Goal: Information Seeking & Learning: Check status

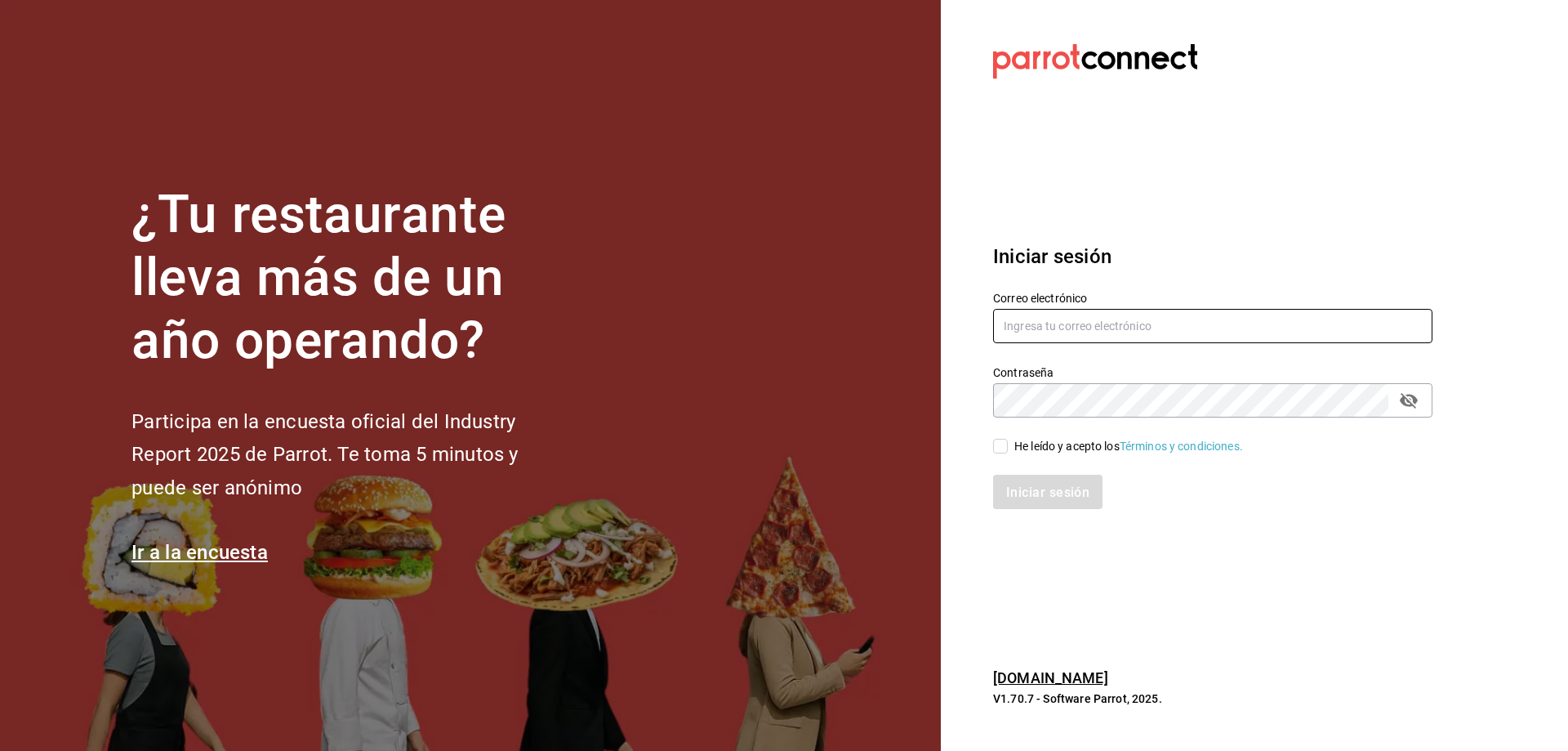
click at [1016, 318] on input "text" at bounding box center [1212, 326] width 439 height 35
type input "[EMAIL_ADDRESS][DOMAIN_NAME]"
click at [1009, 441] on span "He leído y acepto los Términos y condiciones." at bounding box center [1125, 446] width 236 height 17
click at [1008, 441] on input "He leído y acepto los Términos y condiciones." at bounding box center [1000, 445] width 14 height 14
checkbox input "true"
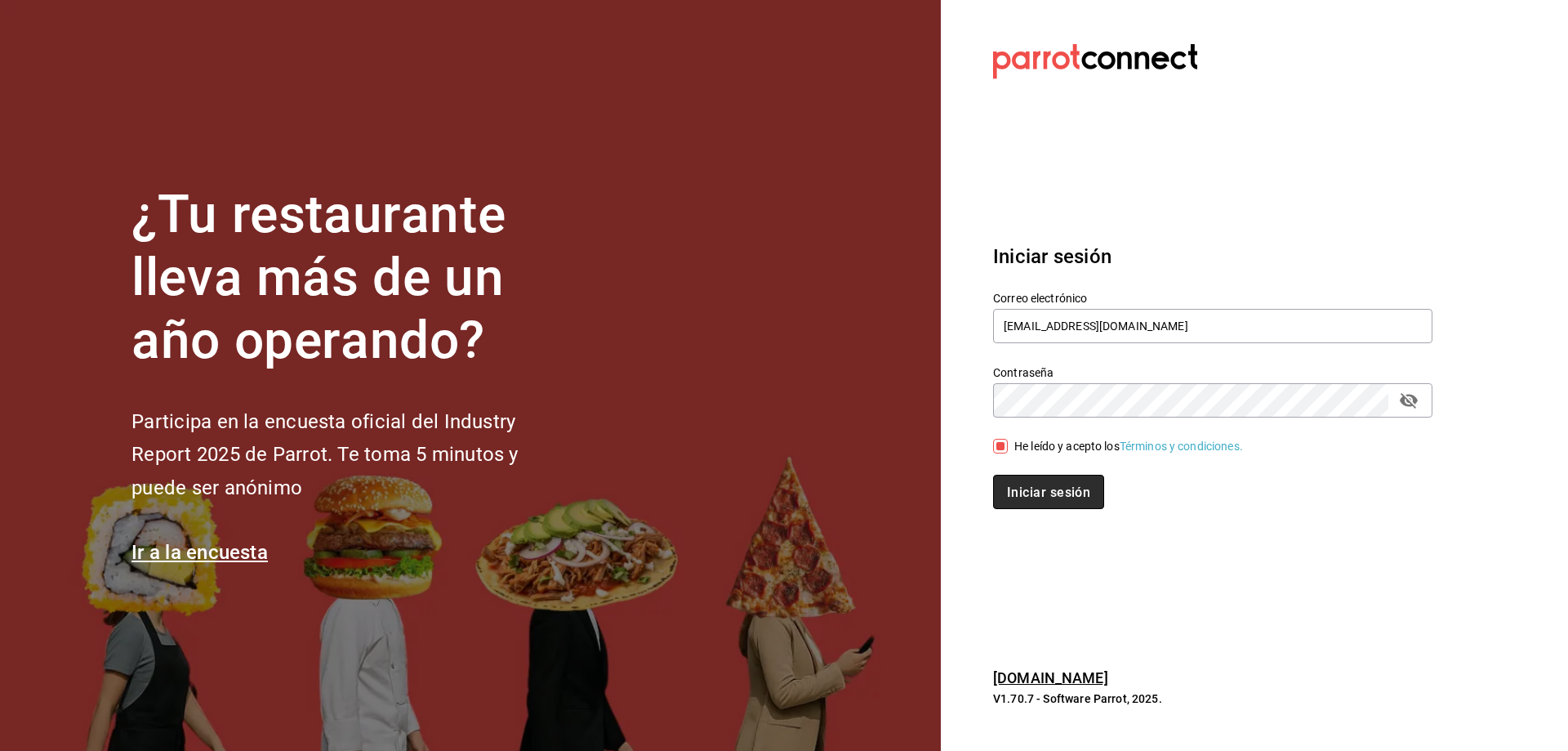
click at [1035, 486] on font "Iniciar sesión" at bounding box center [1048, 491] width 84 height 15
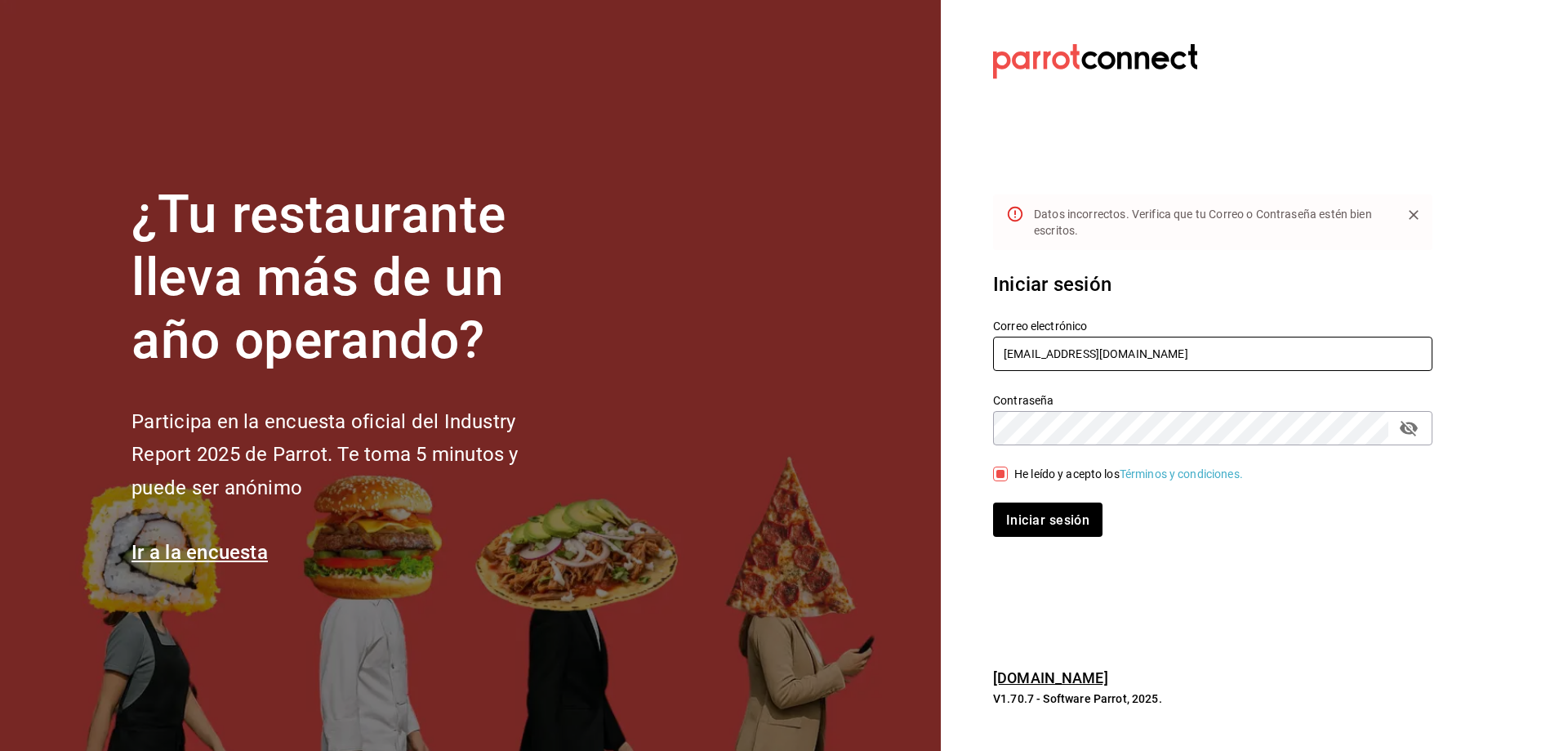
click at [1064, 357] on input "brendavelaz@gmail.com" at bounding box center [1212, 354] width 439 height 35
type input "brendavelaz85@gmail.com"
click at [1051, 513] on font "Iniciar sesión" at bounding box center [1048, 519] width 84 height 15
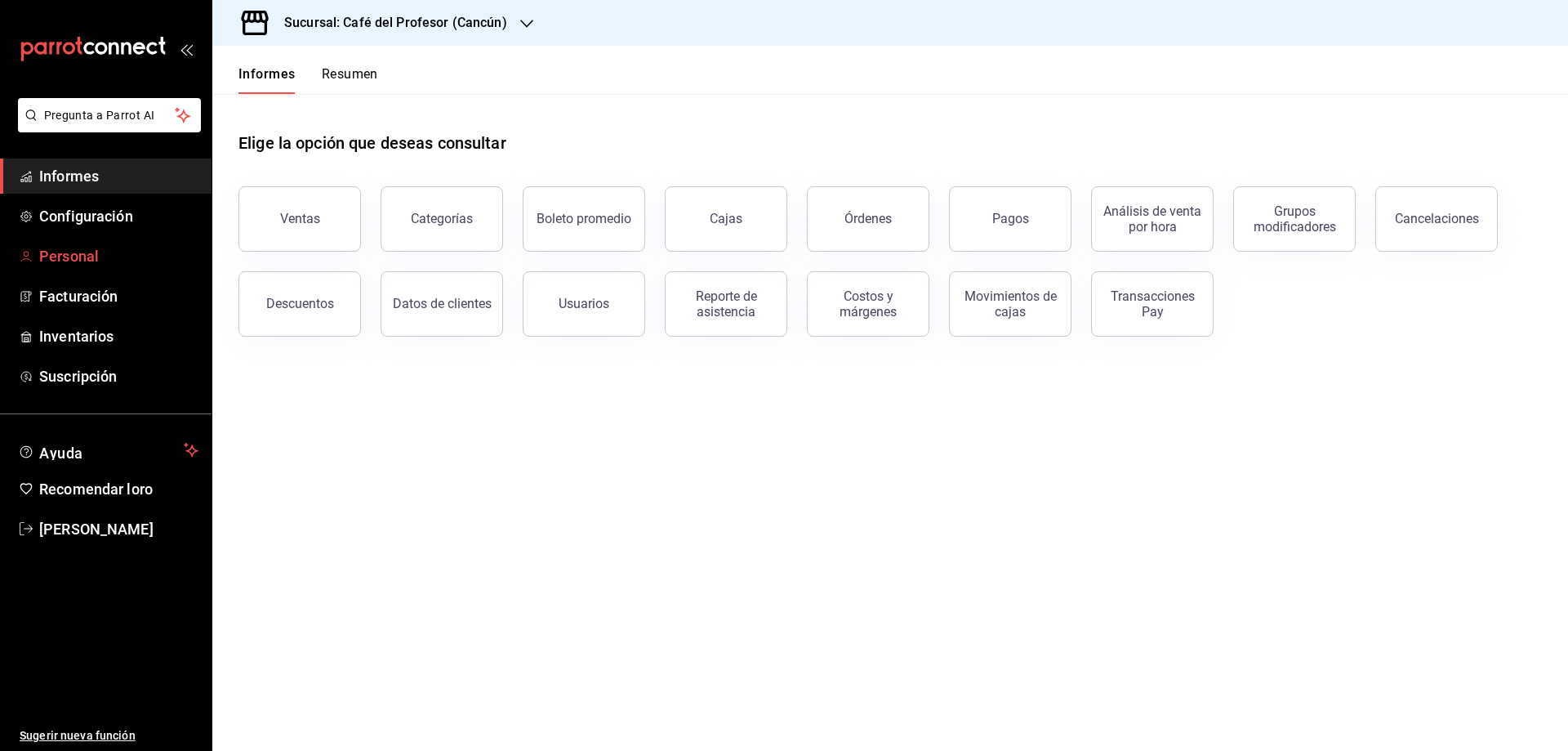
click at [95, 258] on font "Personal" at bounding box center [69, 256] width 60 height 17
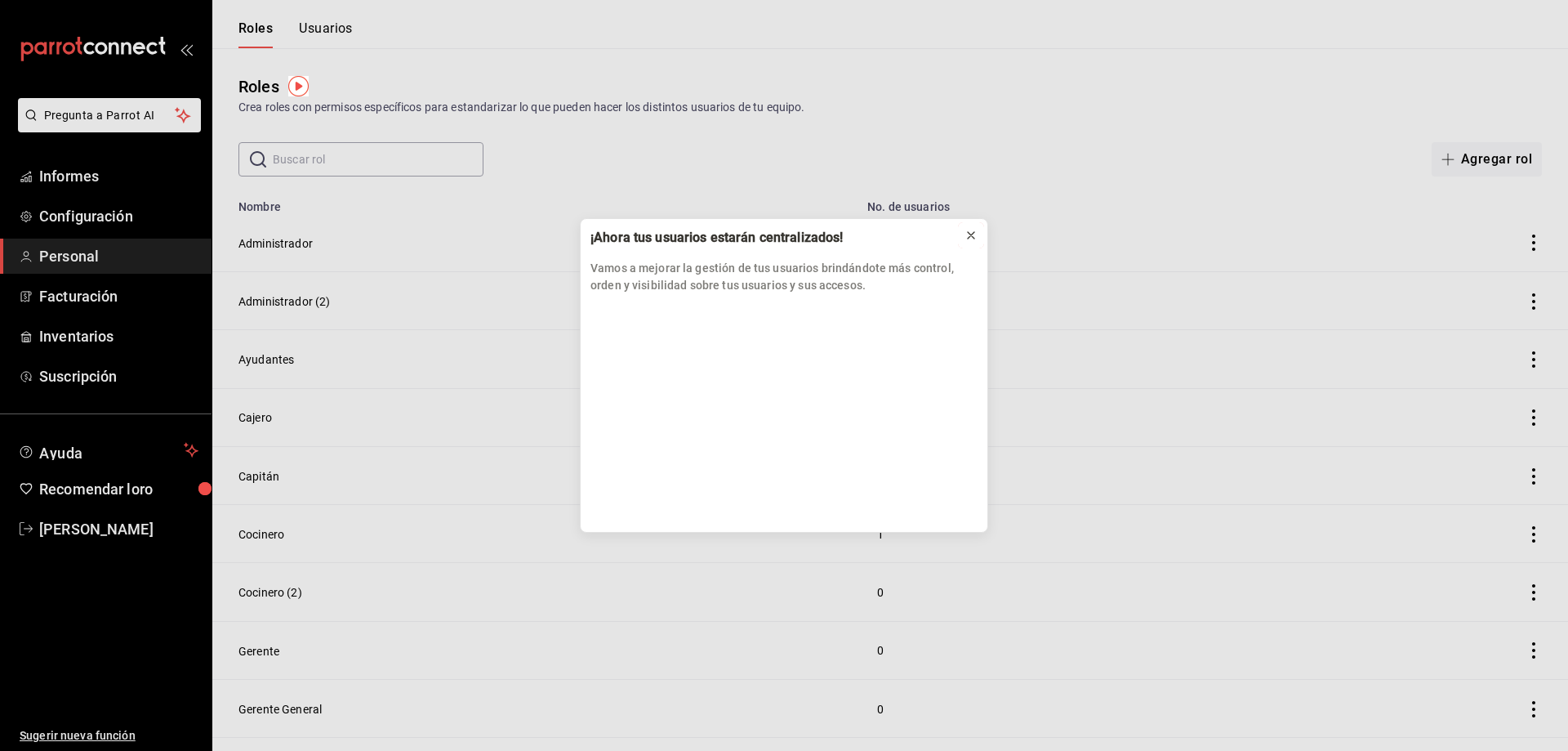
click at [966, 237] on icon at bounding box center [971, 236] width 13 height 13
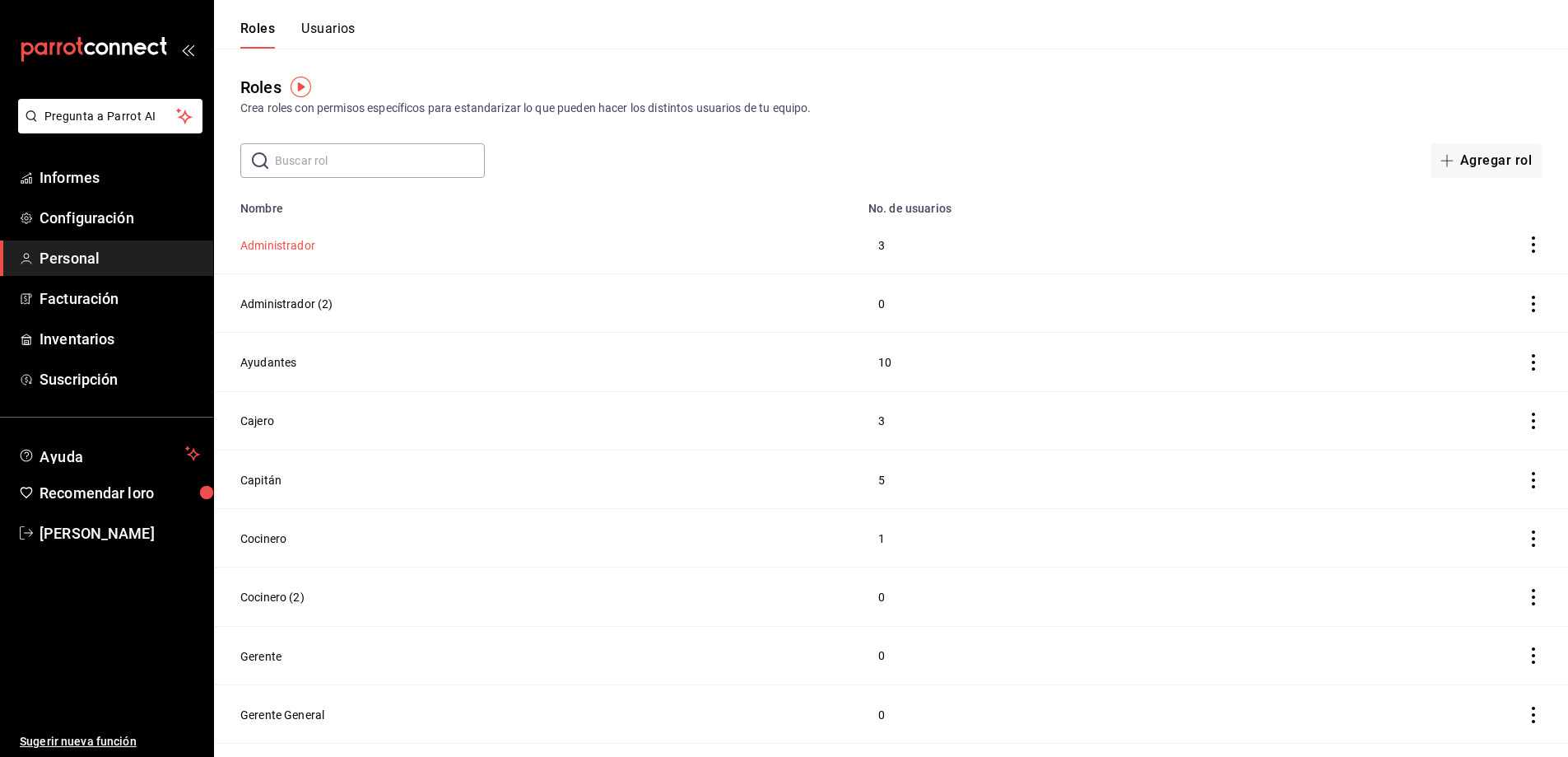
click at [300, 245] on font "Administrador" at bounding box center [277, 245] width 75 height 14
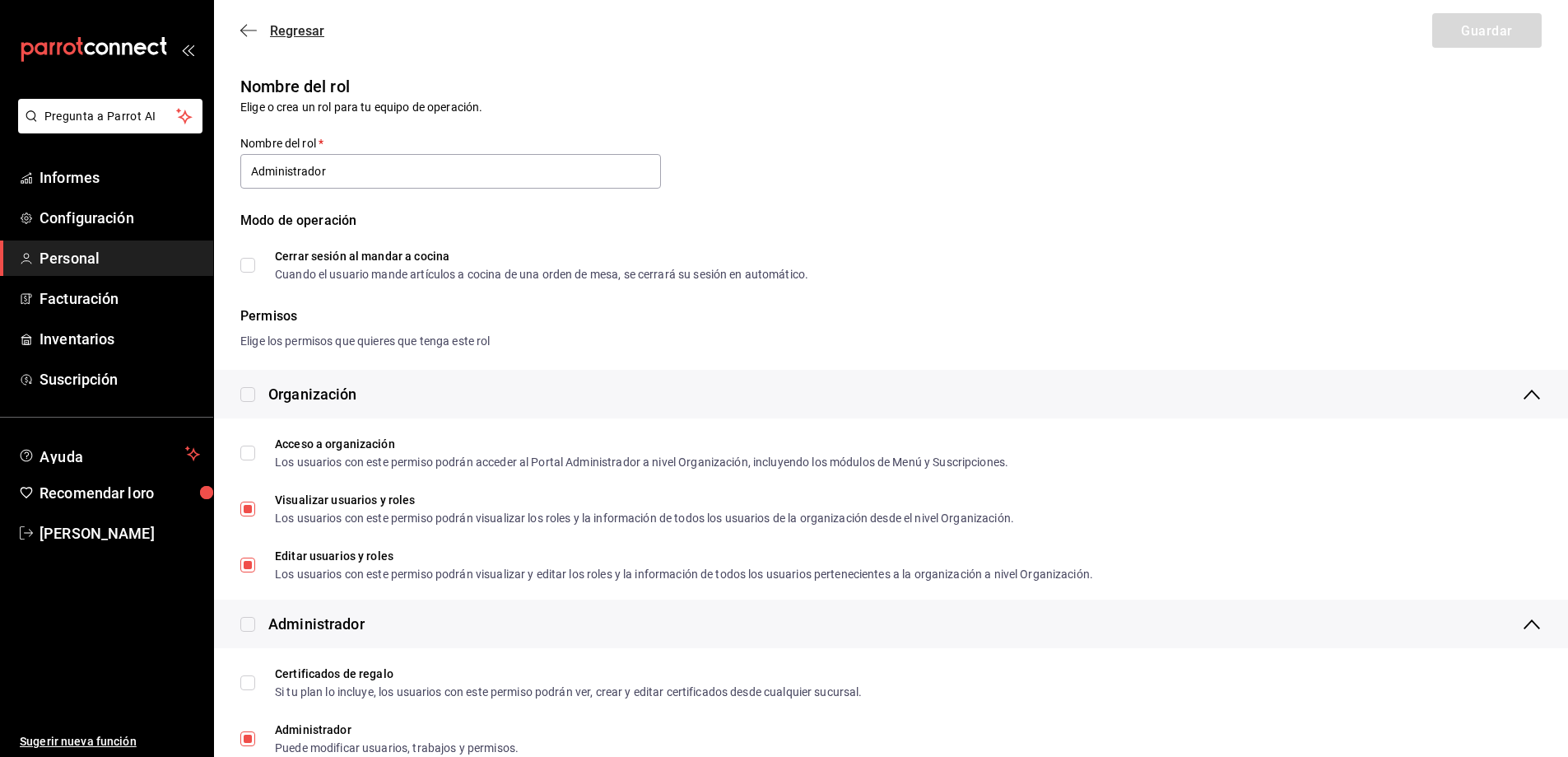
click at [294, 37] on font "Regresar" at bounding box center [298, 31] width 54 height 16
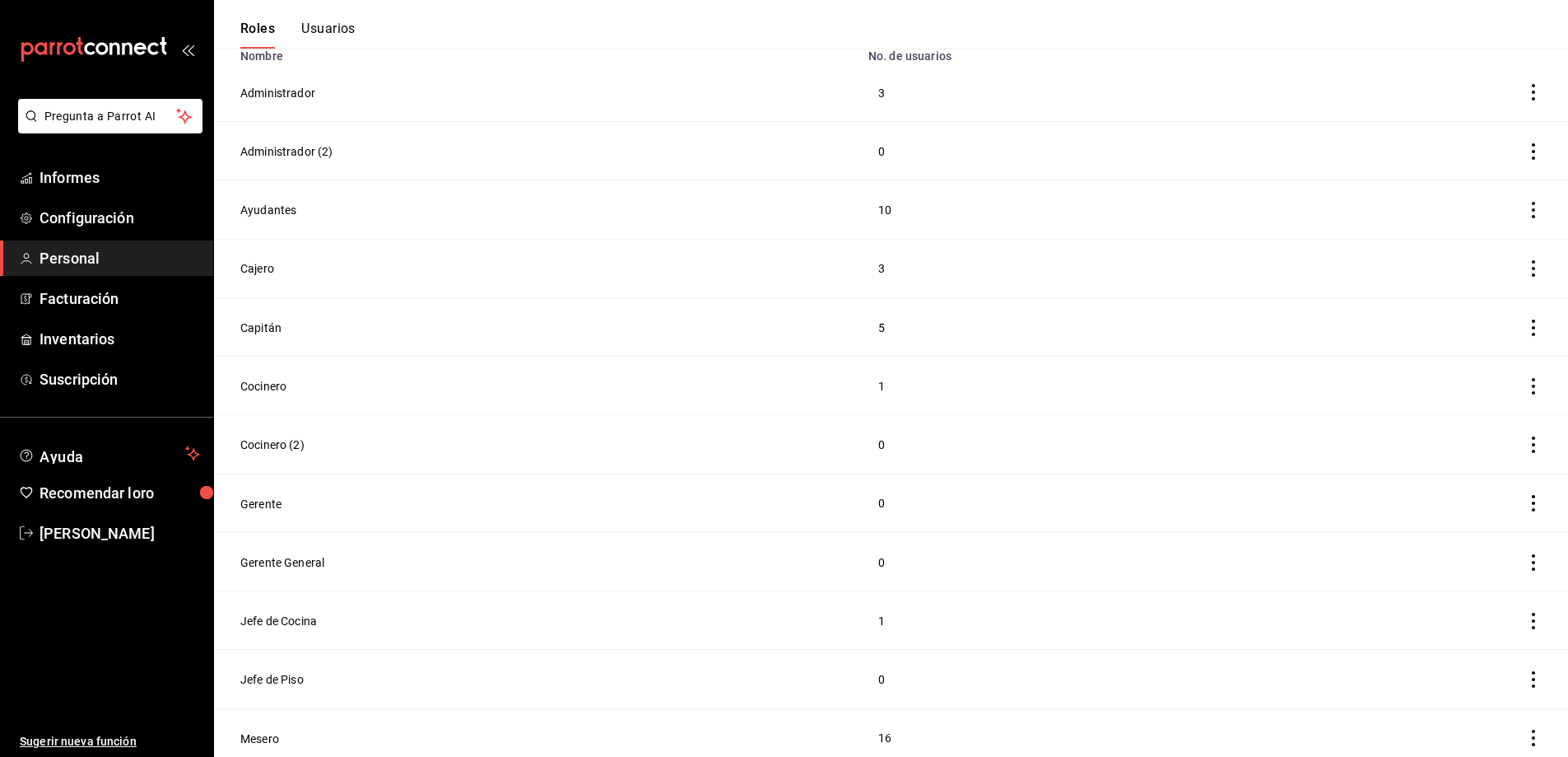
scroll to position [125, 0]
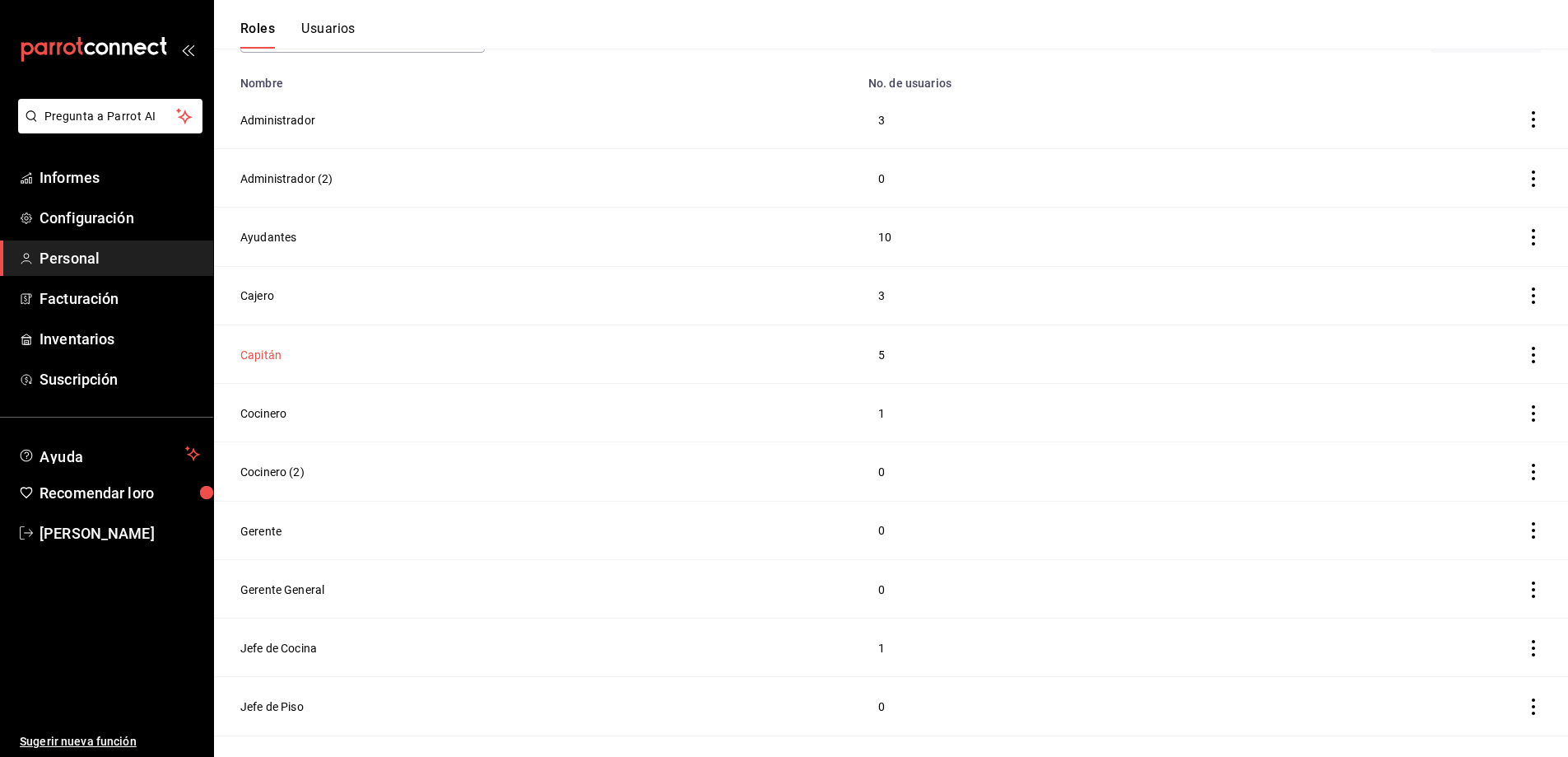
click at [261, 348] on font "Capitán" at bounding box center [261, 355] width 41 height 14
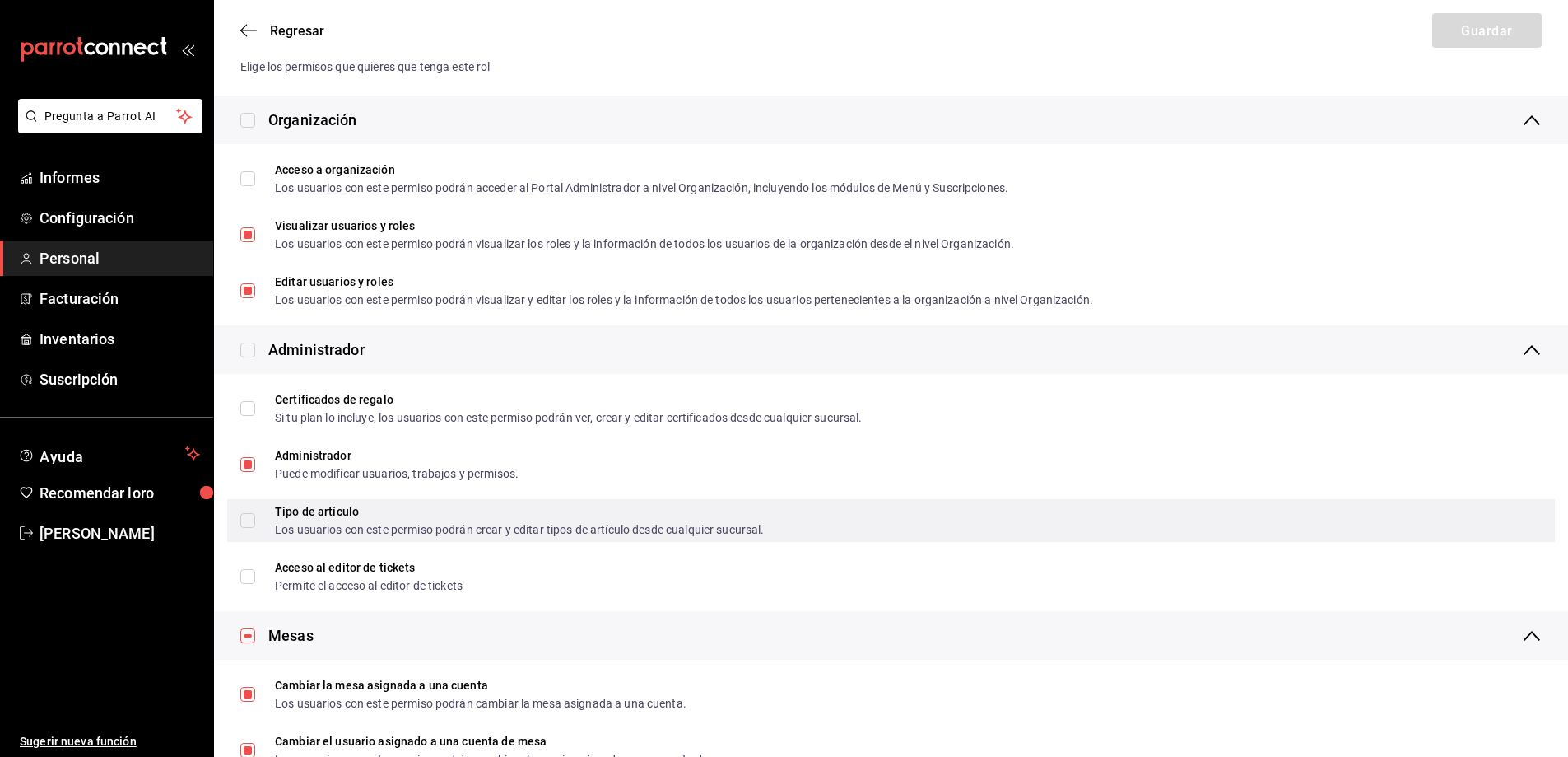
scroll to position [302, 0]
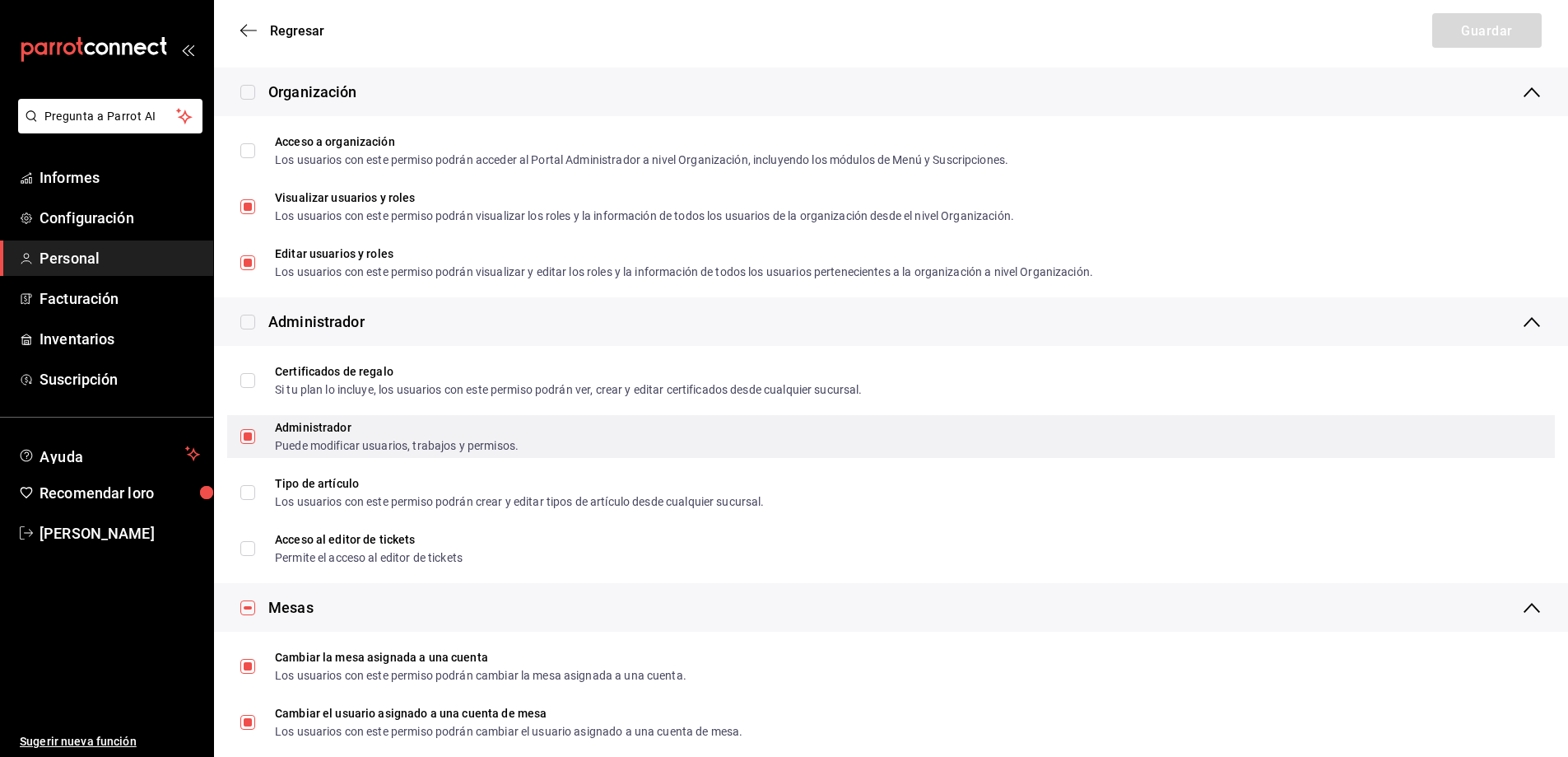
click at [244, 436] on input "Administrador Puede modificar usuarios, trabajos y permisos." at bounding box center [247, 436] width 15 height 15
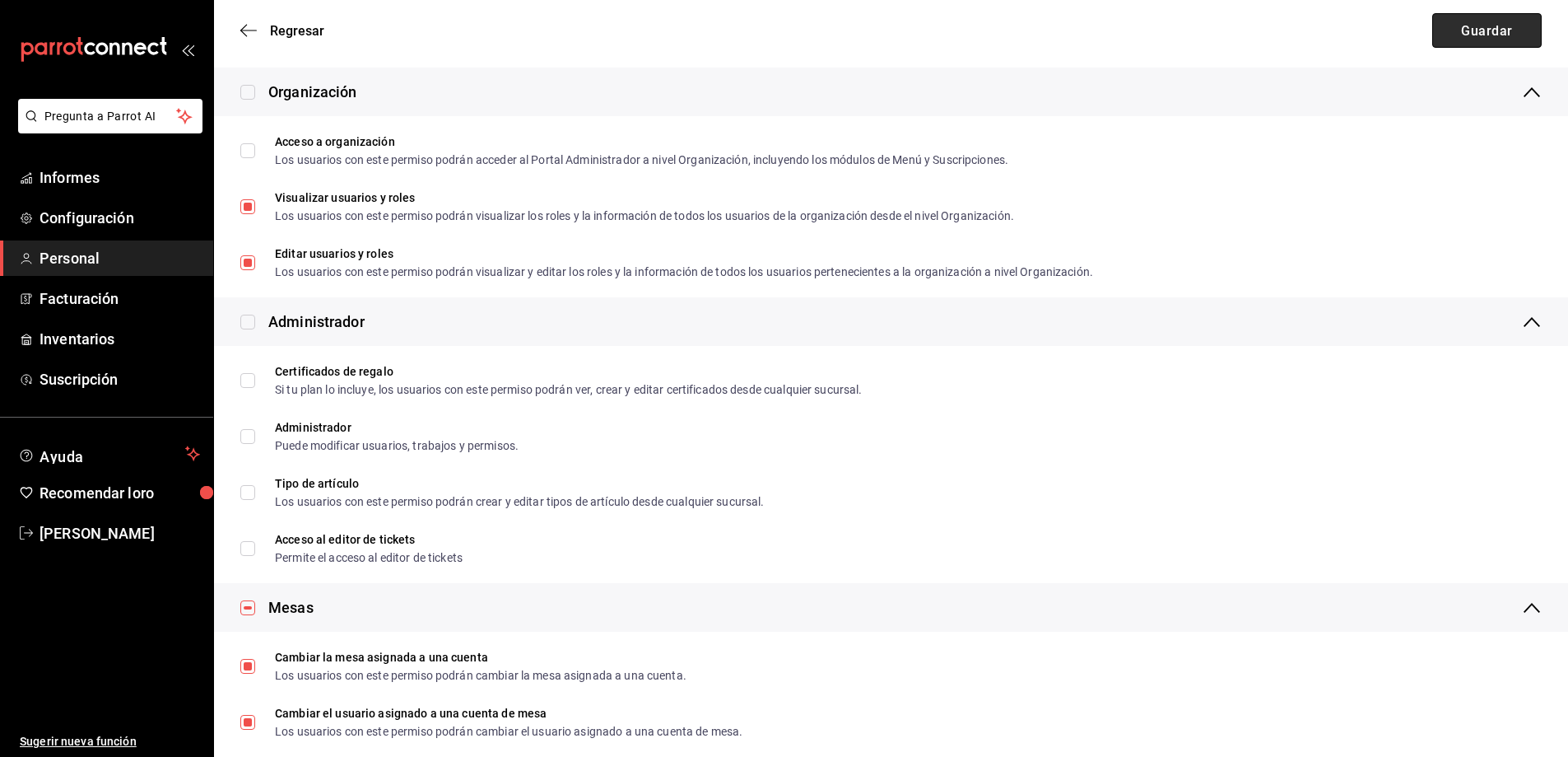
click at [1458, 31] on button "Guardar" at bounding box center [1487, 31] width 110 height 35
checkbox input "true"
click at [298, 31] on font "Regresar" at bounding box center [298, 31] width 54 height 16
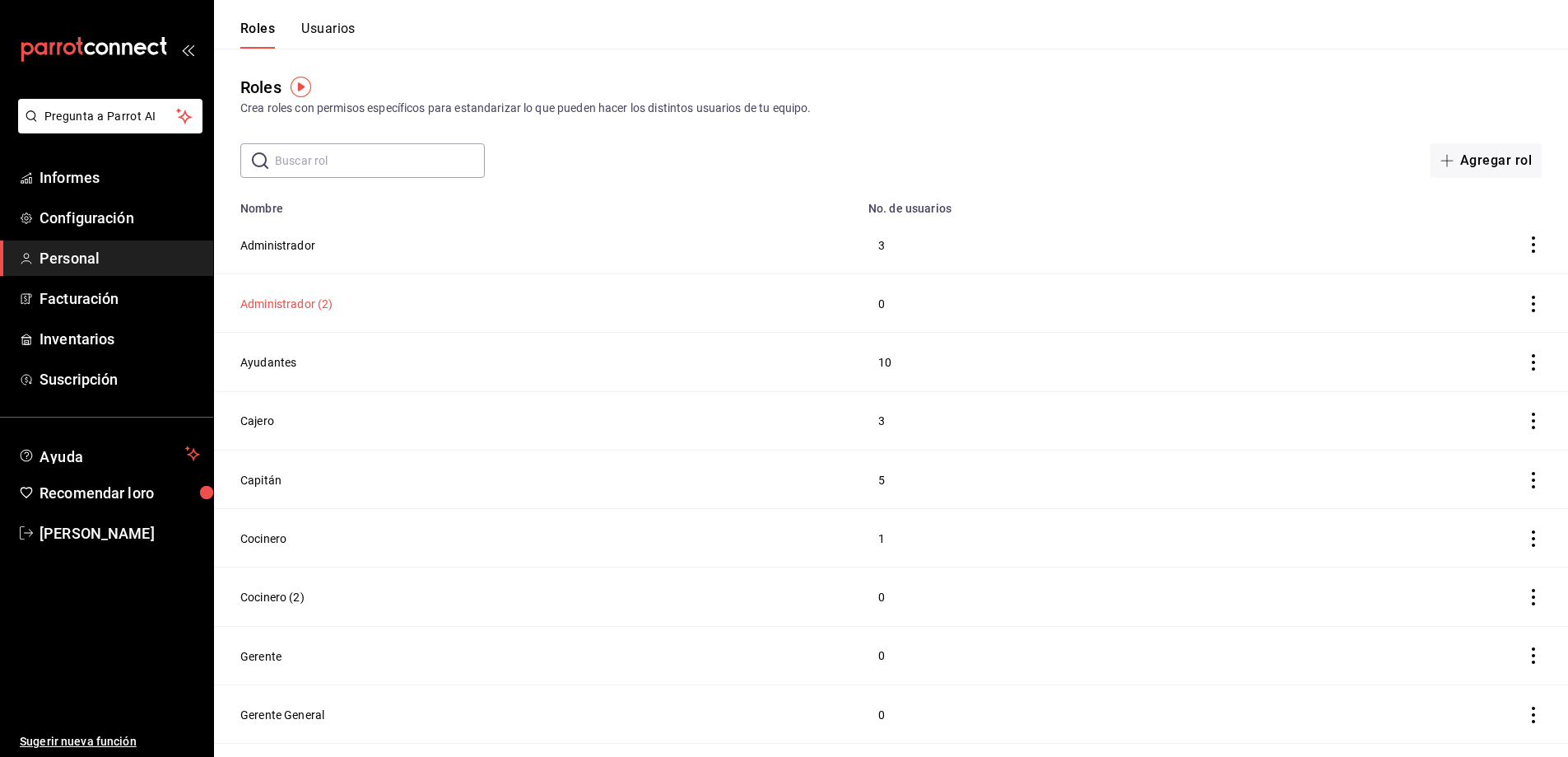
click at [316, 301] on font "Administrador (2)" at bounding box center [287, 304] width 93 height 14
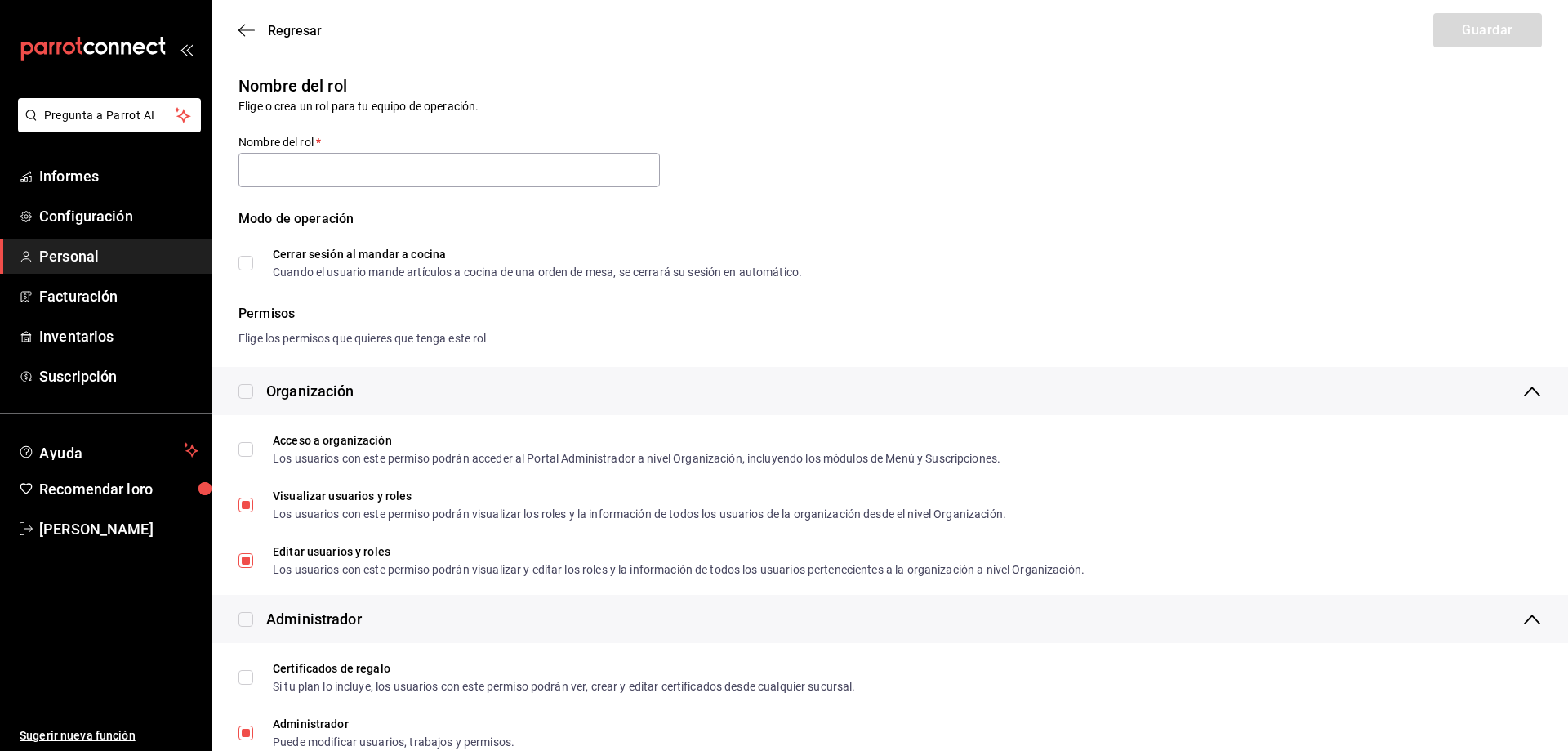
type input "Administrador (2)"
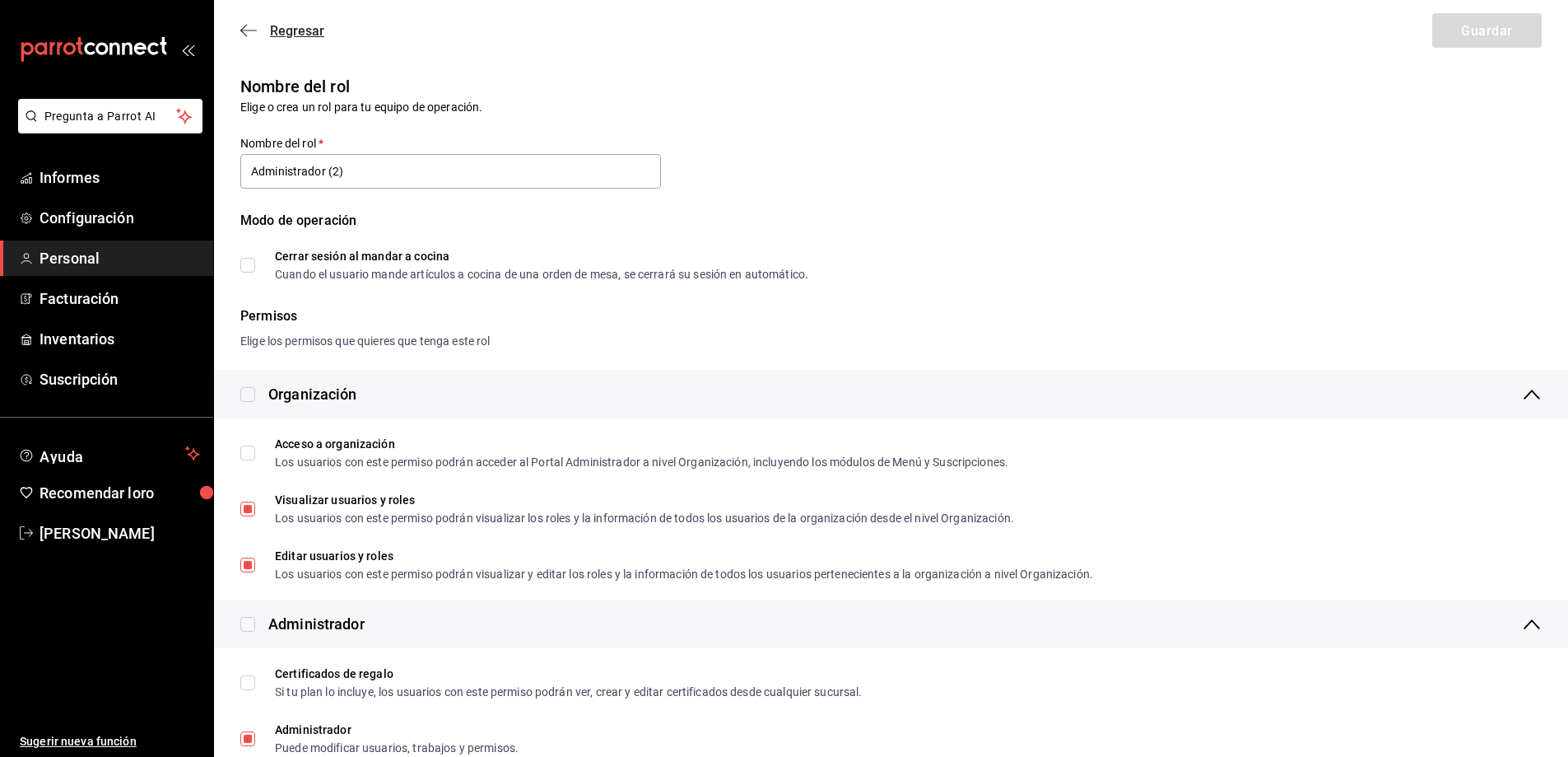
click at [247, 32] on icon "button" at bounding box center [248, 30] width 16 height 15
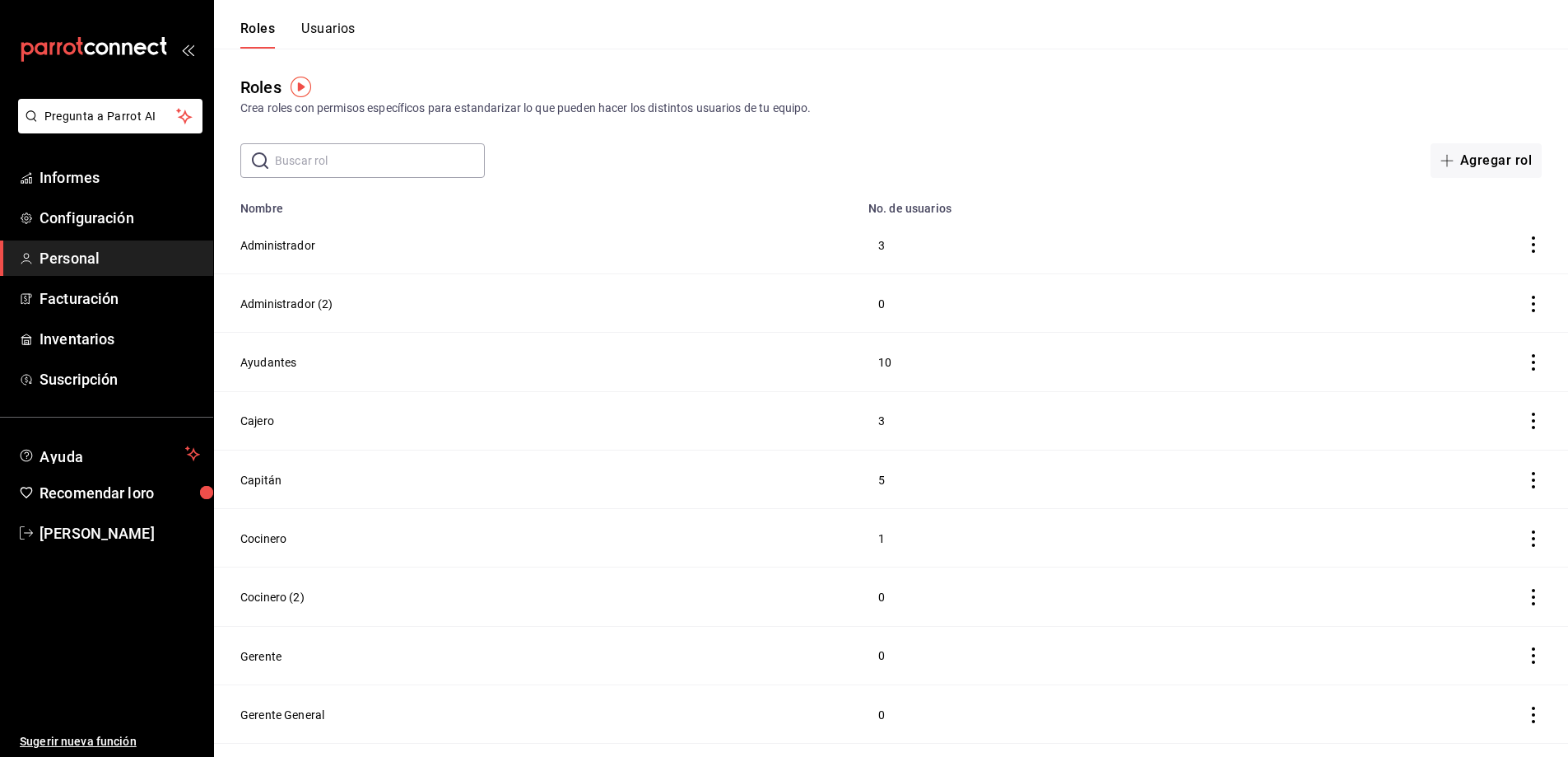
scroll to position [138, 0]
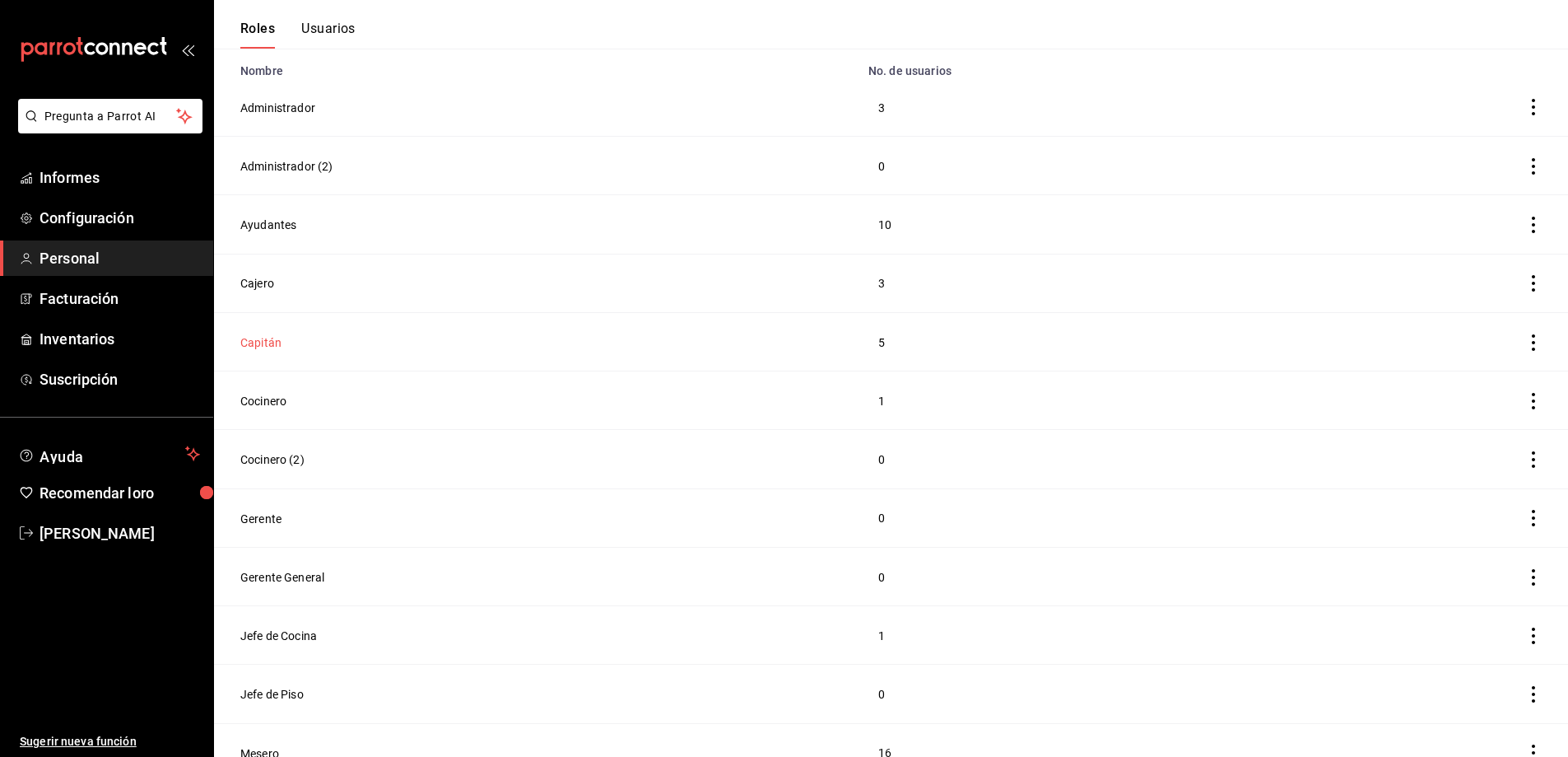
click at [265, 336] on font "Capitán" at bounding box center [261, 343] width 41 height 14
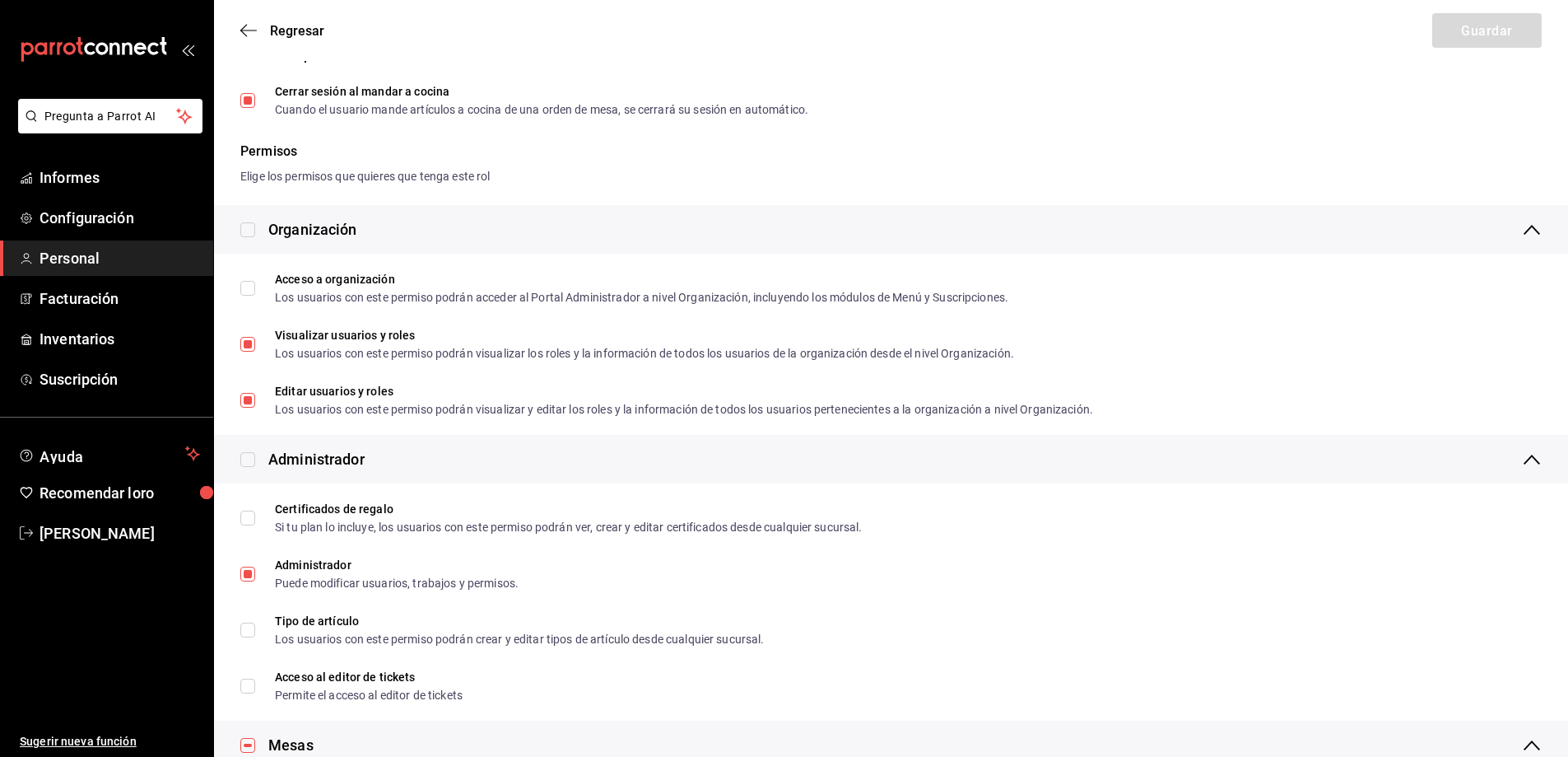
scroll to position [274, 0]
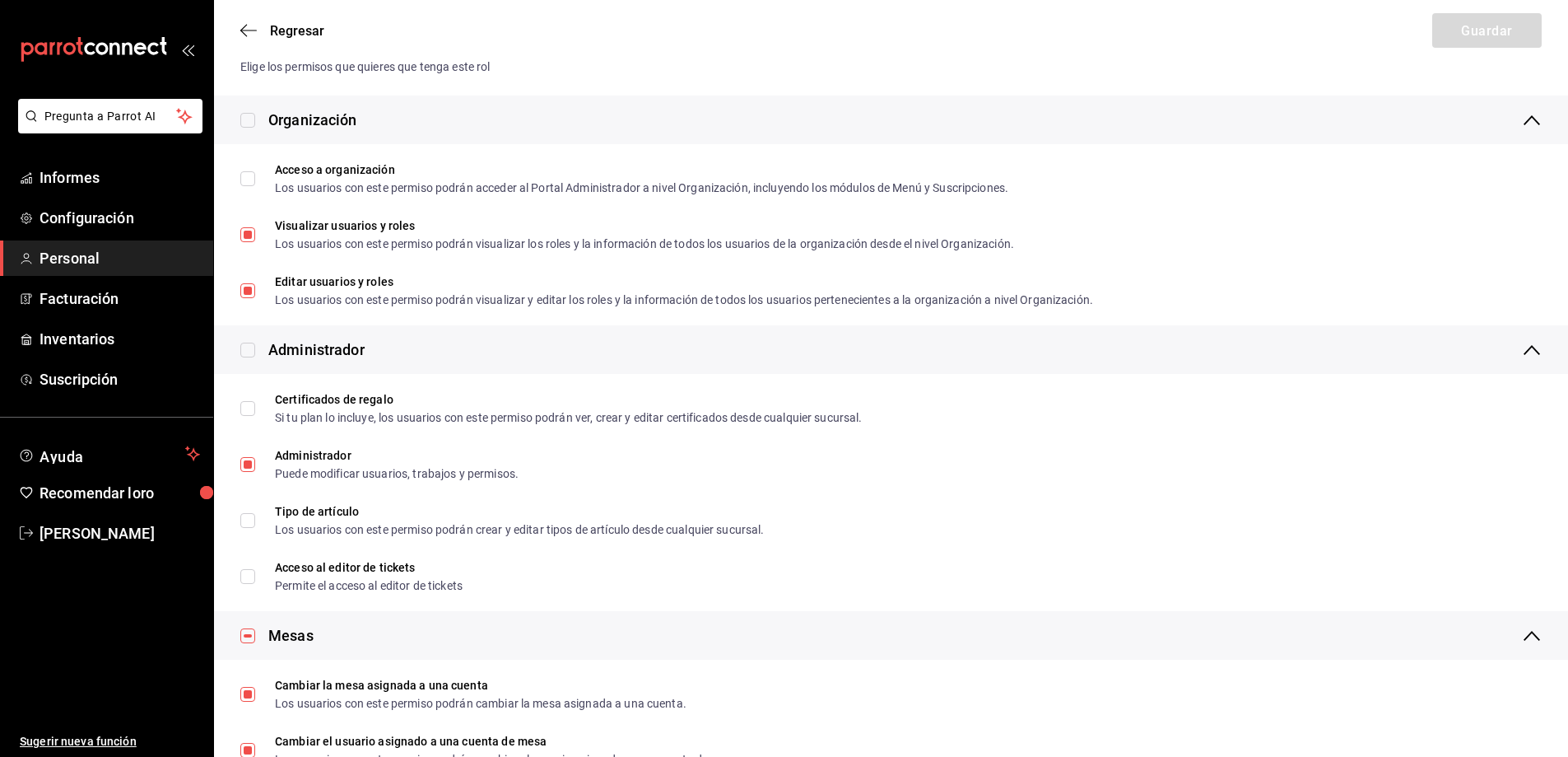
click at [246, 352] on input "checkbox" at bounding box center [247, 349] width 15 height 15
checkbox input "true"
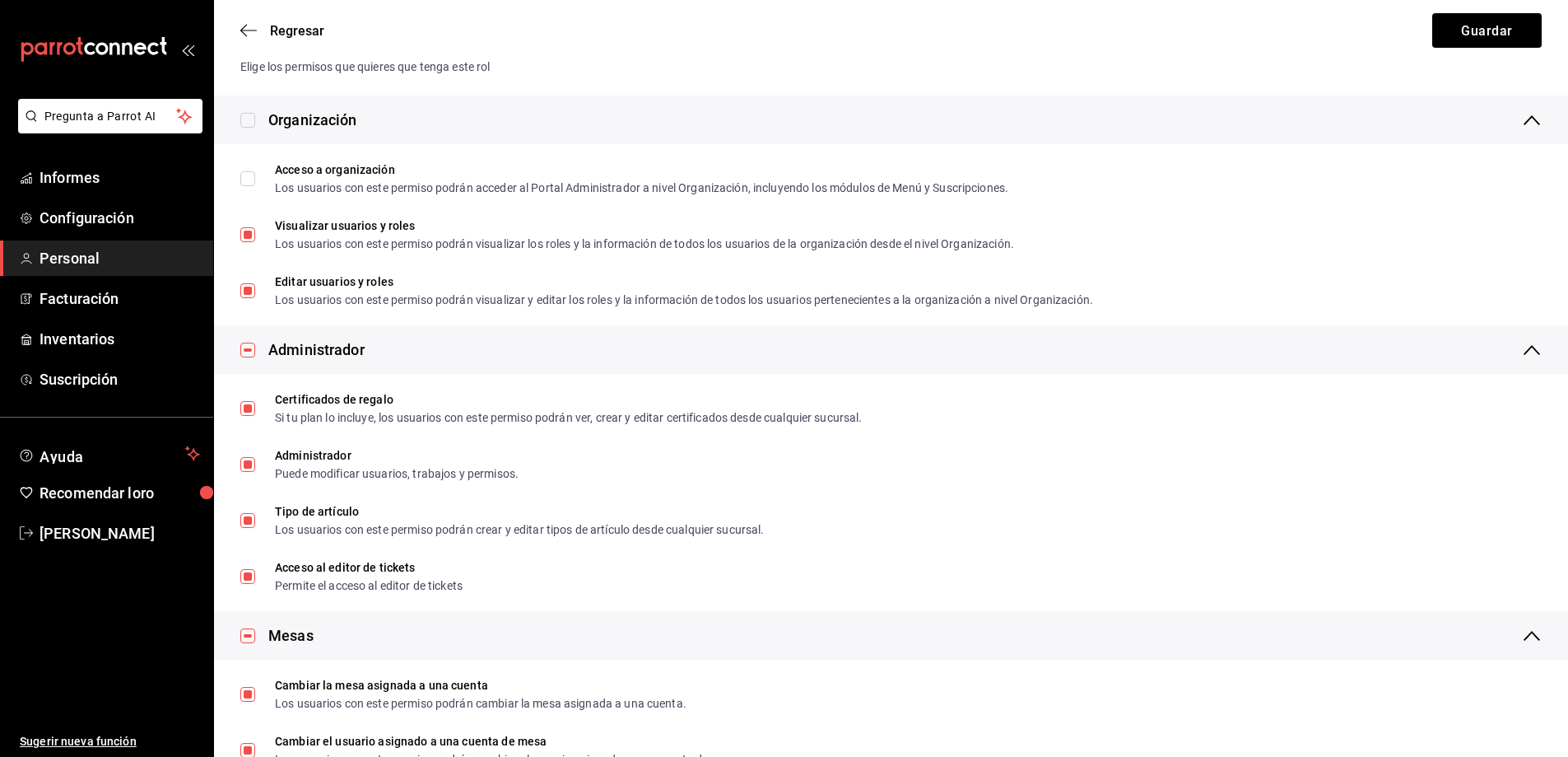
click at [246, 352] on input "checkbox" at bounding box center [247, 349] width 15 height 15
checkbox input "false"
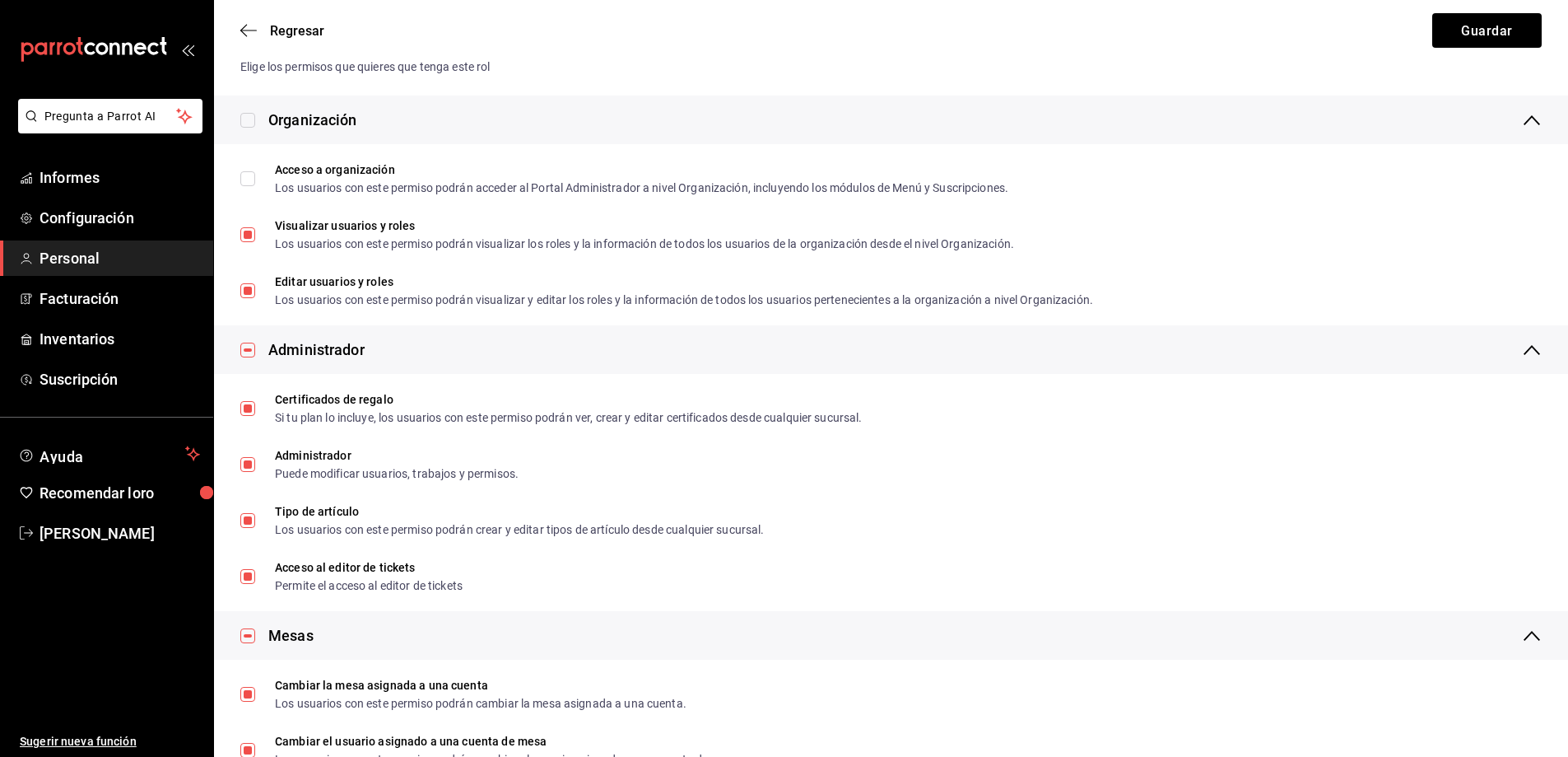
checkbox input "false"
click at [1459, 36] on button "Guardar" at bounding box center [1487, 31] width 110 height 35
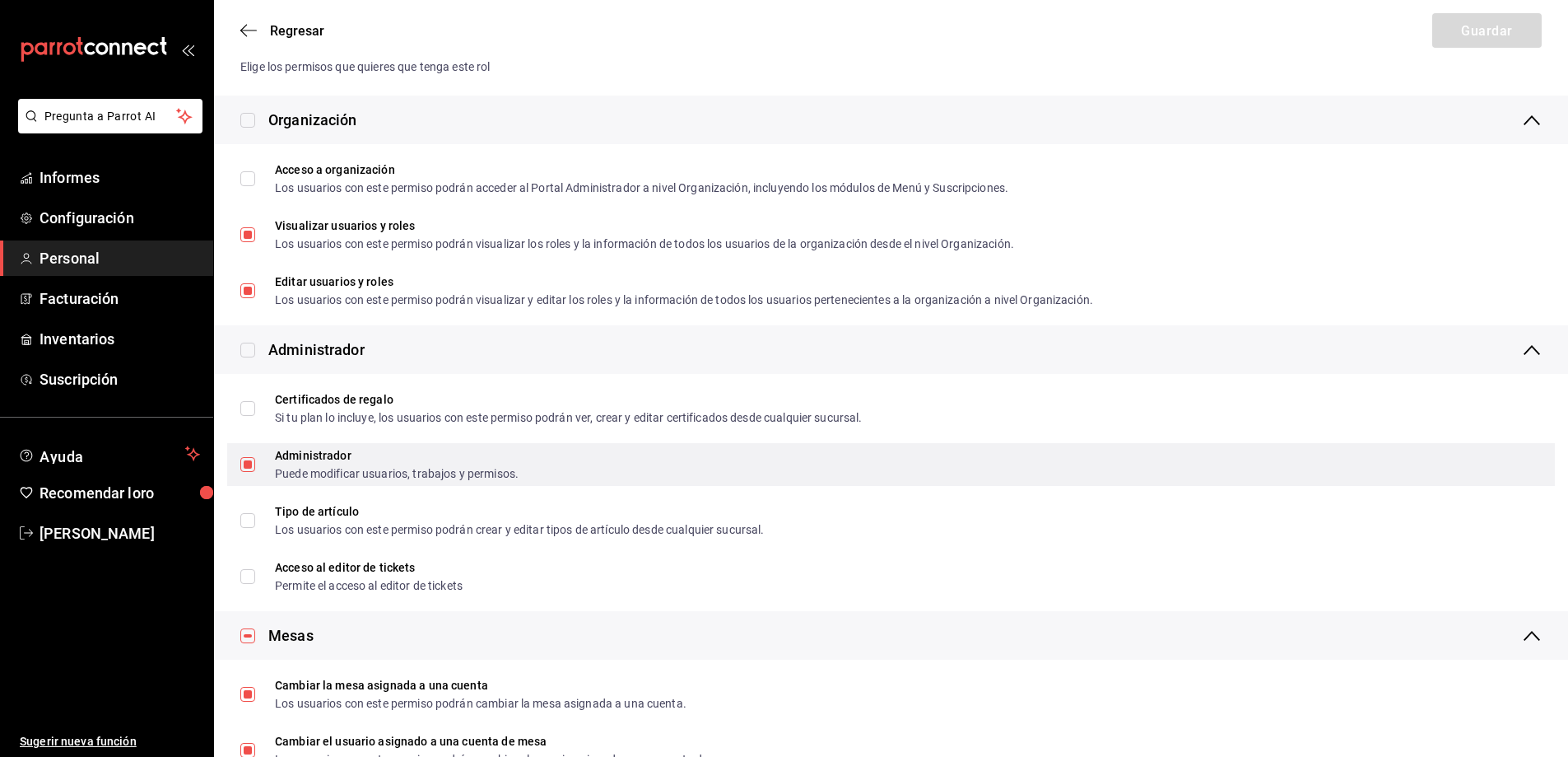
click at [252, 463] on input "Administrador Puede modificar usuarios, trabajos y permisos." at bounding box center [247, 463] width 15 height 15
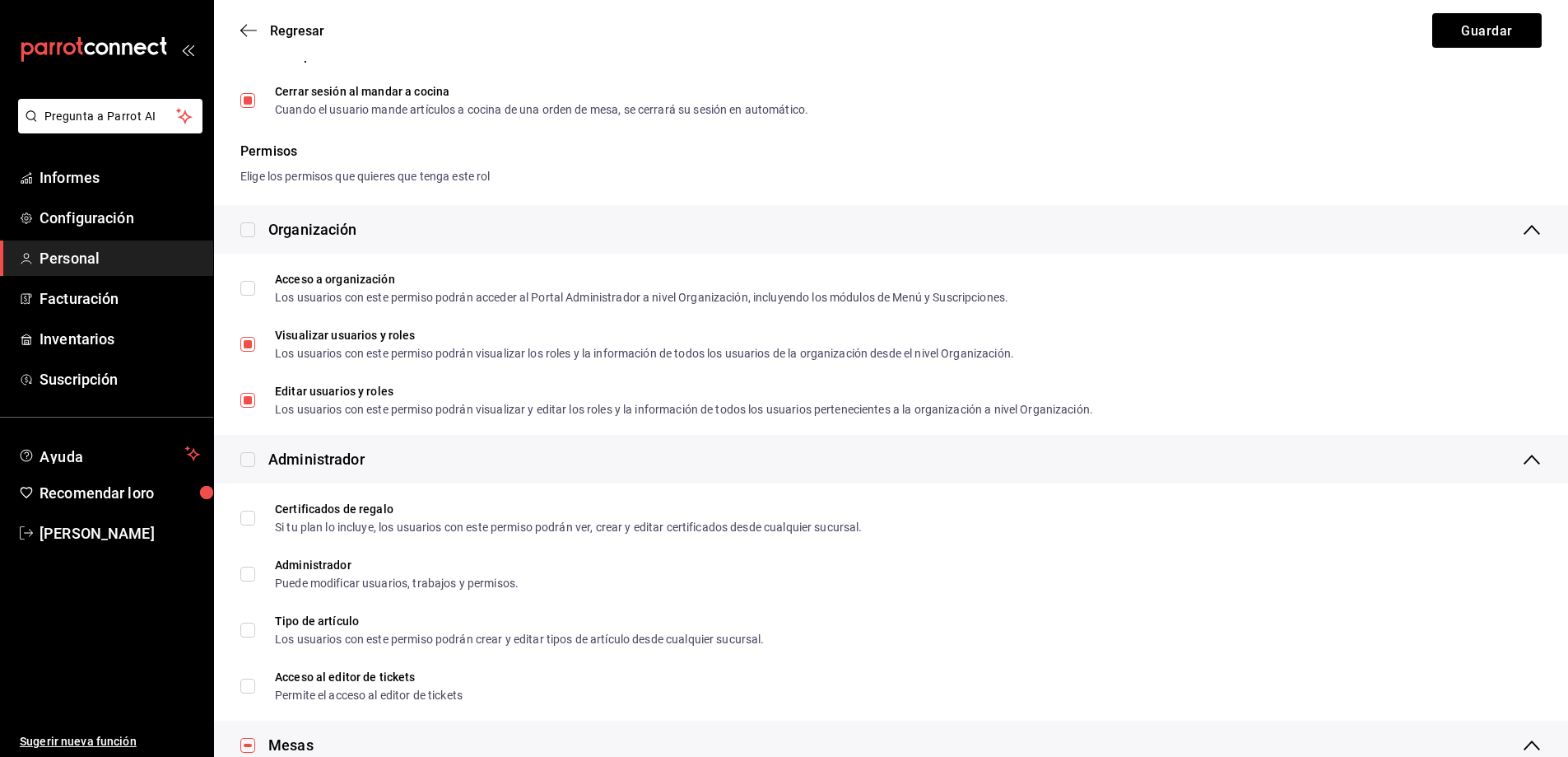
scroll to position [138, 0]
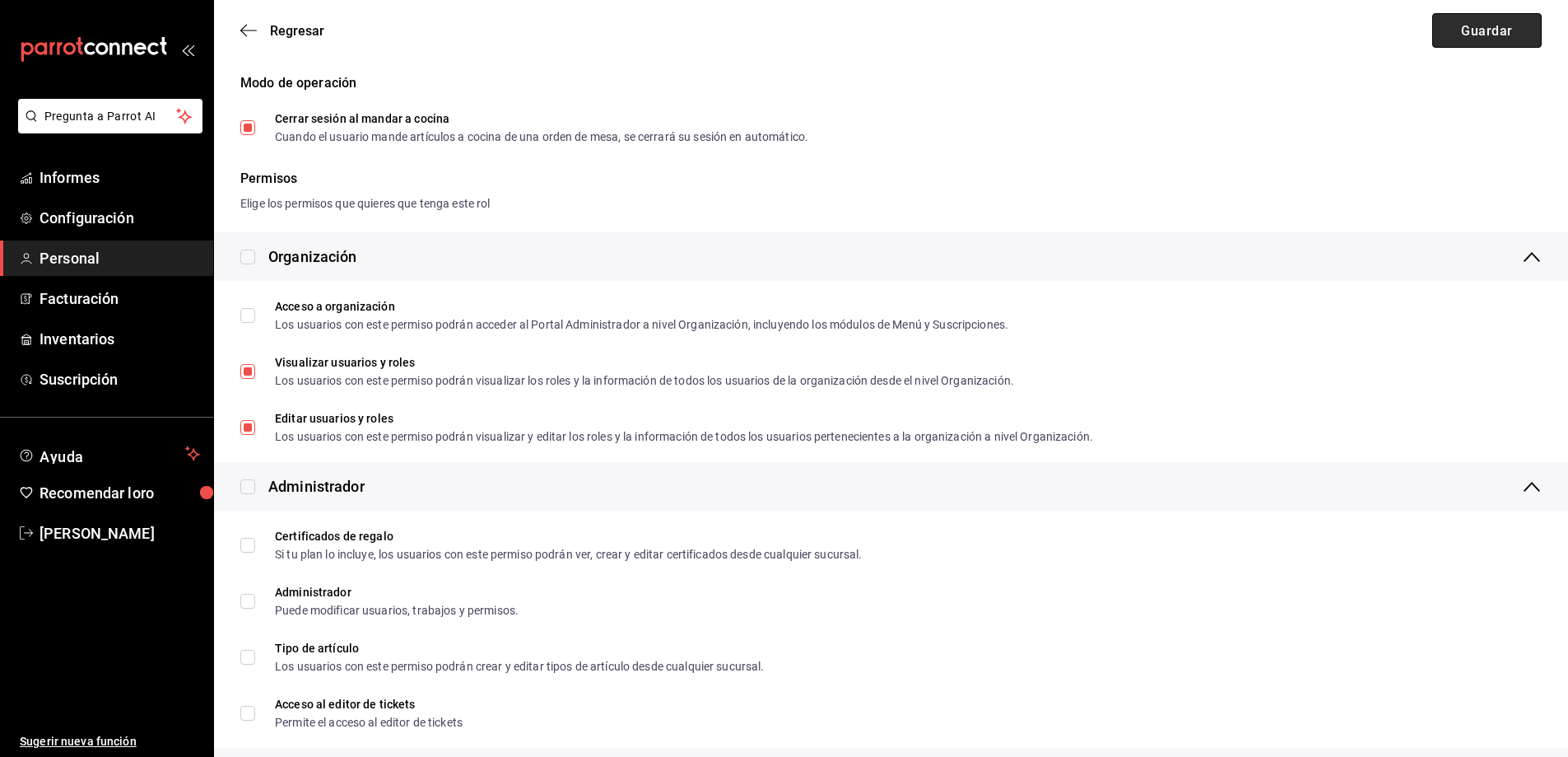
click at [1475, 31] on font "Guardar" at bounding box center [1487, 30] width 51 height 16
checkbox input "true"
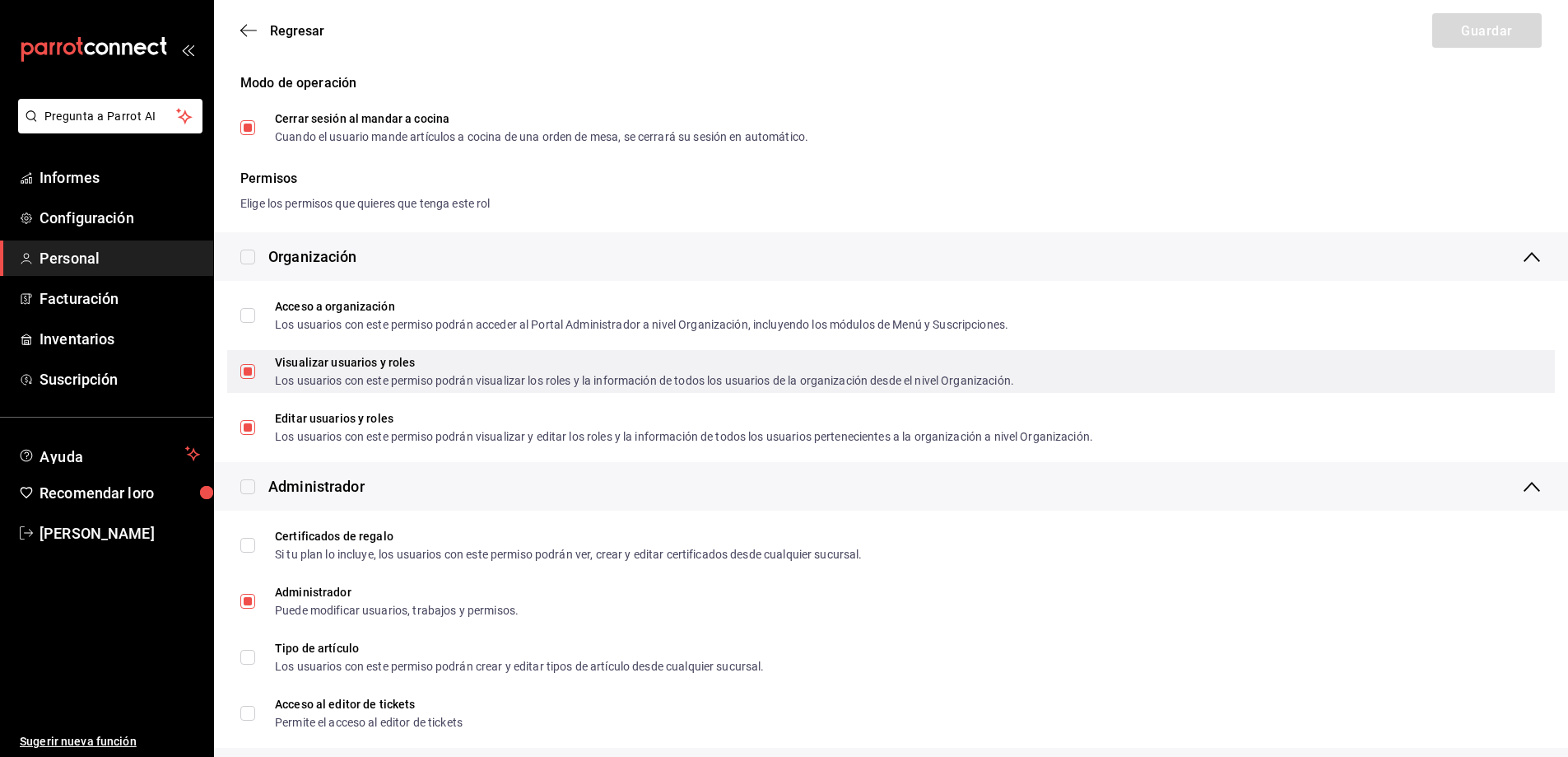
scroll to position [192, 0]
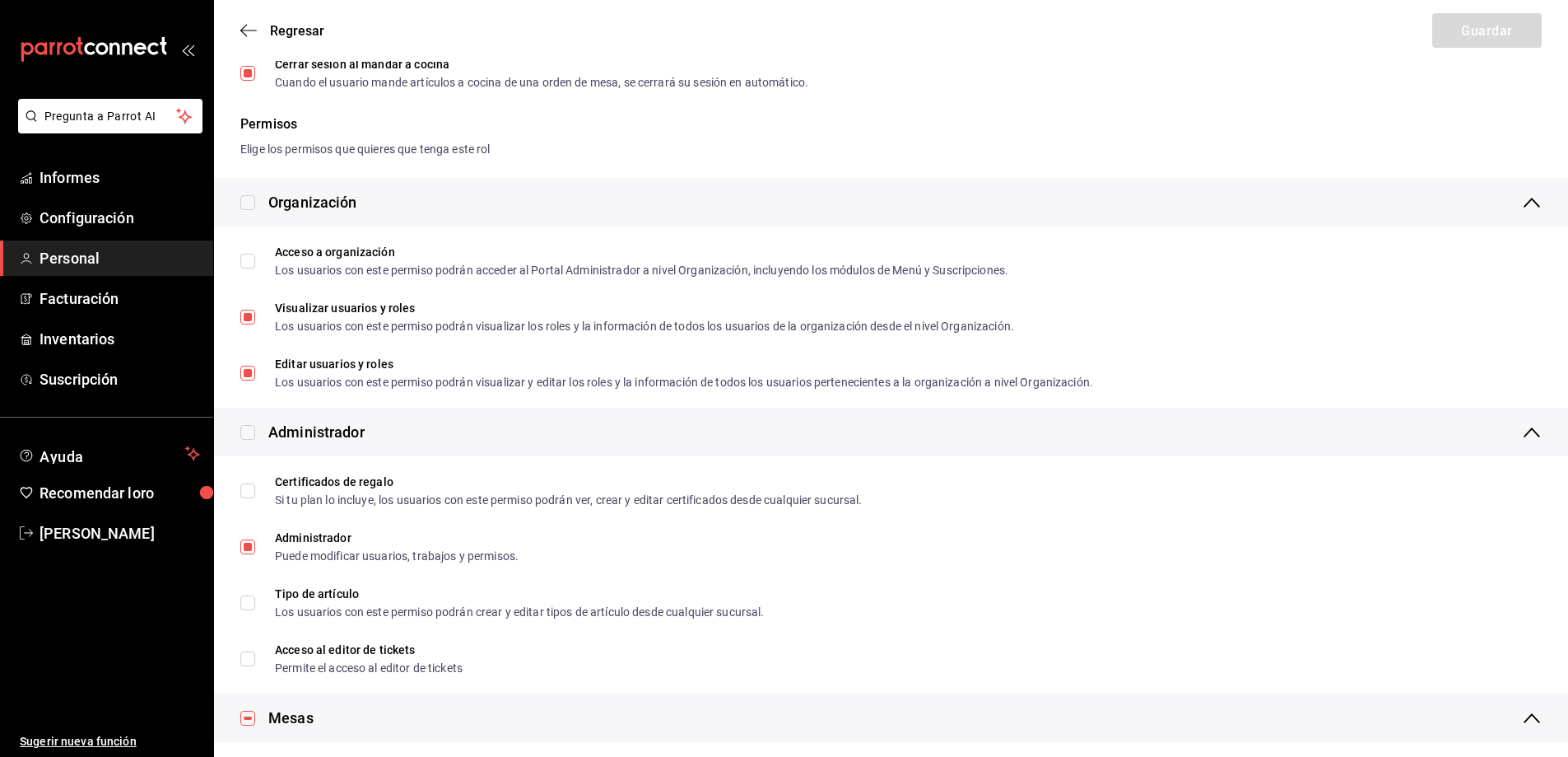
click at [249, 429] on input "checkbox" at bounding box center [247, 431] width 15 height 15
checkbox input "true"
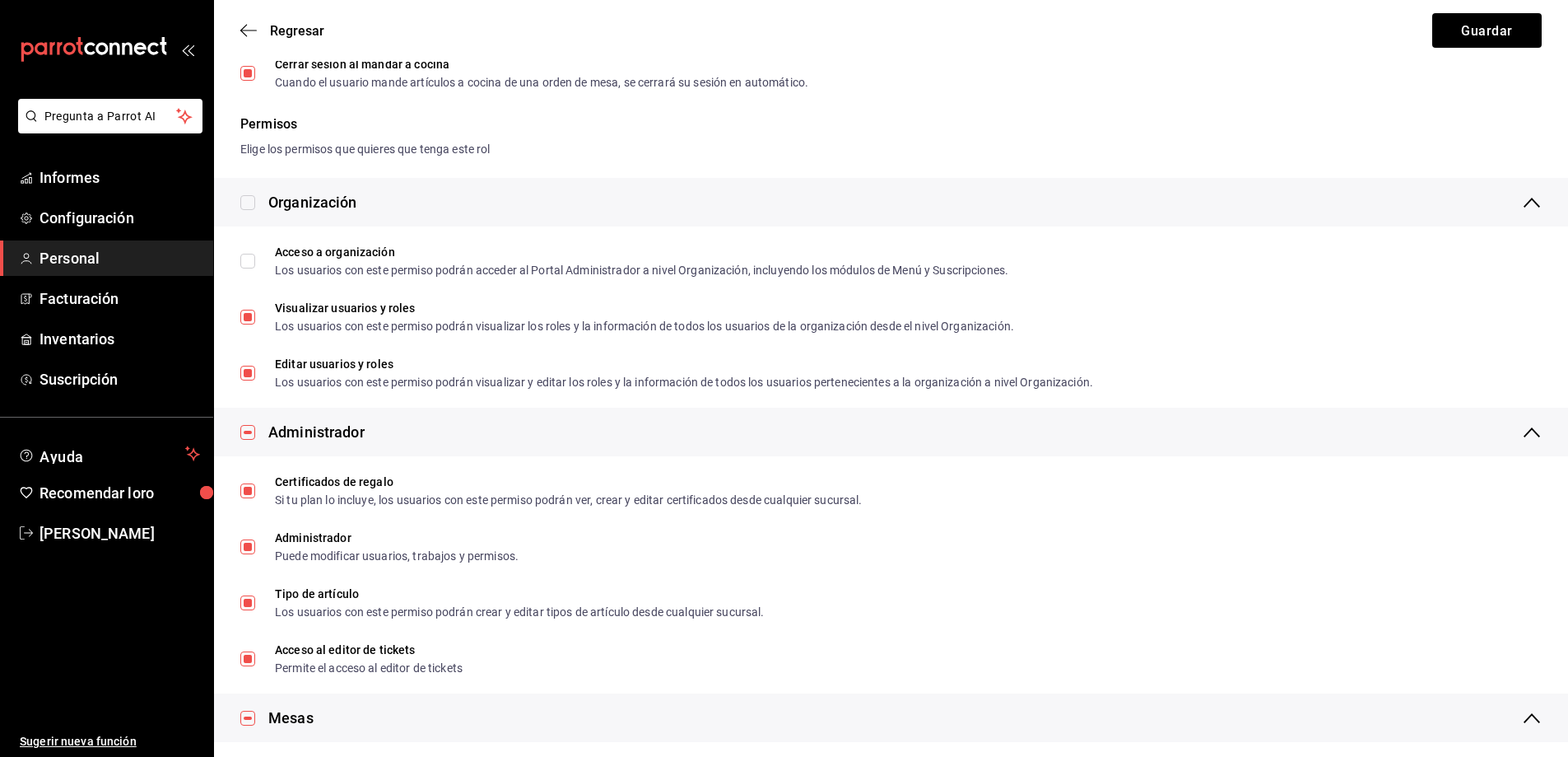
click at [249, 433] on input "checkbox" at bounding box center [247, 431] width 15 height 15
checkbox input "false"
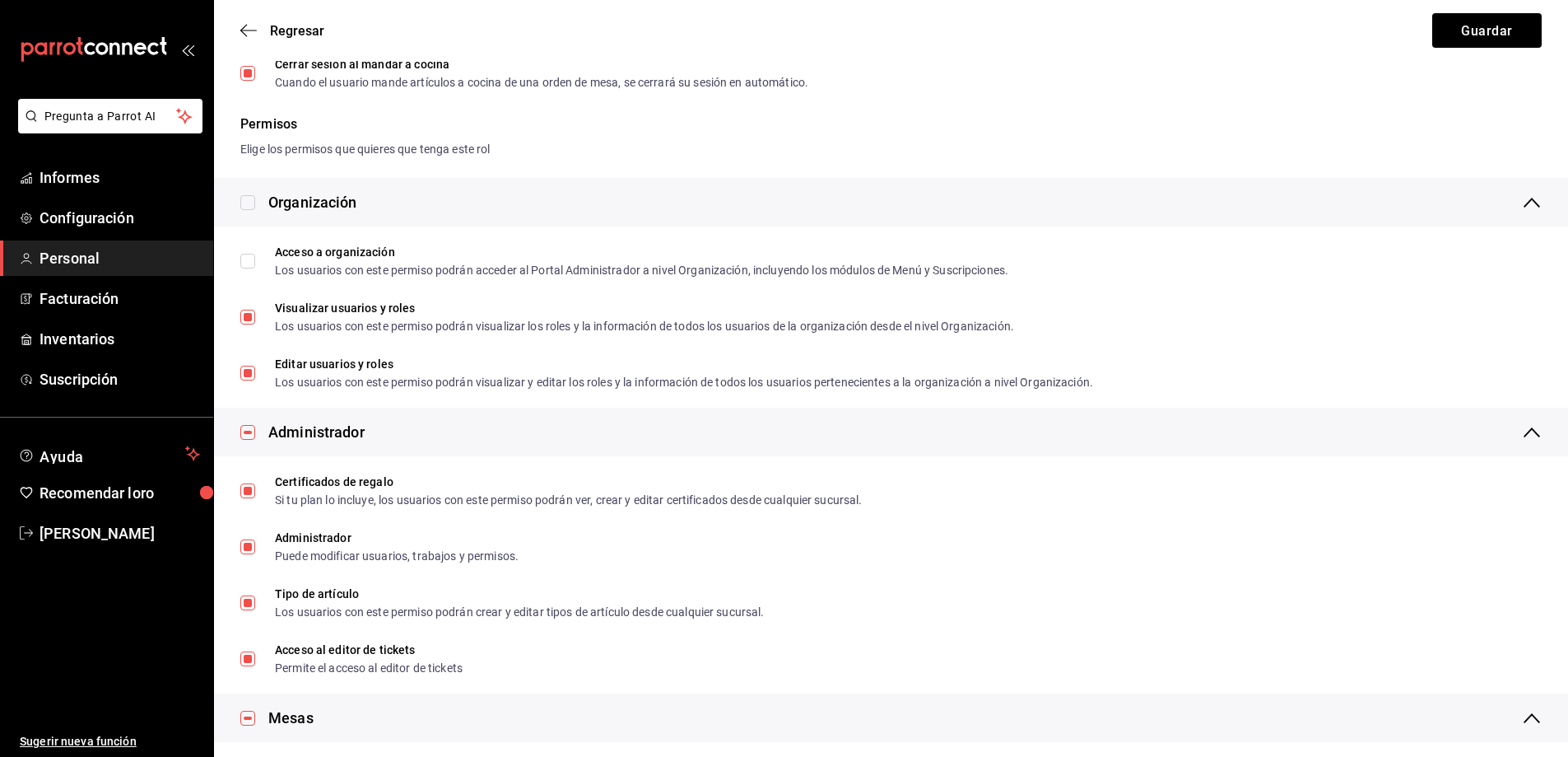
checkbox input "false"
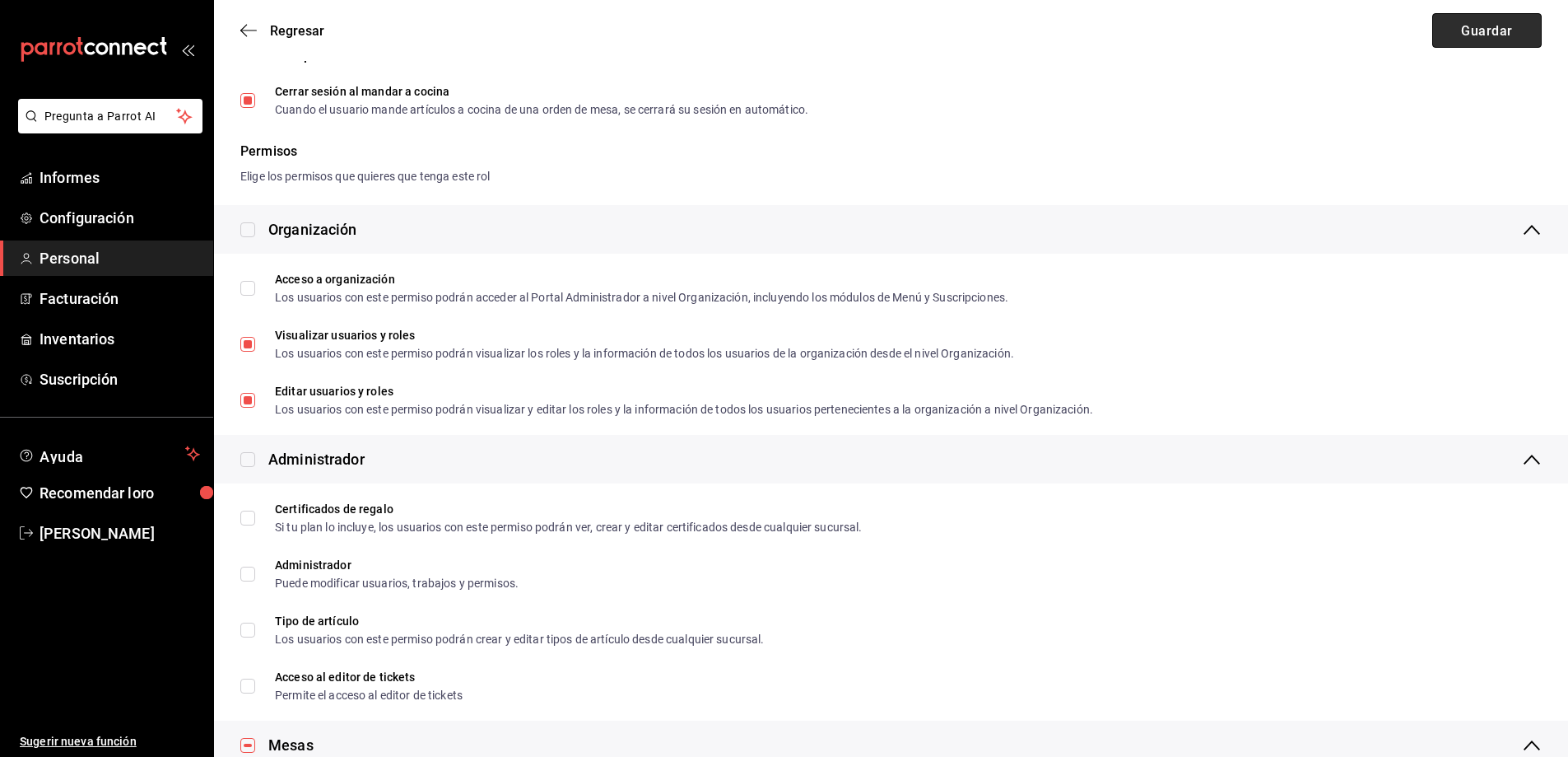
click at [1466, 21] on button "Guardar" at bounding box center [1487, 31] width 110 height 35
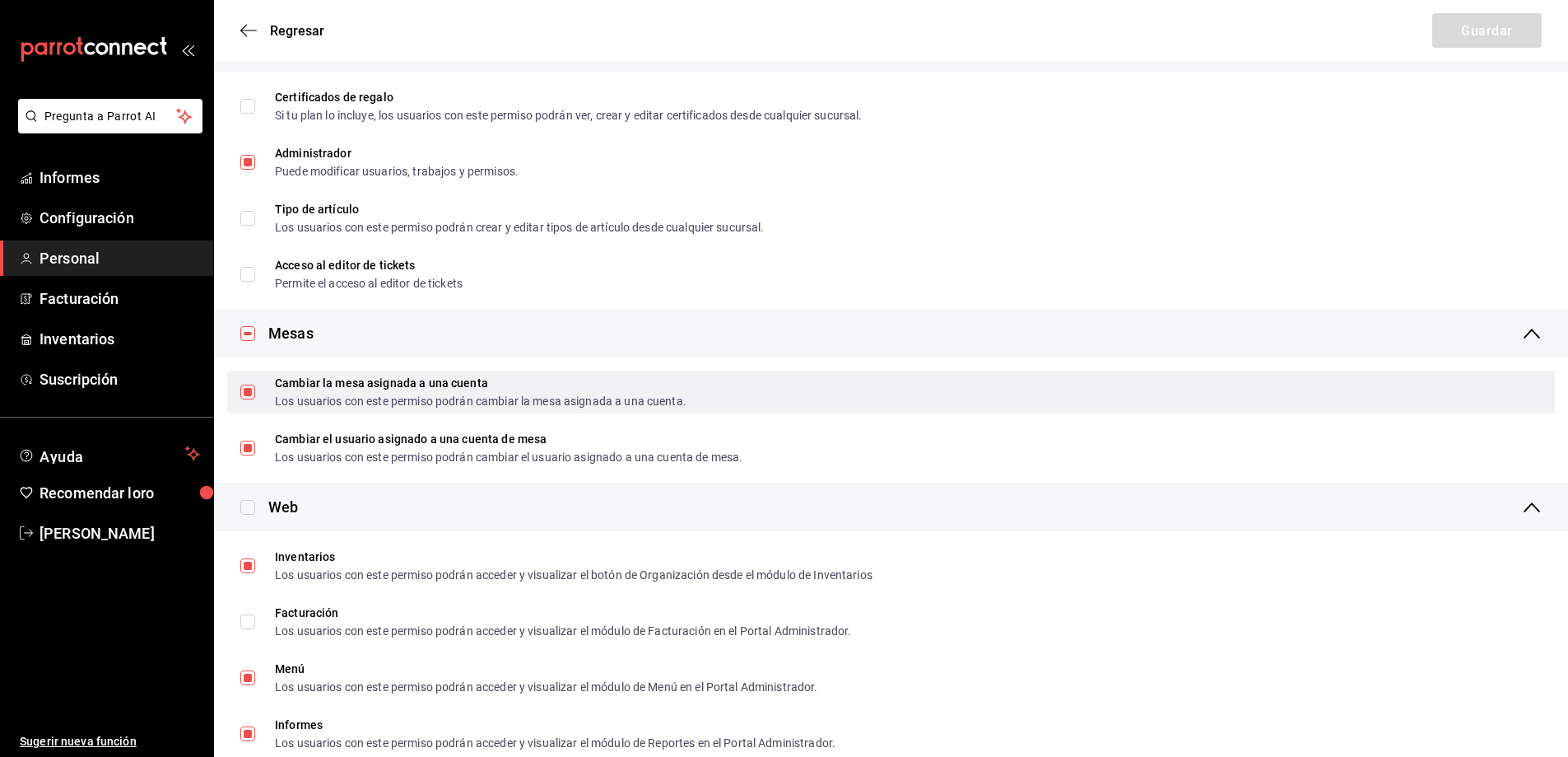
scroll to position [385, 0]
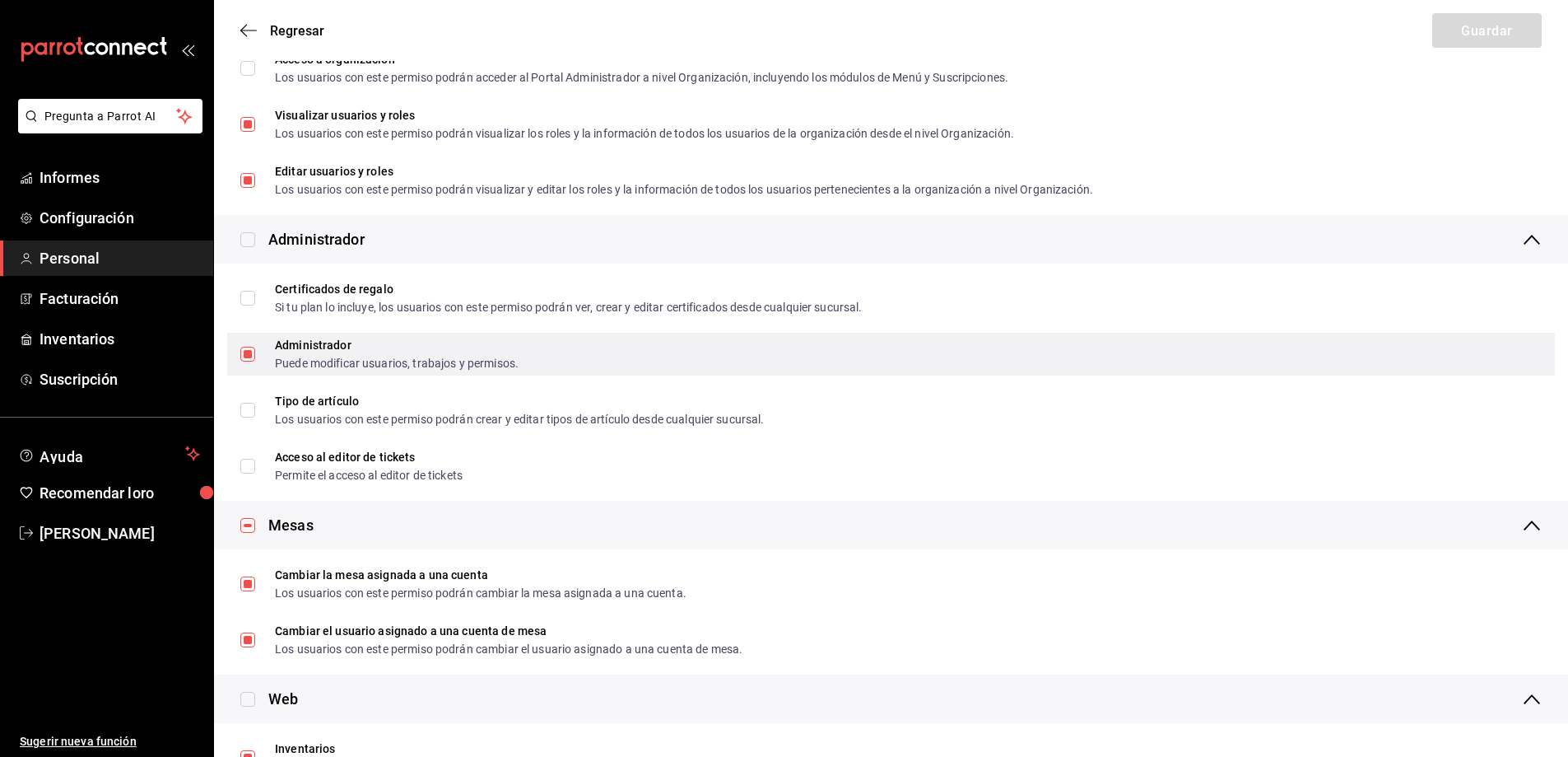
click at [255, 353] on span "Administrador Puede modificar usuarios, trabajos y permisos." at bounding box center [387, 354] width 264 height 30
click at [255, 353] on input "Administrador Puede modificar usuarios, trabajos y permisos." at bounding box center [247, 354] width 15 height 15
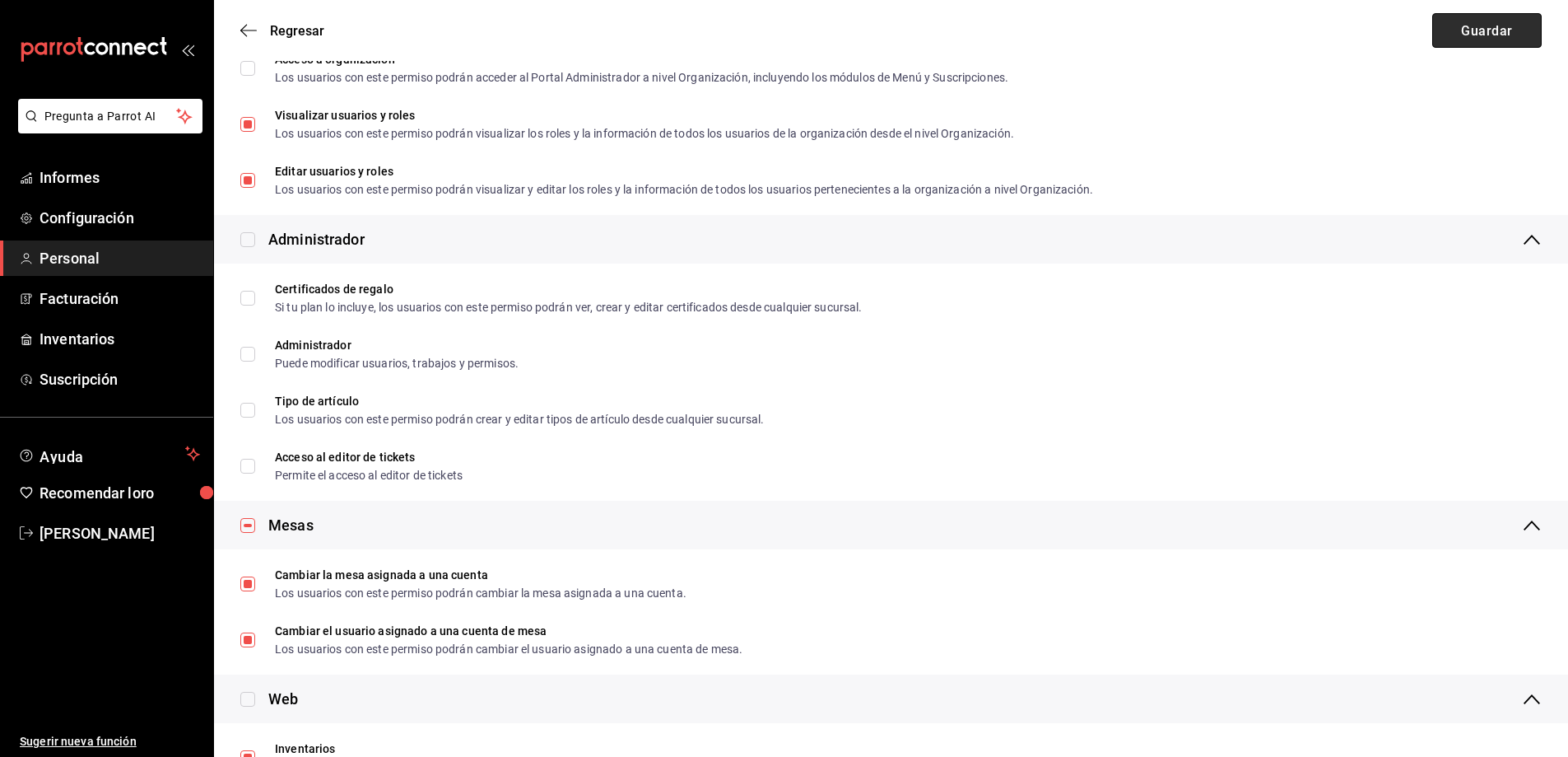
click at [1469, 36] on font "Guardar" at bounding box center [1487, 30] width 51 height 16
checkbox input "true"
click at [249, 244] on input "checkbox" at bounding box center [247, 239] width 15 height 15
checkbox input "true"
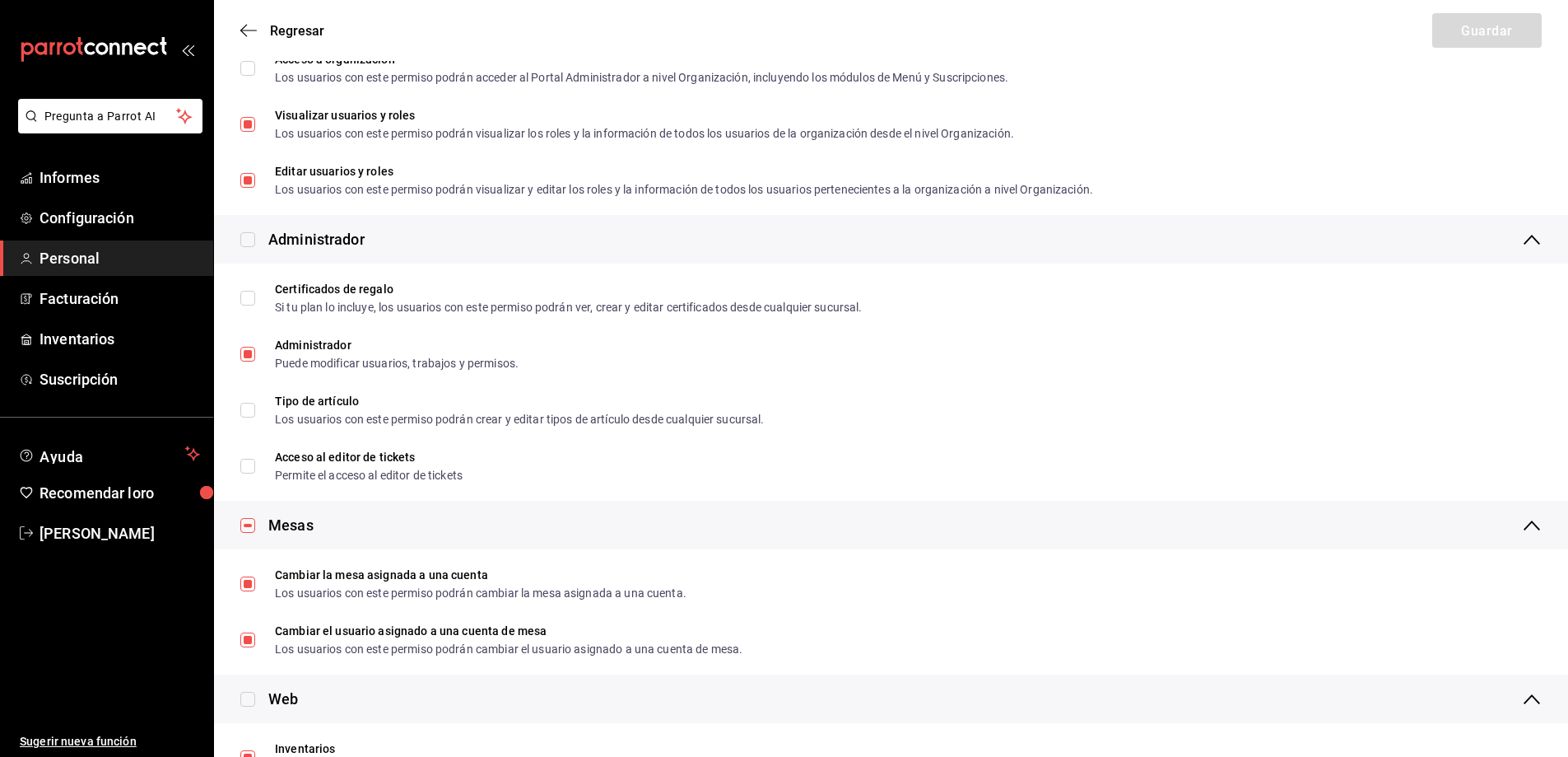
checkbox input "true"
click at [248, 246] on input "checkbox" at bounding box center [247, 239] width 15 height 15
checkbox input "false"
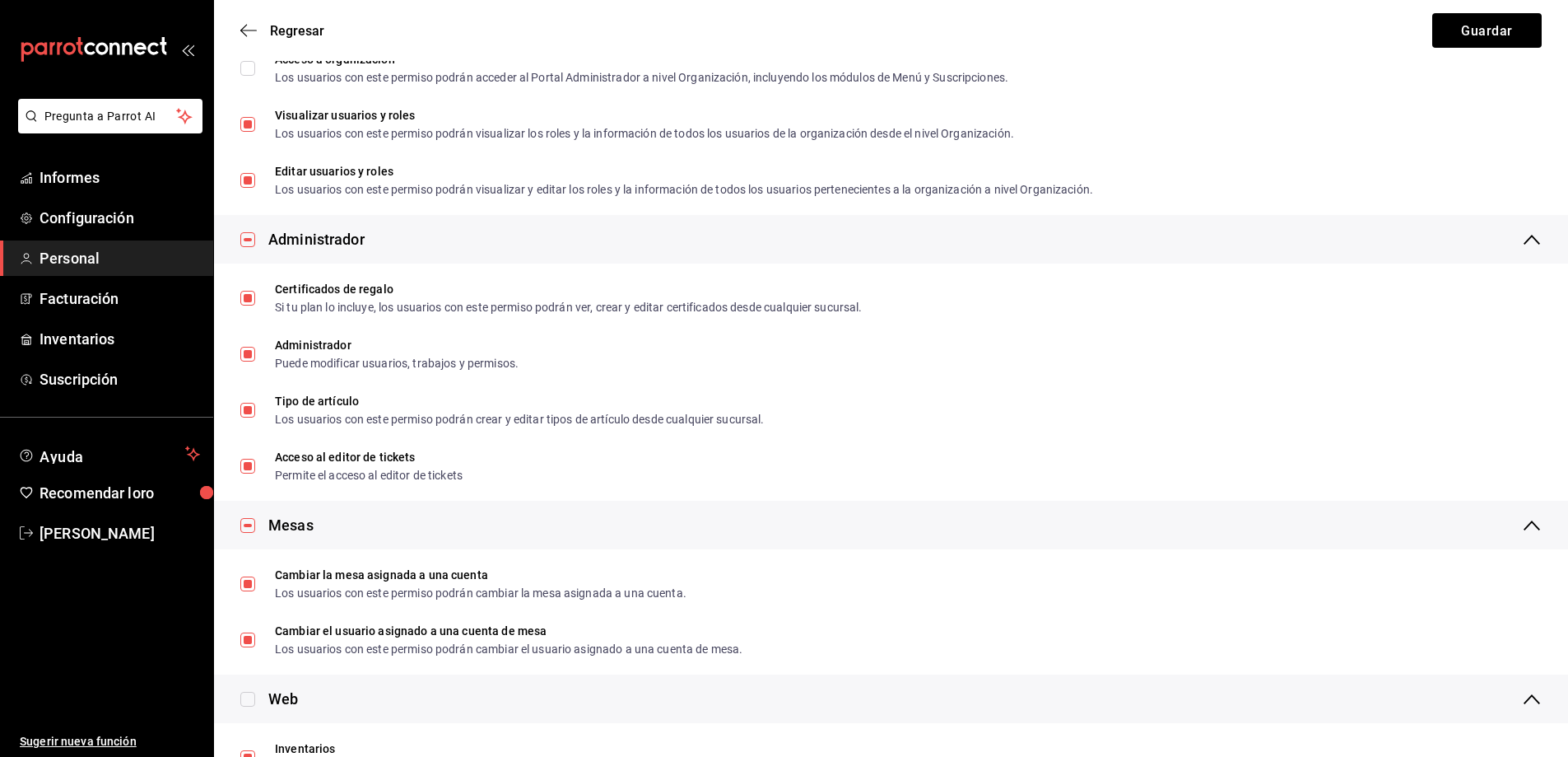
checkbox input "false"
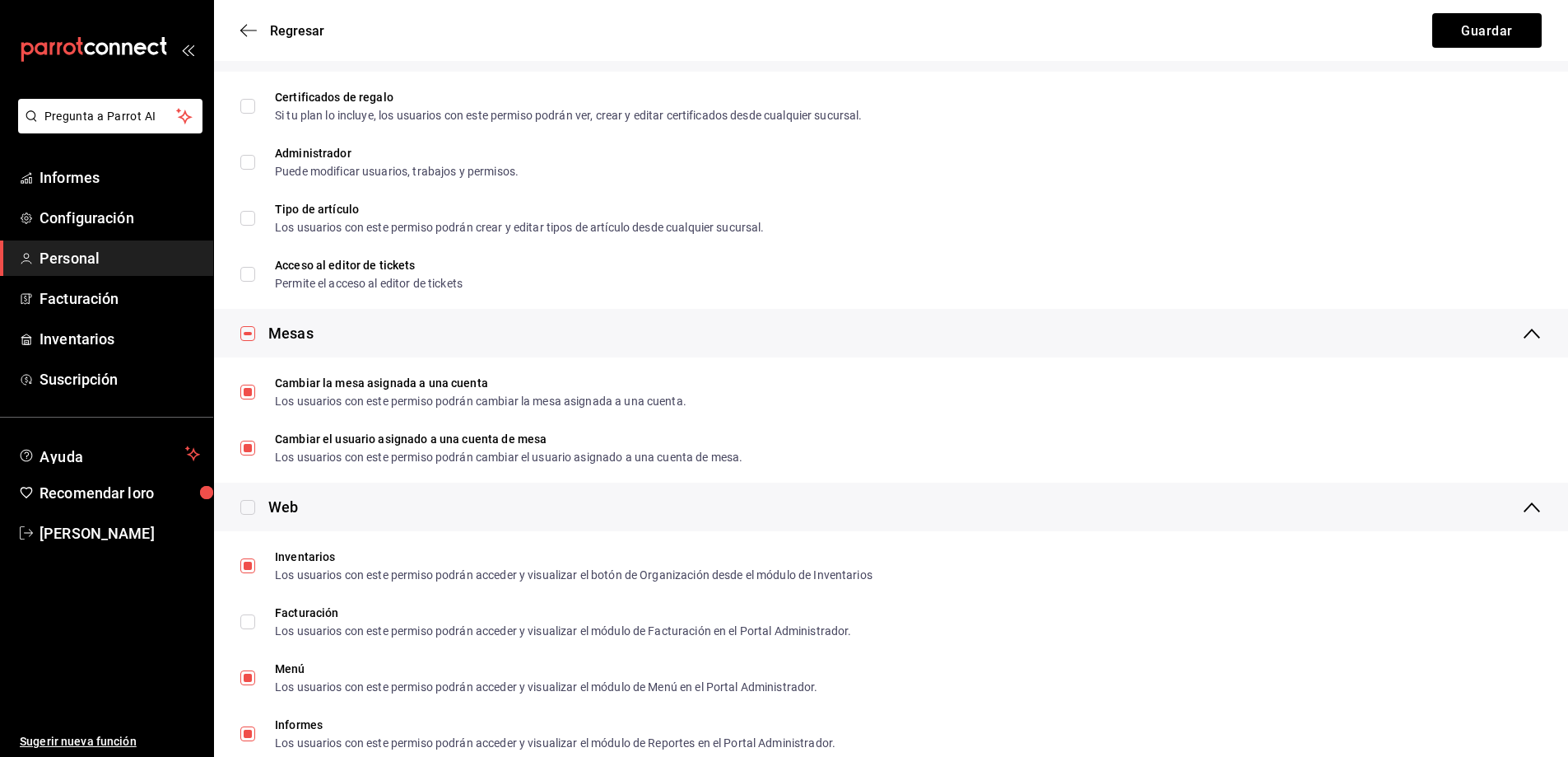
scroll to position [604, 0]
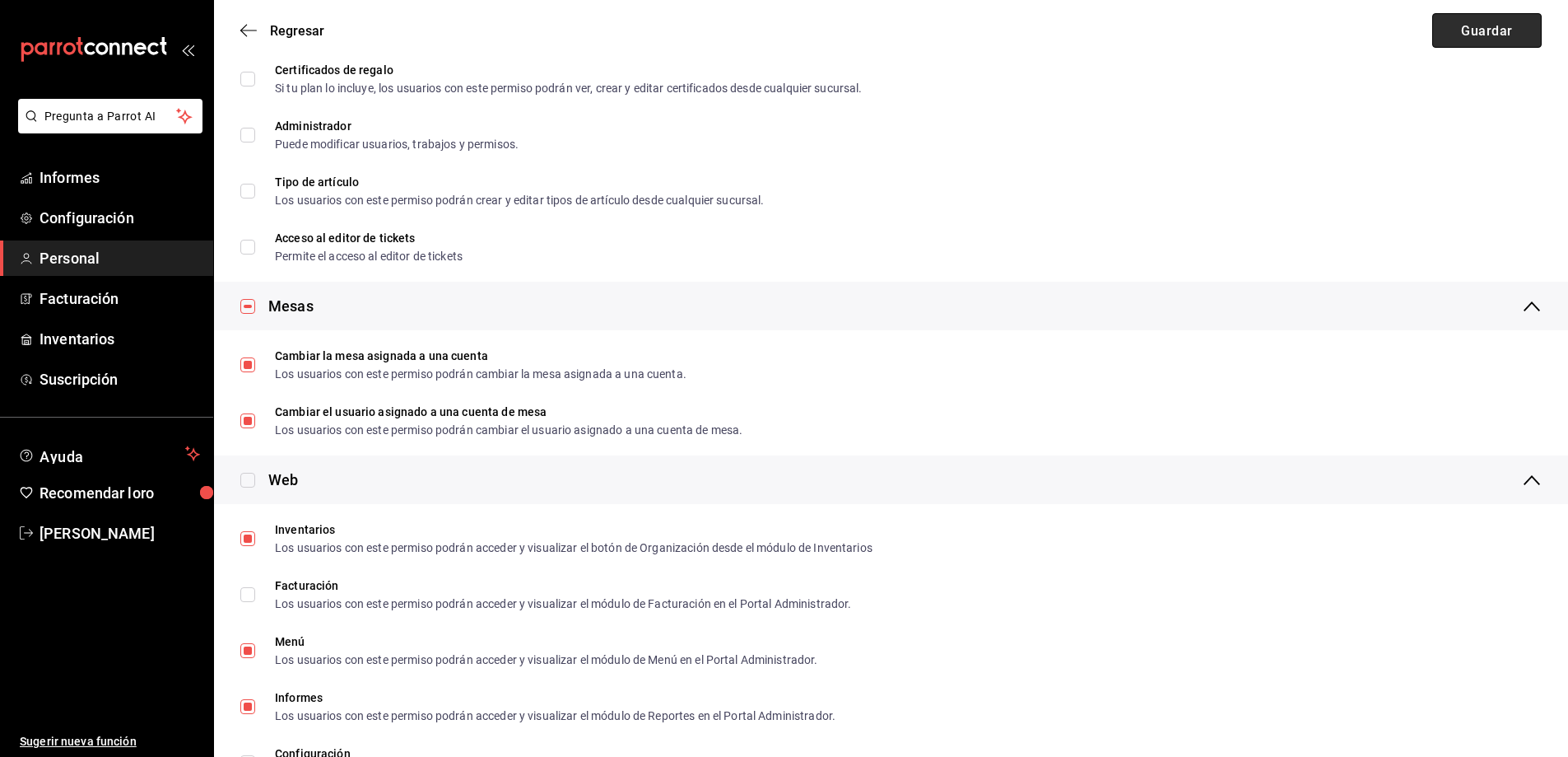
click at [1480, 31] on font "Guardar" at bounding box center [1487, 30] width 51 height 16
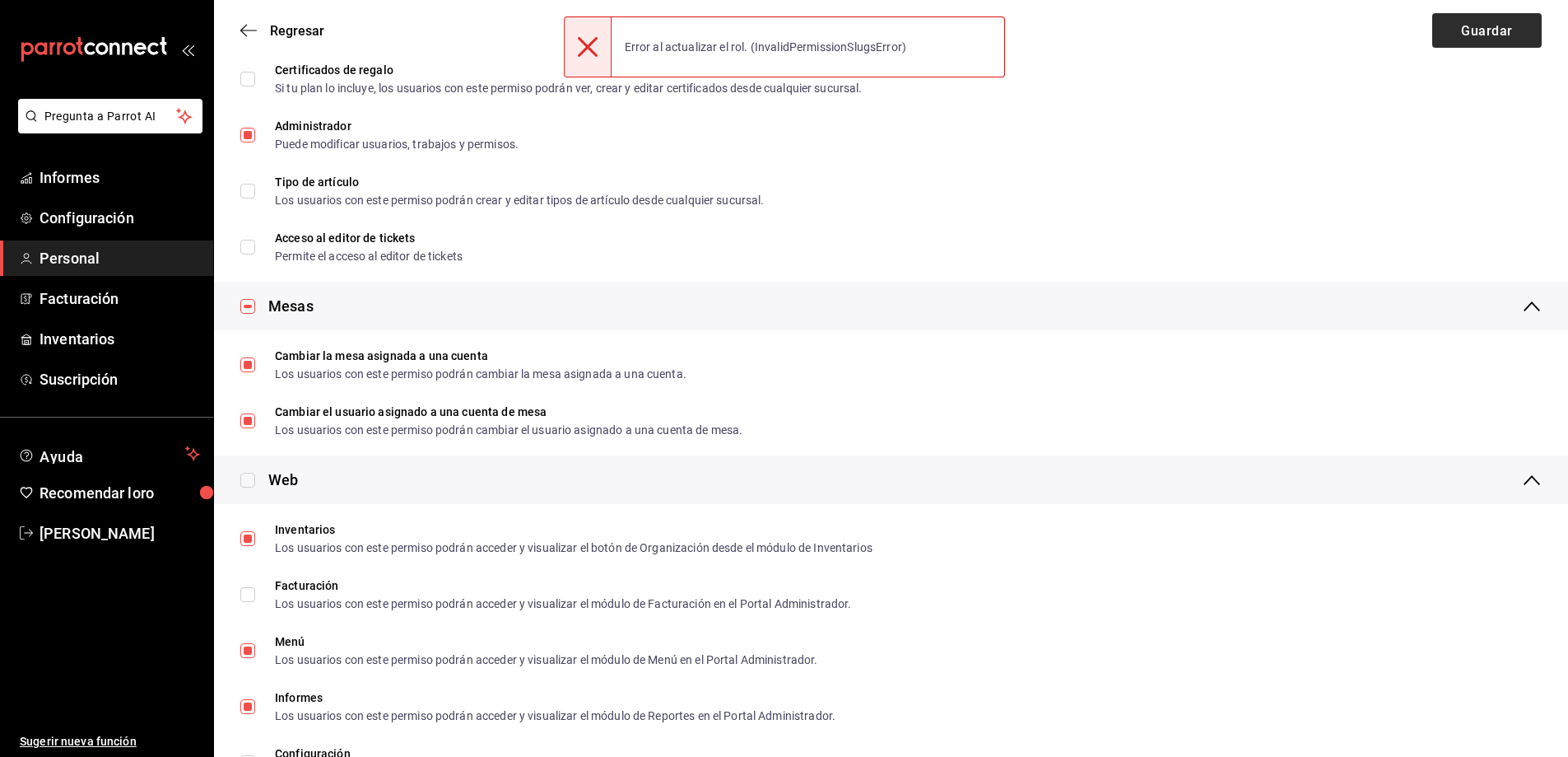
checkbox input "true"
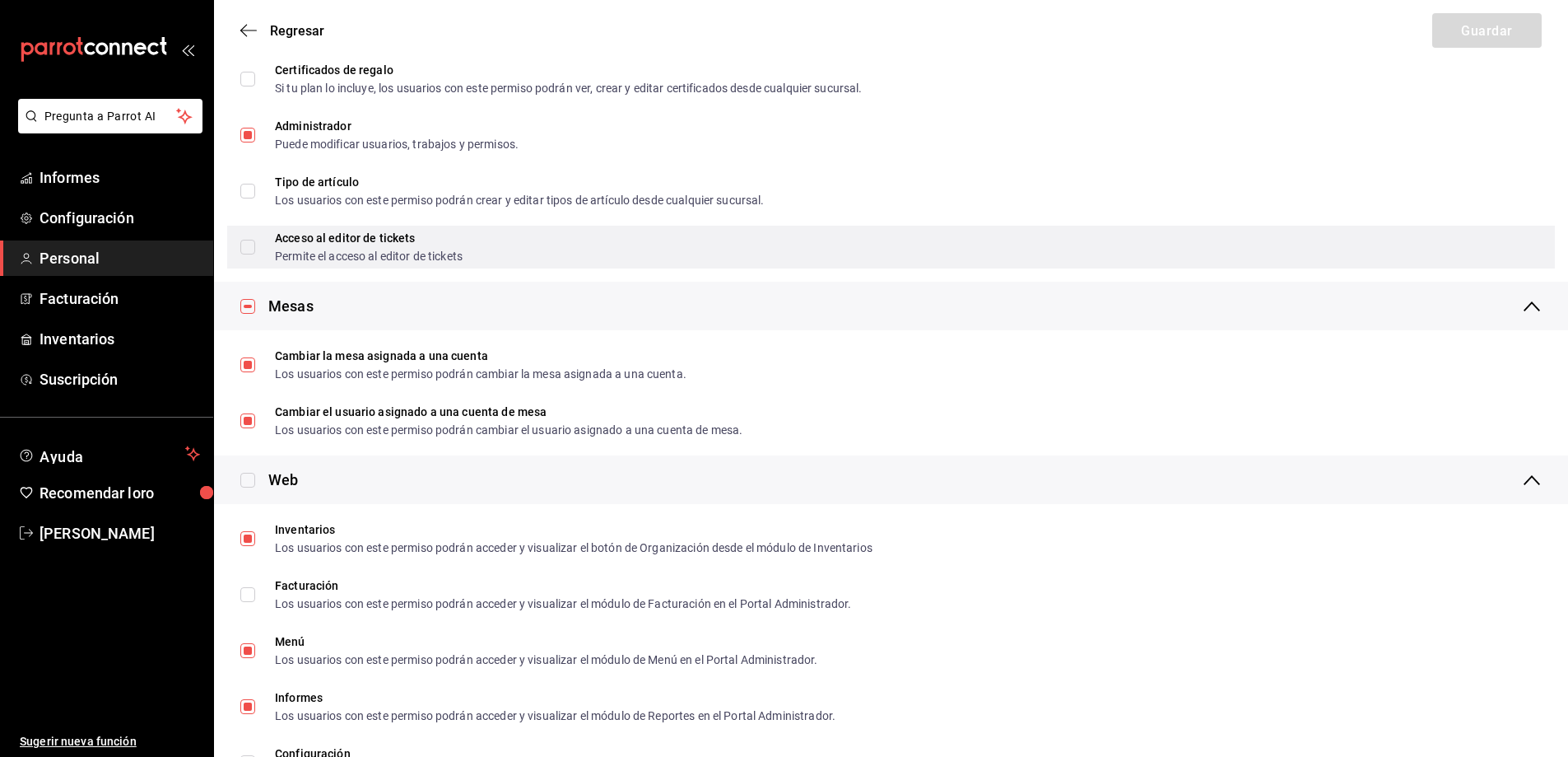
click at [559, 246] on div "Acceso al editor de tickets Permite el acceso al editor de tickets" at bounding box center [891, 247] width 1328 height 43
click at [249, 248] on input "Acceso al editor de tickets Permite el acceso al editor de tickets" at bounding box center [247, 246] width 15 height 15
checkbox input "true"
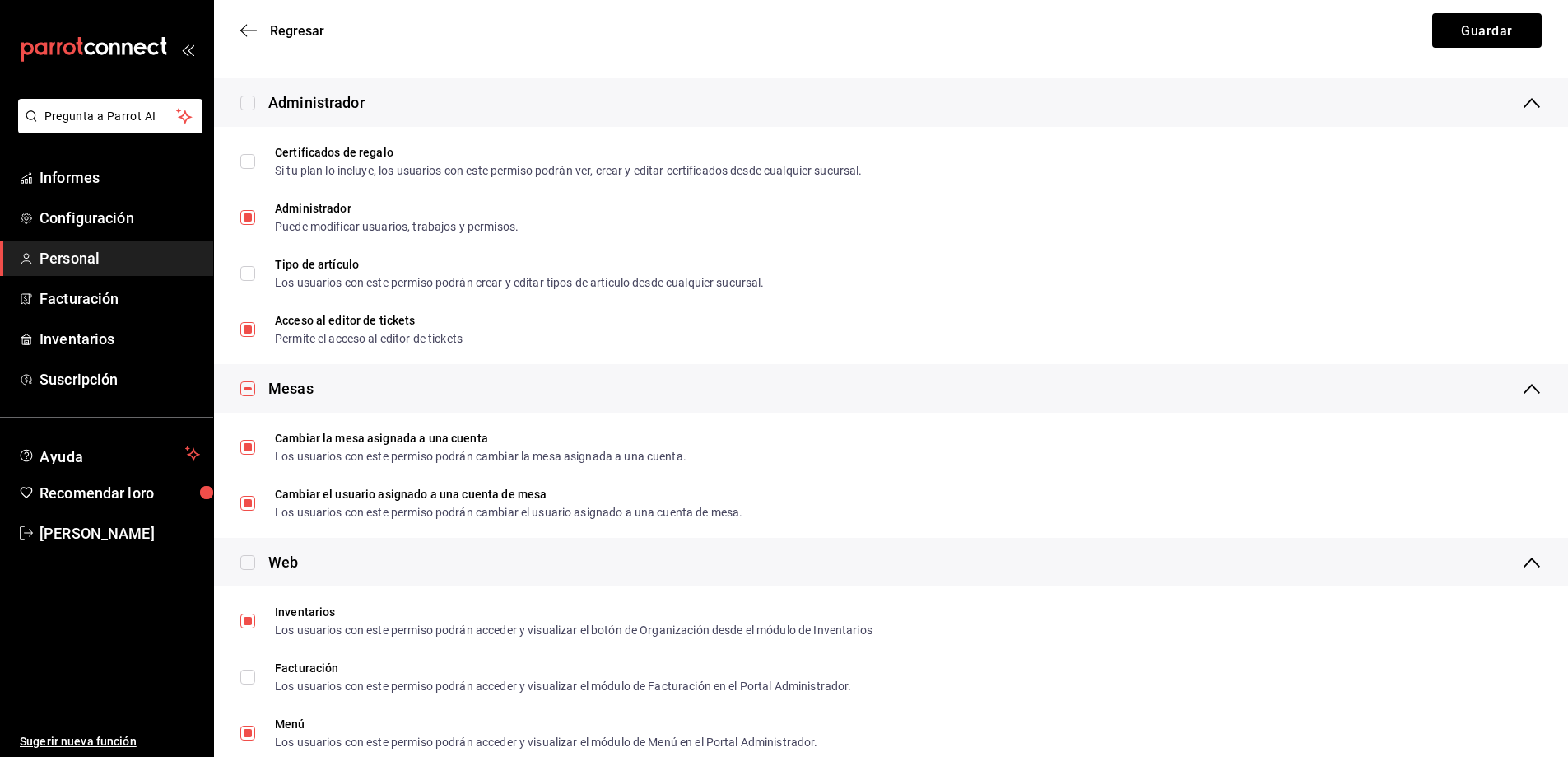
scroll to position [494, 0]
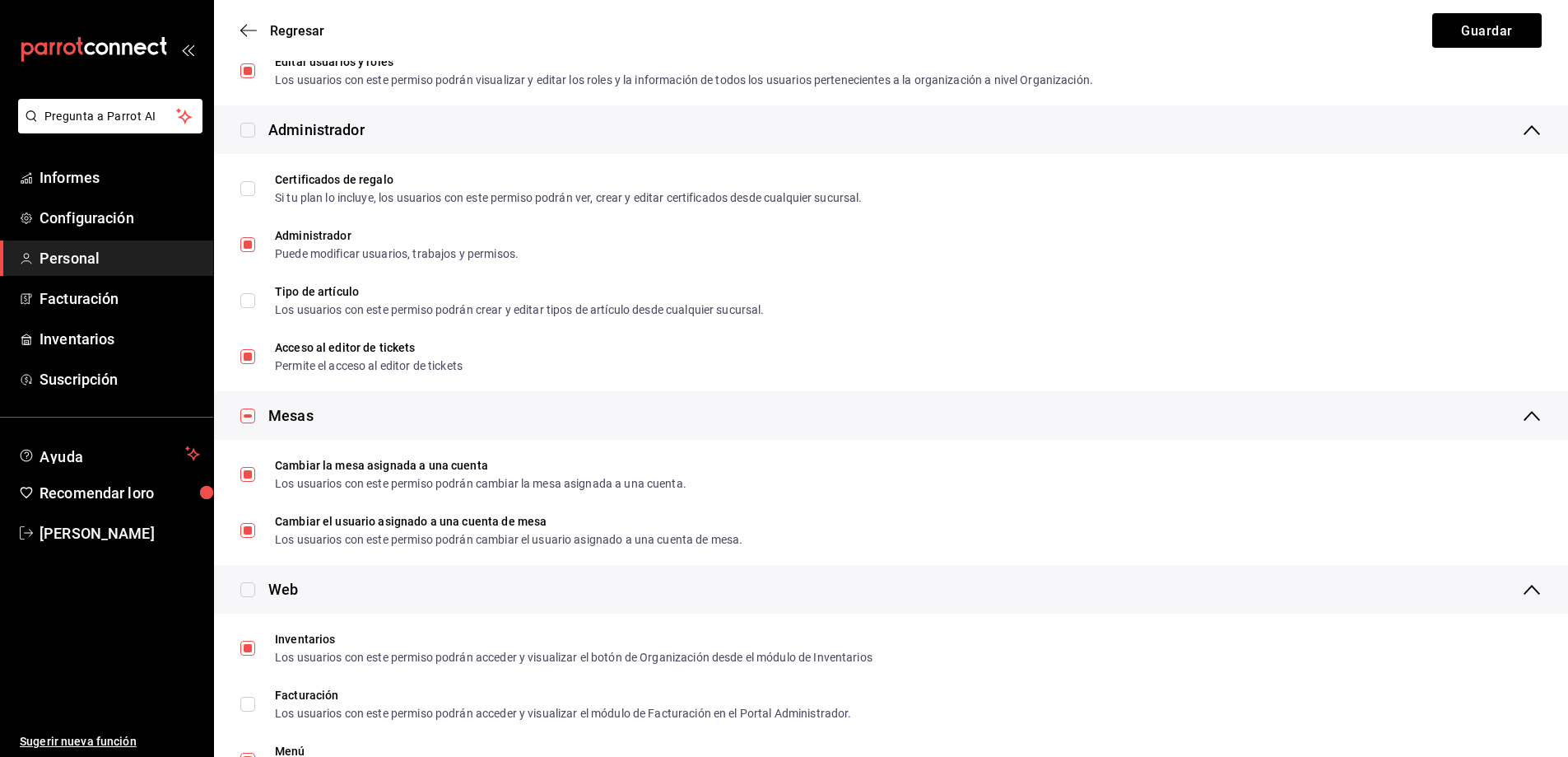
click at [255, 138] on input "checkbox" at bounding box center [247, 130] width 15 height 15
checkbox input "true"
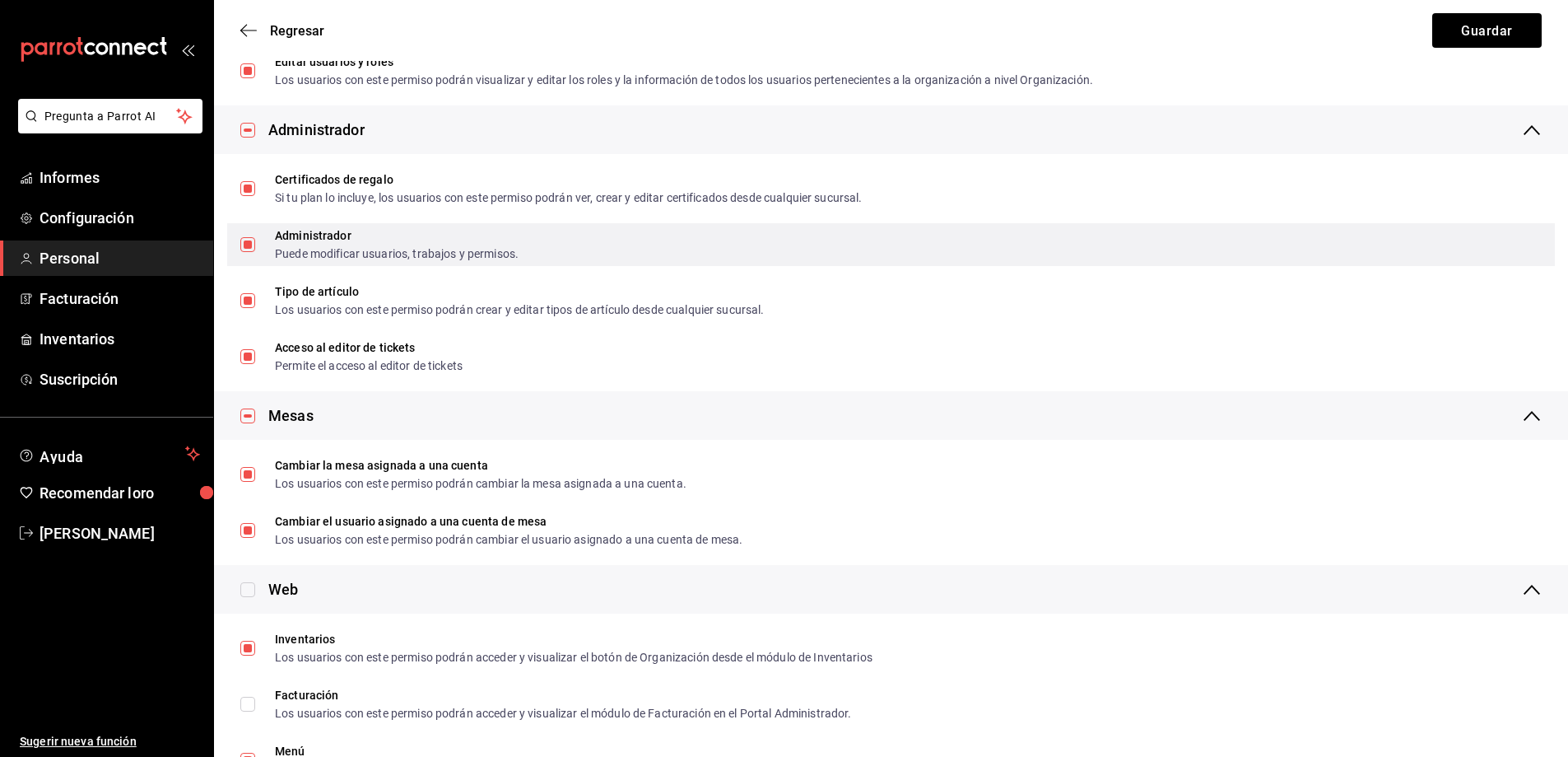
click at [250, 242] on input "Administrador Puede modificar usuarios, trabajos y permisos." at bounding box center [247, 244] width 15 height 15
checkbox input "false"
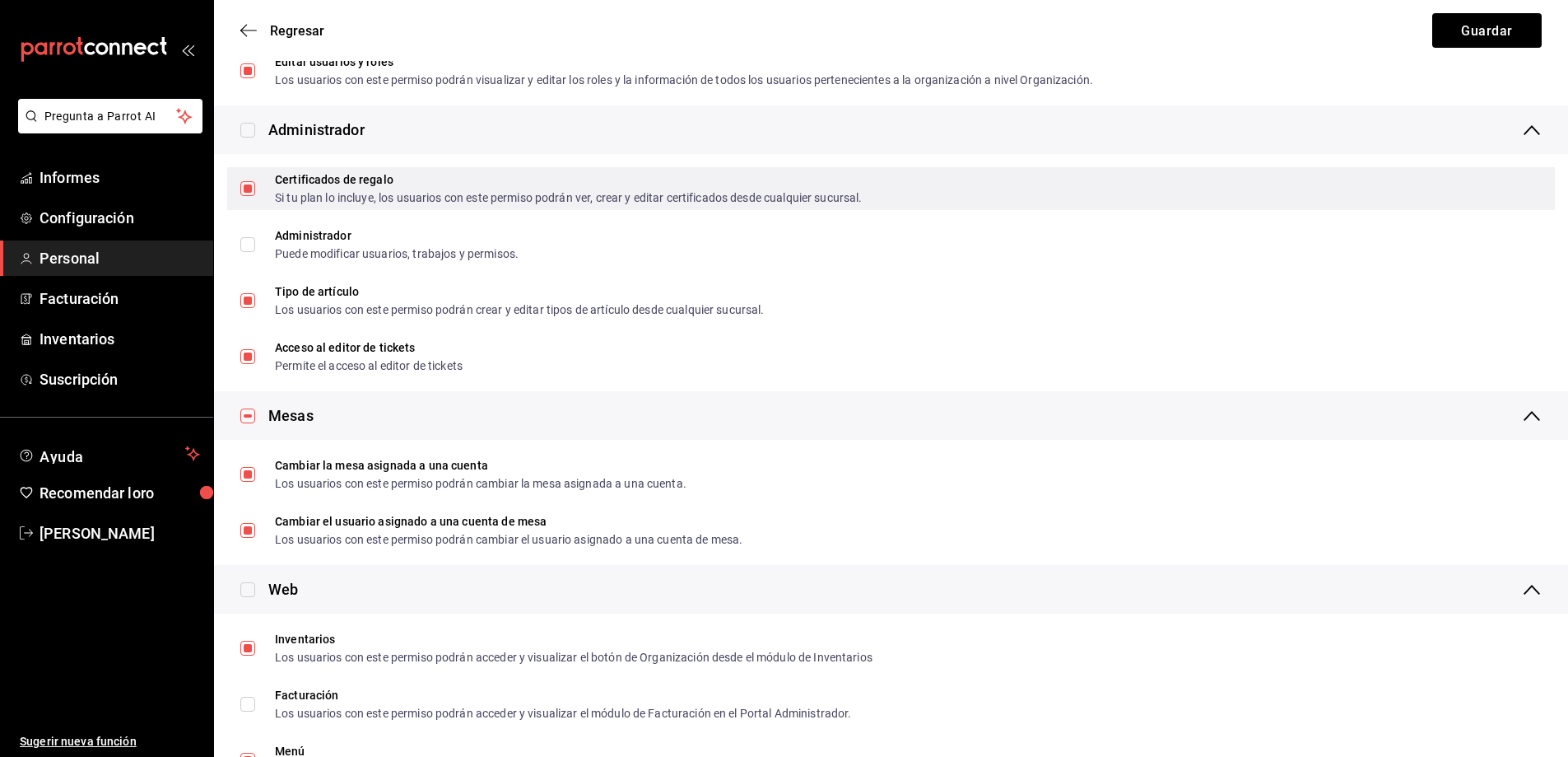
click at [240, 185] on input "Certificados de regalo Si tu plan lo incluye, los usuarios con este permiso pod…" at bounding box center [247, 188] width 15 height 15
checkbox input "false"
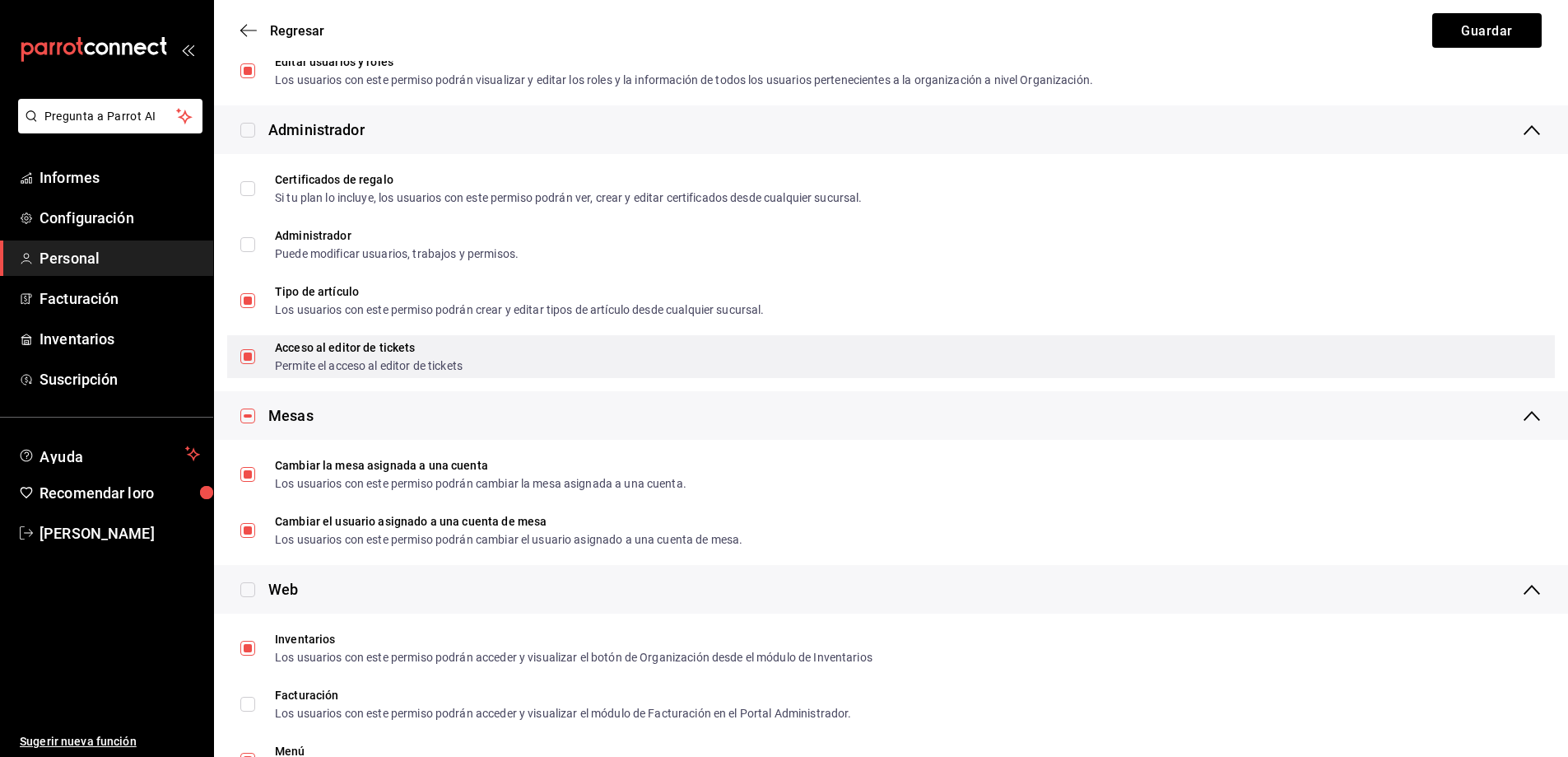
click at [245, 358] on input "Acceso al editor de tickets Permite el acceso al editor de tickets" at bounding box center [247, 356] width 15 height 15
checkbox input "false"
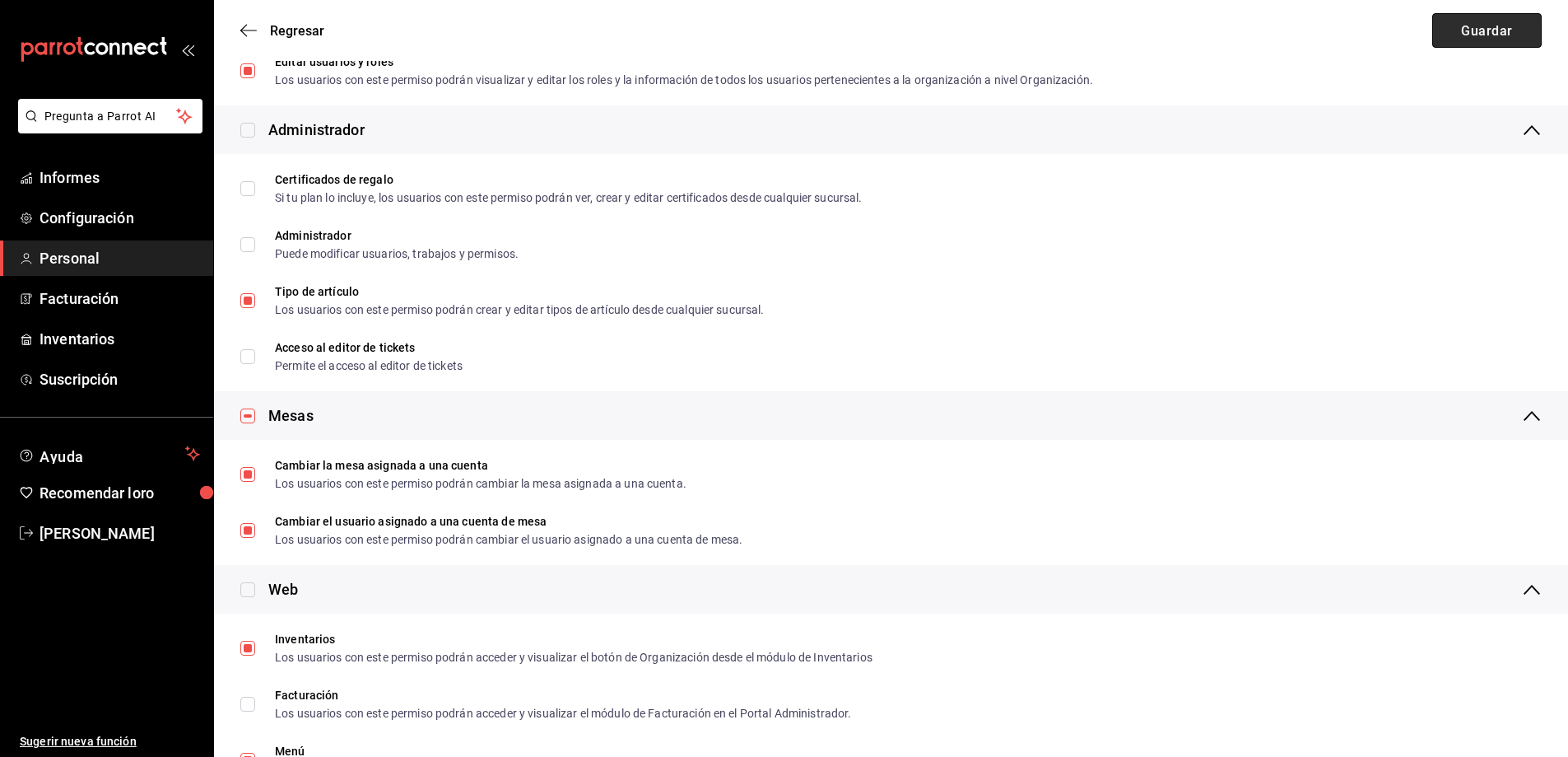
click at [1462, 24] on font "Guardar" at bounding box center [1487, 30] width 51 height 16
checkbox input "true"
checkbox input "false"
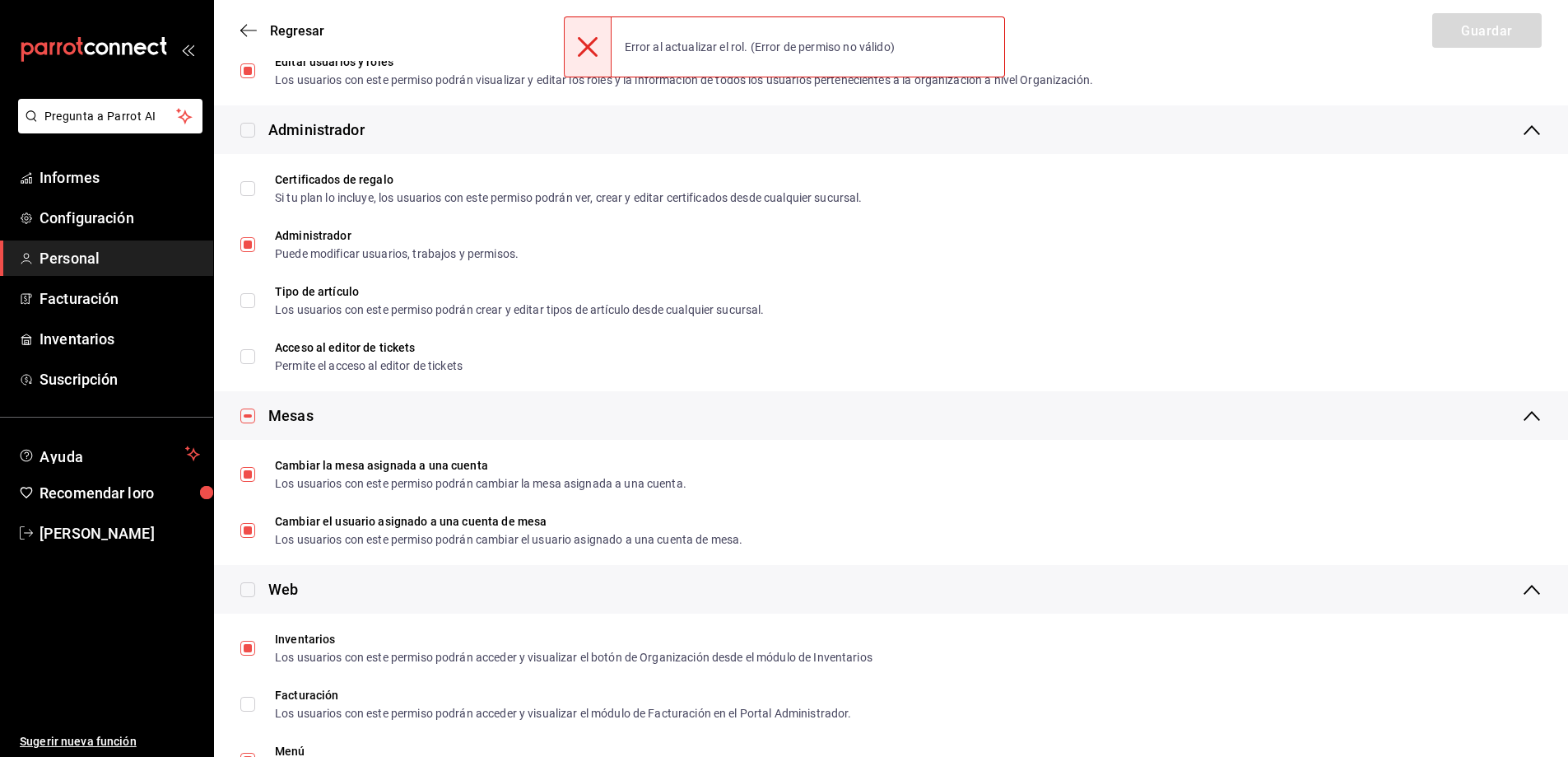
click at [584, 47] on icon at bounding box center [587, 47] width 19 height 19
click at [243, 124] on input "checkbox" at bounding box center [247, 130] width 15 height 15
checkbox input "true"
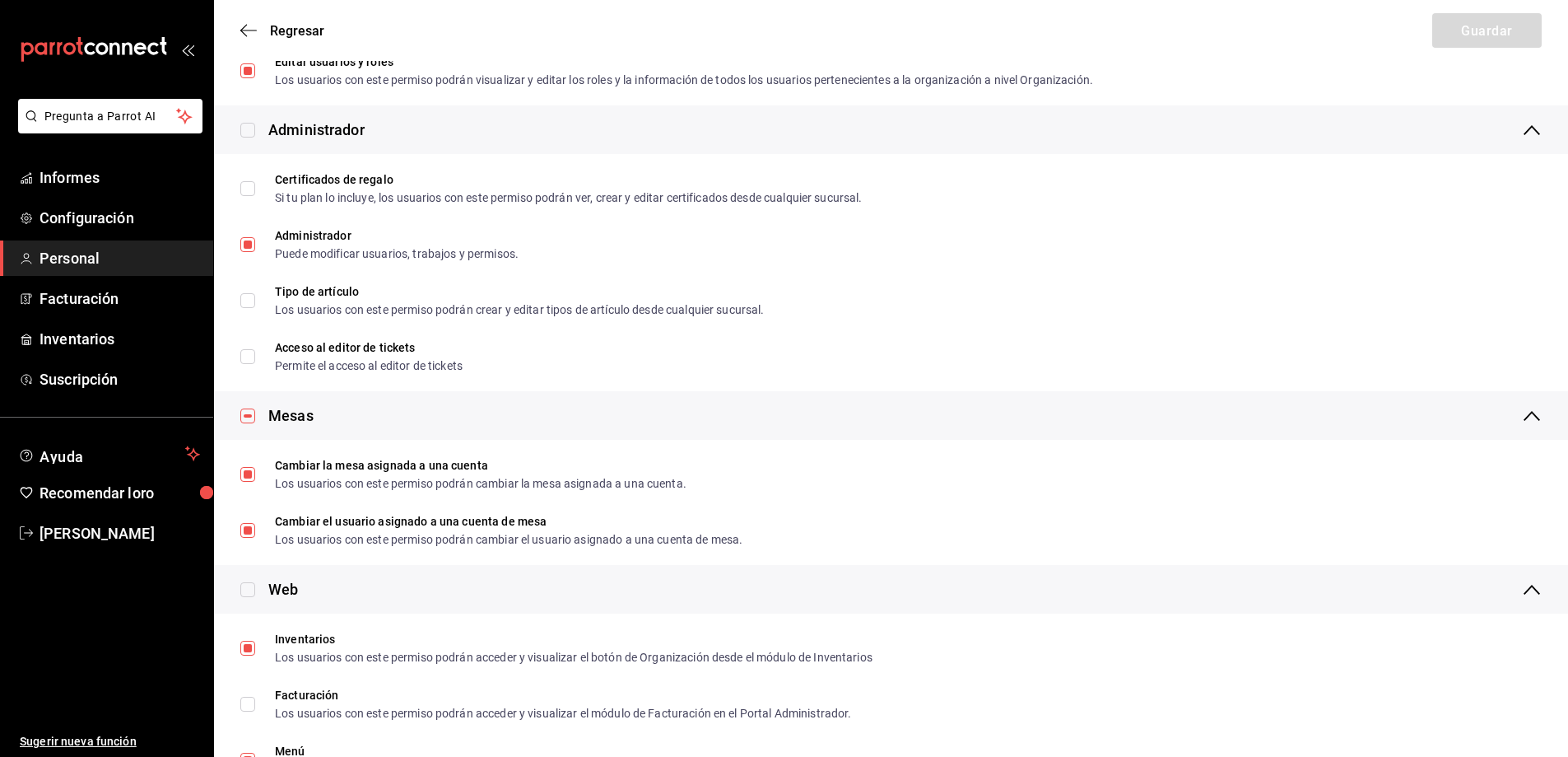
checkbox input "true"
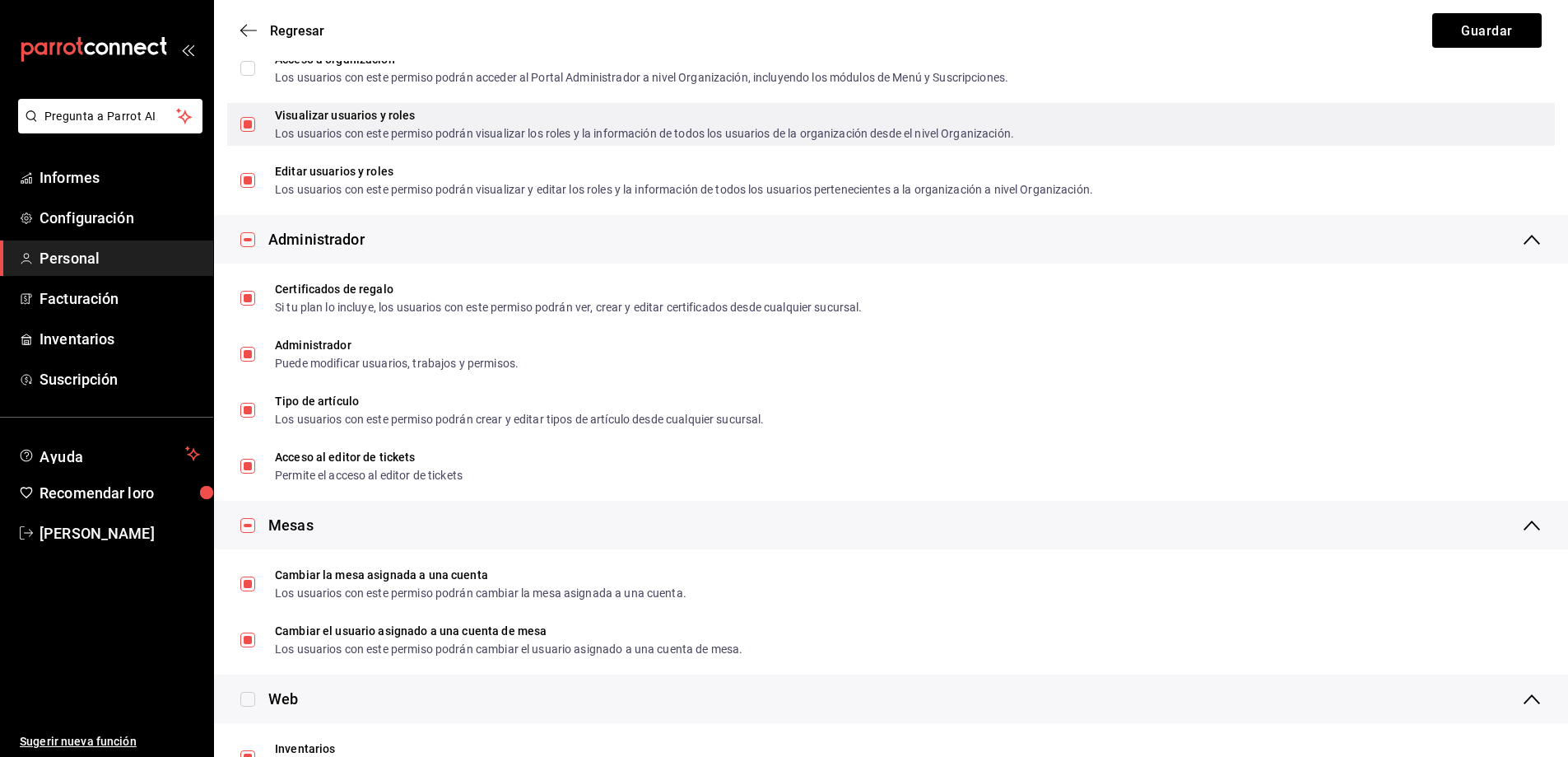
scroll to position [467, 0]
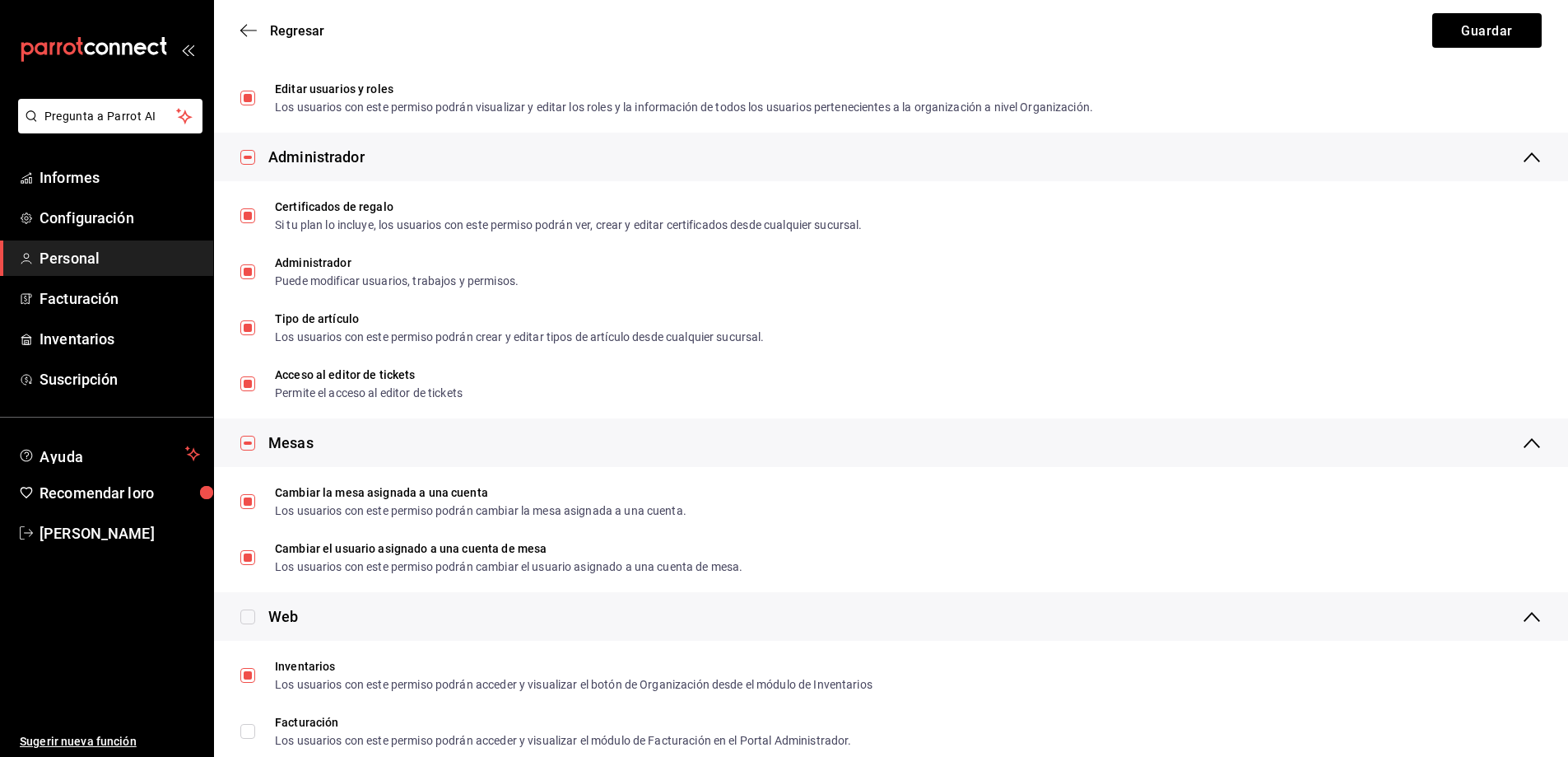
click at [250, 158] on input "checkbox" at bounding box center [247, 157] width 15 height 15
checkbox input "false"
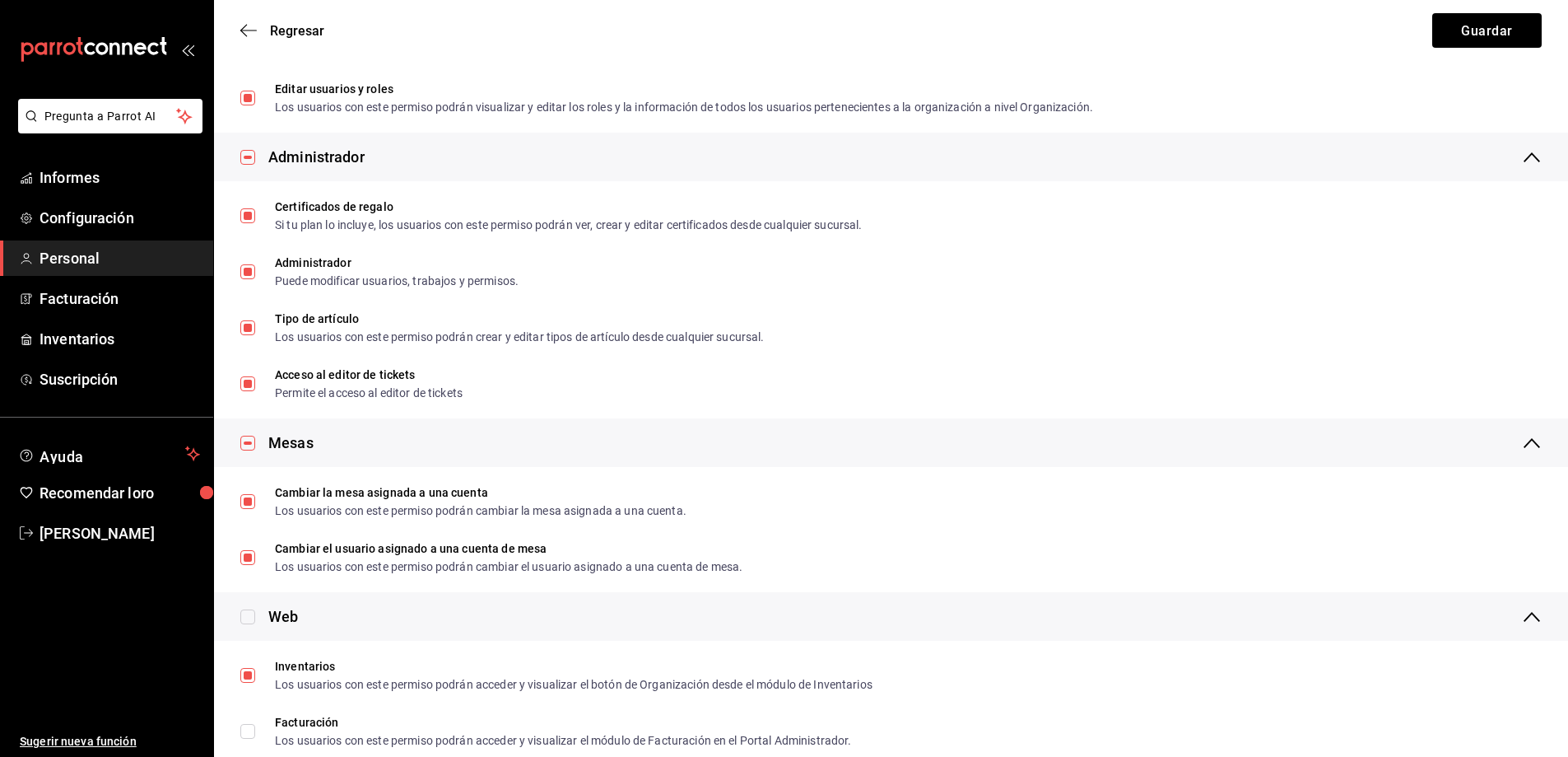
checkbox input "false"
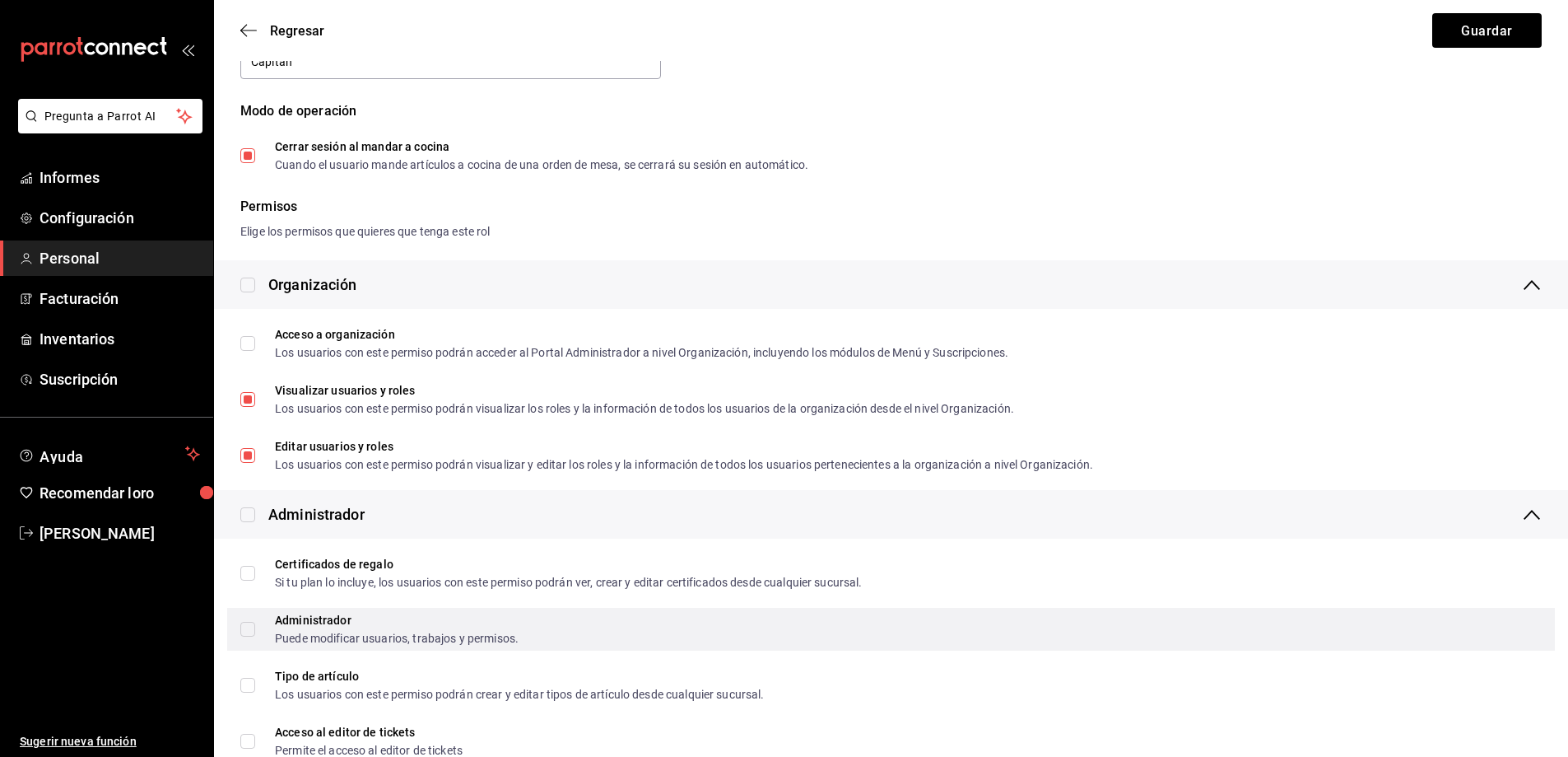
scroll to position [55, 0]
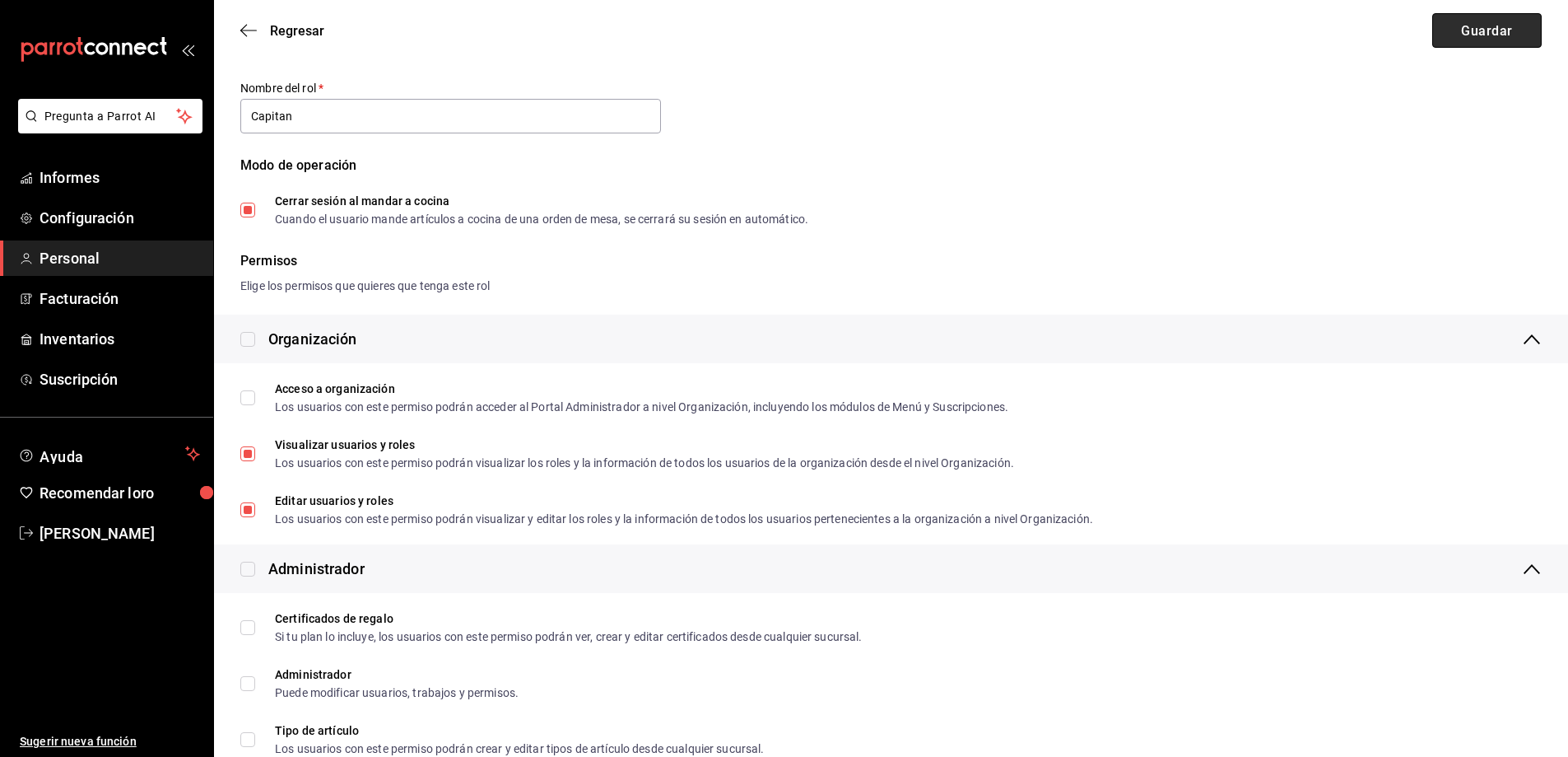
click at [1495, 32] on font "Guardar" at bounding box center [1487, 30] width 51 height 16
checkbox input "true"
click at [277, 35] on font "Regresar" at bounding box center [298, 31] width 54 height 16
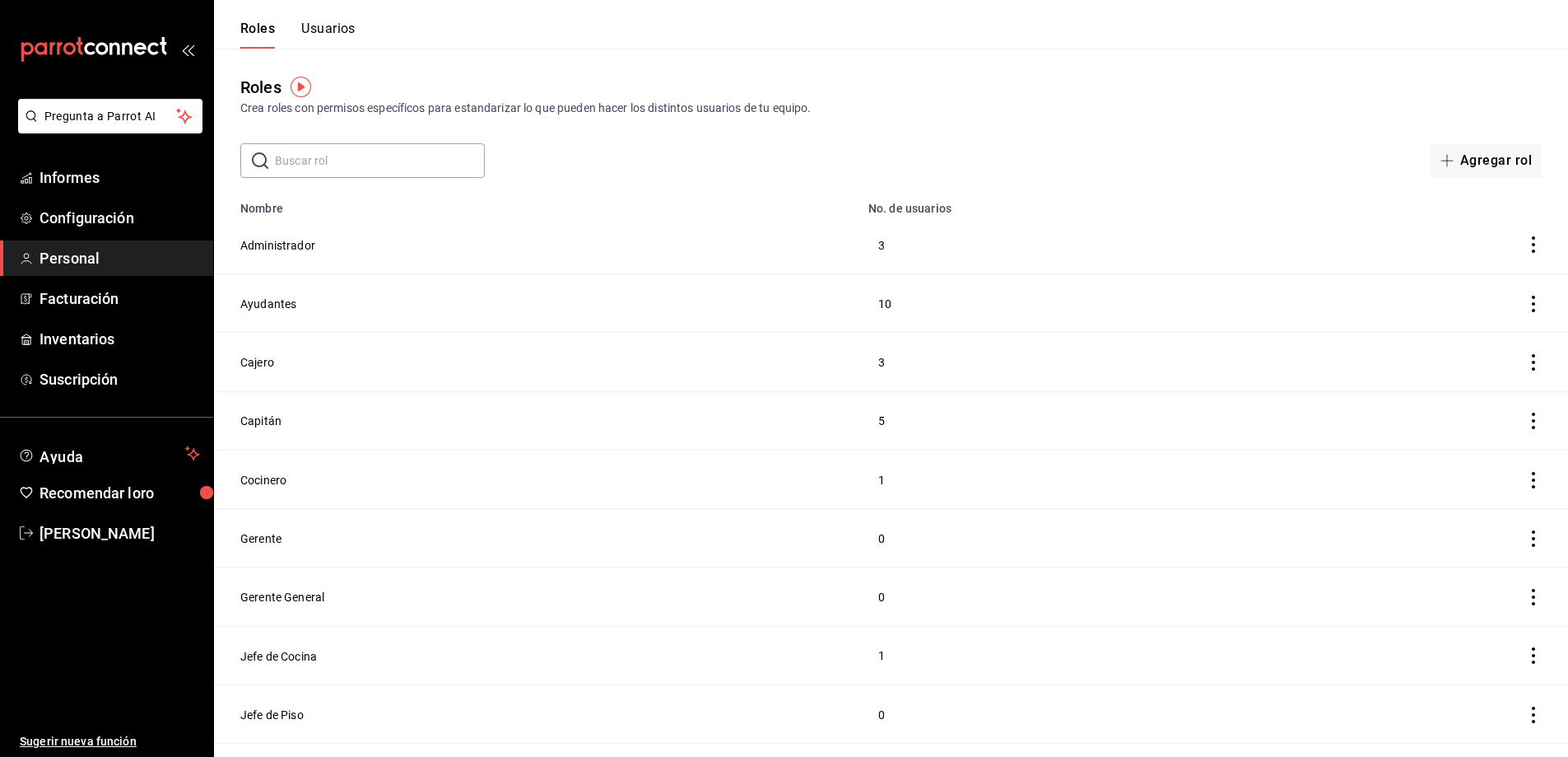
click at [331, 29] on font "Usuarios" at bounding box center [329, 28] width 54 height 16
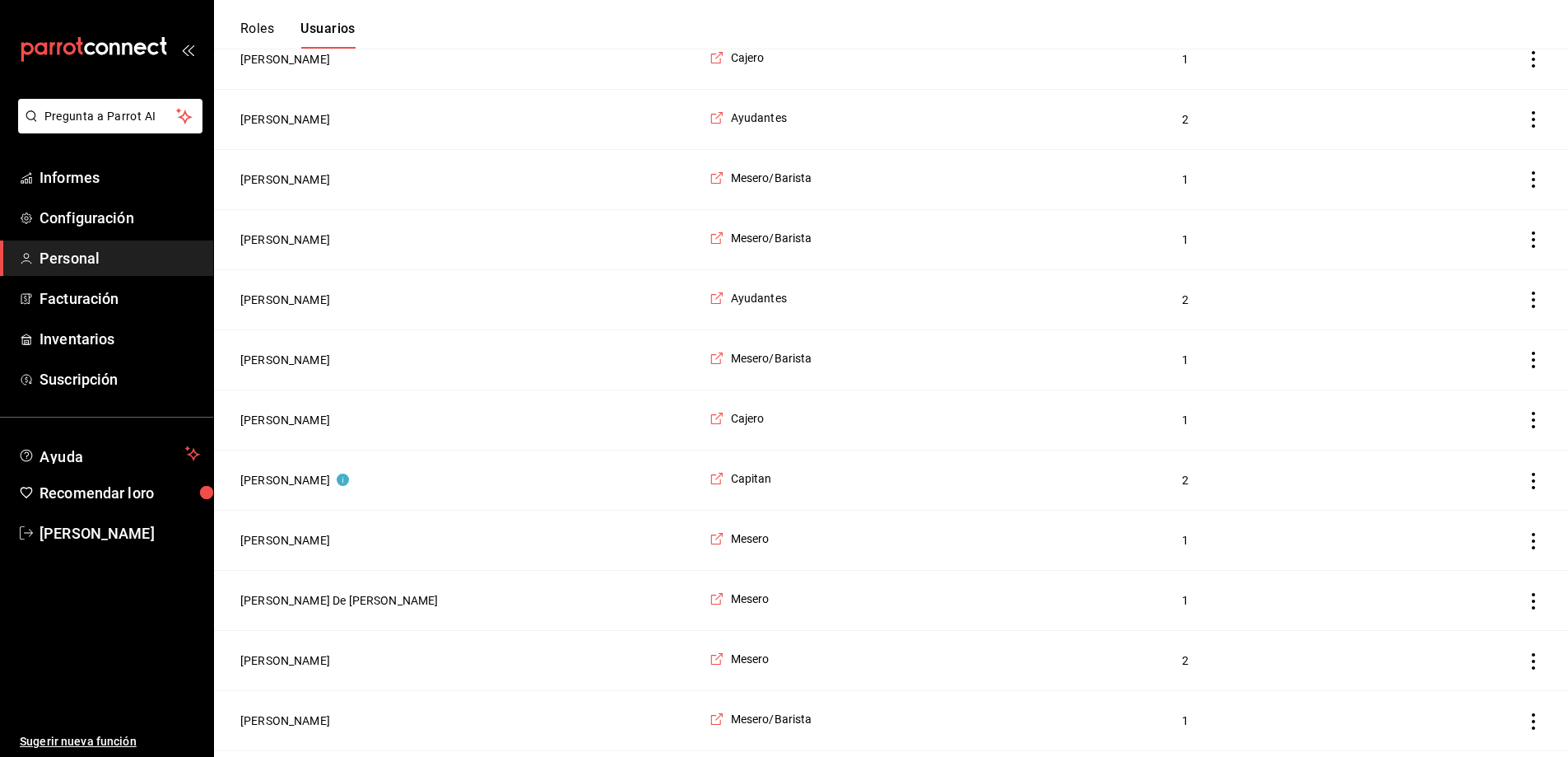
scroll to position [550, 0]
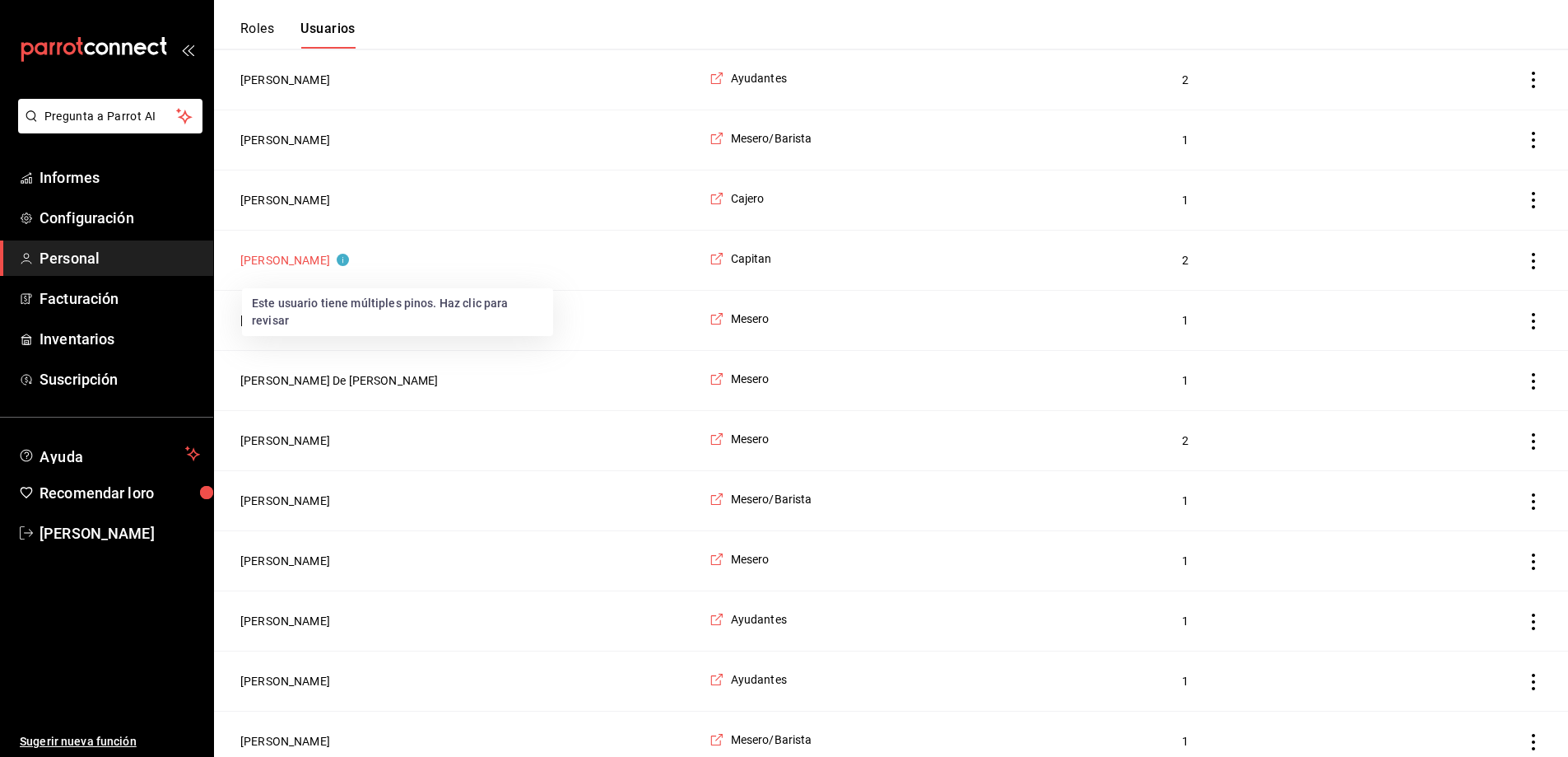
click at [336, 266] on circle "Este usuario tiene múltiples pines. Haz clic para revisar" at bounding box center [342, 260] width 13 height 13
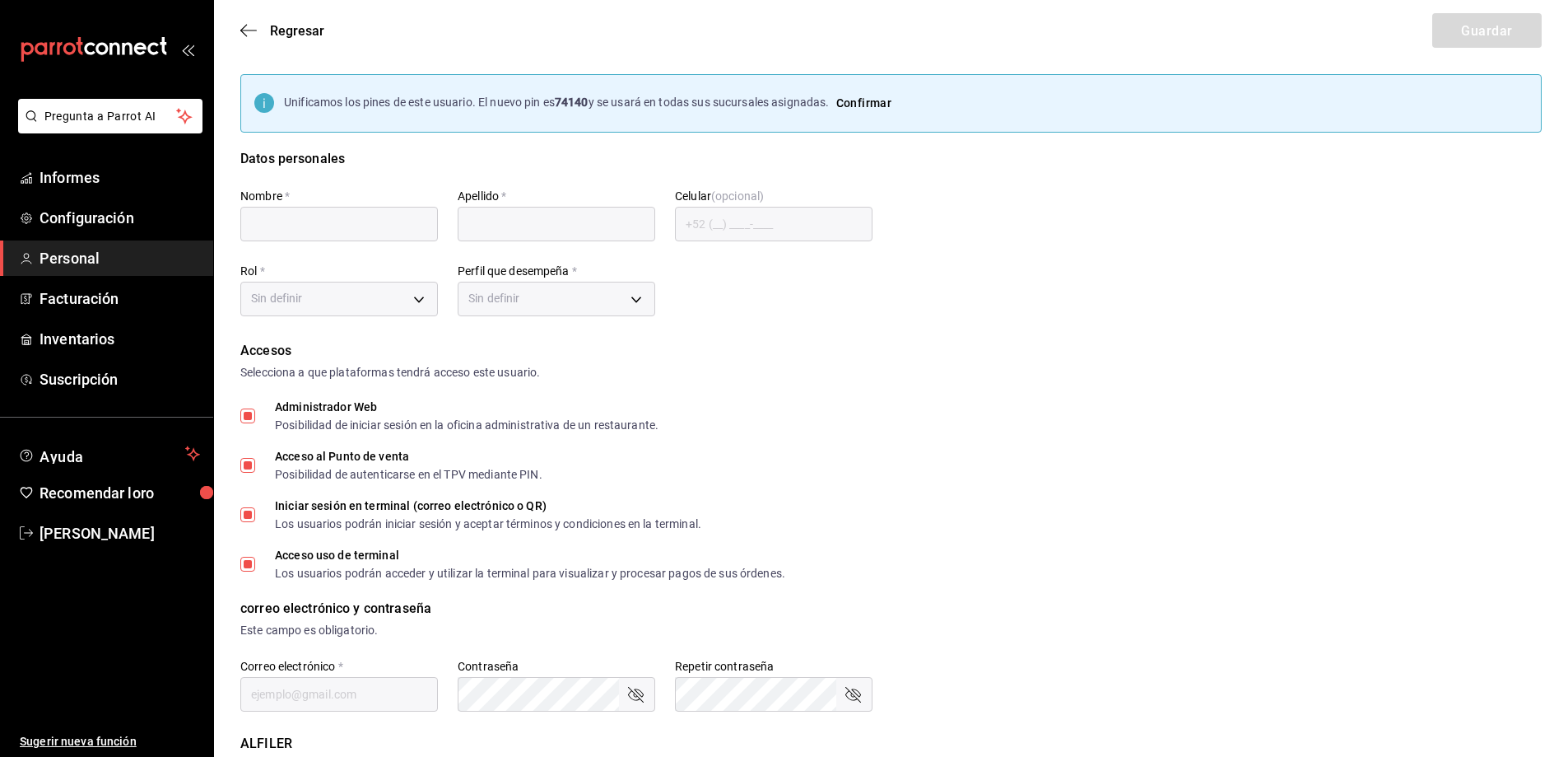
type input "Yeray"
type input "[PERSON_NAME]"
checkbox input "true"
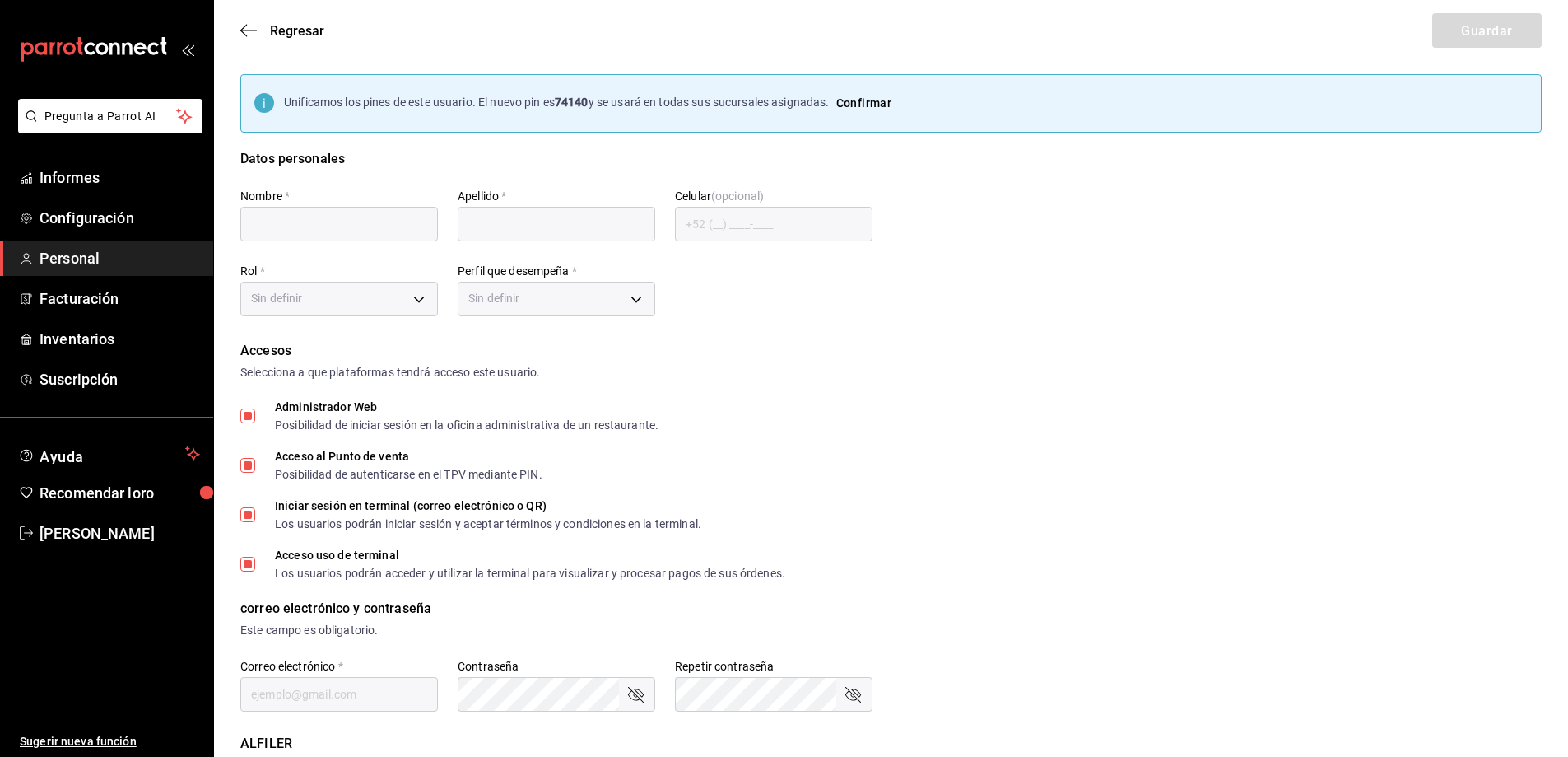
checkbox input "true"
type input "[EMAIL_ADDRESS][DOMAIN_NAME]"
type input "74140"
checkbox input "true"
type input "91e438e9-b0da-4763-a122-36a59e2edcd7"
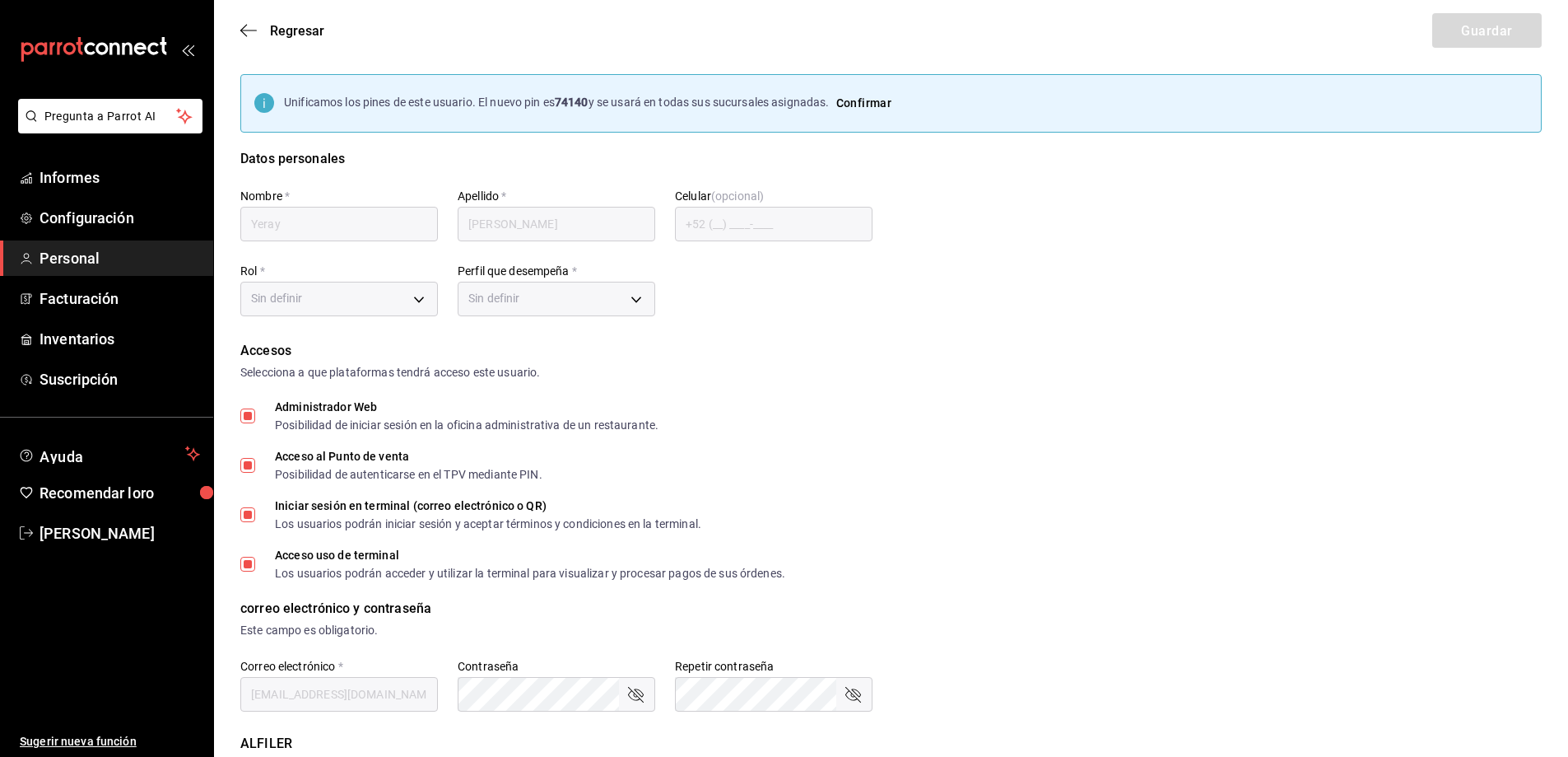
type input "WAITER"
checkbox input "true"
click at [249, 34] on icon "button" at bounding box center [248, 30] width 16 height 15
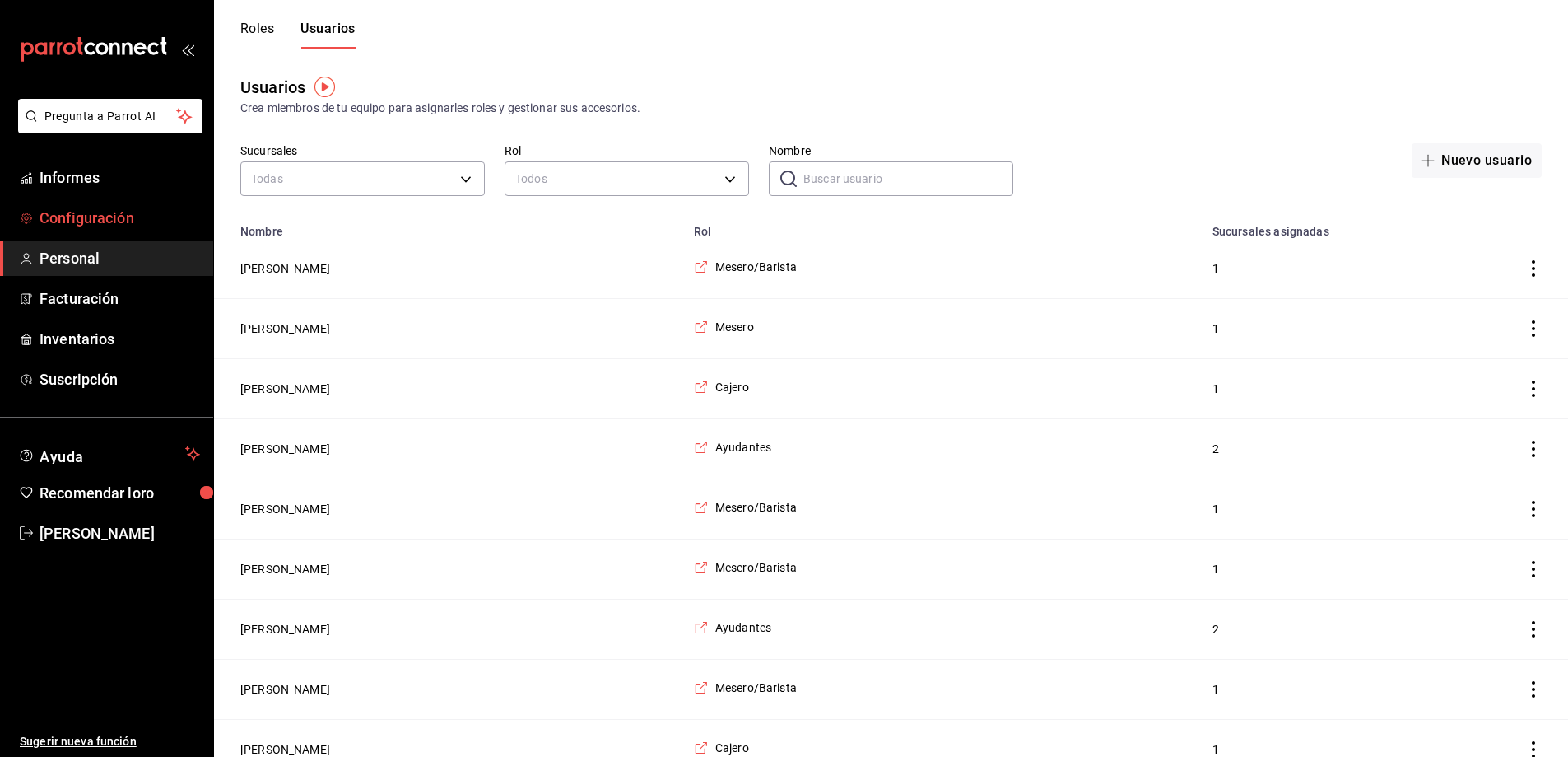
click at [101, 212] on font "Configuración" at bounding box center [87, 218] width 95 height 17
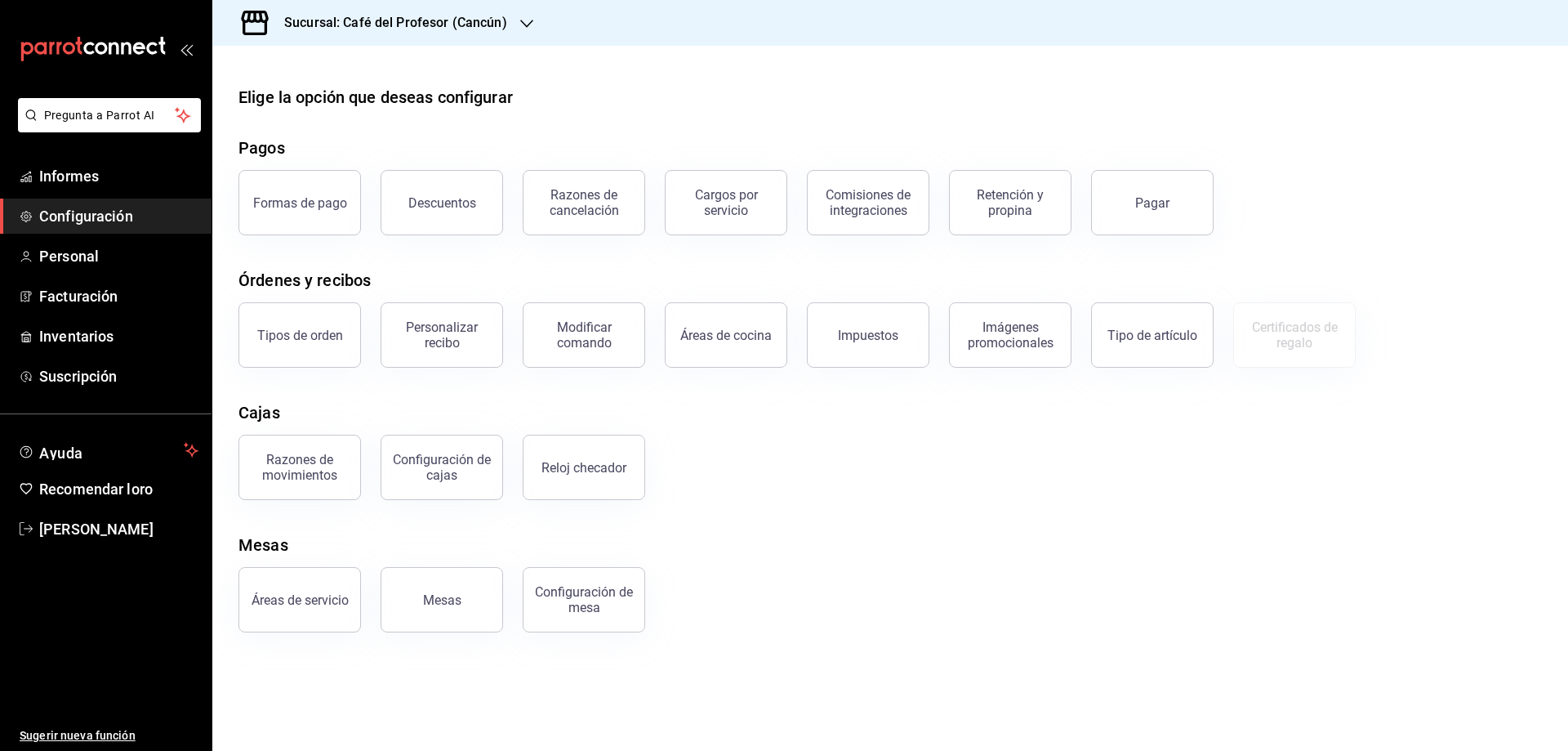
click at [73, 220] on font "Configuración" at bounding box center [87, 216] width 94 height 17
click at [64, 184] on font "Informes" at bounding box center [69, 176] width 60 height 17
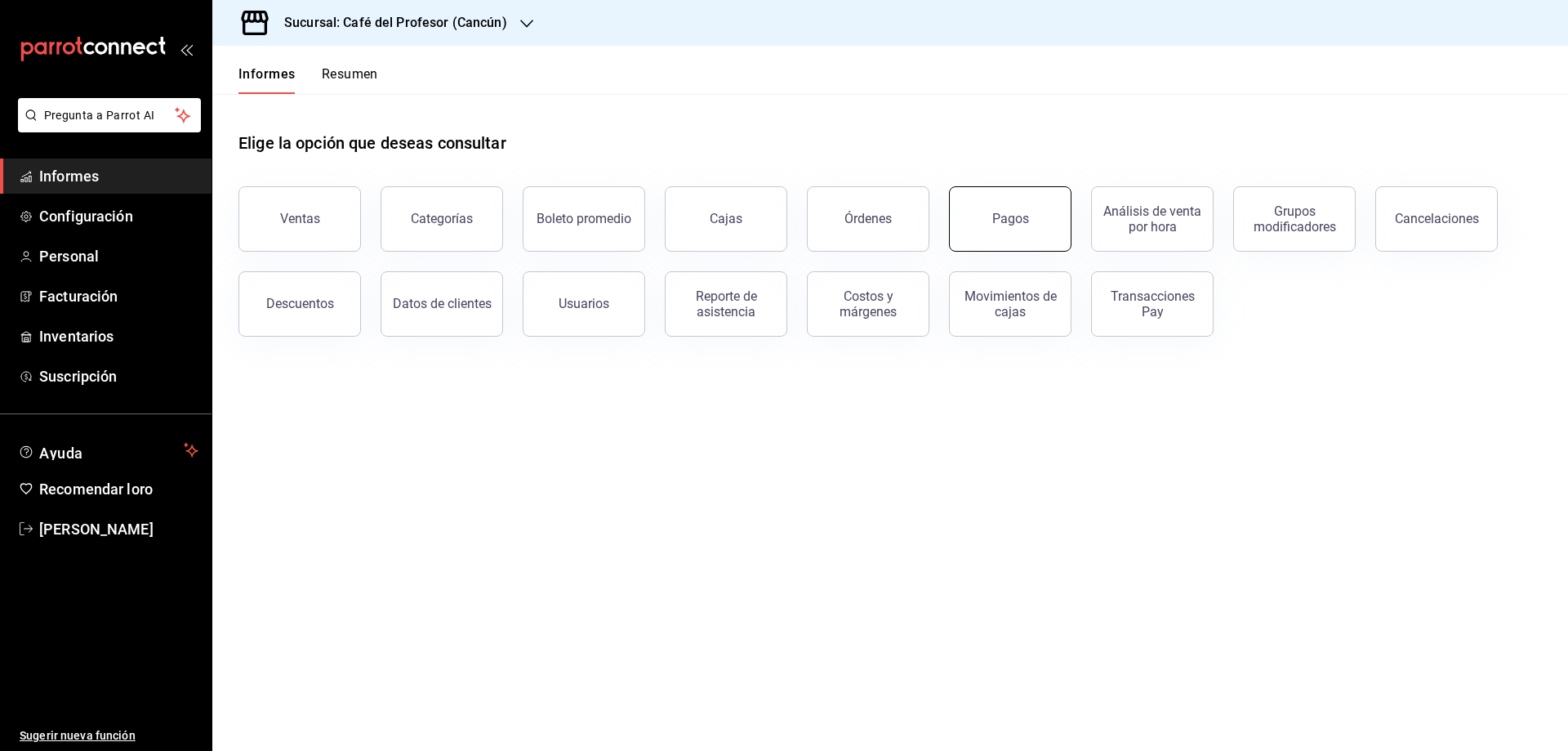
click at [983, 214] on button "Pagos" at bounding box center [1009, 219] width 122 height 65
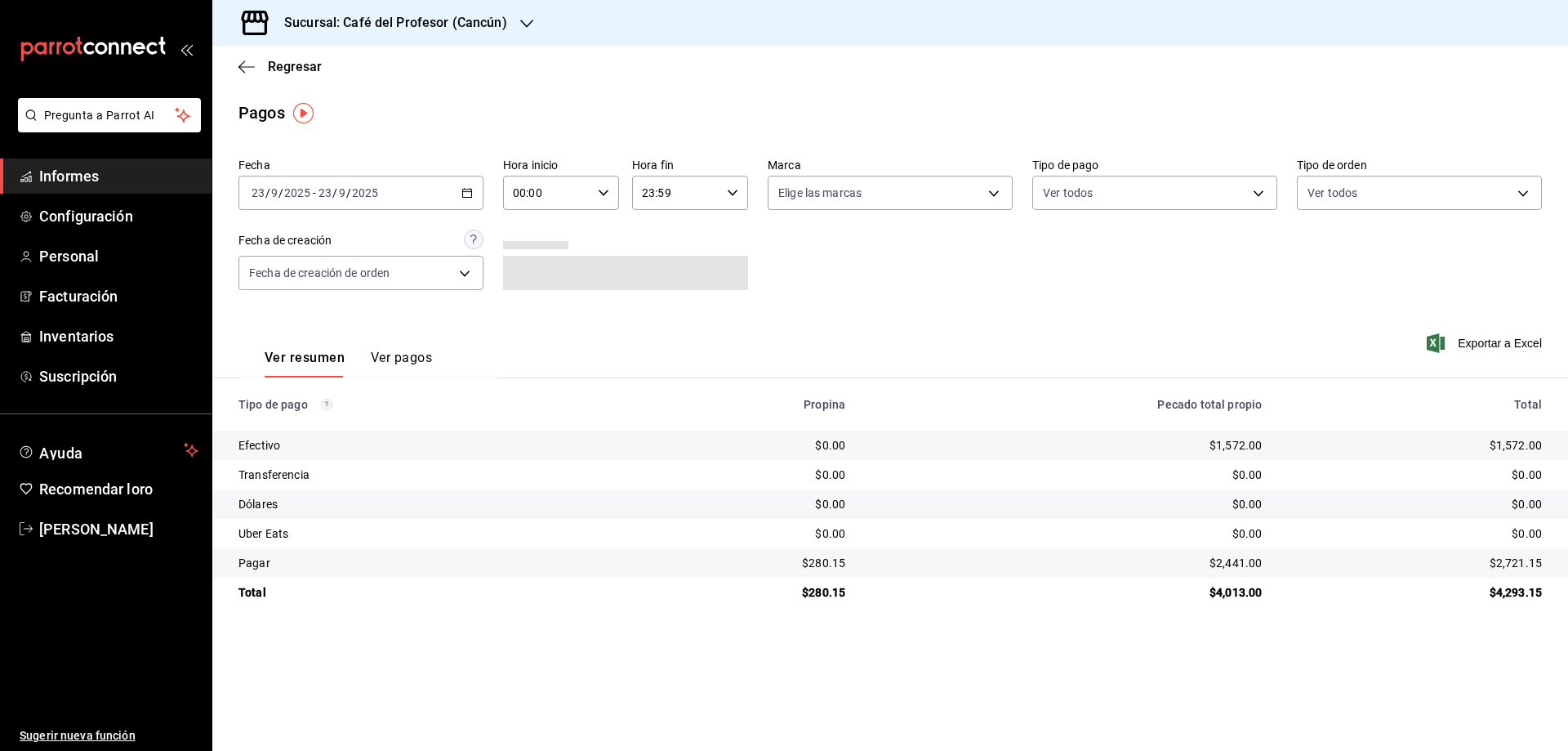
click at [460, 194] on div "[DATE] [DATE] - [DATE] [DATE]" at bounding box center [361, 193] width 245 height 35
click at [288, 64] on font "Regresar" at bounding box center [295, 66] width 54 height 15
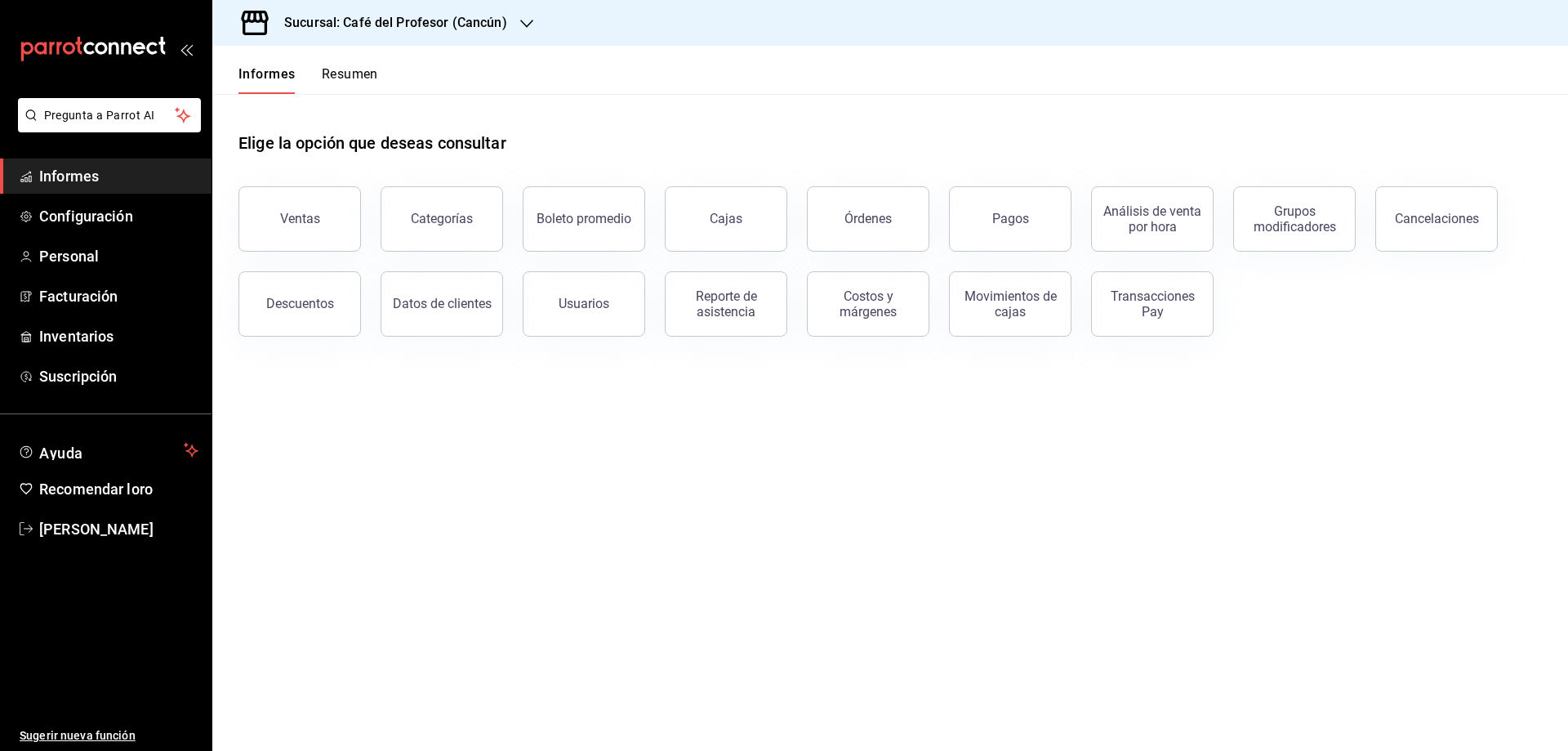
click at [503, 24] on font "Sucursal: Café del Profesor (Cancún)" at bounding box center [396, 22] width 223 height 15
click at [360, 106] on font "Café del Profesor (Acanceh)" at bounding box center [297, 107] width 145 height 13
click at [967, 217] on button "Pagos" at bounding box center [1009, 219] width 122 height 65
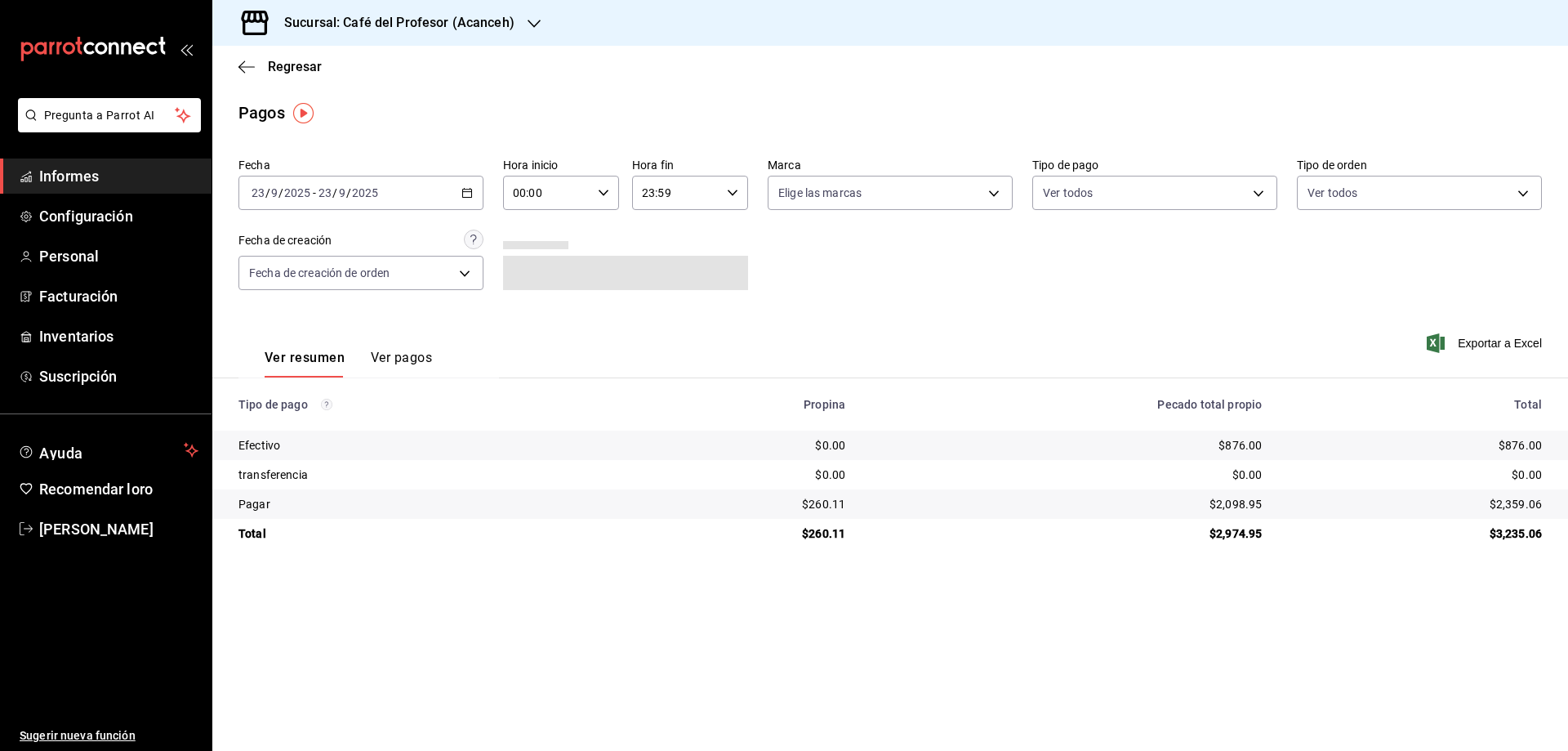
click at [464, 193] on icon "button" at bounding box center [467, 193] width 12 height 12
click at [307, 431] on font "Rango de fechas" at bounding box center [296, 426] width 87 height 13
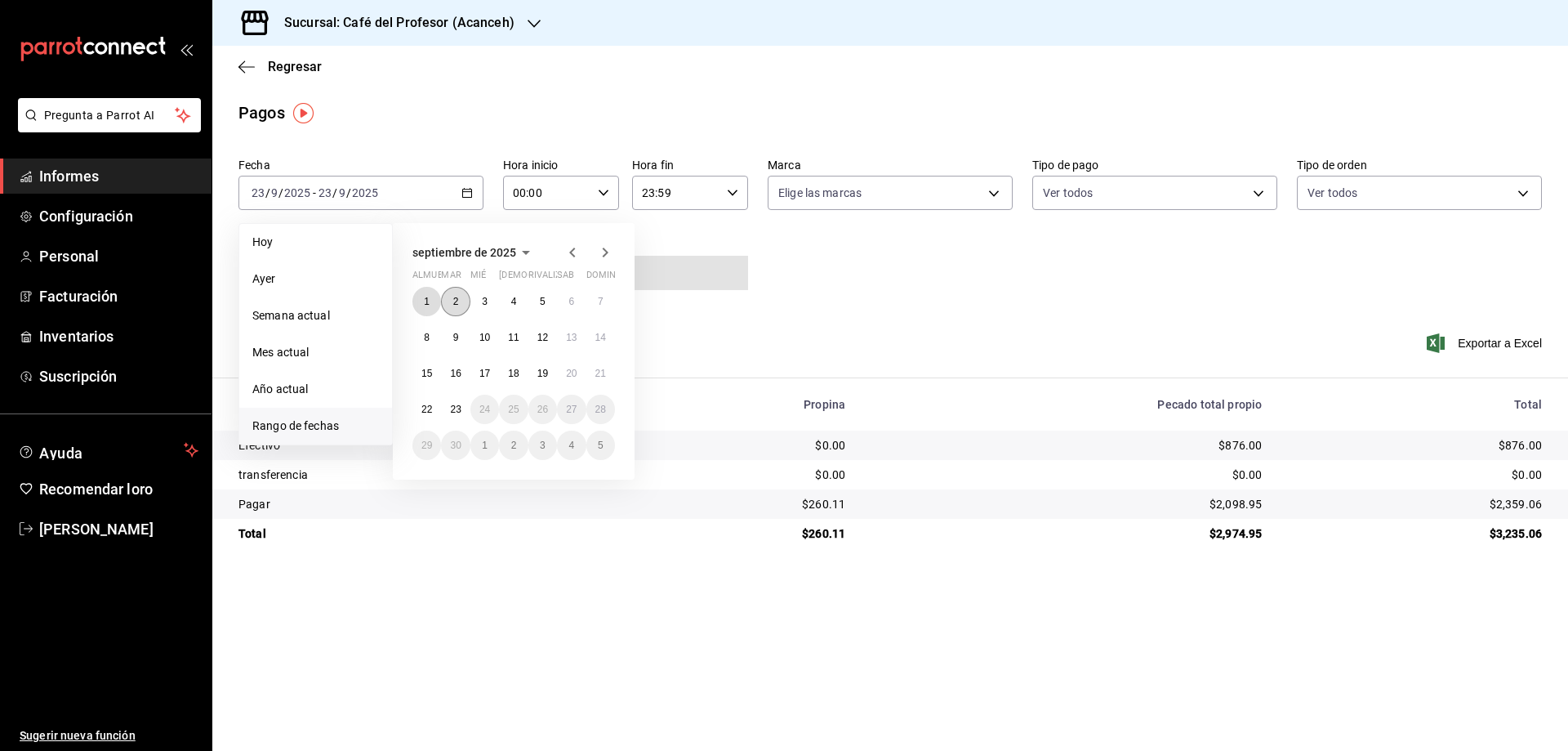
drag, startPoint x: 421, startPoint y: 301, endPoint x: 451, endPoint y: 311, distance: 31.6
click at [421, 301] on button "1" at bounding box center [427, 301] width 29 height 30
click at [456, 407] on font "23" at bounding box center [455, 410] width 11 height 12
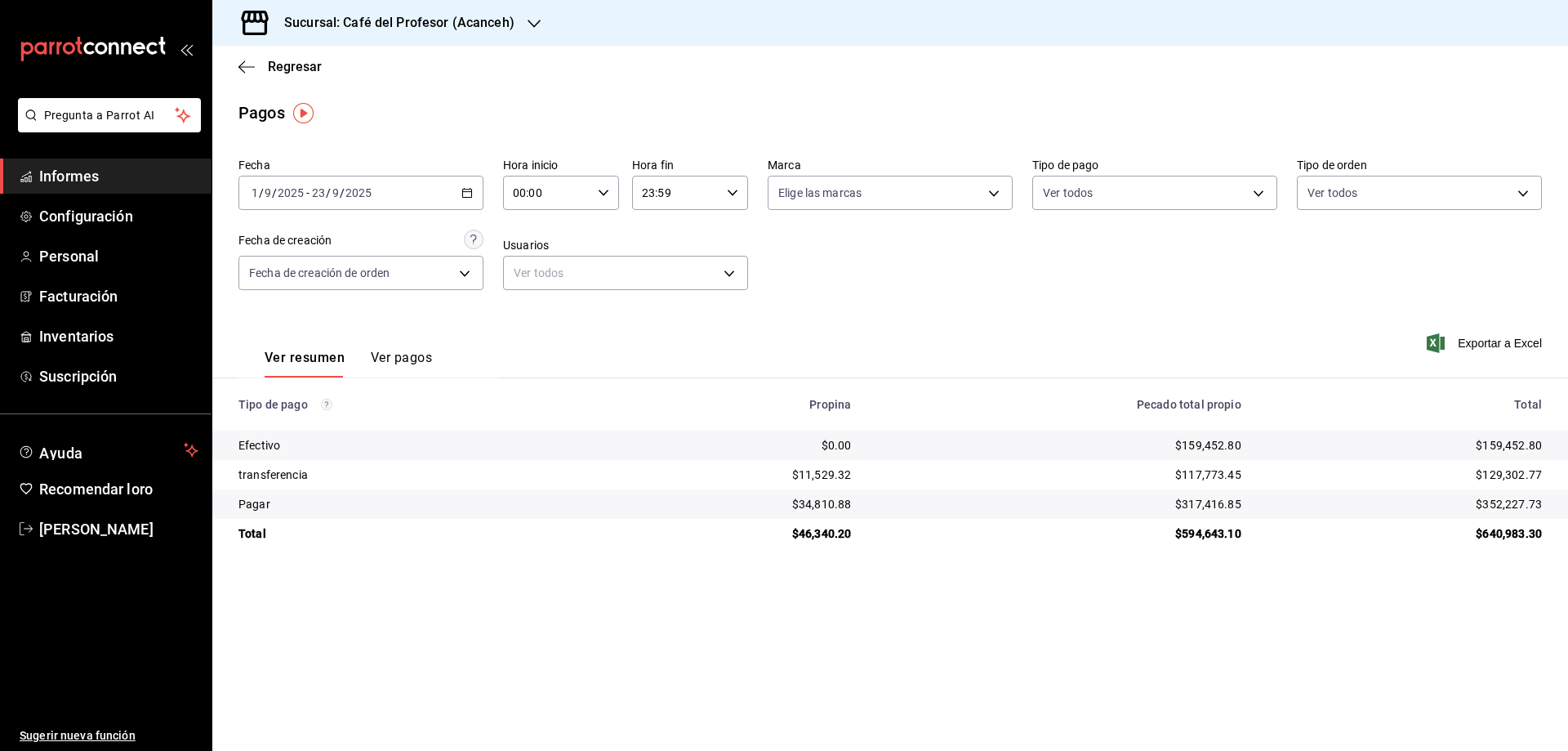
click at [390, 362] on font "Ver pagos" at bounding box center [402, 358] width 62 height 15
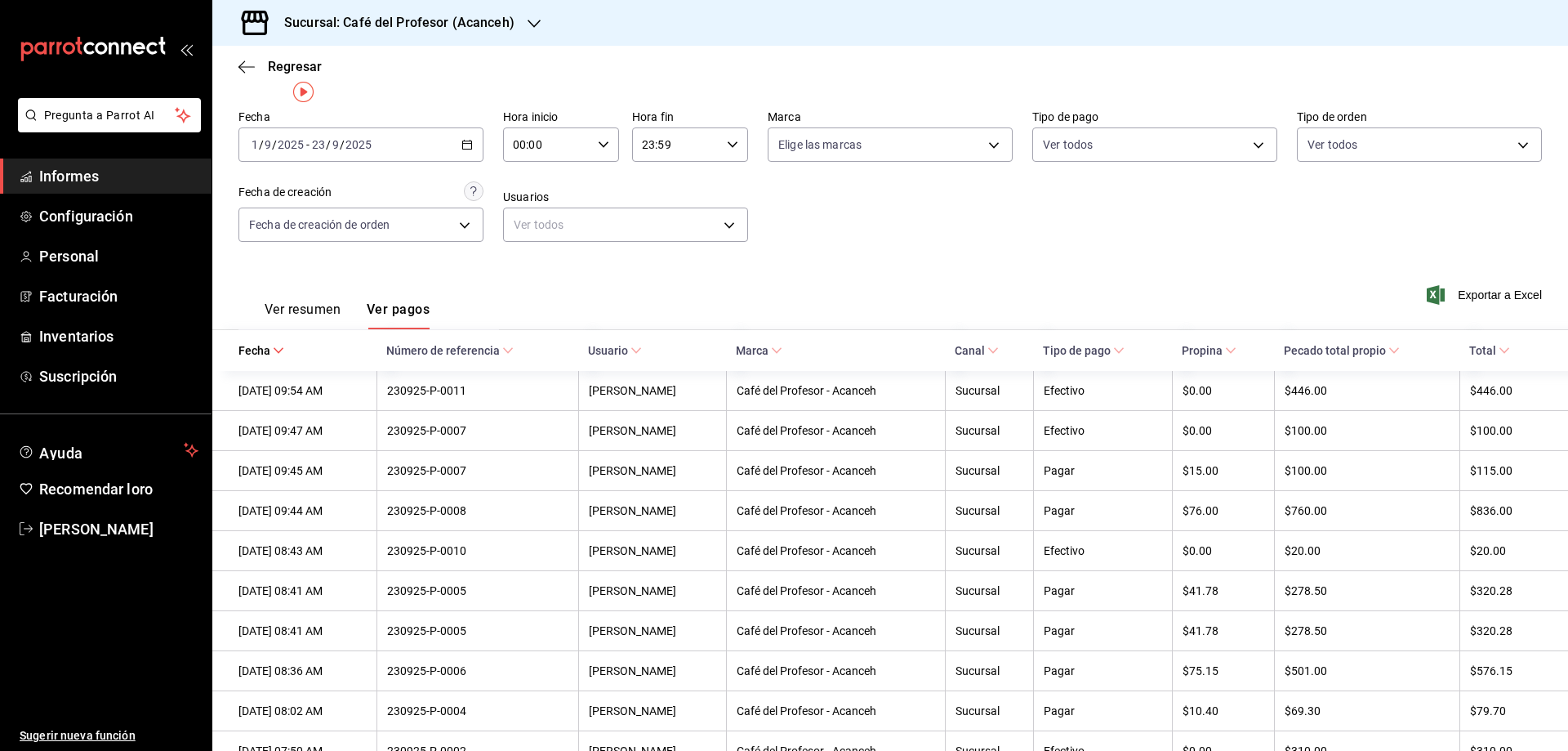
scroll to position [21, 0]
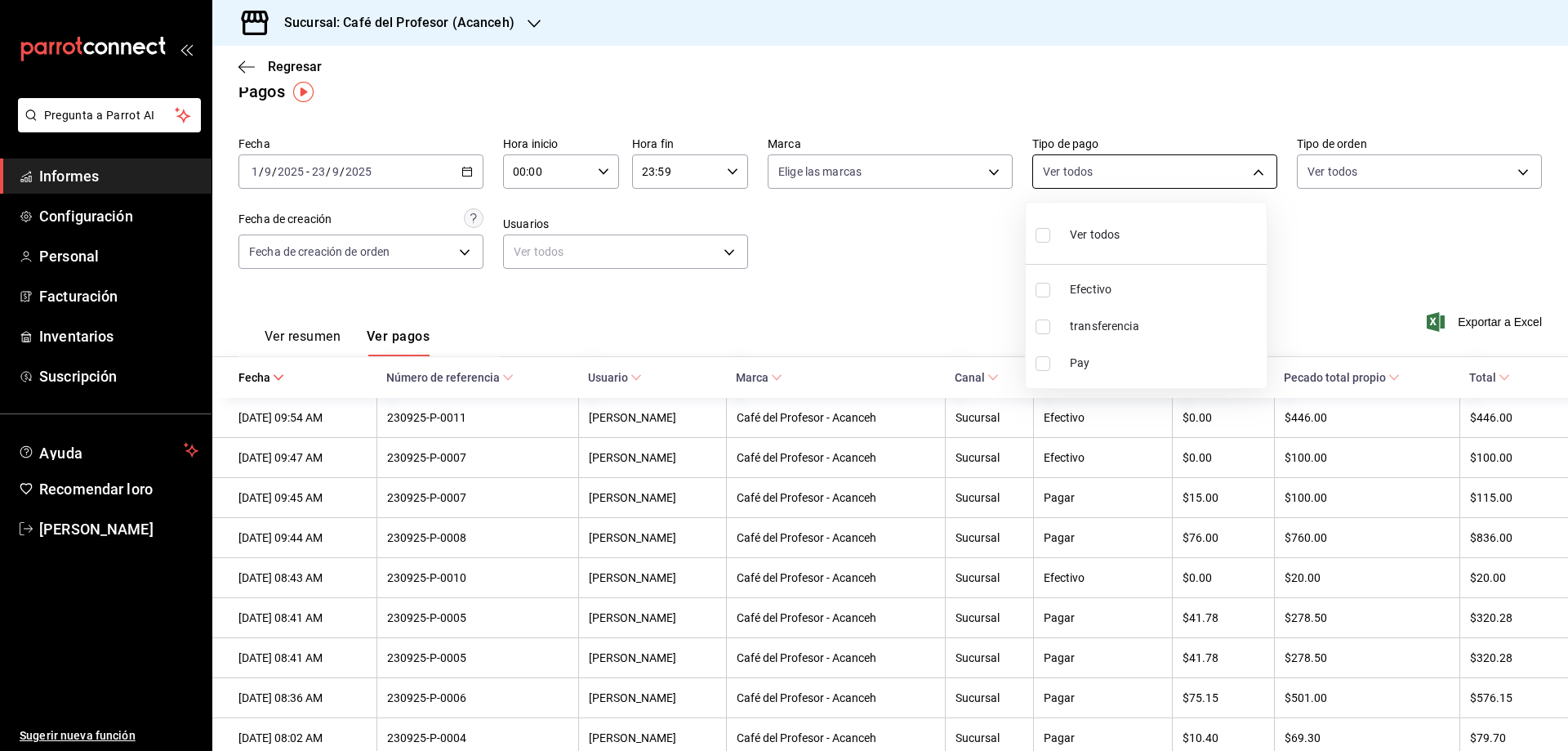
click at [1060, 167] on body "Pregunta a Parrot AI Informes Configuración Personal Facturación Inventarios Su…" at bounding box center [784, 375] width 1568 height 751
click at [950, 177] on div at bounding box center [784, 375] width 1568 height 751
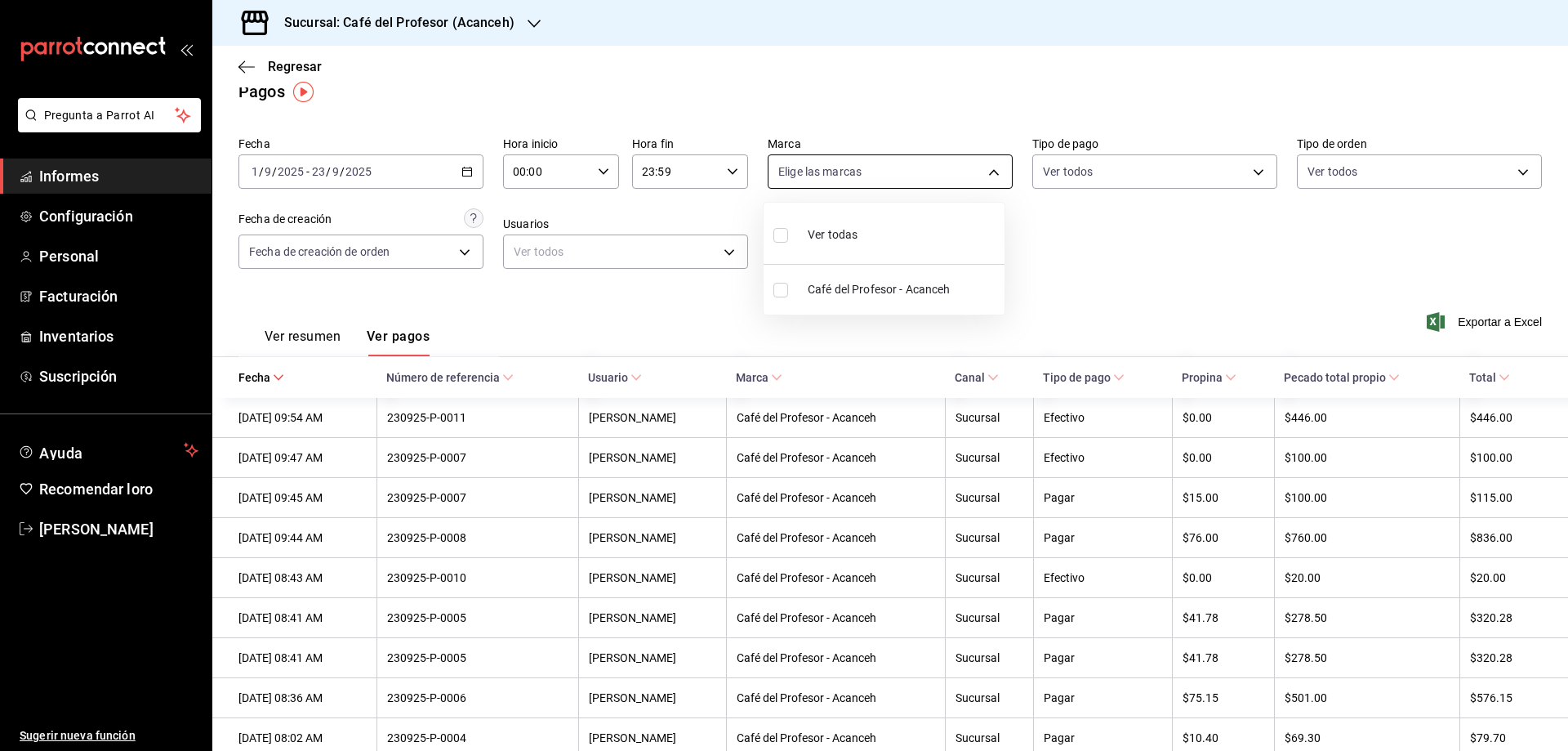
click at [978, 169] on body "Pregunta a Parrot AI Informes Configuración Personal Facturación Inventarios Su…" at bounding box center [784, 375] width 1568 height 751
drag, startPoint x: 1022, startPoint y: 237, endPoint x: 967, endPoint y: 231, distance: 55.3
click at [1014, 237] on div at bounding box center [784, 375] width 1568 height 751
click at [462, 171] on icon "button" at bounding box center [467, 171] width 12 height 12
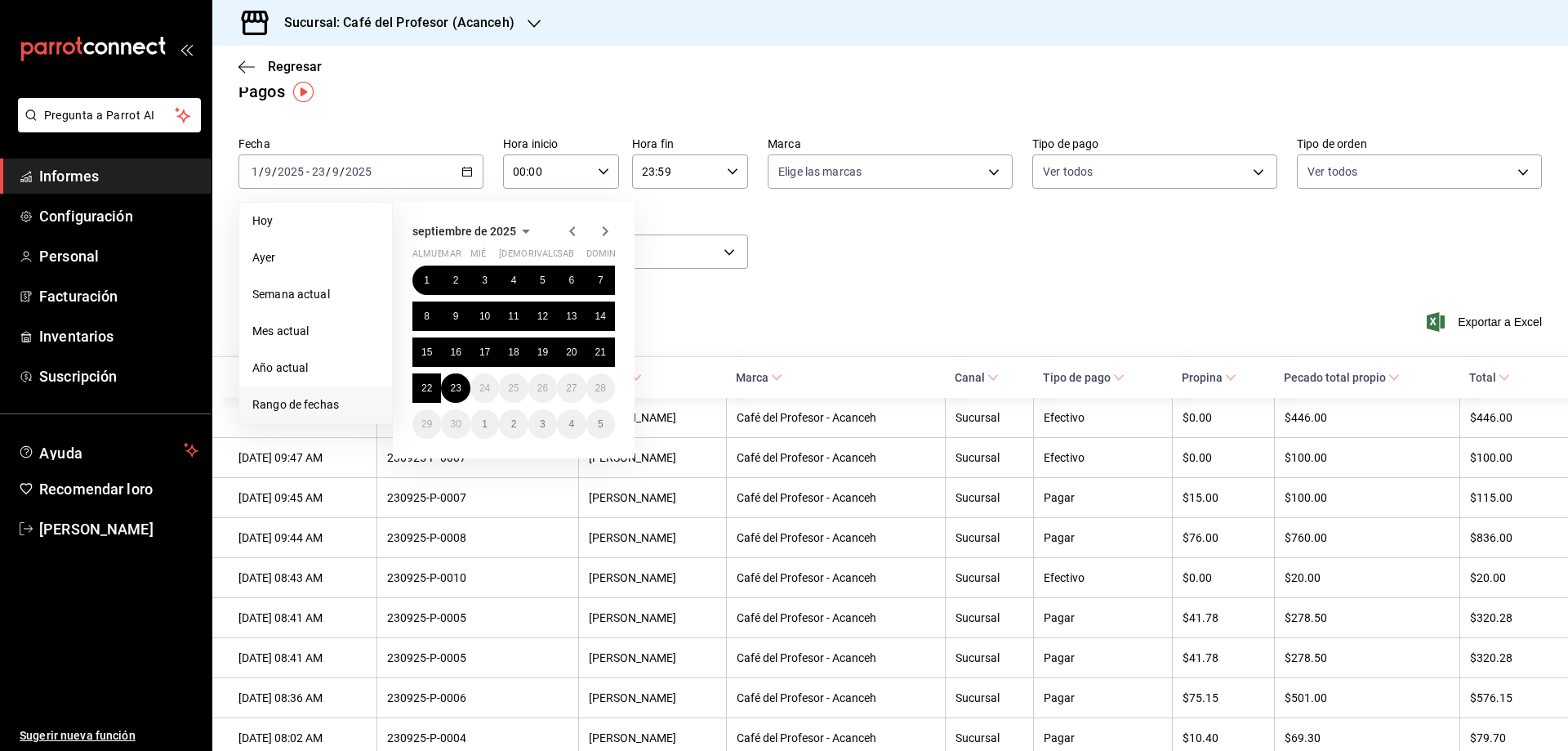
click at [651, 290] on div "septiembre de 2025 almuerzo mar [PERSON_NAME] rivalizar sab dominio 1 2 3 4 5 6…" at bounding box center [535, 323] width 286 height 269
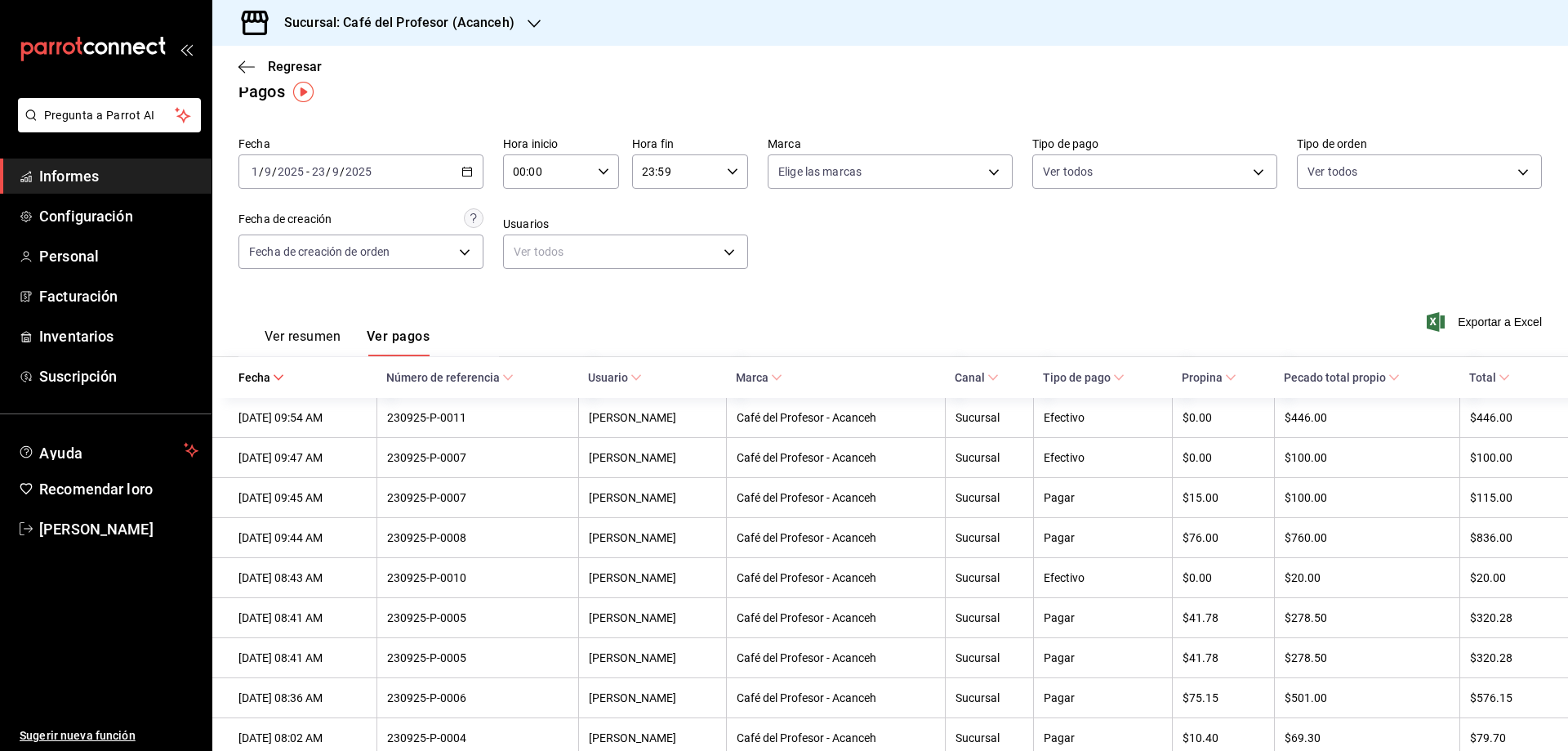
click at [709, 289] on div "Ver resumen Ver pagos Exportar a Excel" at bounding box center [890, 332] width 1356 height 88
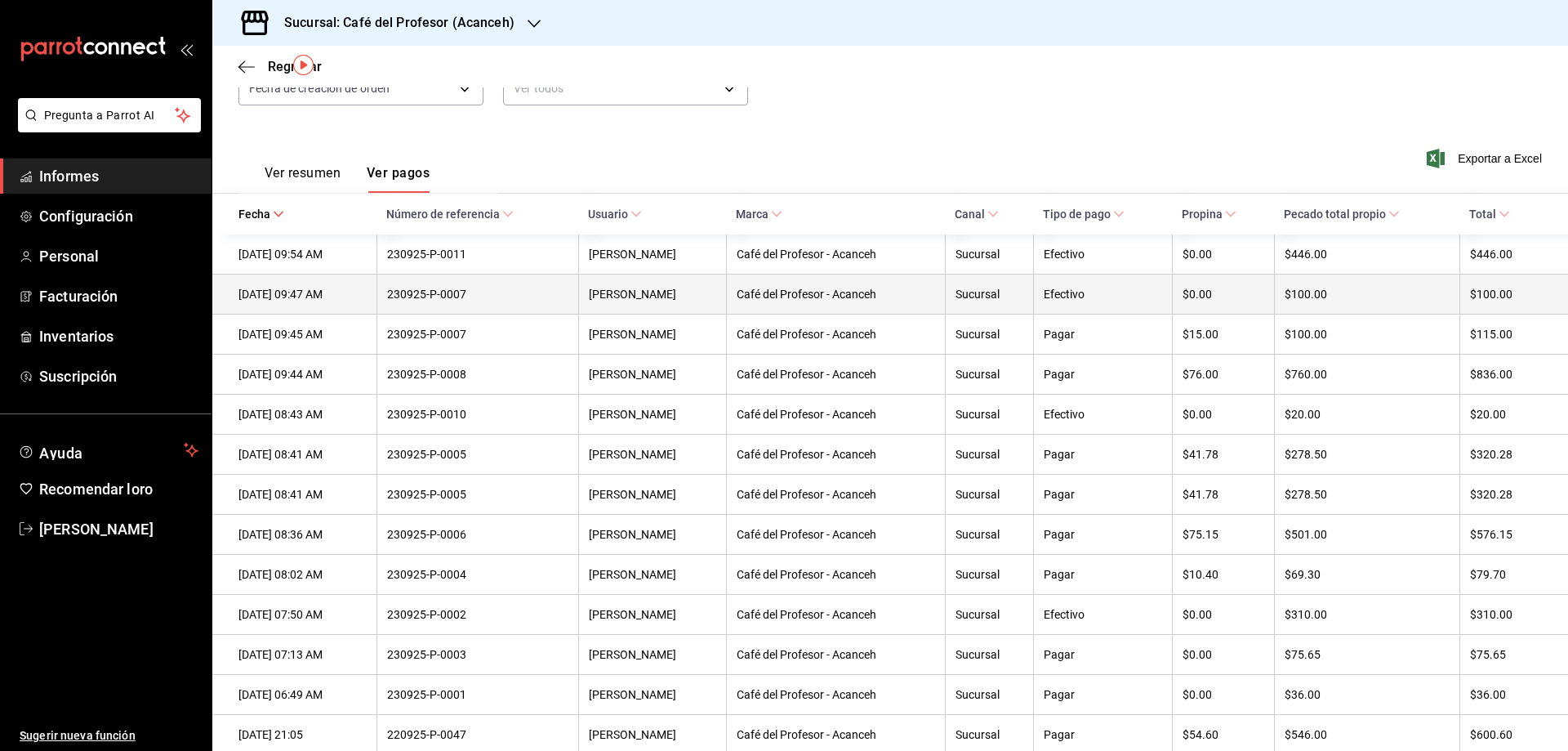
scroll to position [48, 0]
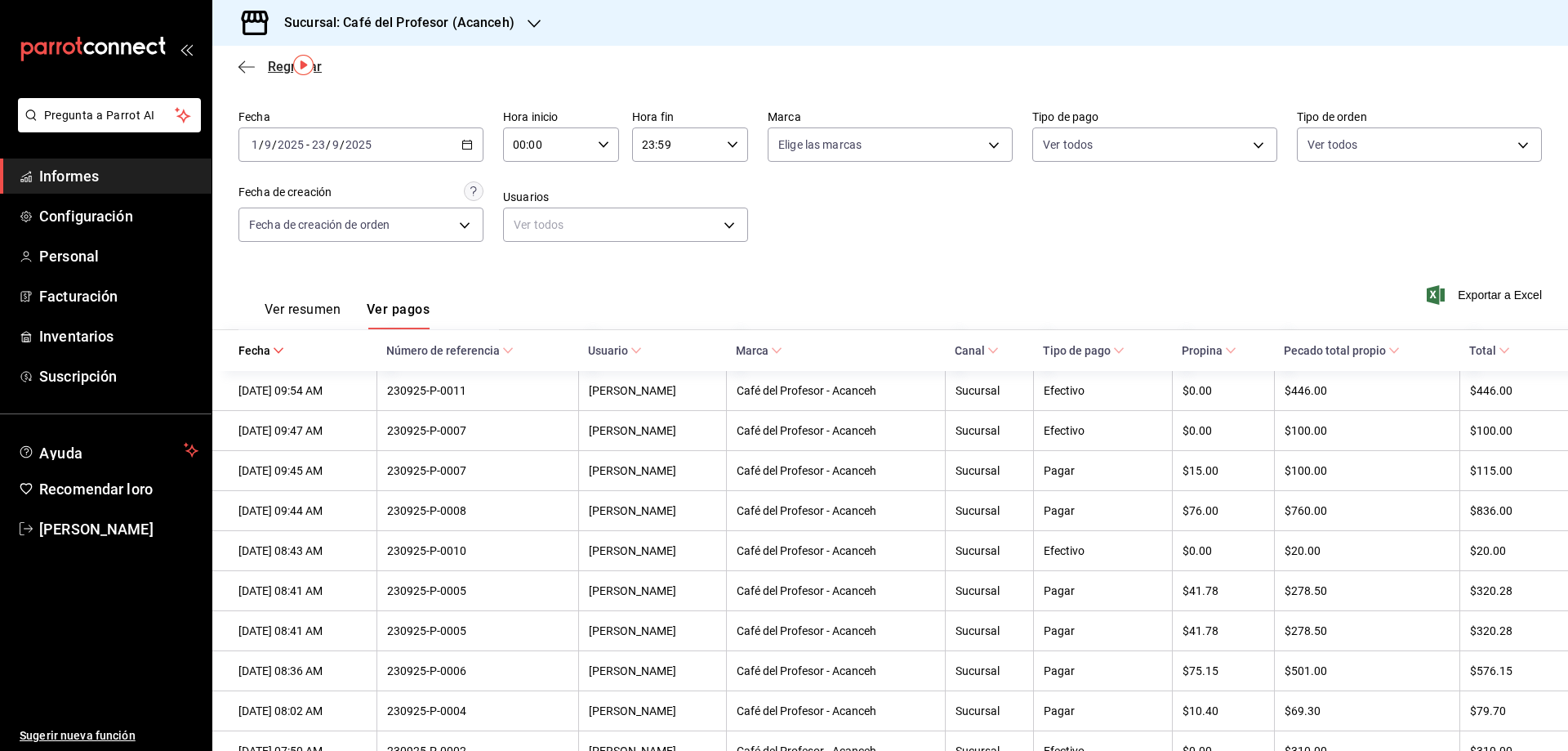
click at [280, 65] on font "Regresar" at bounding box center [295, 66] width 54 height 15
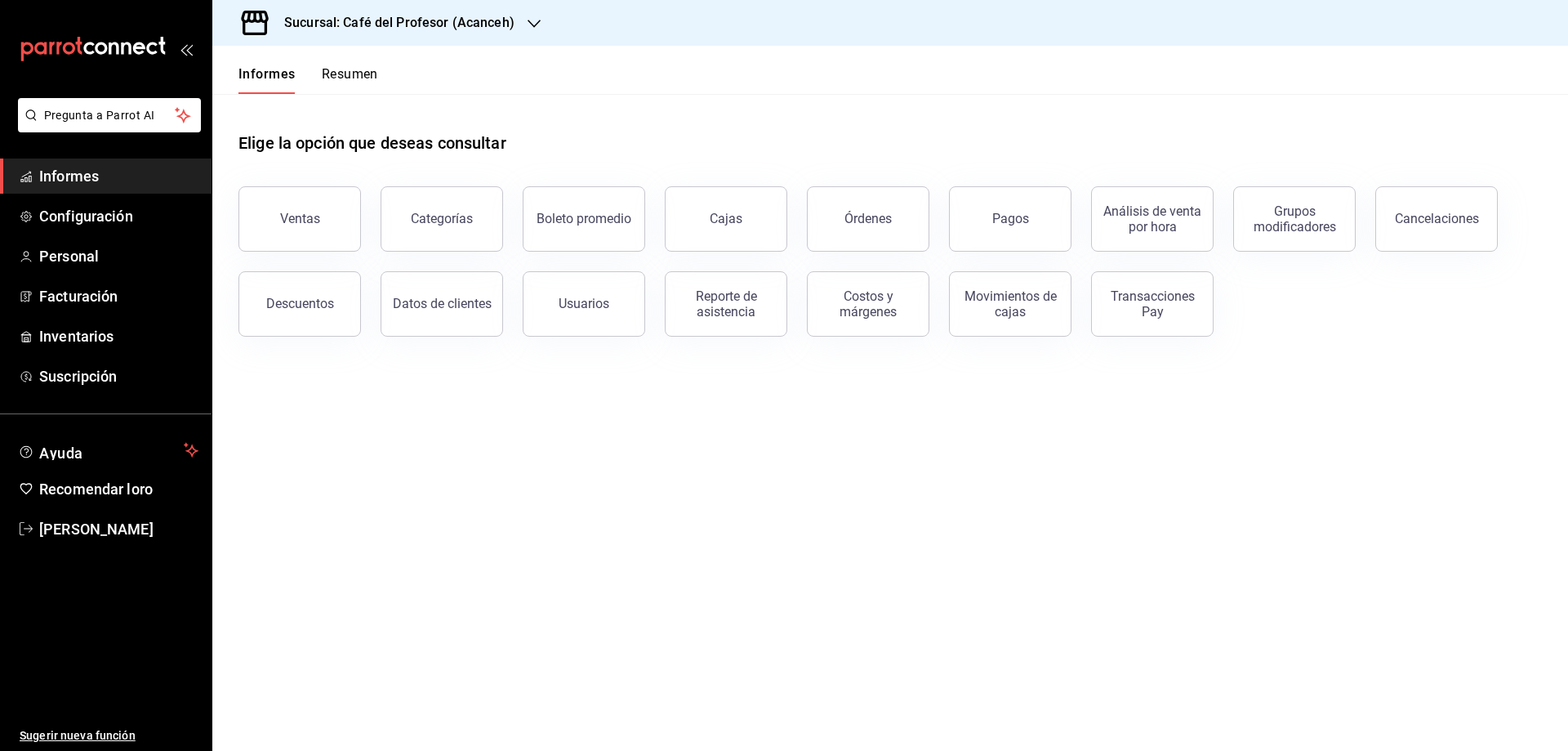
click at [1398, 214] on font "Cancelaciones" at bounding box center [1437, 218] width 85 height 15
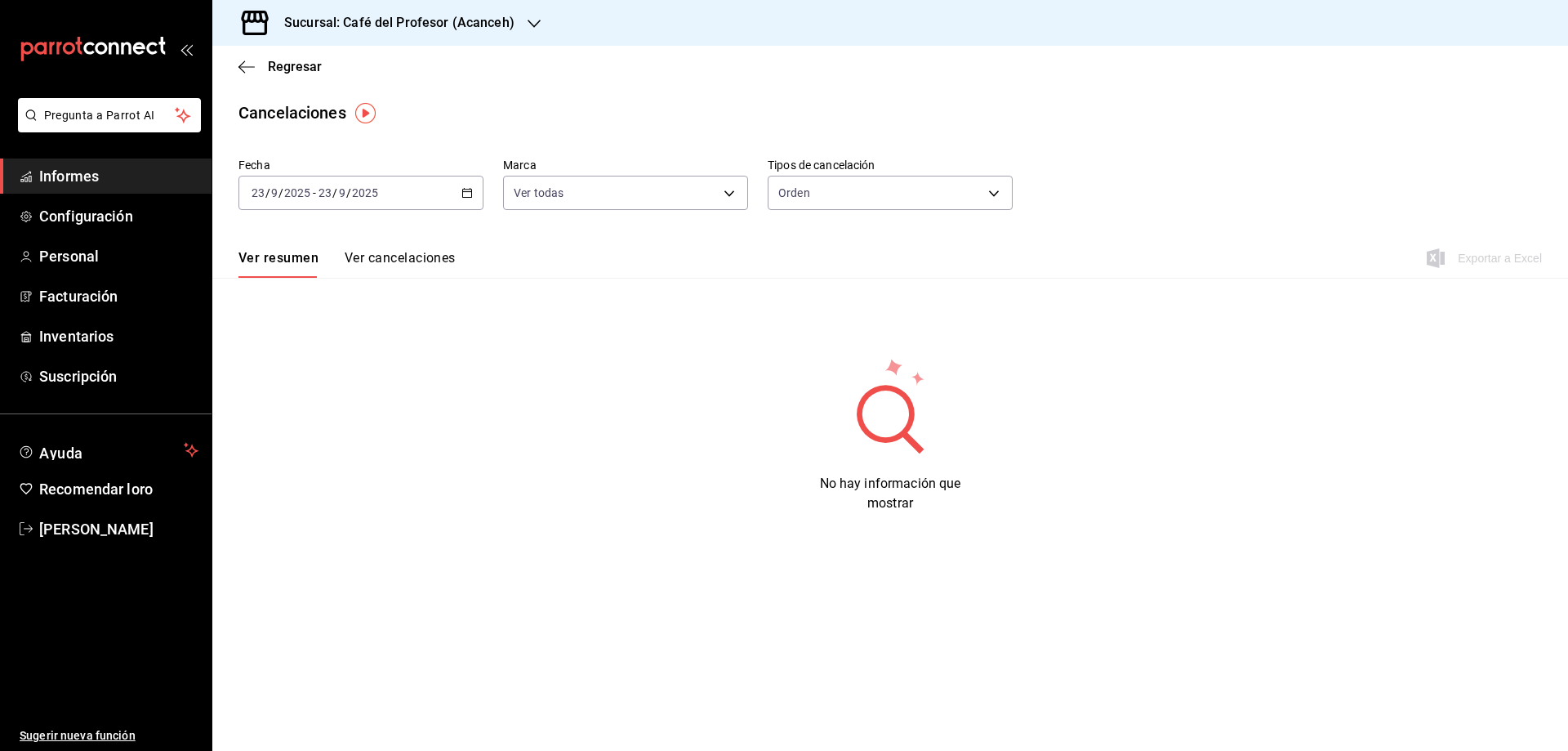
click at [459, 190] on div "[DATE] [DATE] - [DATE] [DATE]" at bounding box center [361, 193] width 245 height 35
click at [311, 421] on font "Rango de fechas" at bounding box center [296, 426] width 87 height 13
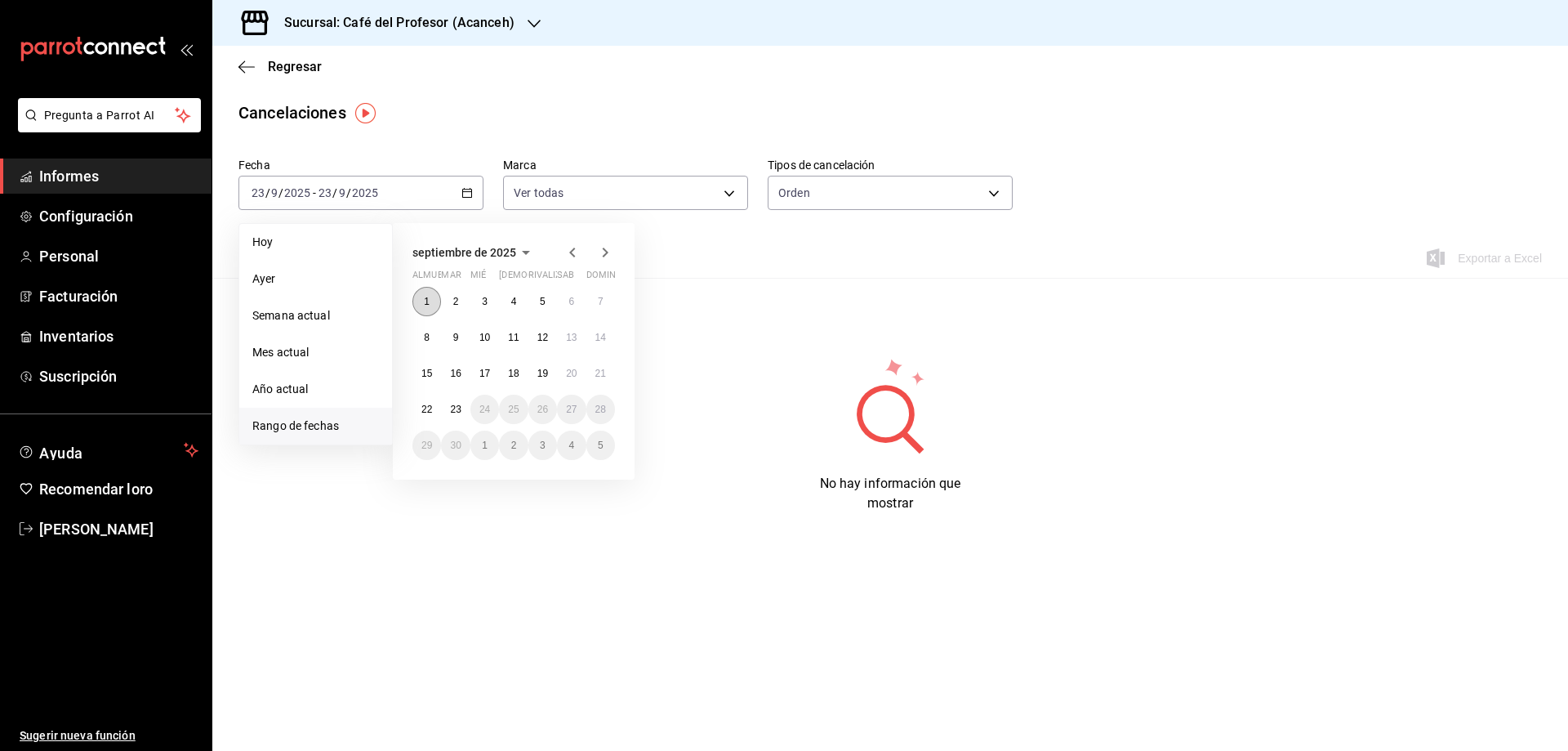
click at [434, 296] on button "1" at bounding box center [427, 301] width 29 height 30
click at [460, 402] on button "23" at bounding box center [456, 409] width 29 height 30
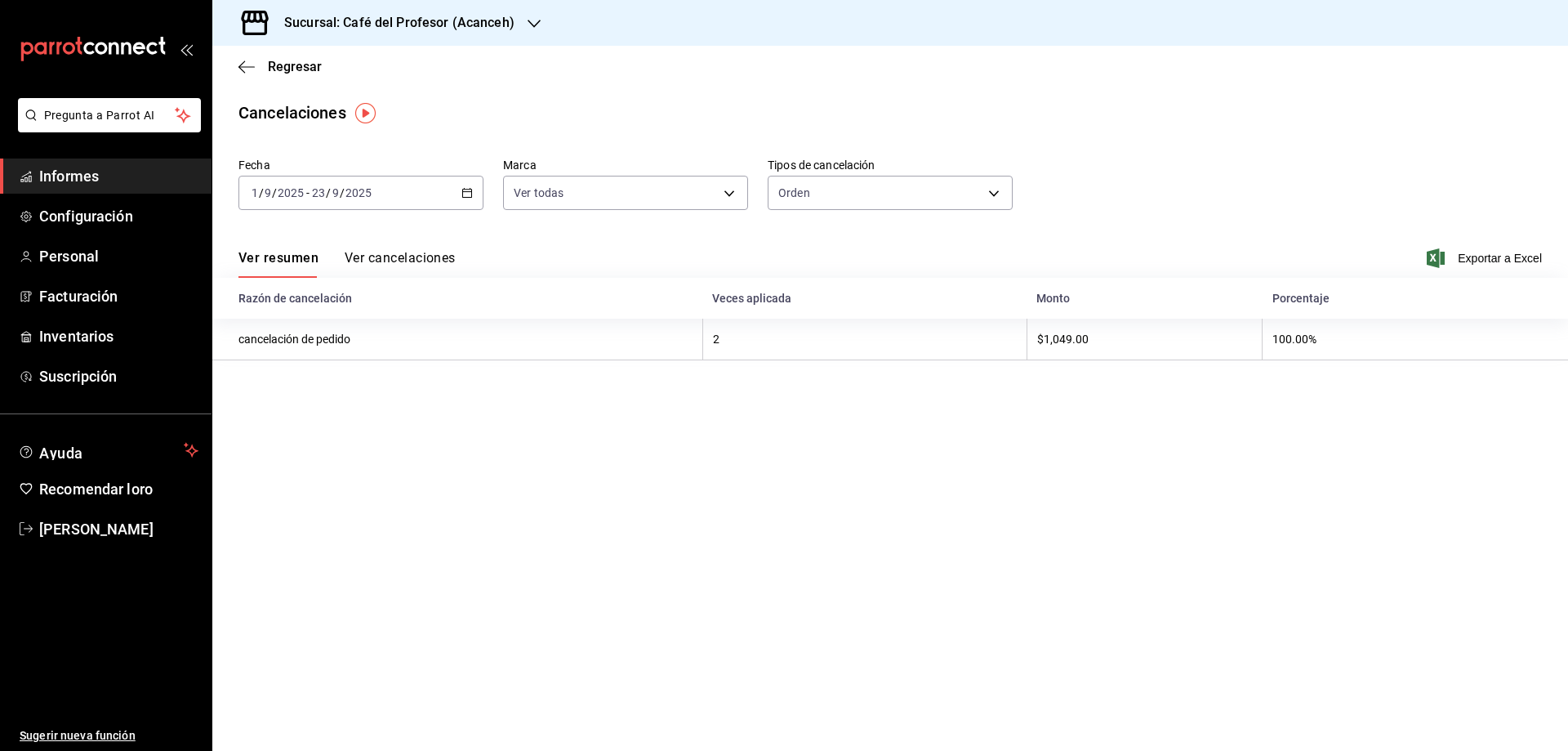
click at [87, 174] on font "Informes" at bounding box center [69, 176] width 60 height 17
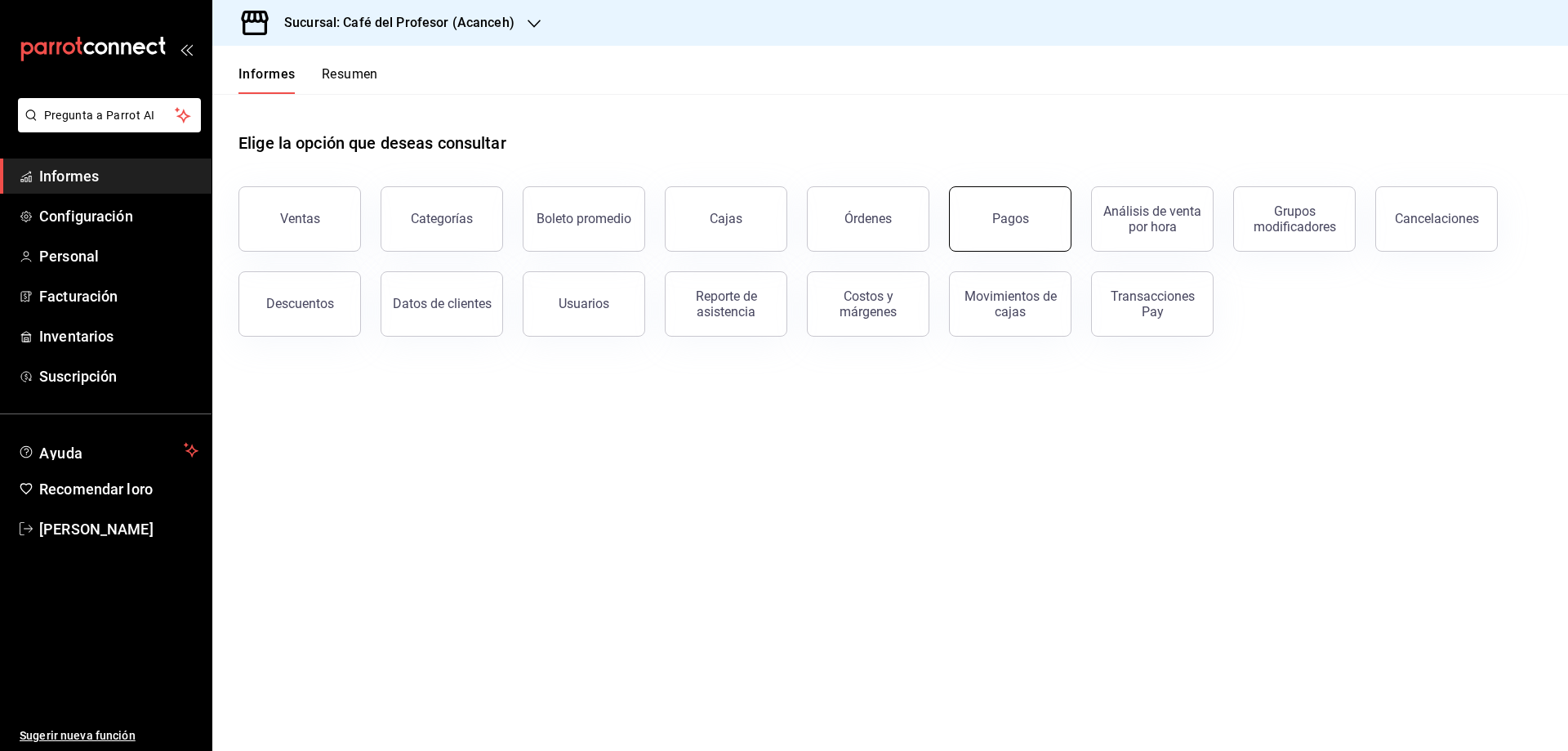
click at [986, 224] on button "Pagos" at bounding box center [1009, 219] width 122 height 65
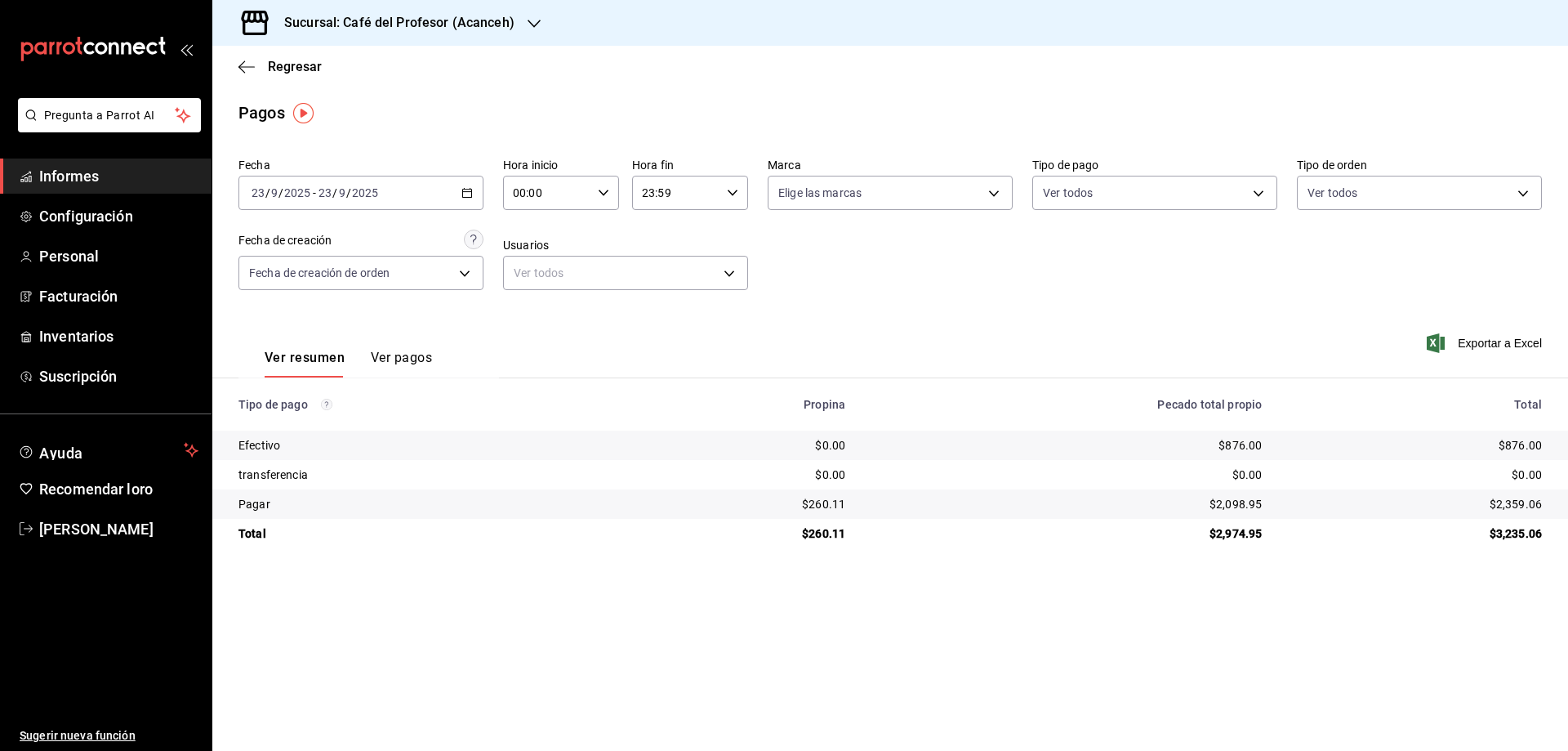
click at [463, 192] on \(Stroke\) "button" at bounding box center [467, 191] width 9 height 1
click at [286, 421] on font "Rango de fechas" at bounding box center [296, 426] width 87 height 13
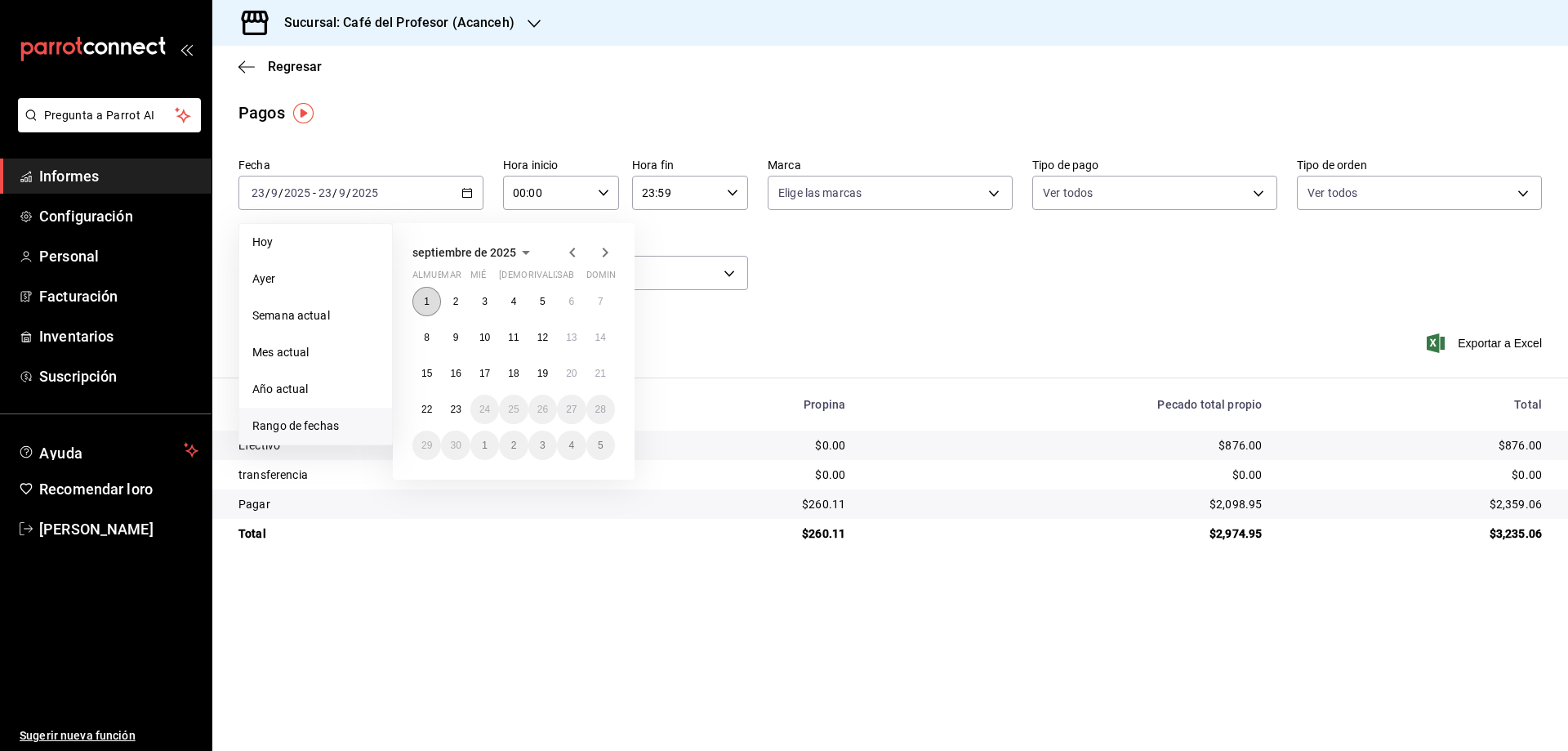
click at [428, 298] on font "1" at bounding box center [427, 302] width 6 height 12
click at [456, 405] on font "23" at bounding box center [455, 410] width 11 height 12
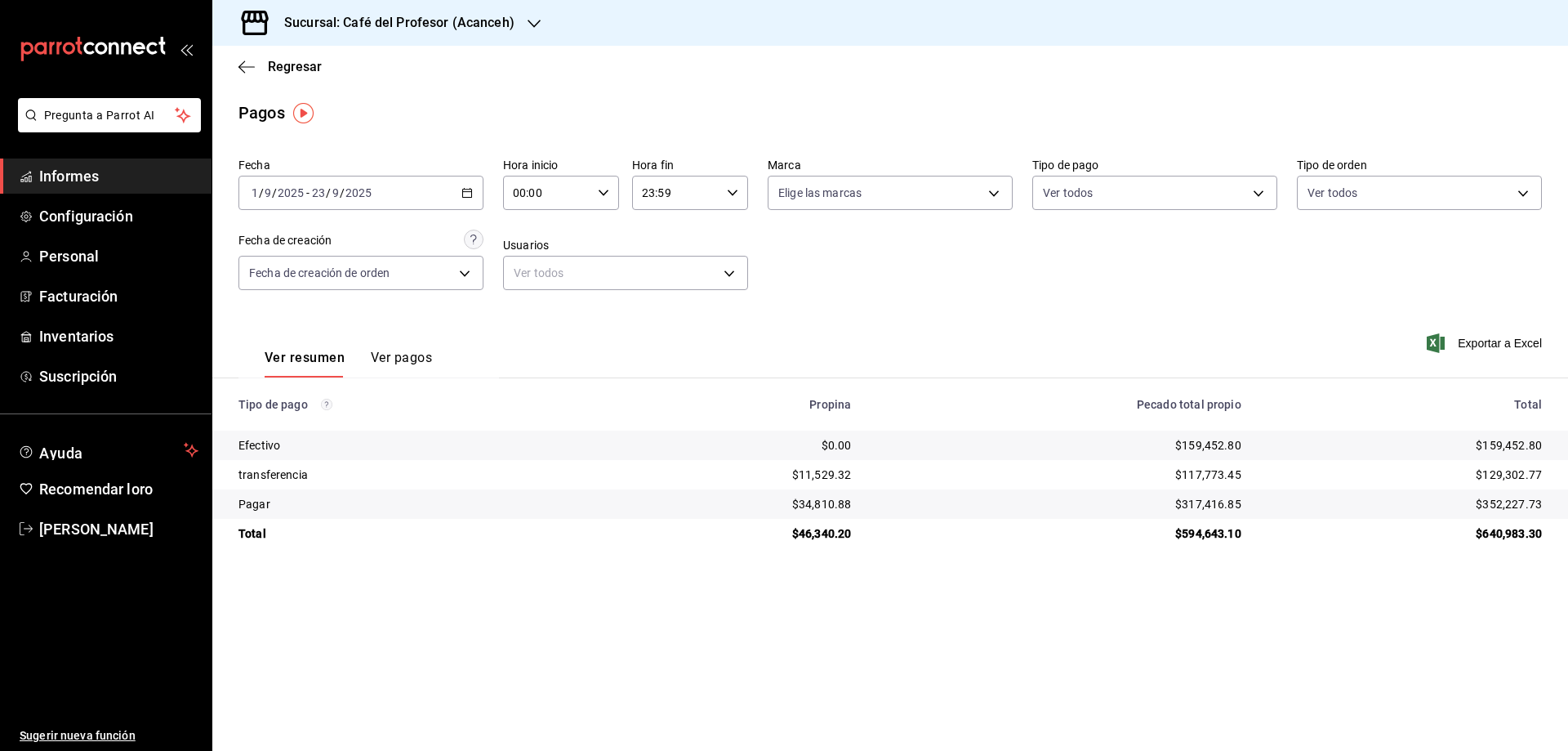
click at [398, 351] on font "Ver pagos" at bounding box center [402, 358] width 62 height 15
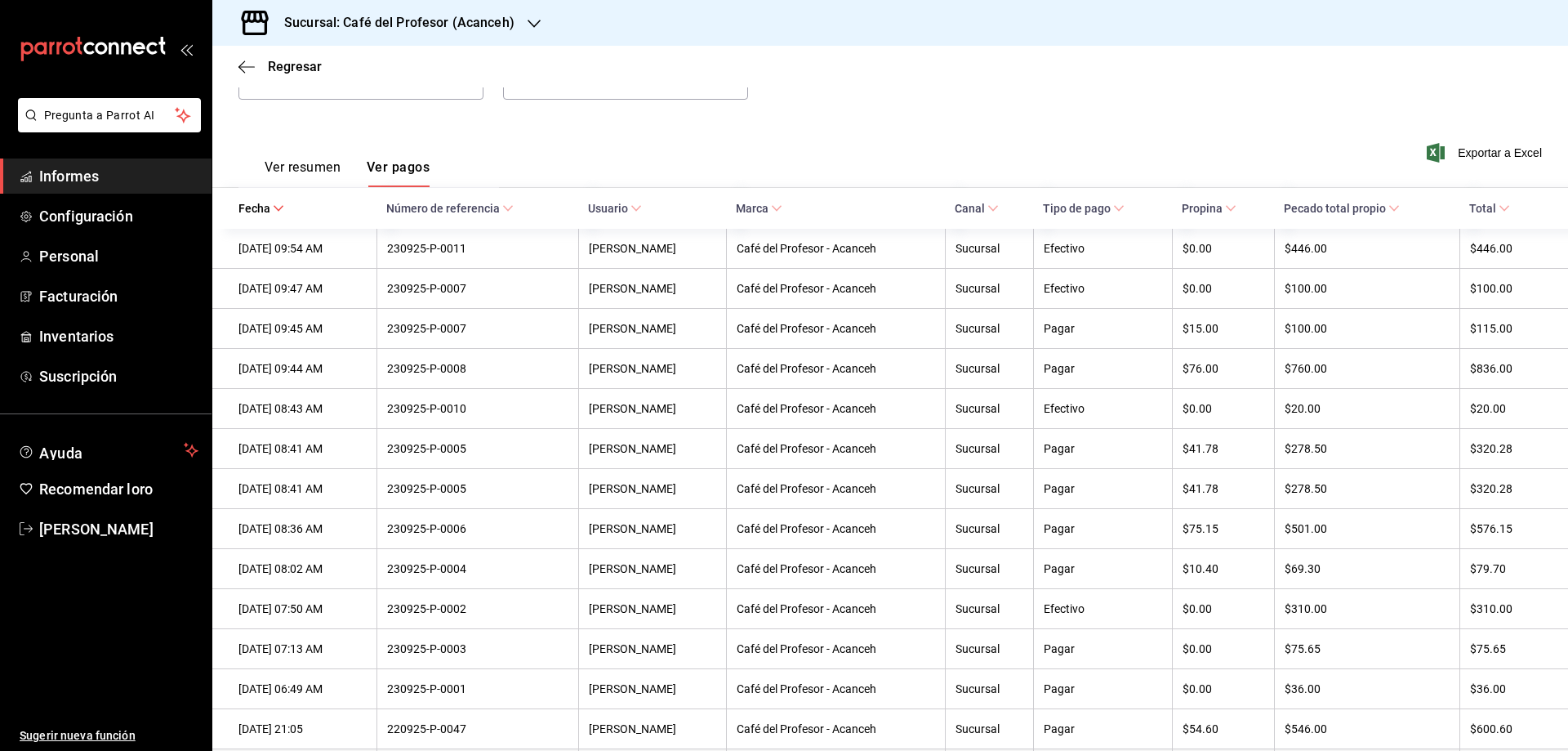
scroll to position [163, 0]
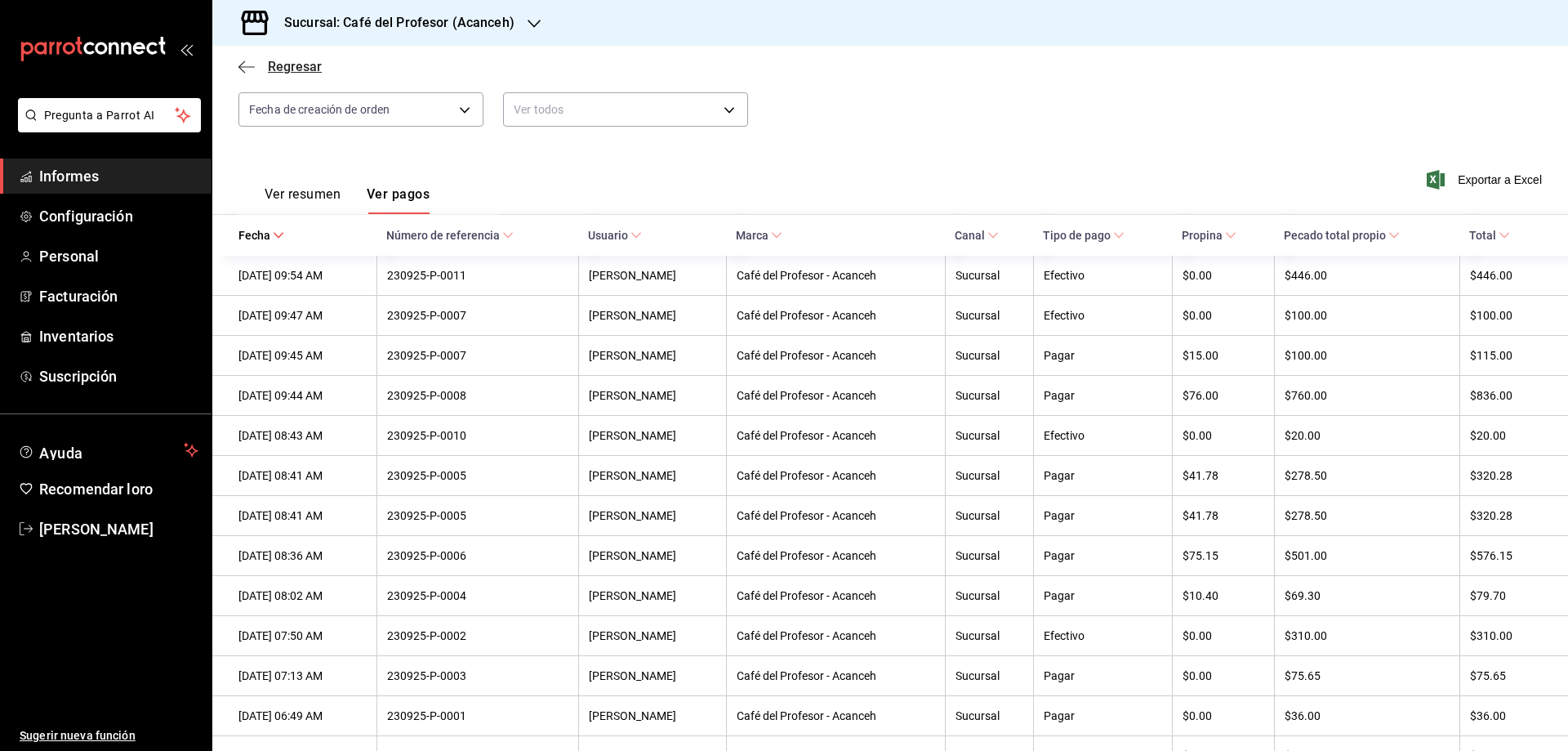
click at [307, 69] on font "Regresar" at bounding box center [295, 66] width 54 height 15
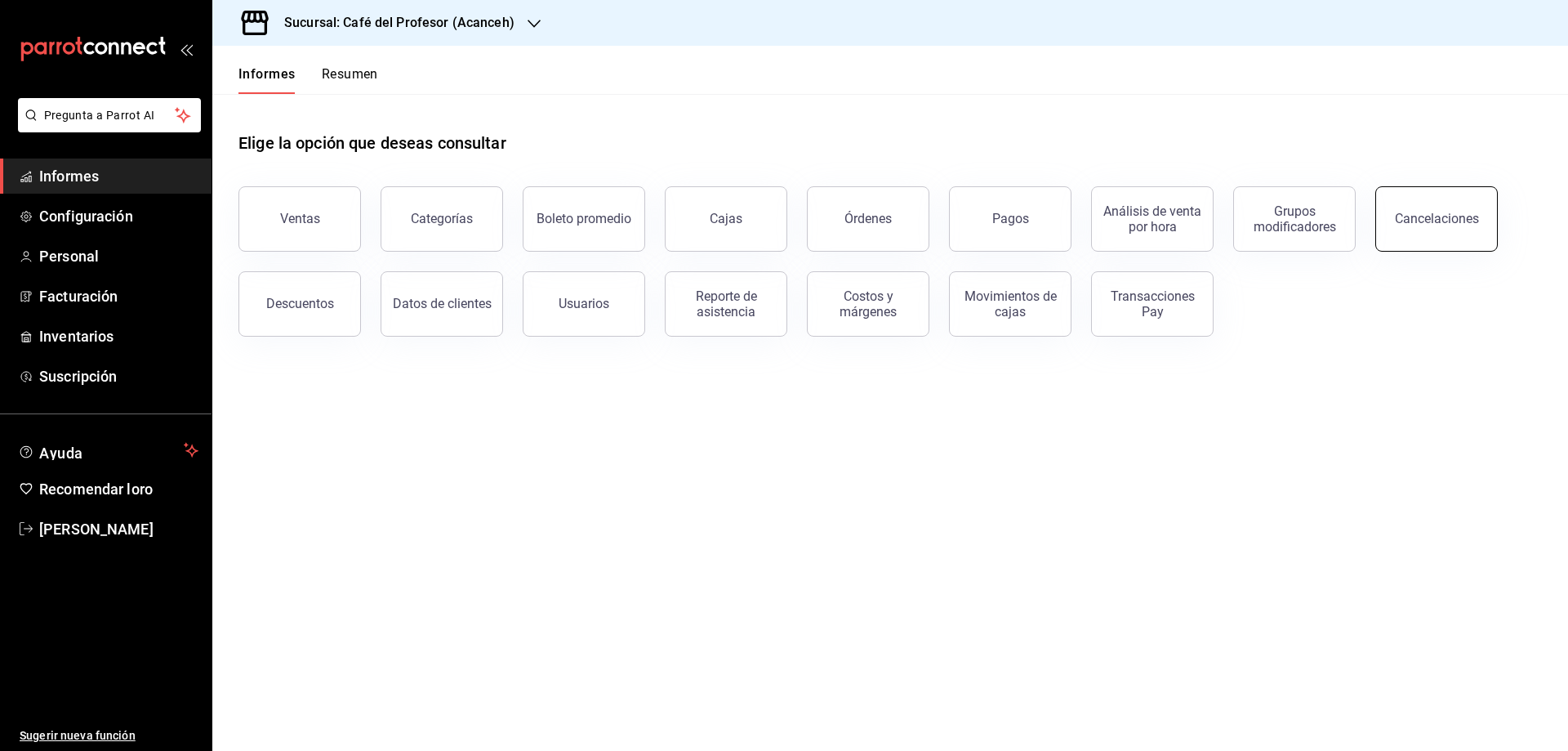
click at [1394, 214] on button "Cancelaciones" at bounding box center [1436, 219] width 122 height 65
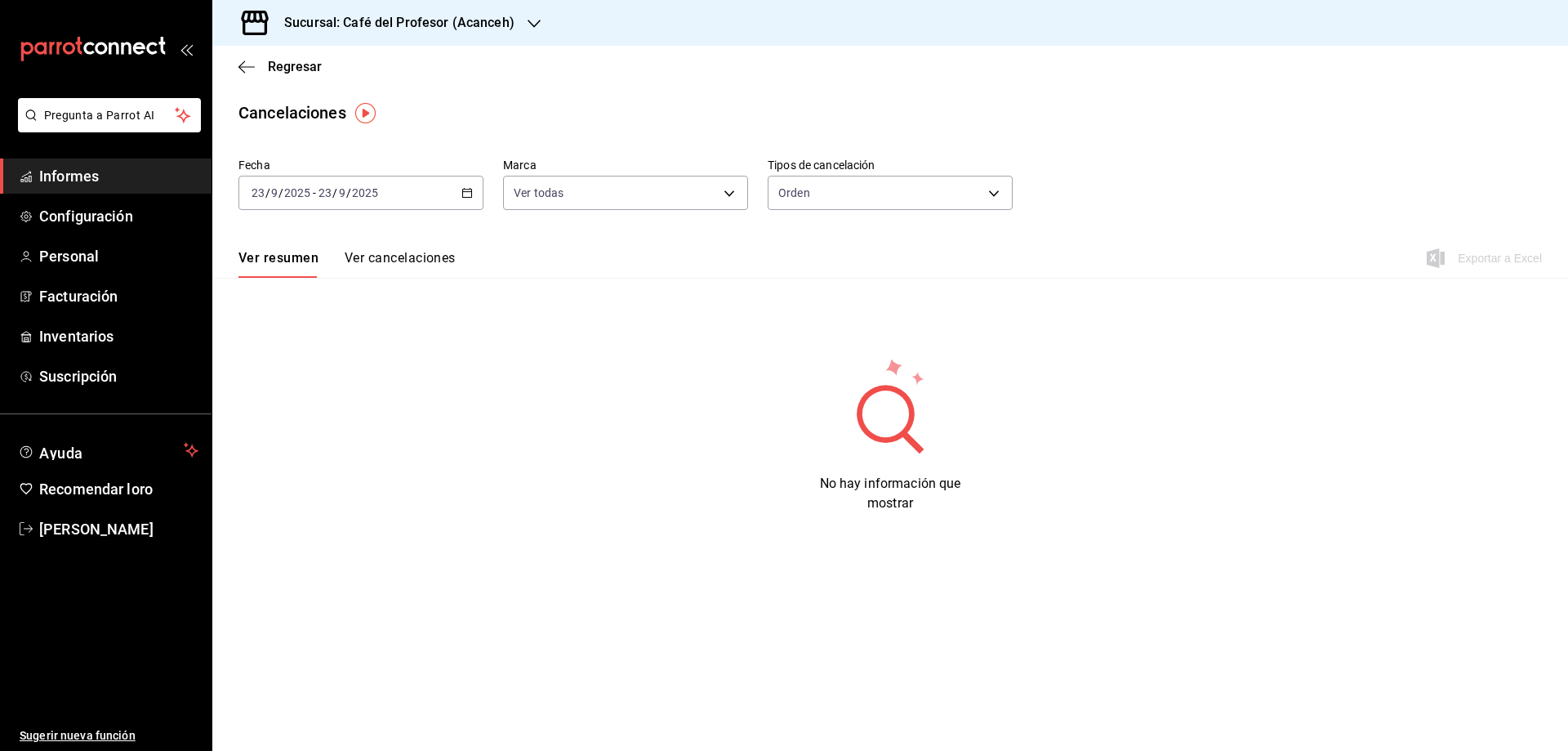
click at [459, 188] on div "[DATE] [DATE] - [DATE] [DATE]" at bounding box center [361, 193] width 245 height 35
click at [291, 431] on font "Rango de fechas" at bounding box center [296, 426] width 87 height 13
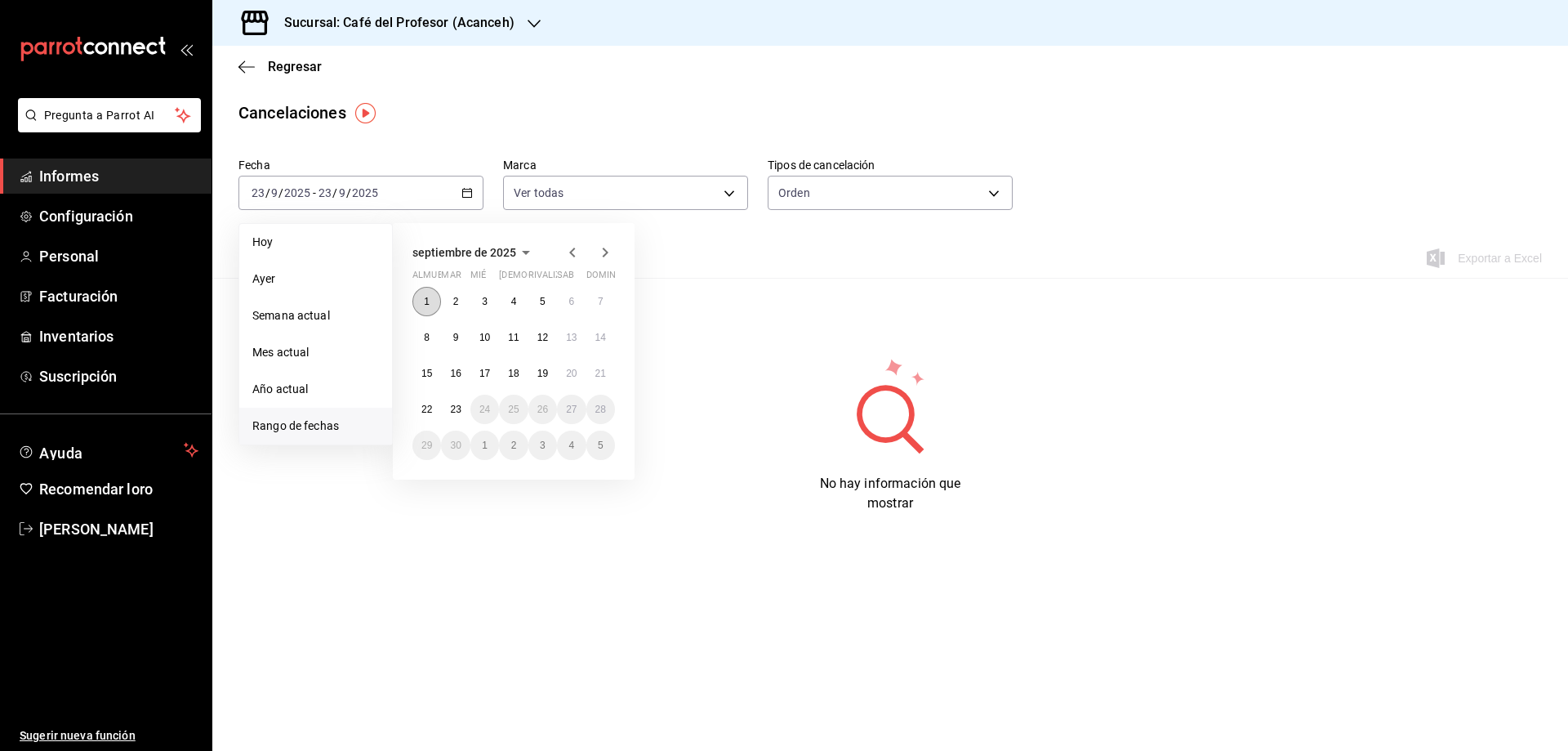
click at [430, 301] on font "1" at bounding box center [427, 302] width 6 height 12
click at [434, 408] on button "22" at bounding box center [427, 409] width 29 height 30
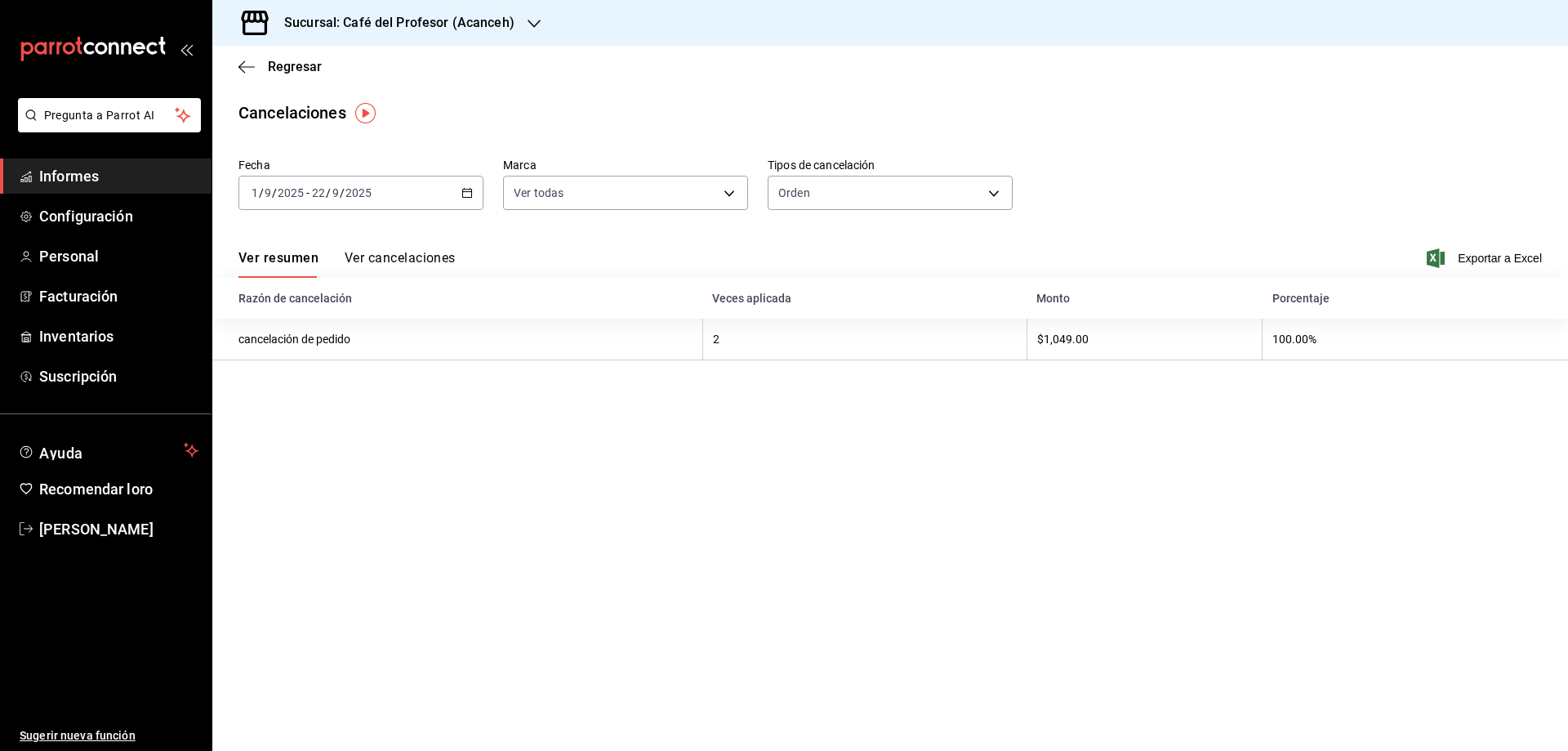
click at [394, 259] on font "Ver cancelaciones" at bounding box center [401, 258] width 112 height 15
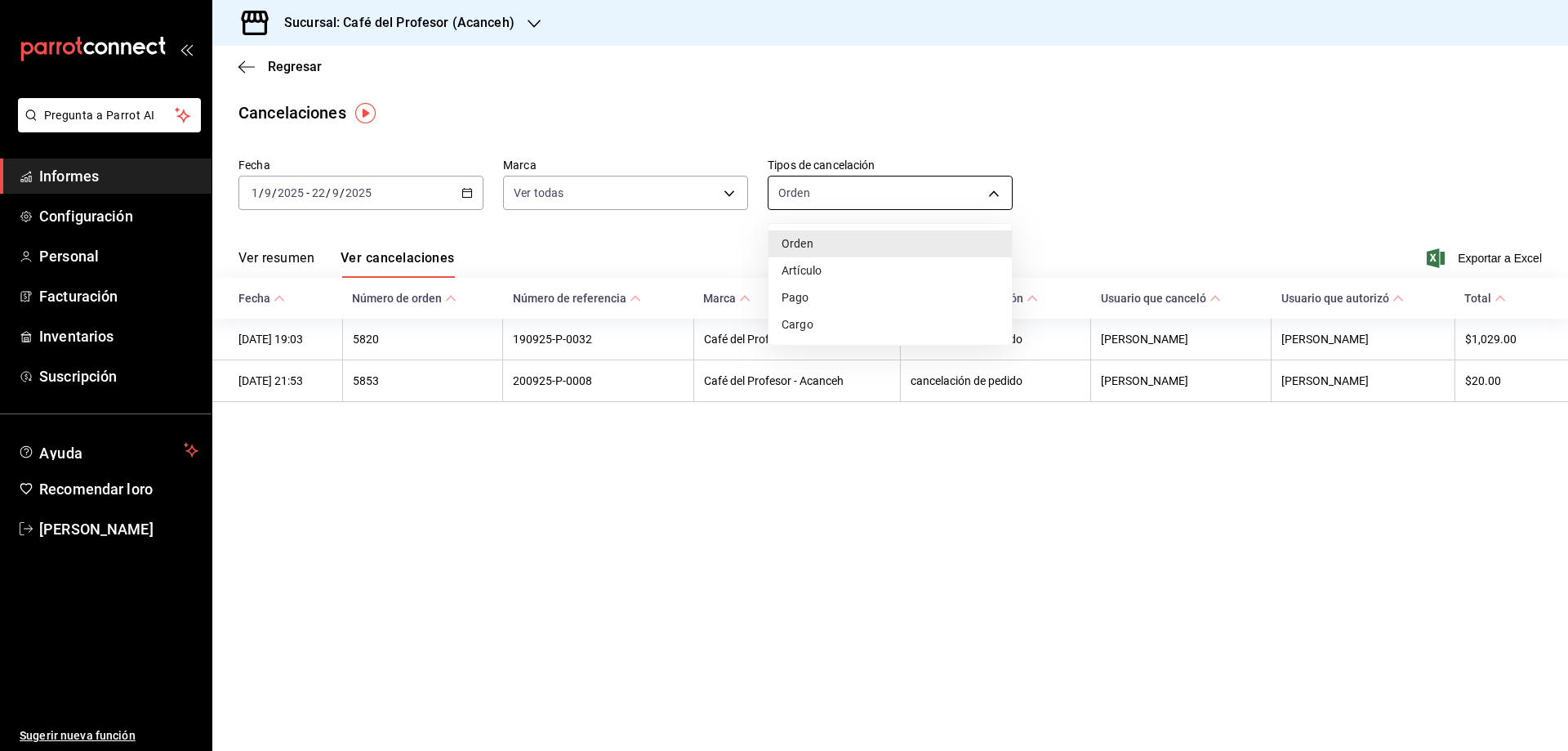
click at [941, 188] on body "Pregunta a Parrot AI Informes Configuración Personal Facturación Inventarios Su…" at bounding box center [784, 375] width 1568 height 751
click at [806, 296] on font "Pago" at bounding box center [795, 299] width 28 height 13
type input "ORDER_PAYMENT"
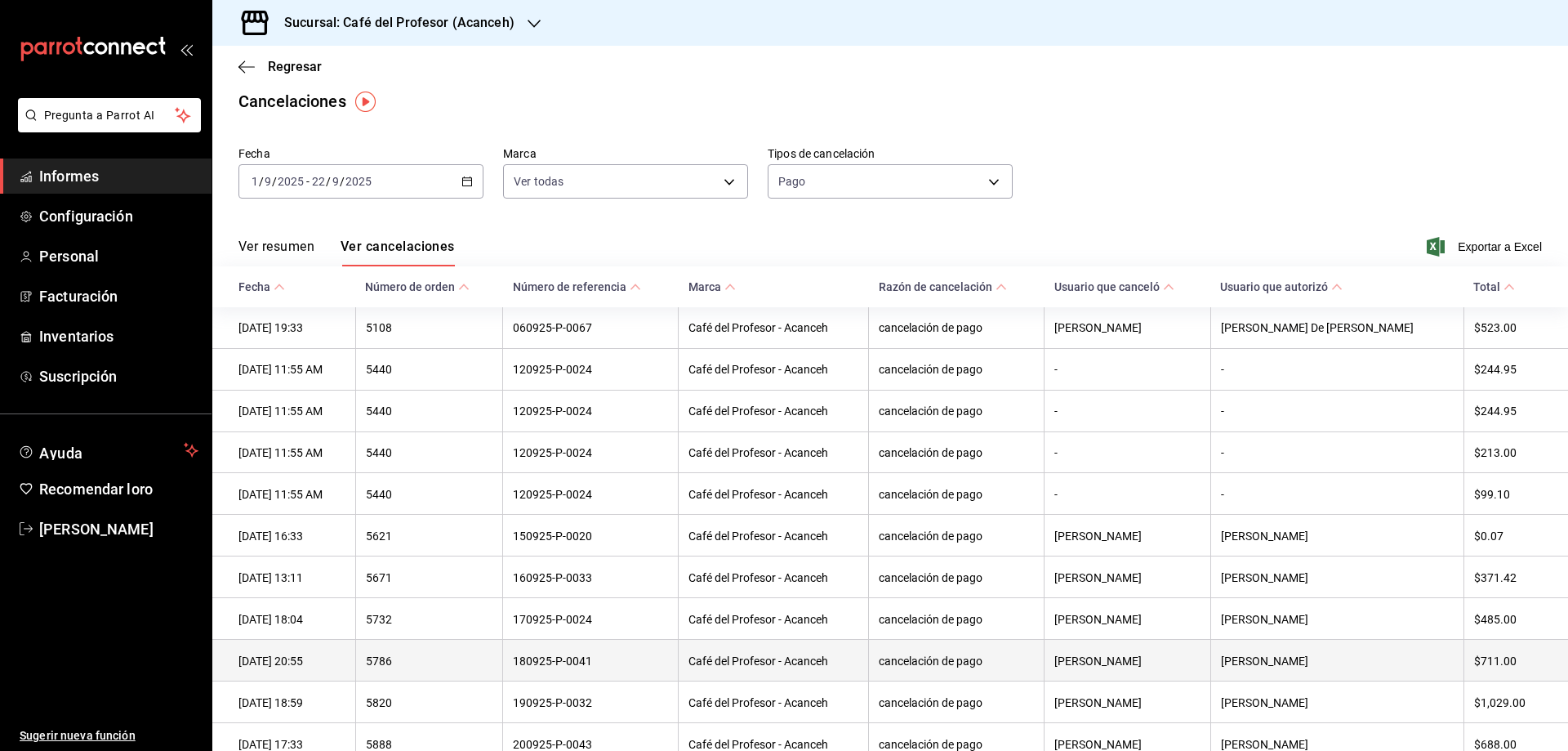
scroll to position [93, 0]
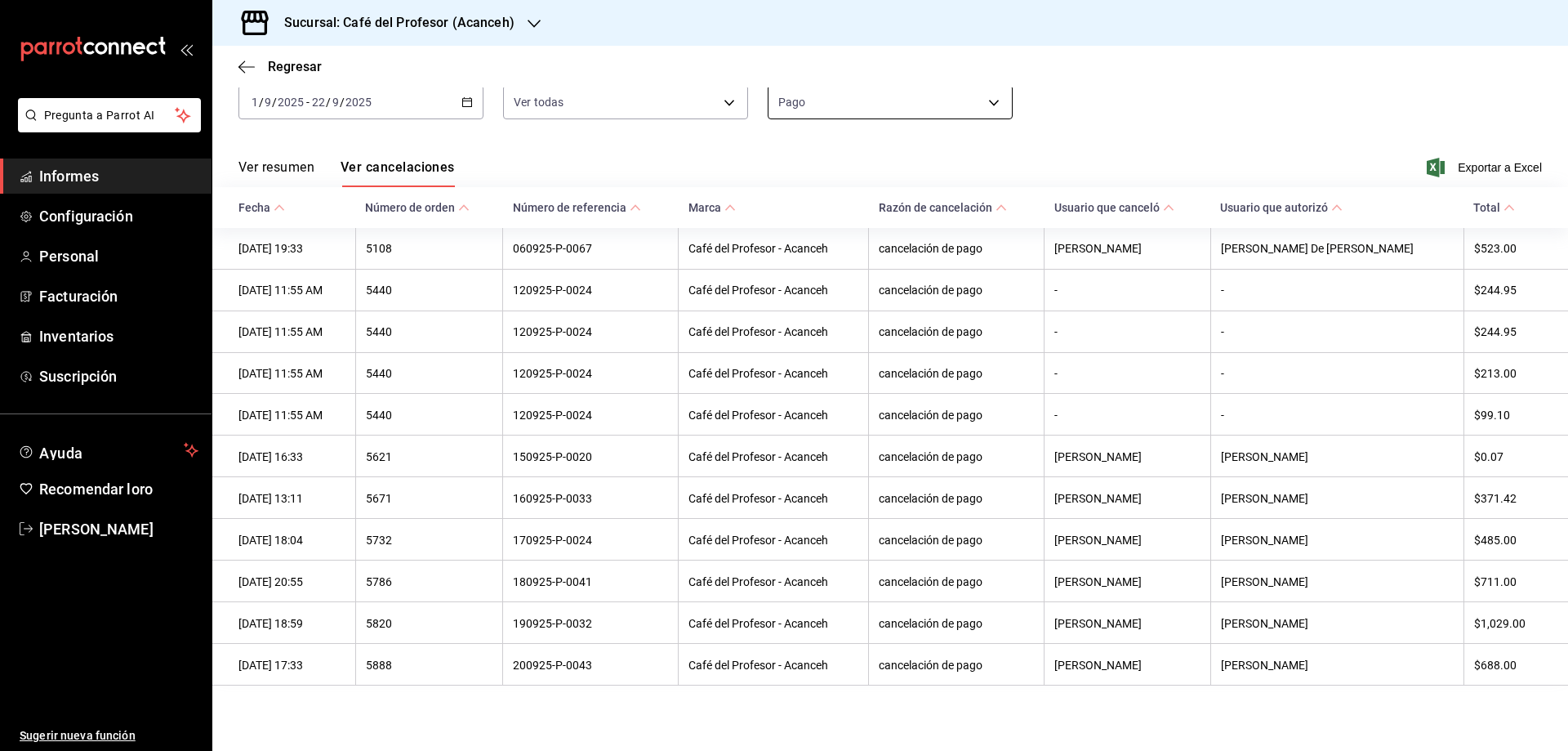
click at [985, 100] on body "Pregunta a Parrot AI Informes Configuración Personal Facturación Inventarios Su…" at bounding box center [784, 375] width 1568 height 751
click at [300, 167] on div at bounding box center [784, 375] width 1568 height 751
click at [300, 167] on font "Ver resumen" at bounding box center [276, 167] width 76 height 15
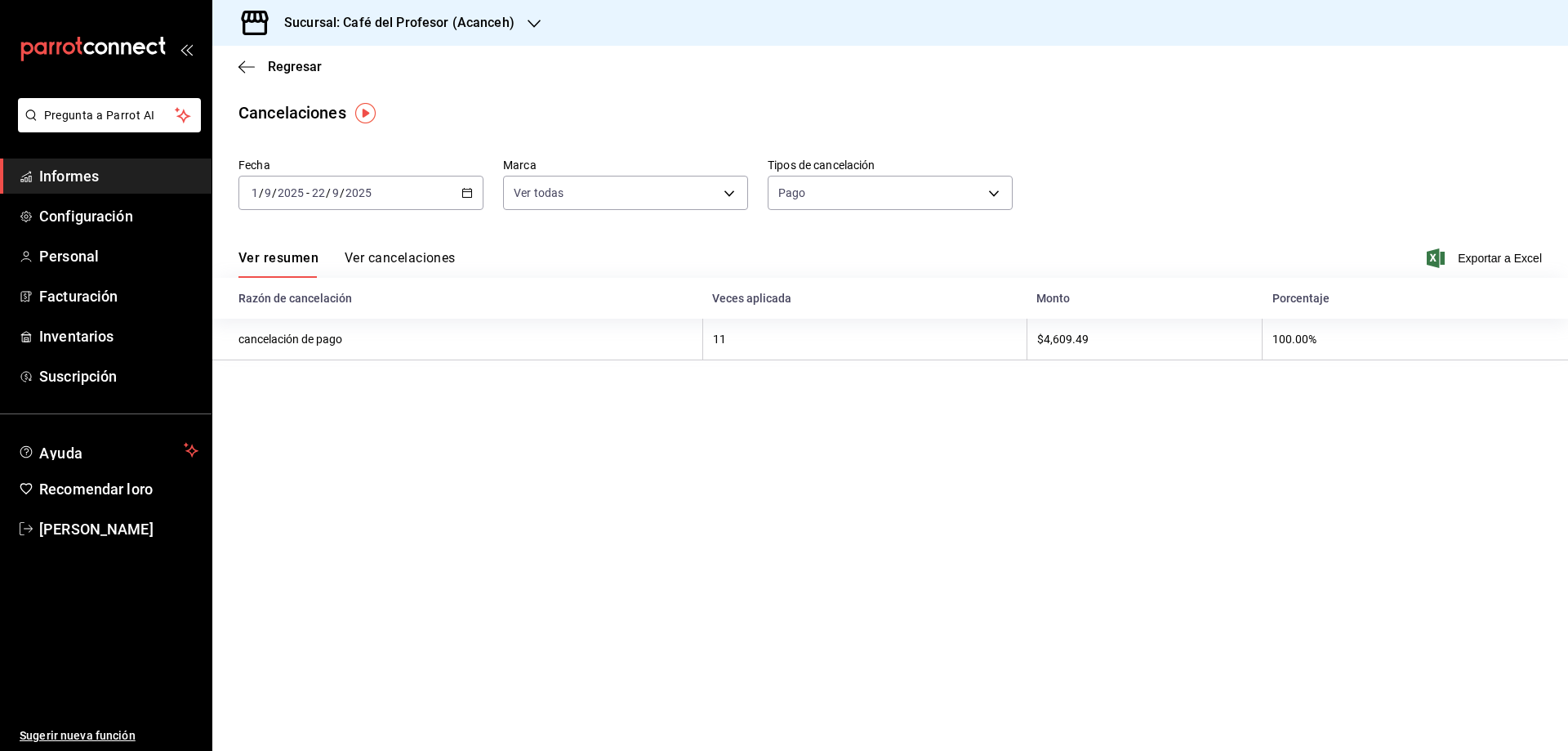
click at [397, 261] on font "Ver cancelaciones" at bounding box center [401, 258] width 112 height 15
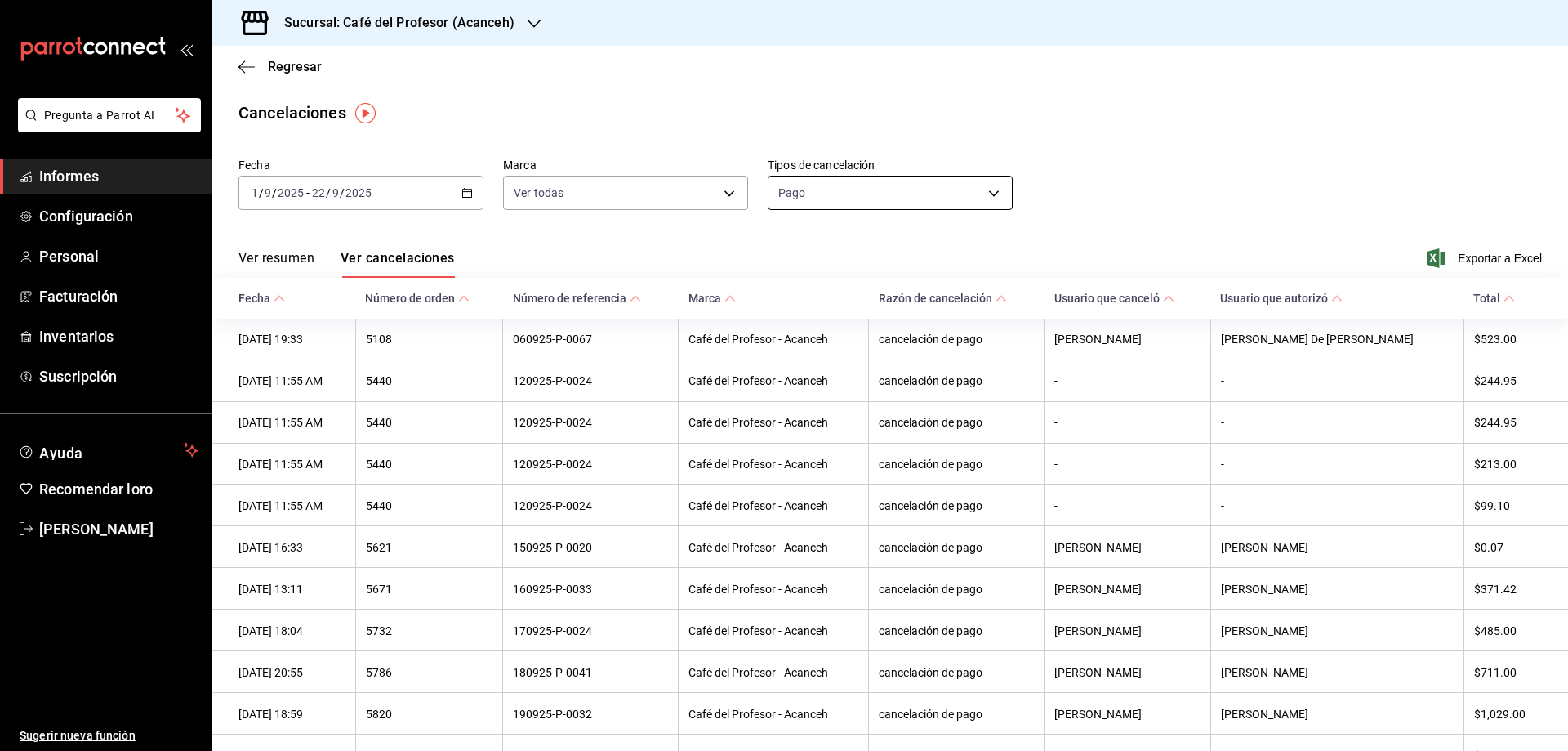
click at [953, 192] on body "Pregunta a Parrot AI Informes Configuración Personal Facturación Inventarios Su…" at bounding box center [784, 375] width 1568 height 751
click at [1049, 236] on div at bounding box center [784, 375] width 1568 height 751
click at [976, 188] on body "Pregunta a Parrot AI Informes Configuración Personal Facturación Inventarios Su…" at bounding box center [784, 375] width 1568 height 751
click at [686, 258] on div at bounding box center [784, 375] width 1568 height 751
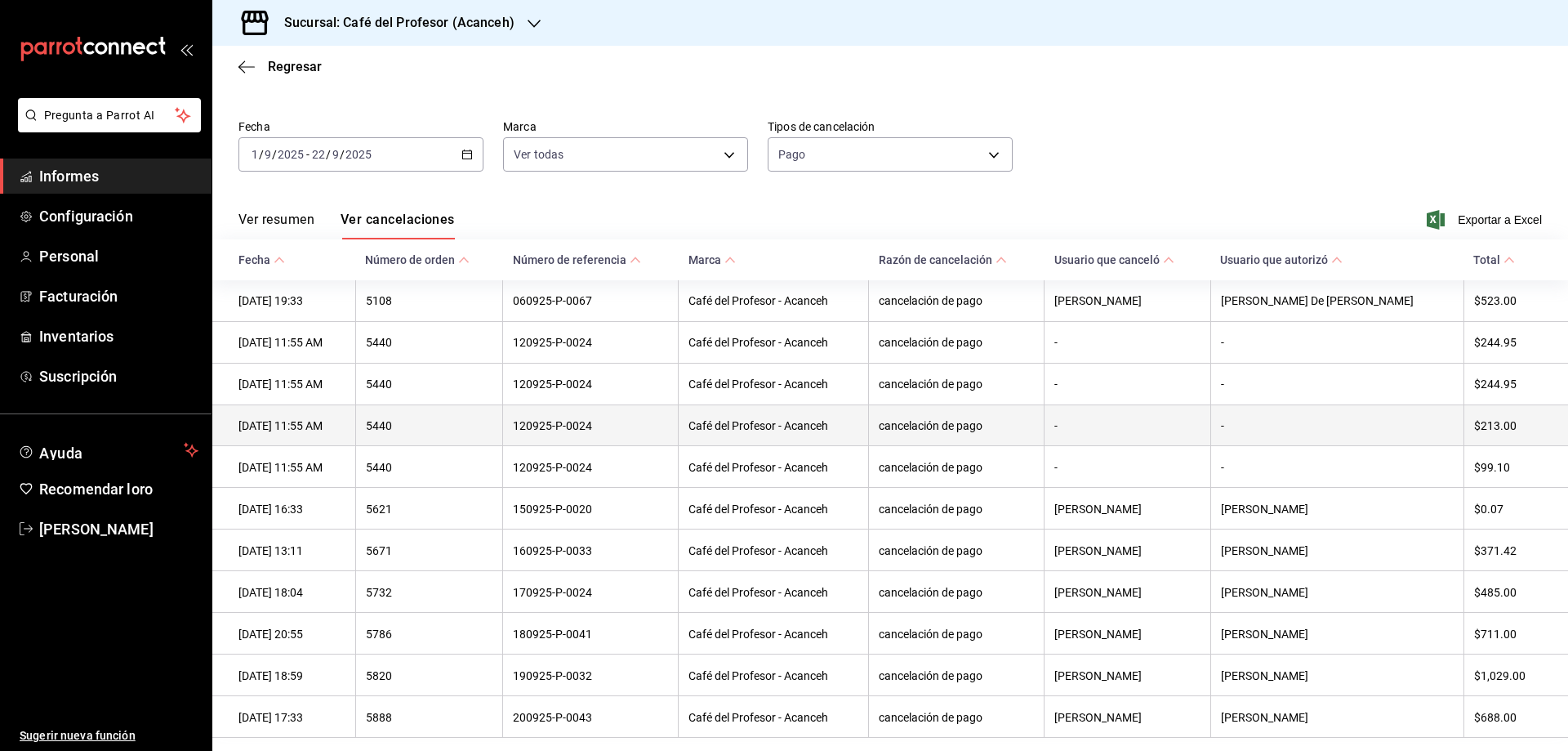
scroll to position [93, 0]
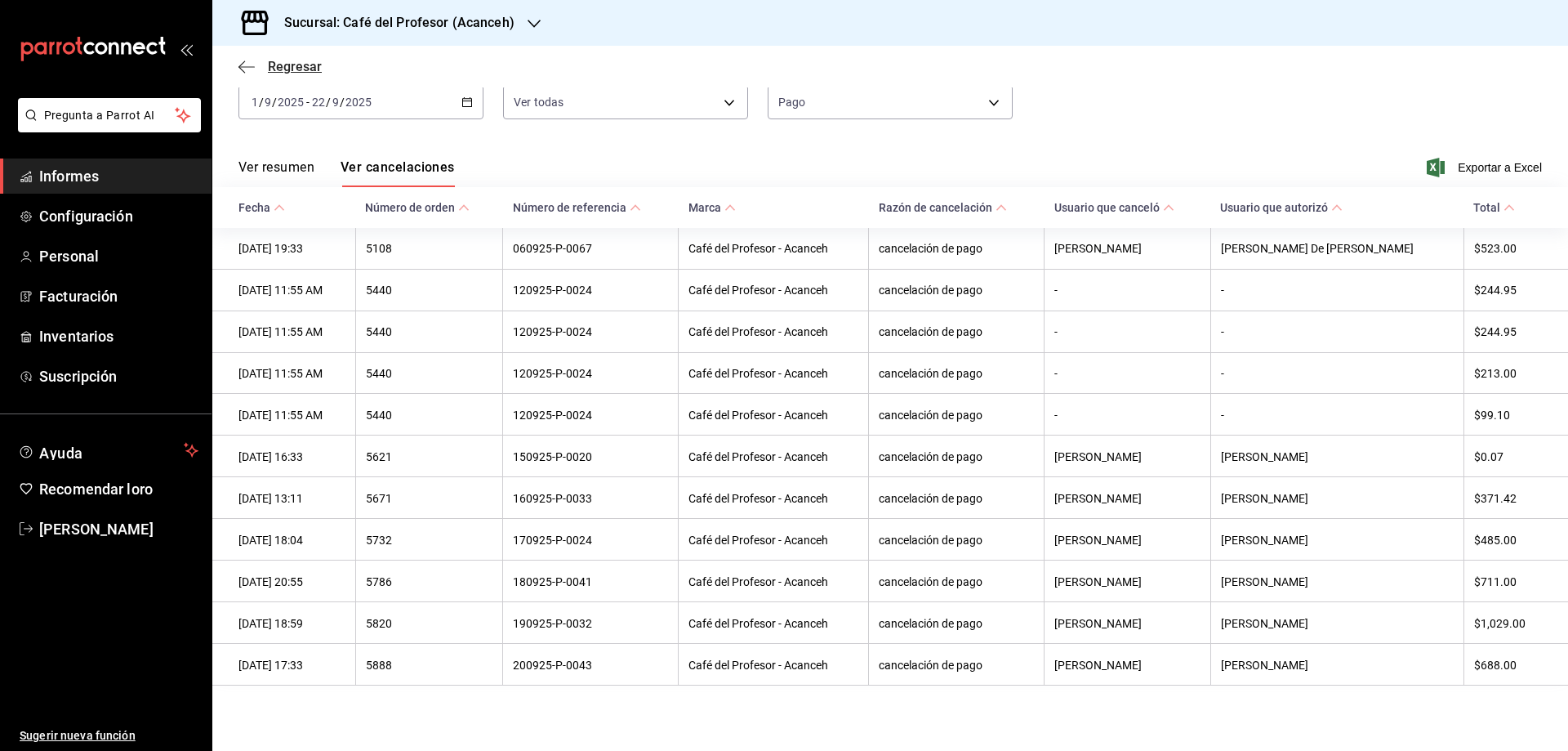
click at [249, 69] on icon "button" at bounding box center [246, 66] width 16 height 14
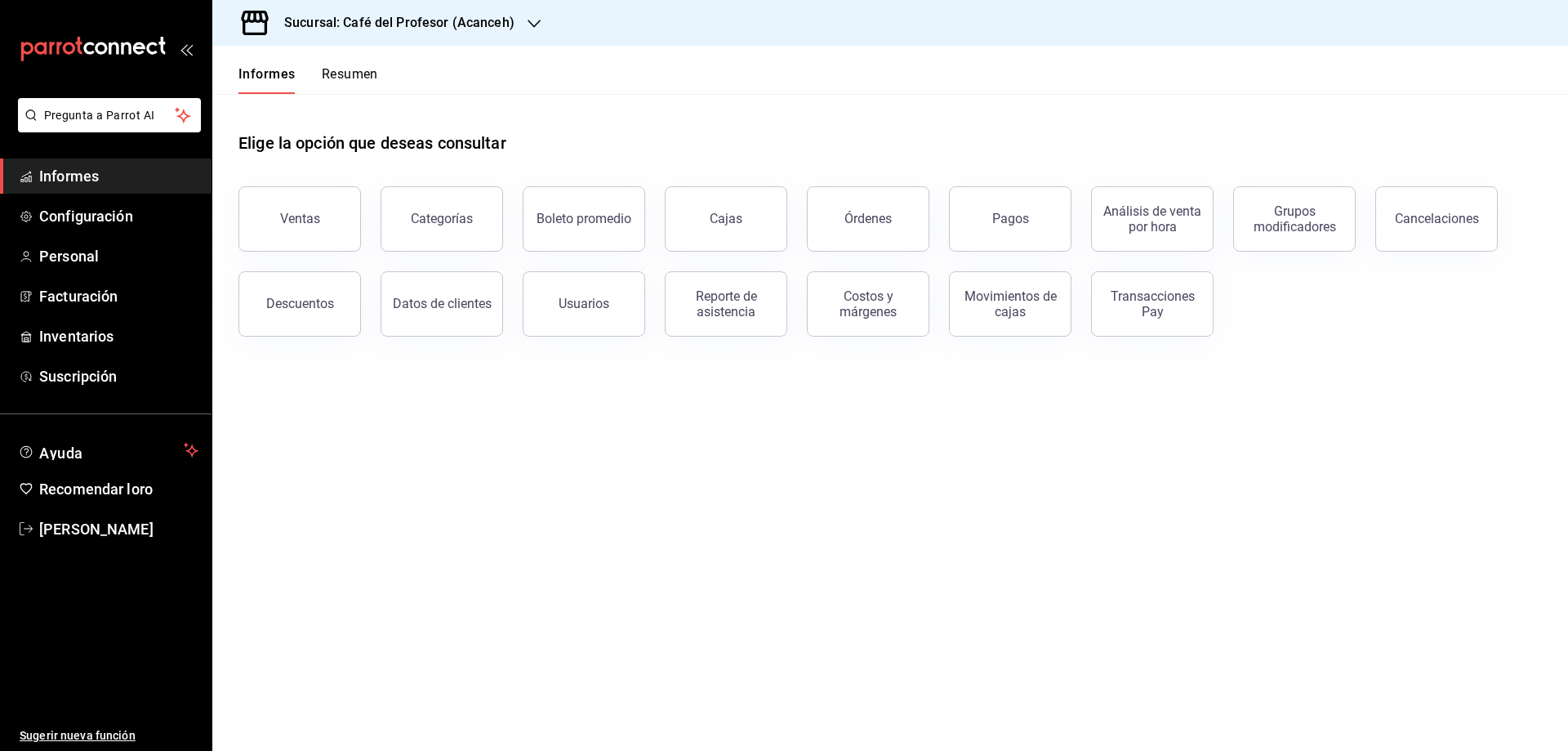
click at [345, 79] on font "Resumen" at bounding box center [350, 74] width 57 height 15
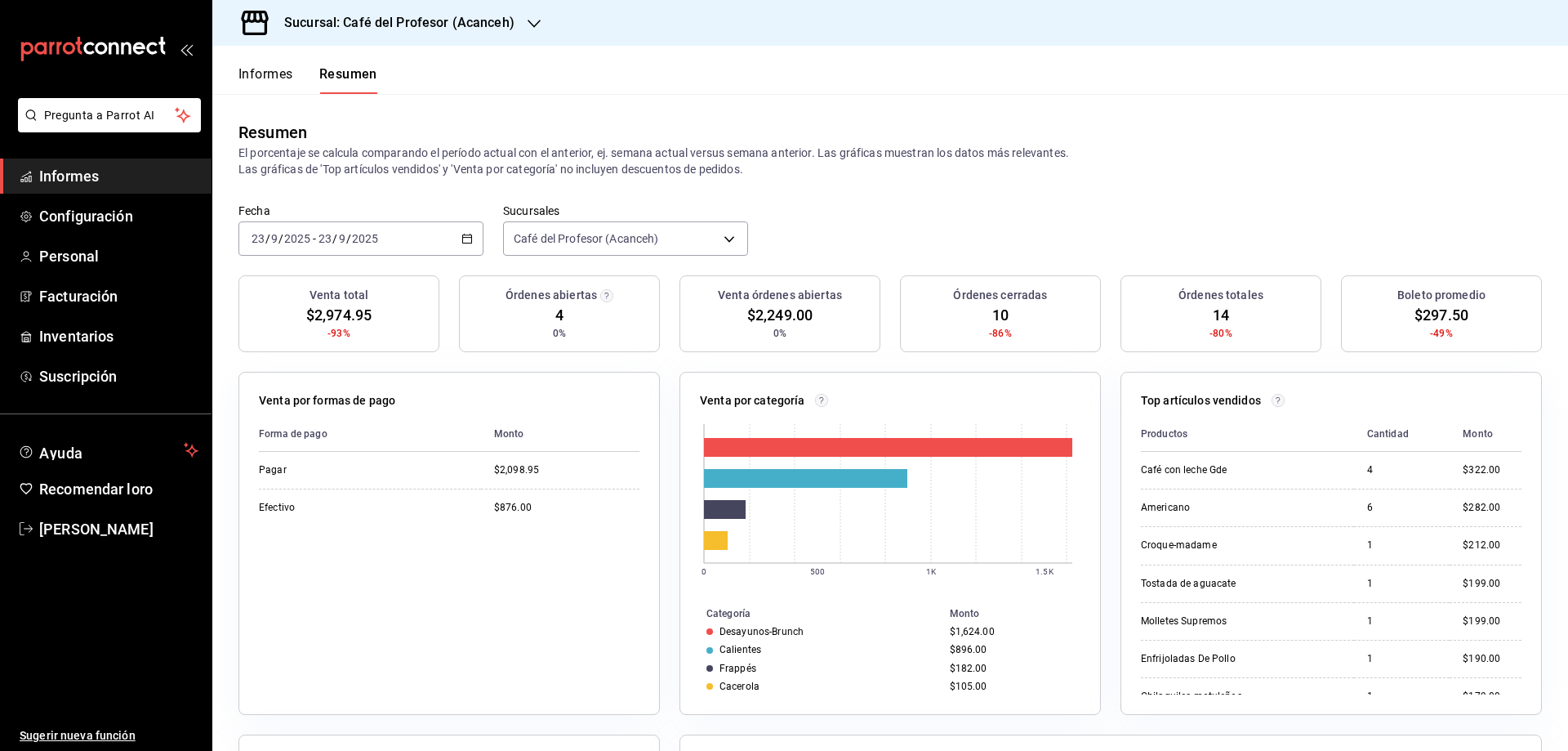
click at [274, 77] on font "Informes" at bounding box center [265, 74] width 55 height 15
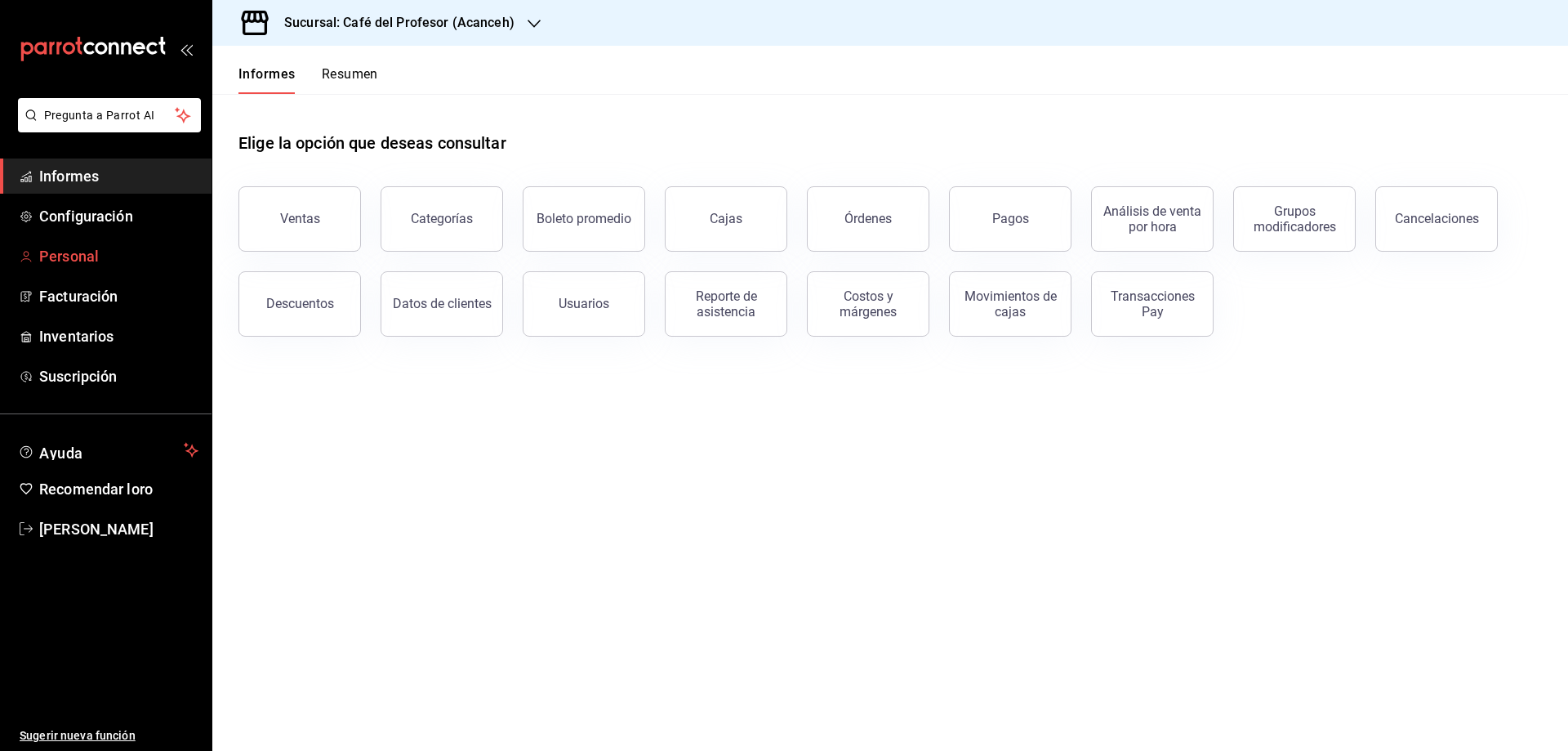
click at [87, 250] on font "Personal" at bounding box center [69, 256] width 60 height 17
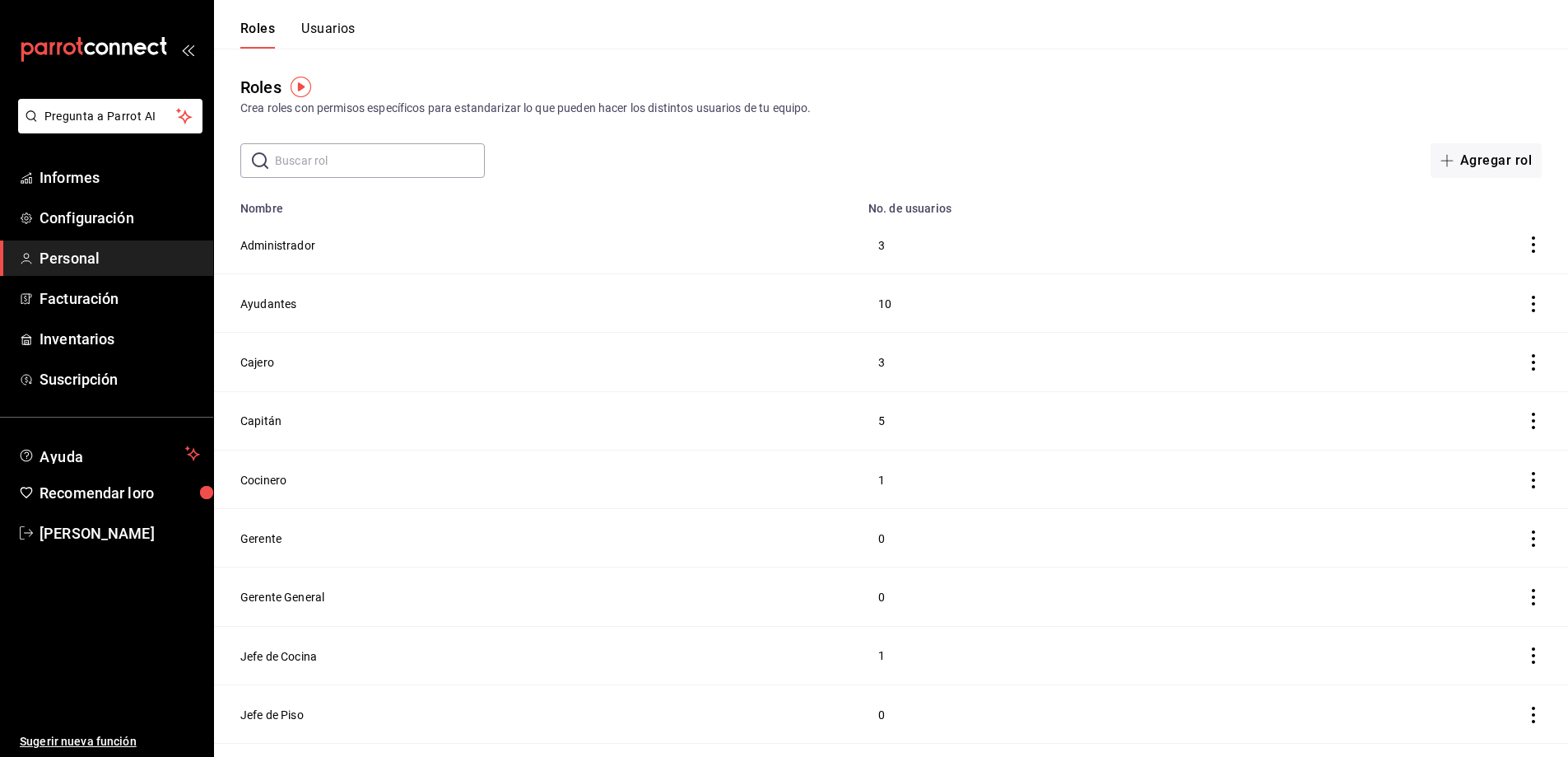
click at [329, 25] on font "Usuarios" at bounding box center [329, 28] width 54 height 16
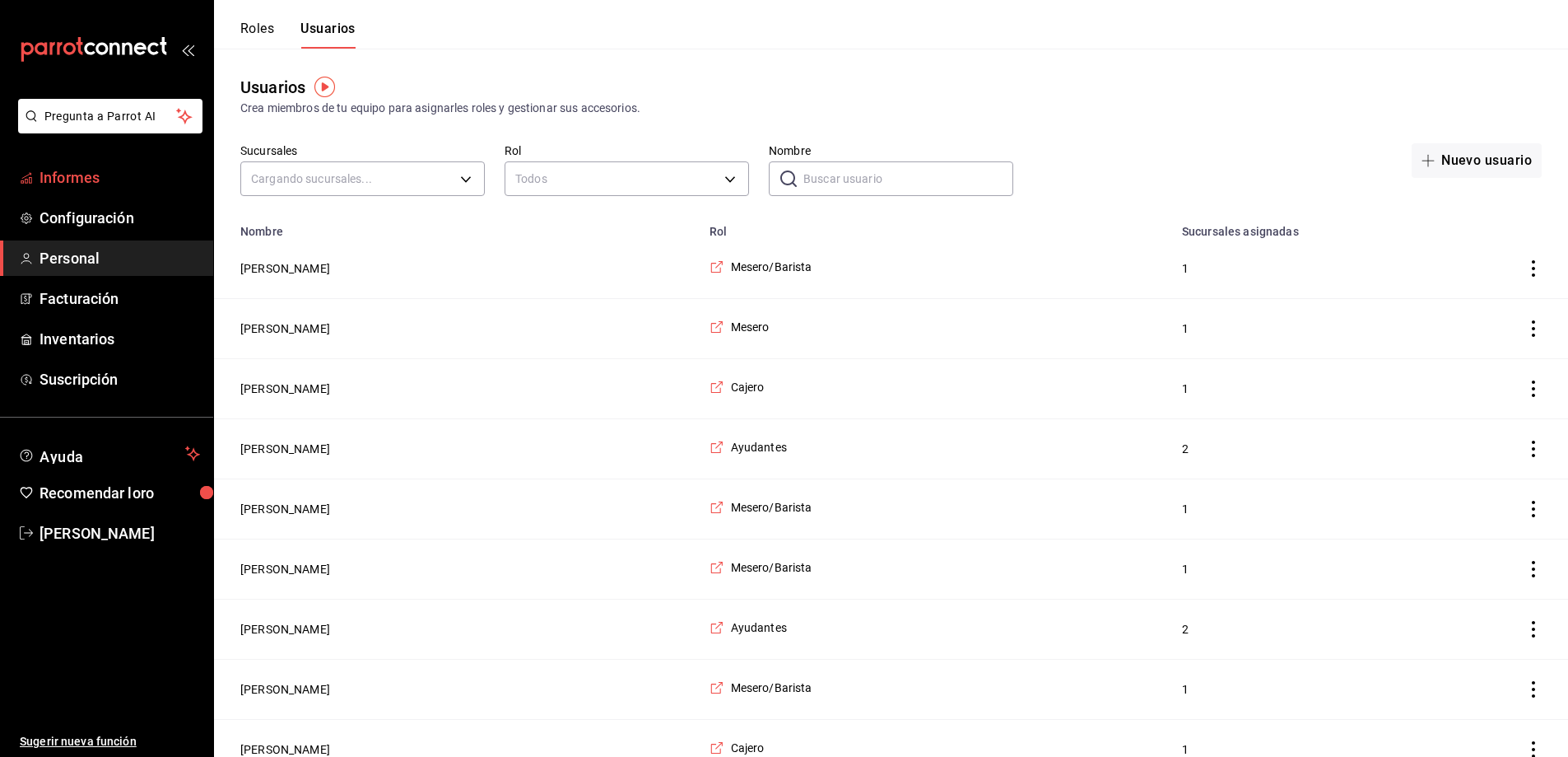
click at [96, 182] on font "Informes" at bounding box center [70, 177] width 60 height 17
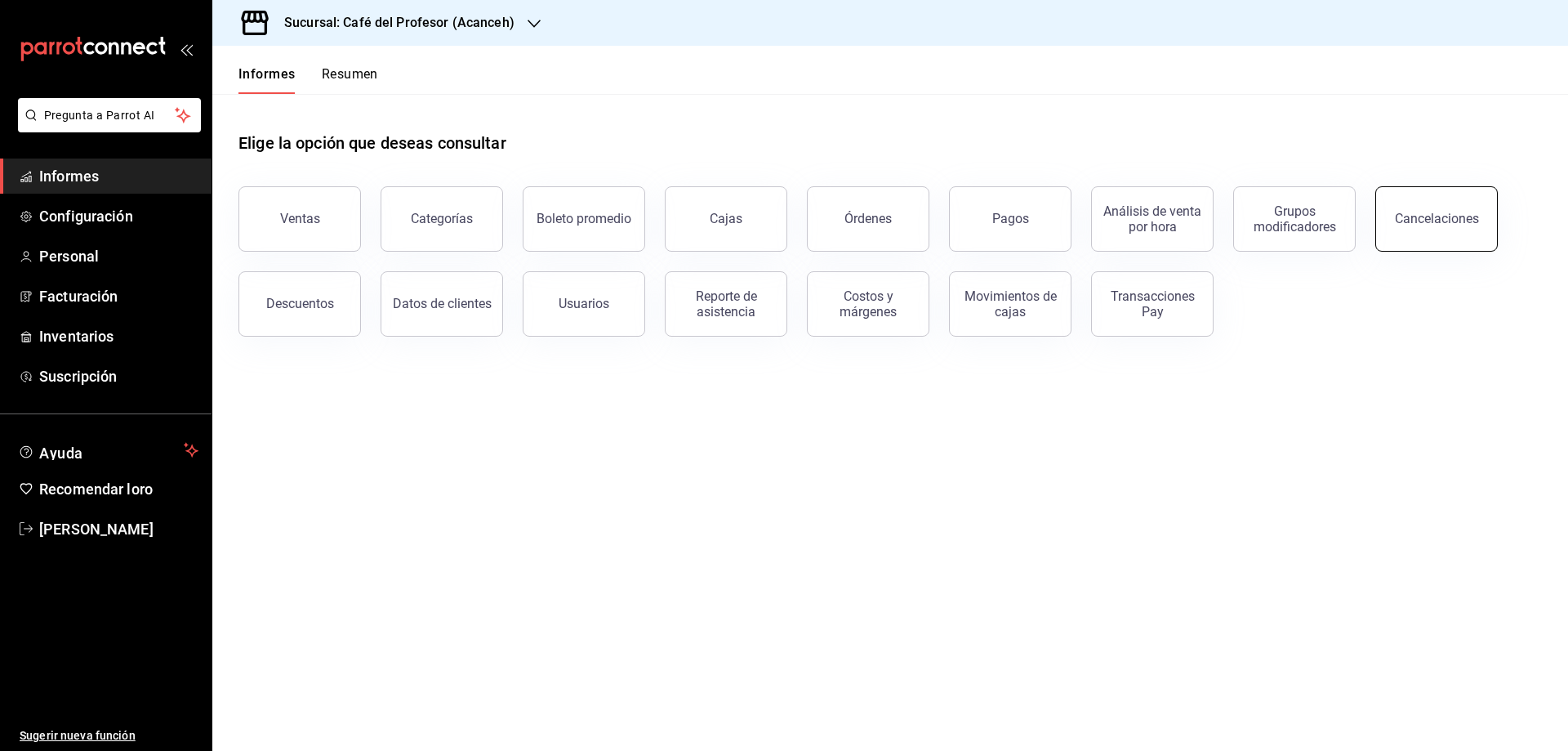
click at [1403, 212] on font "Cancelaciones" at bounding box center [1437, 218] width 85 height 15
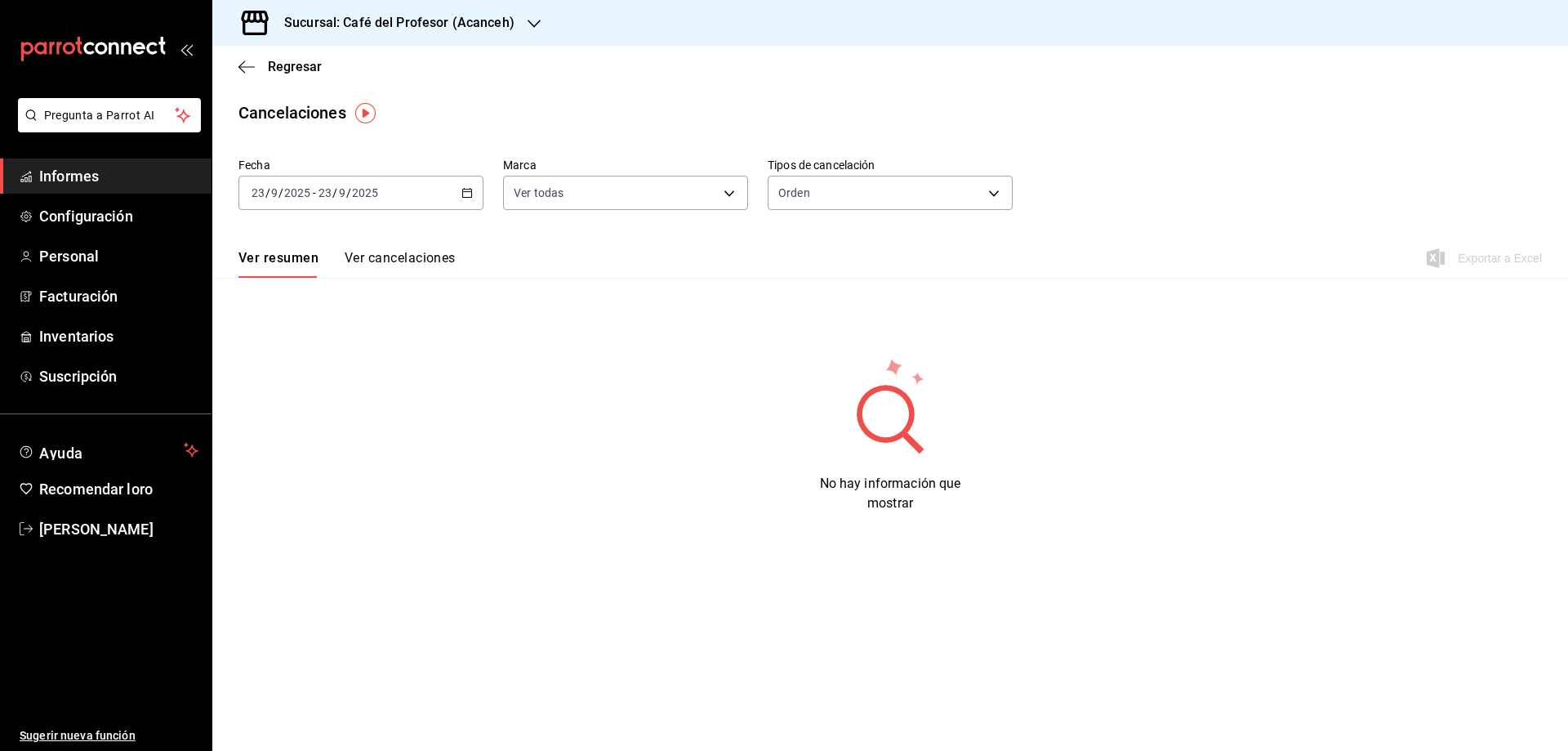
click at [469, 192] on \(Stroke\) "button" at bounding box center [467, 191] width 9 height 1
click at [268, 78] on div "Regresar" at bounding box center [890, 66] width 1356 height 41
click at [274, 70] on font "Regresar" at bounding box center [295, 66] width 54 height 15
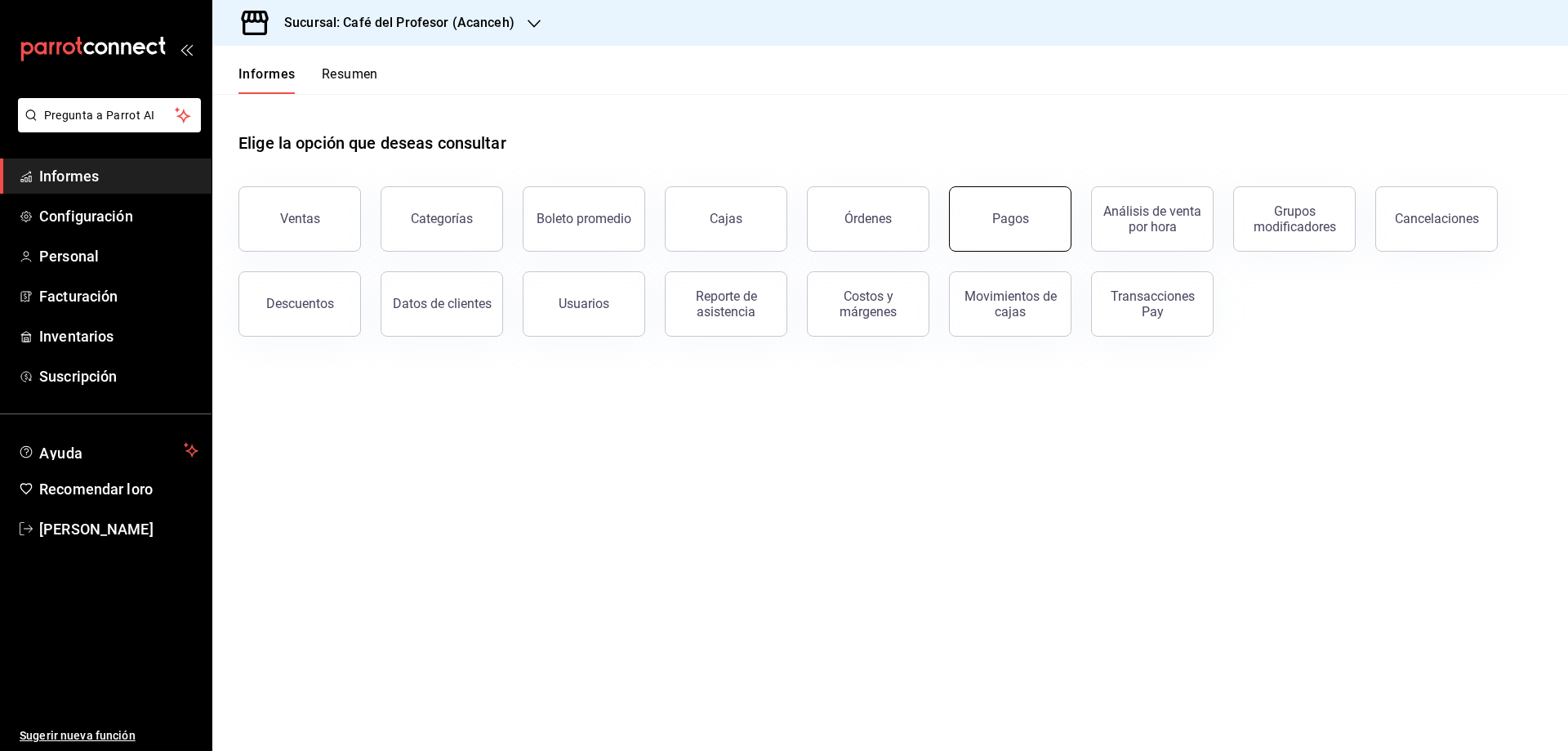
click at [1008, 226] on button "Pagos" at bounding box center [1009, 219] width 122 height 65
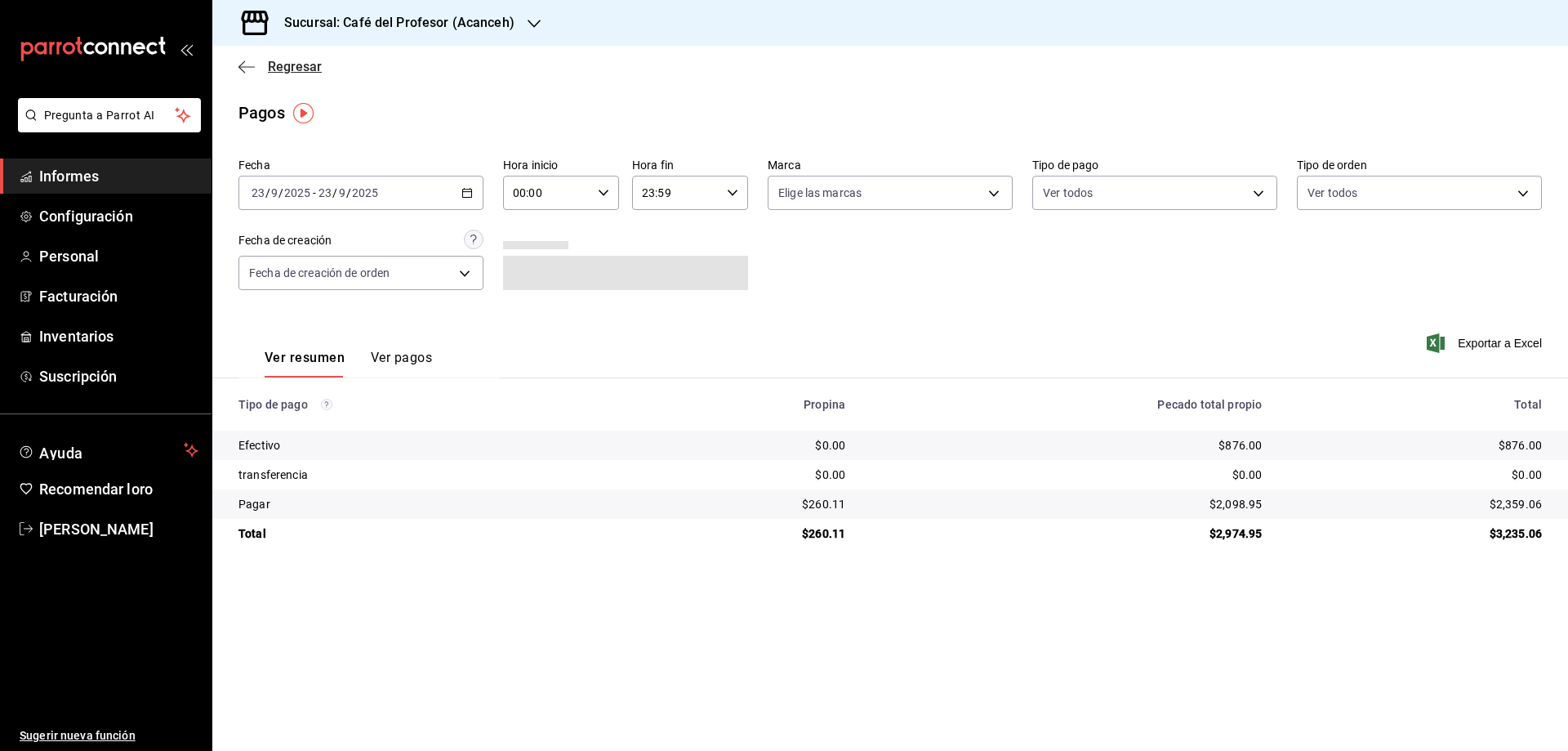
click at [274, 67] on font "Regresar" at bounding box center [295, 66] width 54 height 15
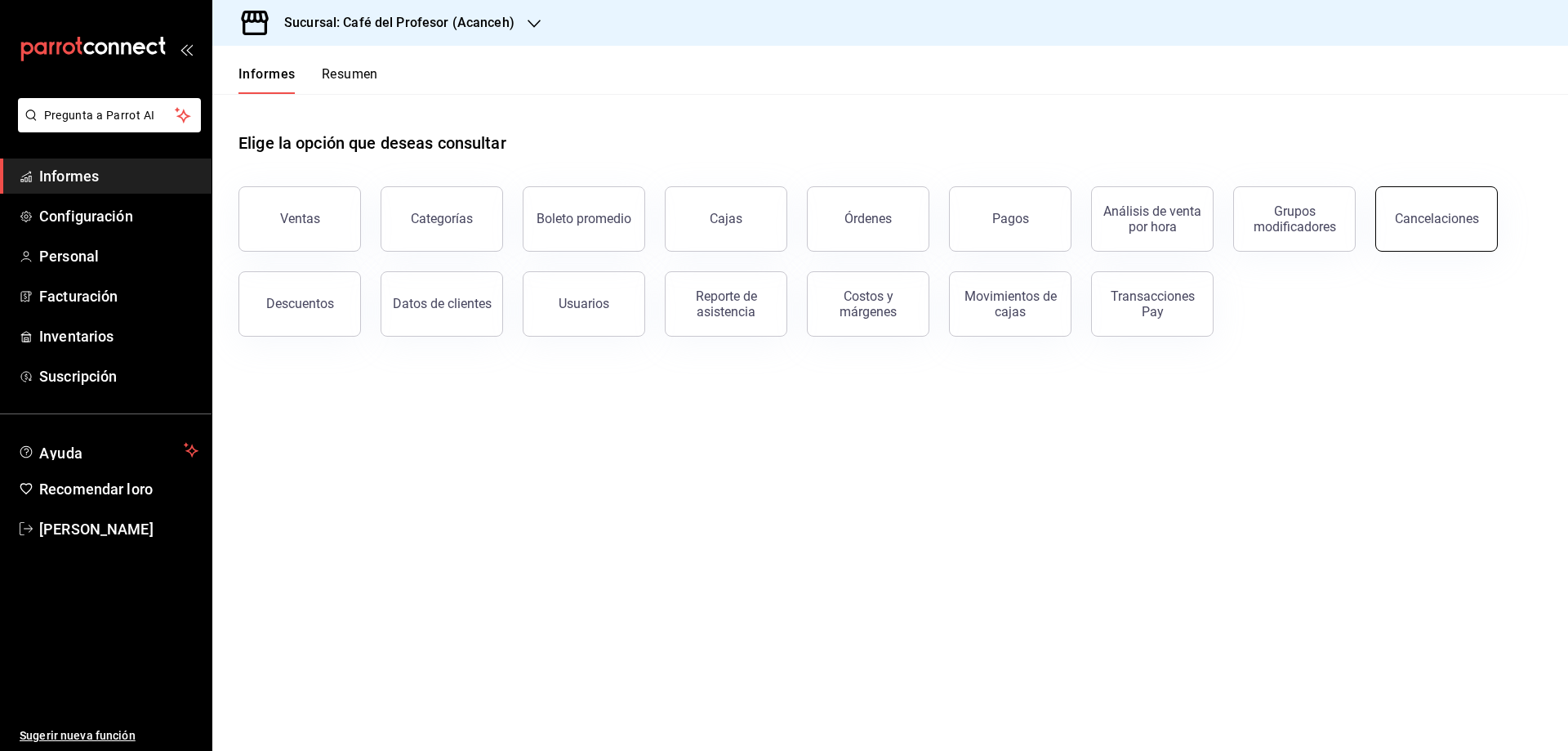
click at [1406, 221] on font "Cancelaciones" at bounding box center [1437, 218] width 85 height 15
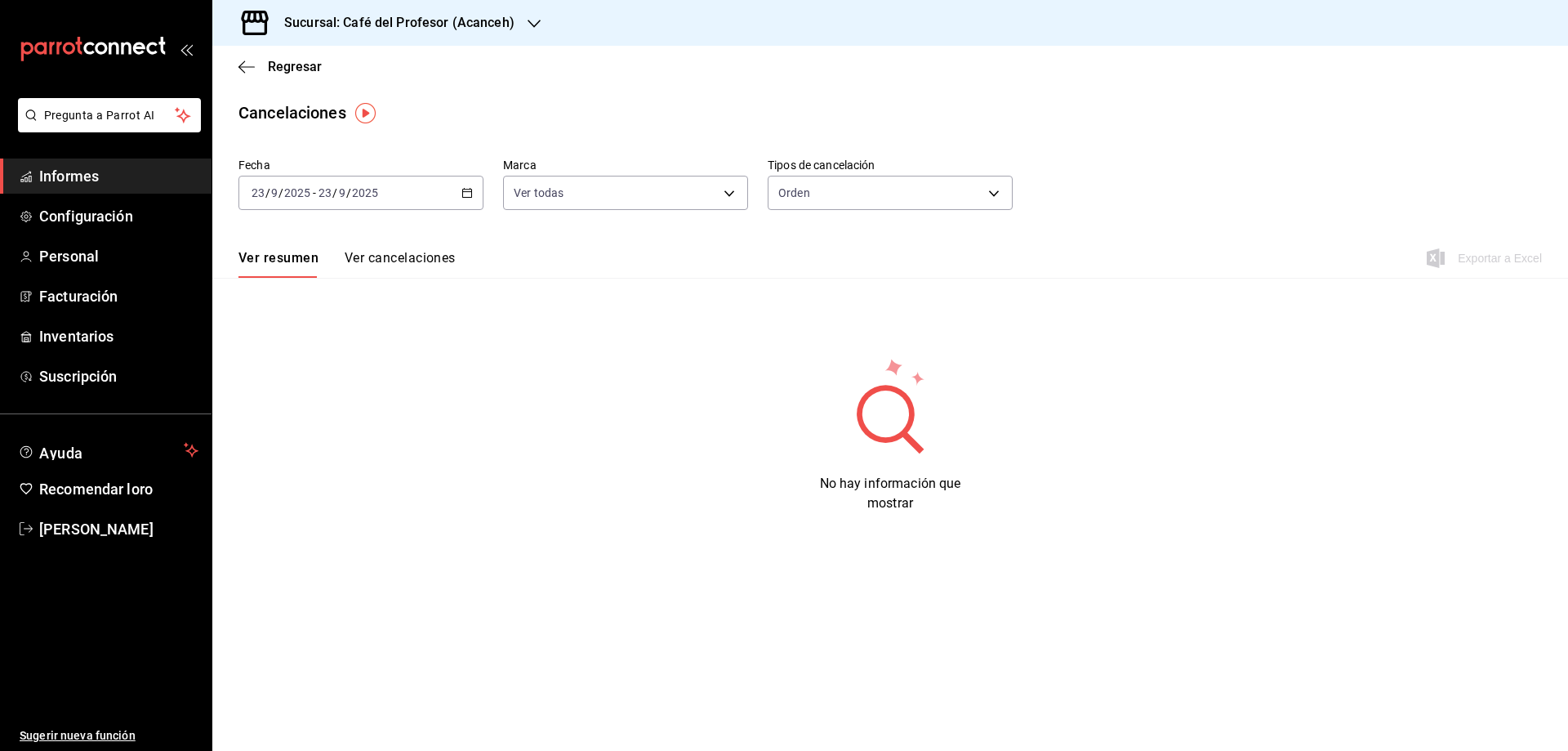
click at [469, 188] on icon "button" at bounding box center [467, 193] width 12 height 12
click at [288, 240] on span "Hoy" at bounding box center [316, 242] width 127 height 17
click at [399, 260] on font "Ver cancelaciones" at bounding box center [401, 258] width 112 height 15
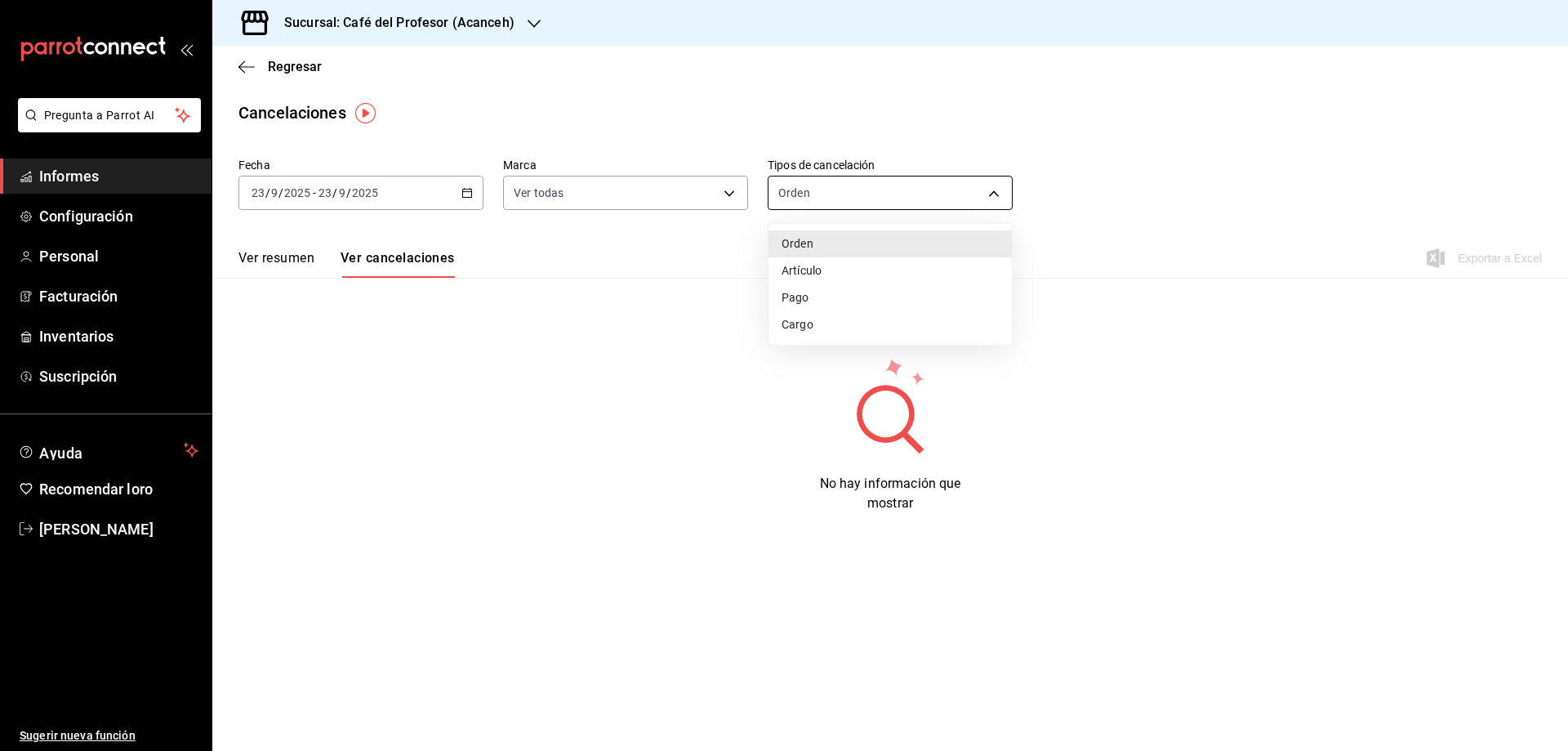
click at [981, 189] on body "Pregunta a Parrot AI Informes Configuración Personal Facturación Inventarios Su…" at bounding box center [784, 375] width 1568 height 751
click at [834, 301] on li "Pago" at bounding box center [889, 299] width 243 height 28
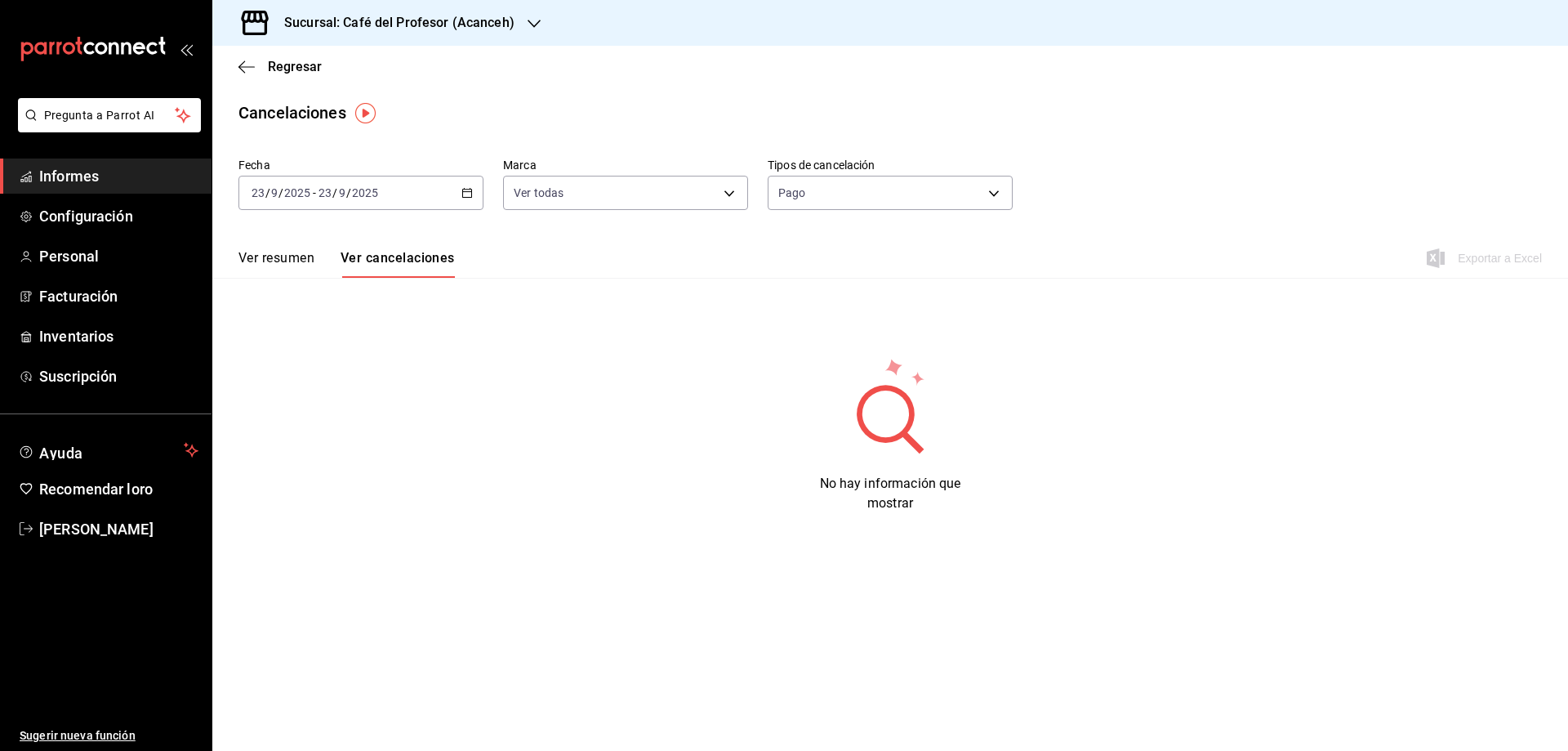
click at [464, 197] on \(Stroke\) "button" at bounding box center [467, 192] width 10 height 9
click at [304, 419] on font "Rango de fechas" at bounding box center [296, 426] width 87 height 13
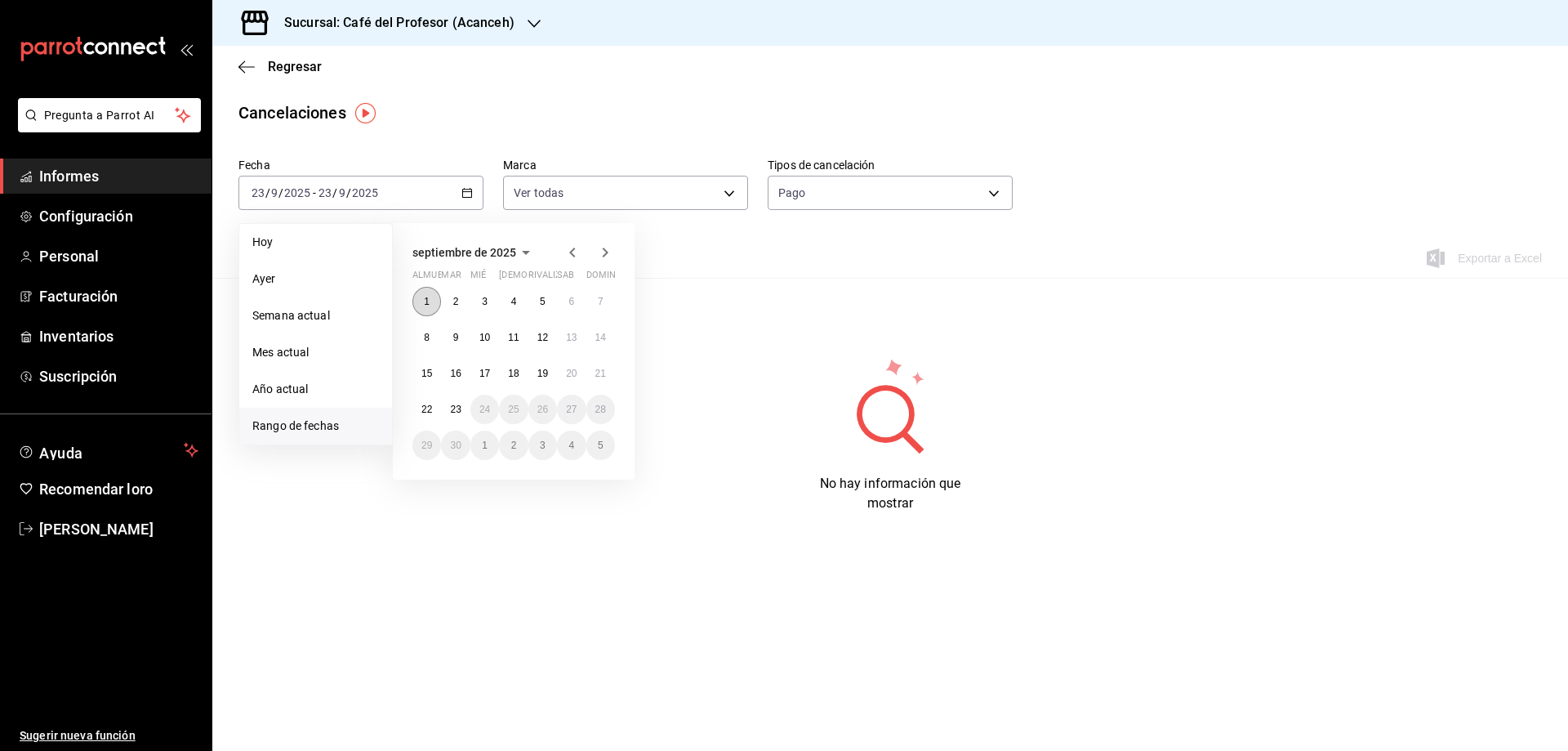
click at [424, 295] on button "1" at bounding box center [427, 301] width 29 height 30
click at [429, 405] on font "22" at bounding box center [426, 410] width 11 height 12
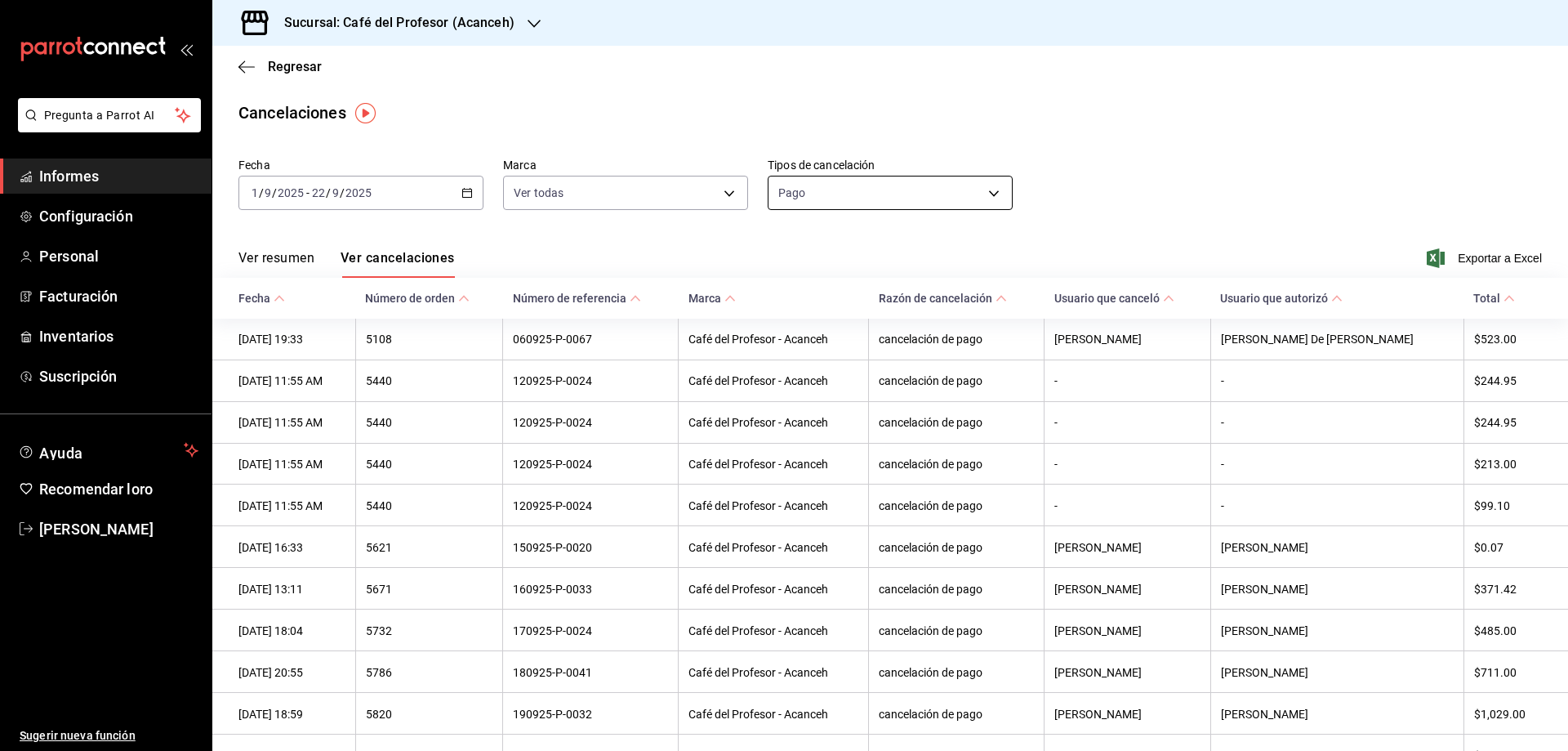
click at [814, 193] on body "Pregunta a Parrot AI Informes Configuración Personal Facturación Inventarios Su…" at bounding box center [784, 375] width 1568 height 751
click at [788, 306] on font "Pago" at bounding box center [790, 299] width 28 height 13
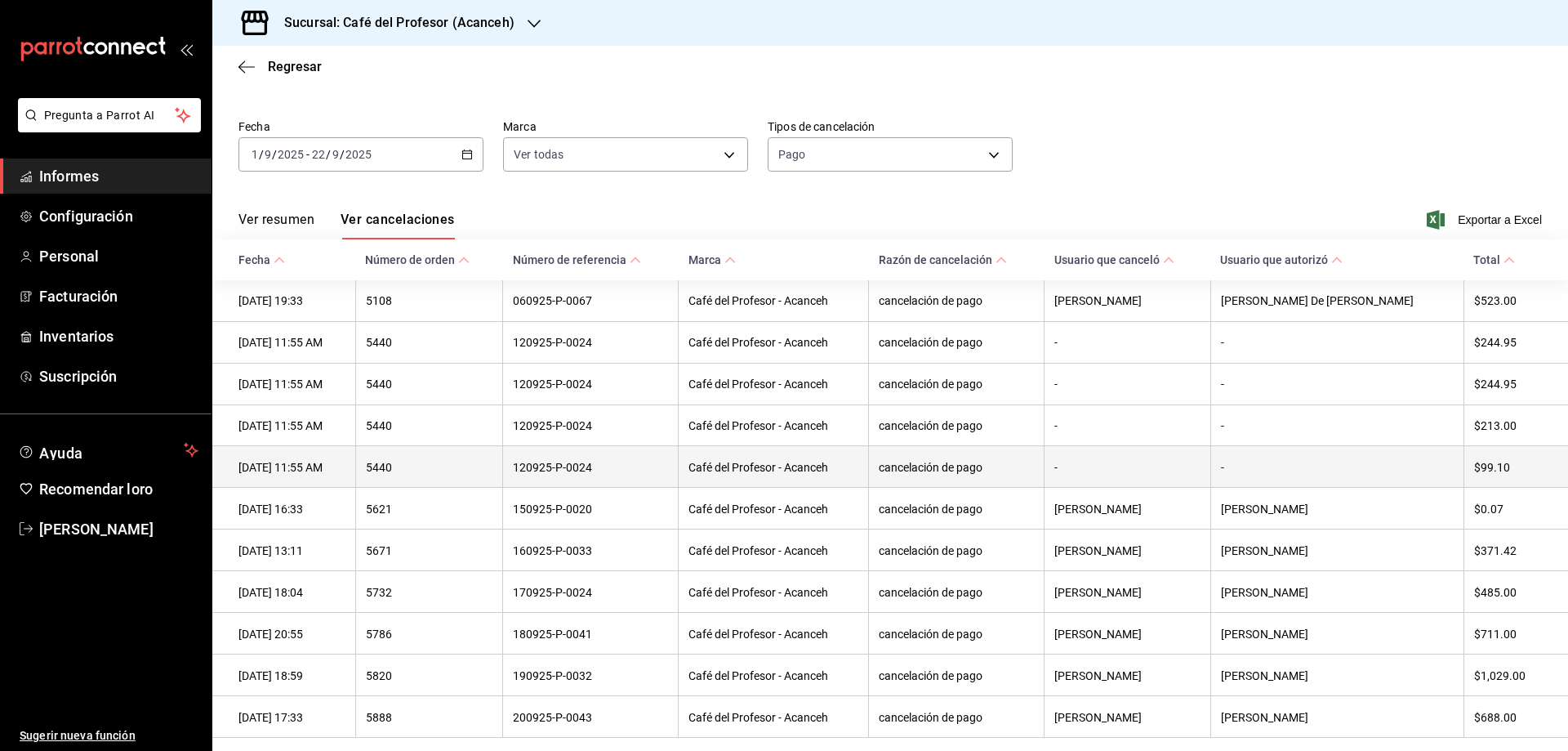
scroll to position [93, 0]
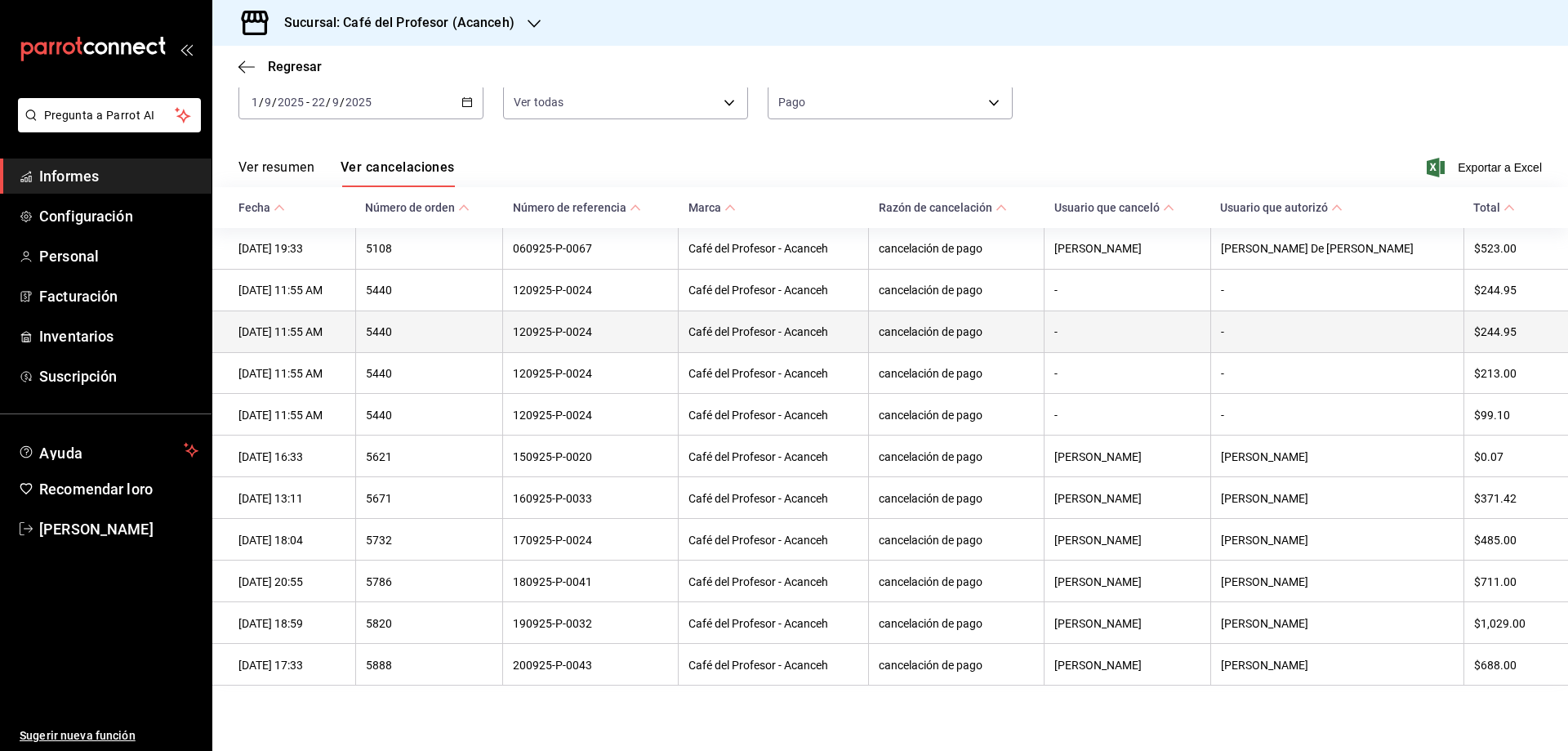
click at [592, 329] on font "120925-P-0024" at bounding box center [553, 333] width 79 height 13
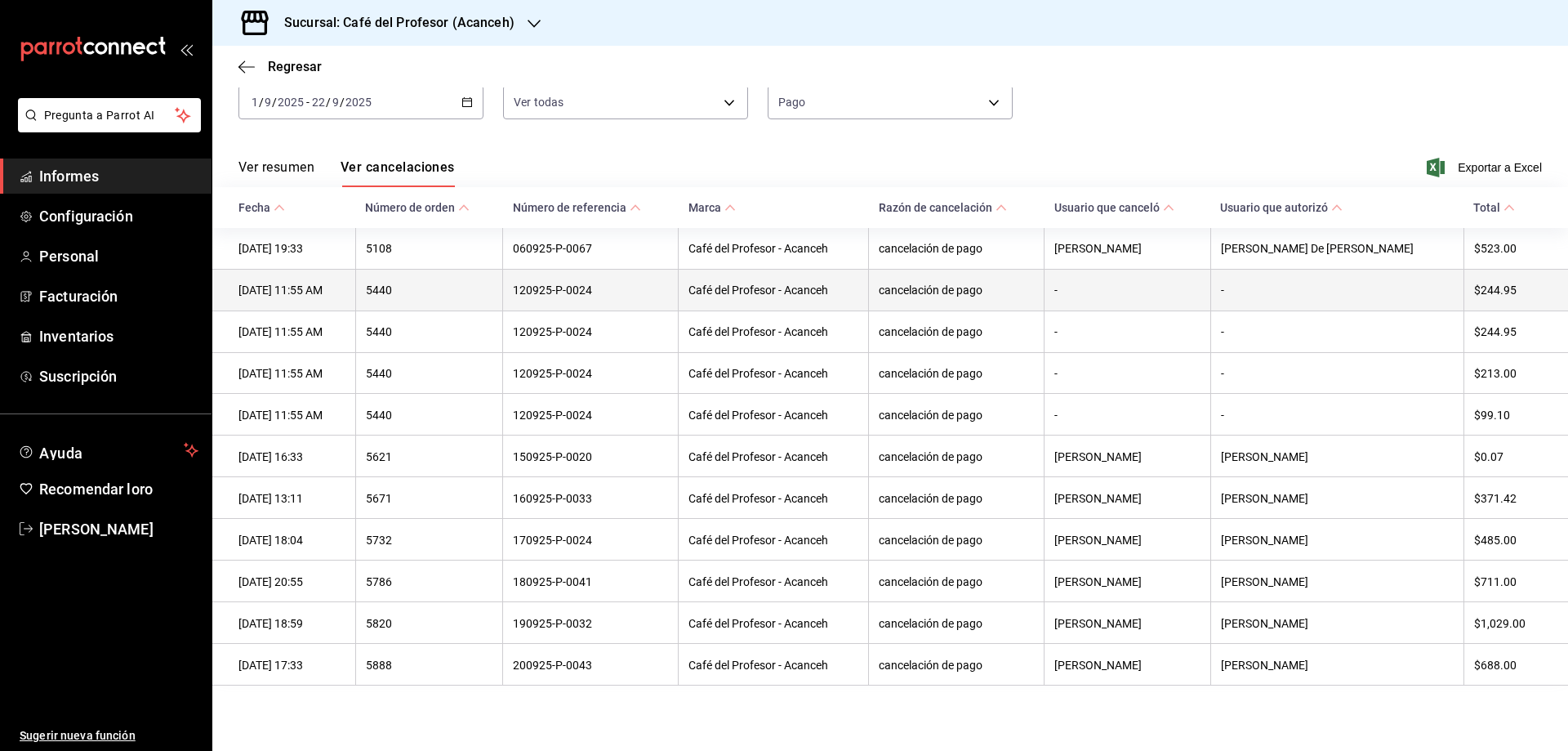
click at [1138, 285] on th "-" at bounding box center [1128, 289] width 165 height 41
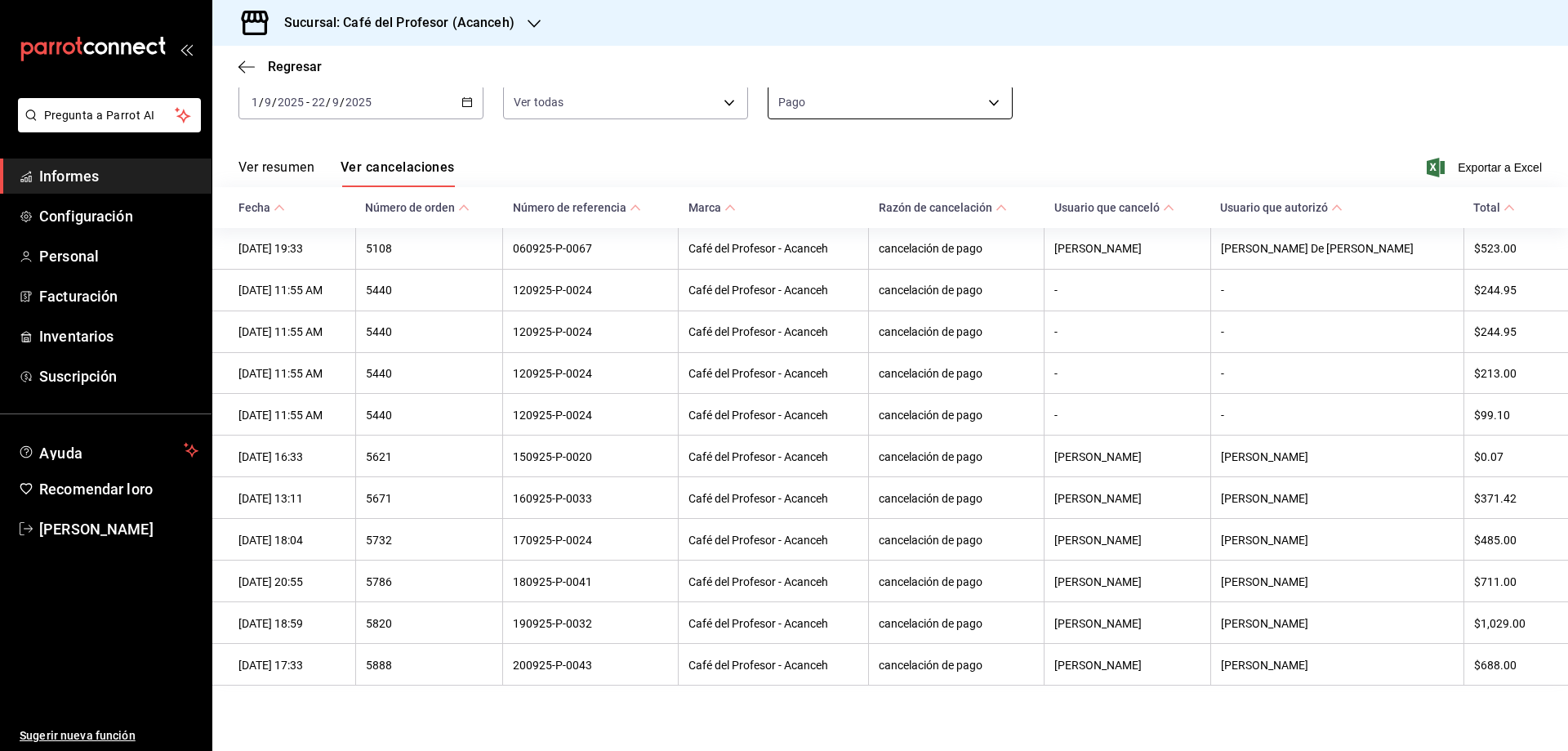
click at [991, 99] on body "Pregunta a Parrot AI Informes Configuración Personal Facturación Inventarios Su…" at bounding box center [784, 375] width 1568 height 751
click at [866, 146] on li "Orden" at bounding box center [884, 151] width 241 height 28
type input "ORDER"
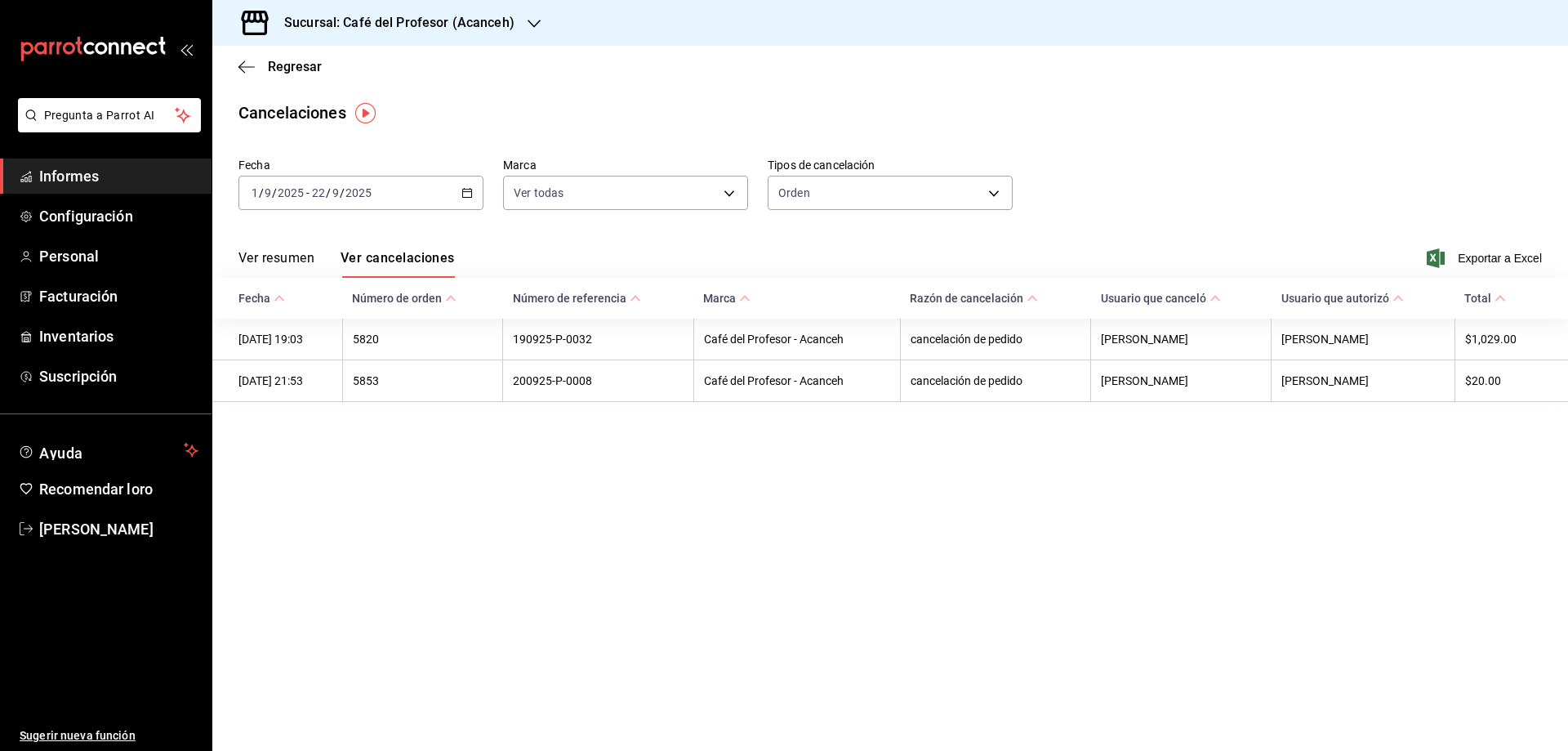
click at [425, 263] on font "Ver cancelaciones" at bounding box center [397, 258] width 114 height 15
click at [241, 68] on icon "button" at bounding box center [246, 66] width 16 height 14
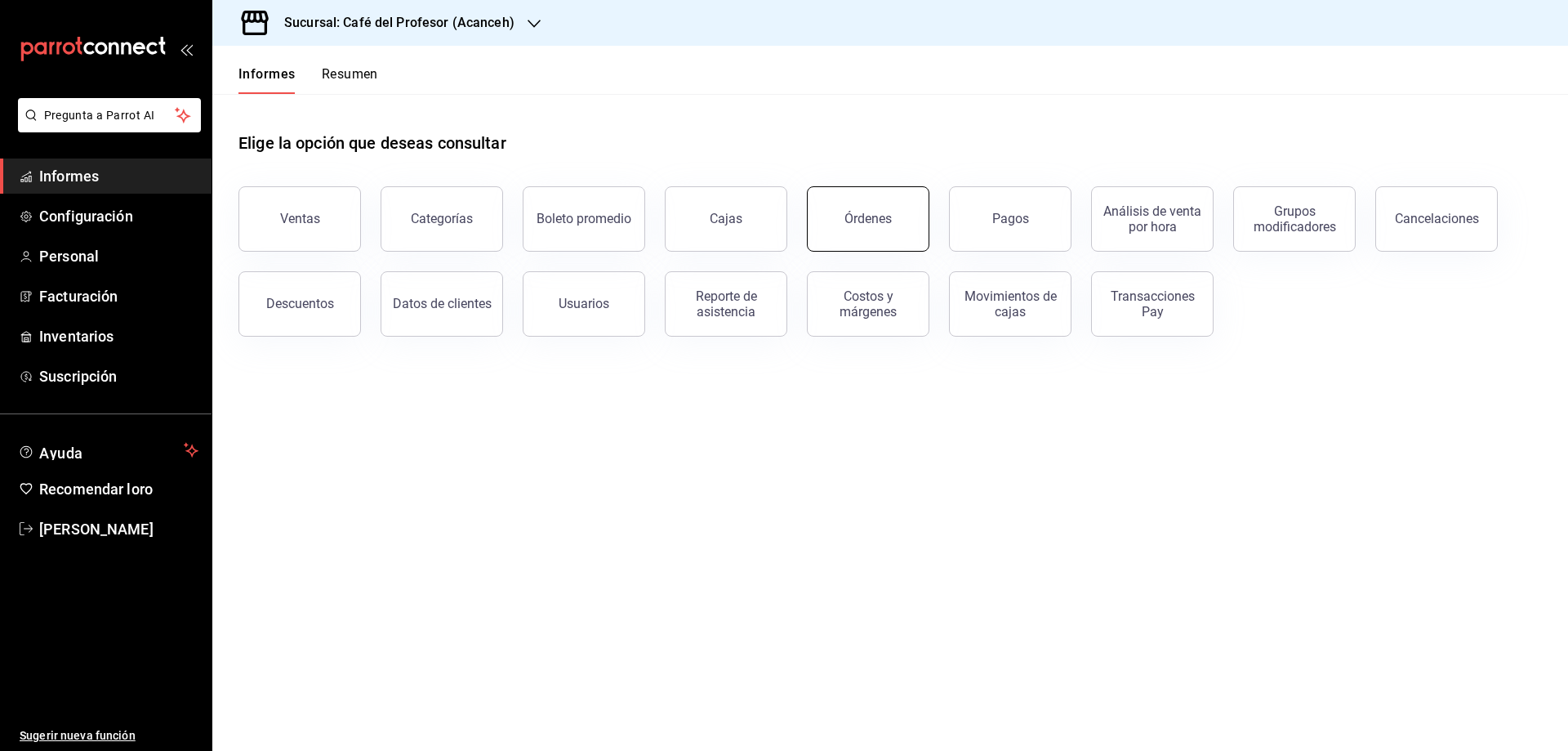
click at [882, 219] on font "Órdenes" at bounding box center [867, 218] width 47 height 15
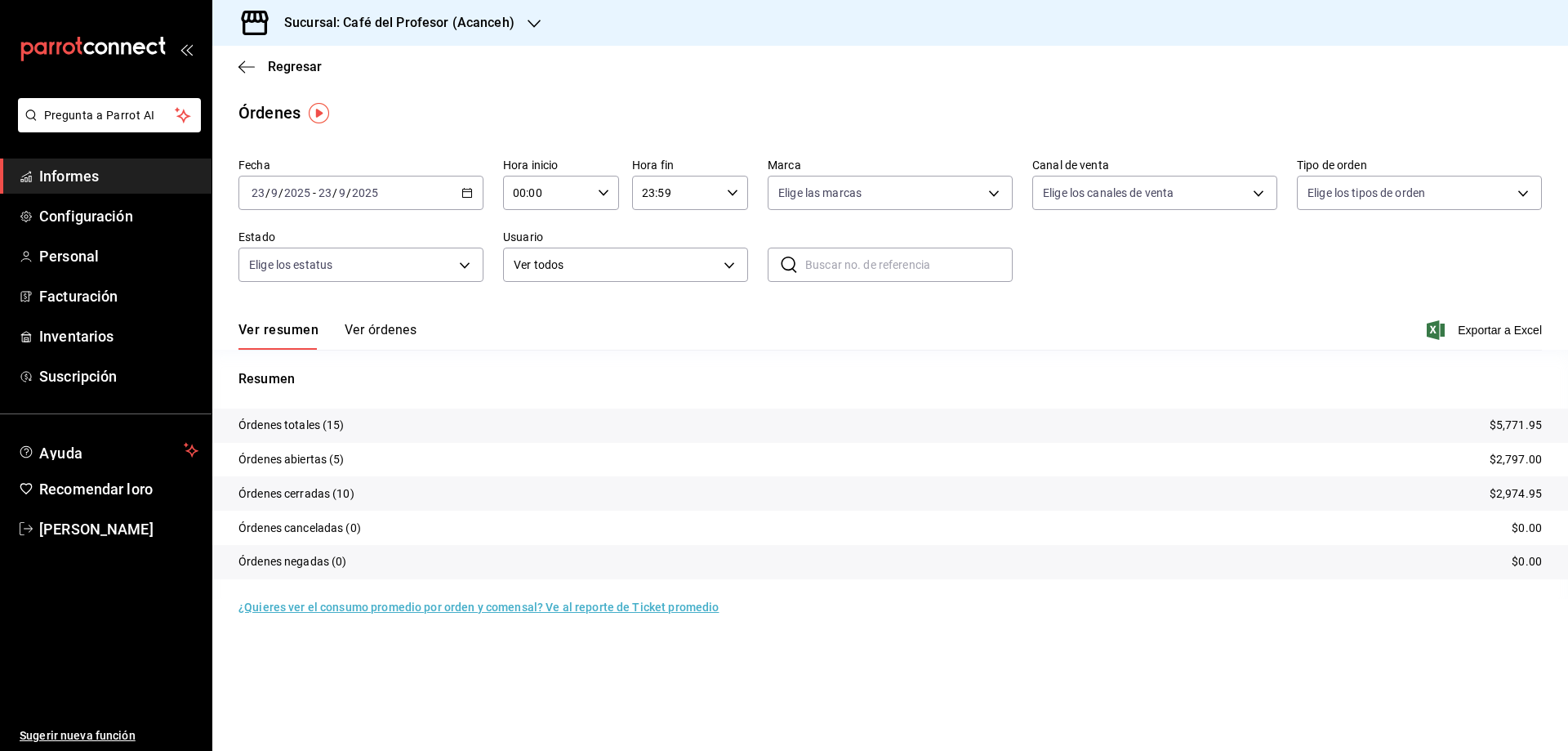
click at [461, 198] on div "[DATE] [DATE] - [DATE] [DATE]" at bounding box center [361, 193] width 245 height 35
click at [271, 427] on font "Rango de fechas" at bounding box center [296, 426] width 87 height 13
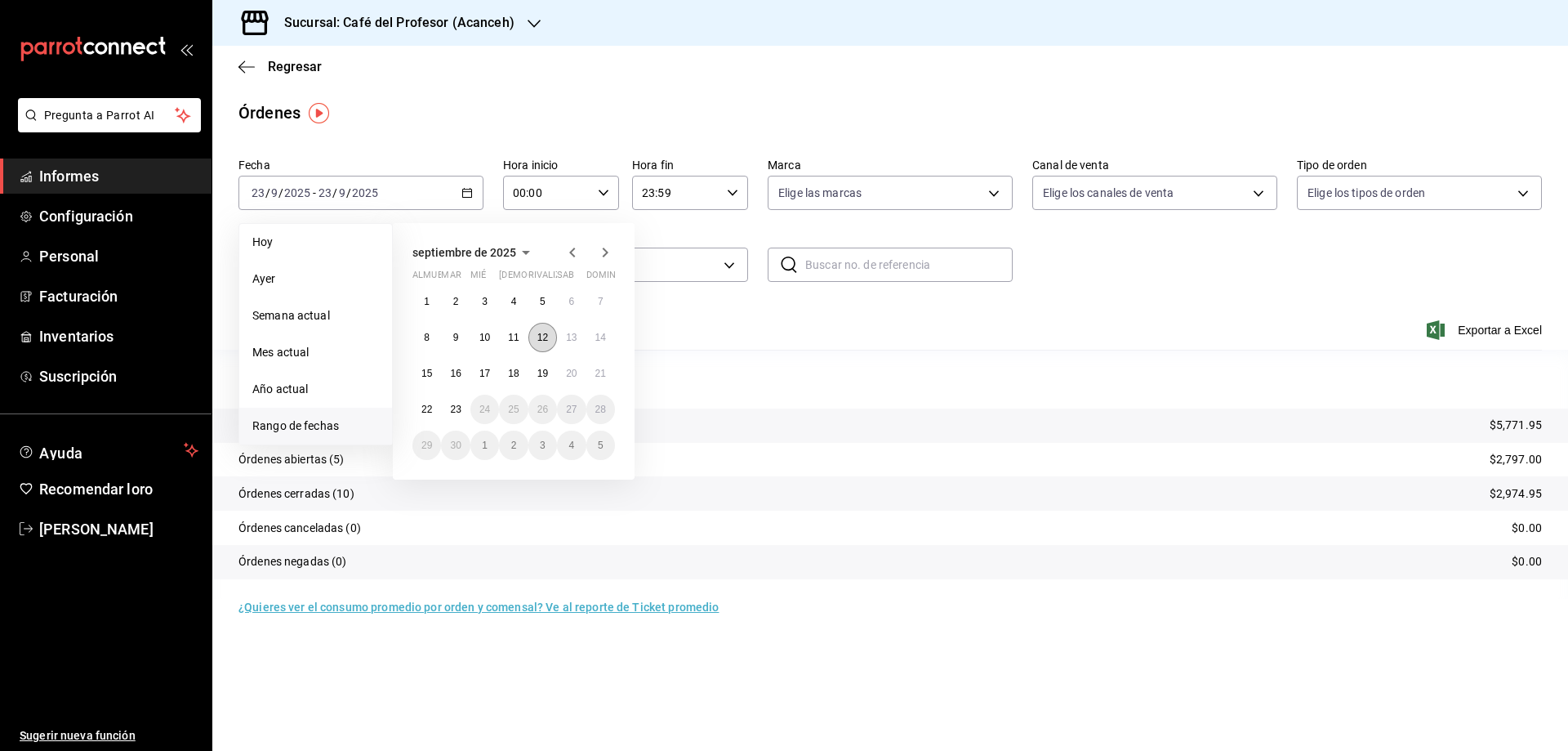
click at [543, 340] on font "12" at bounding box center [542, 338] width 11 height 12
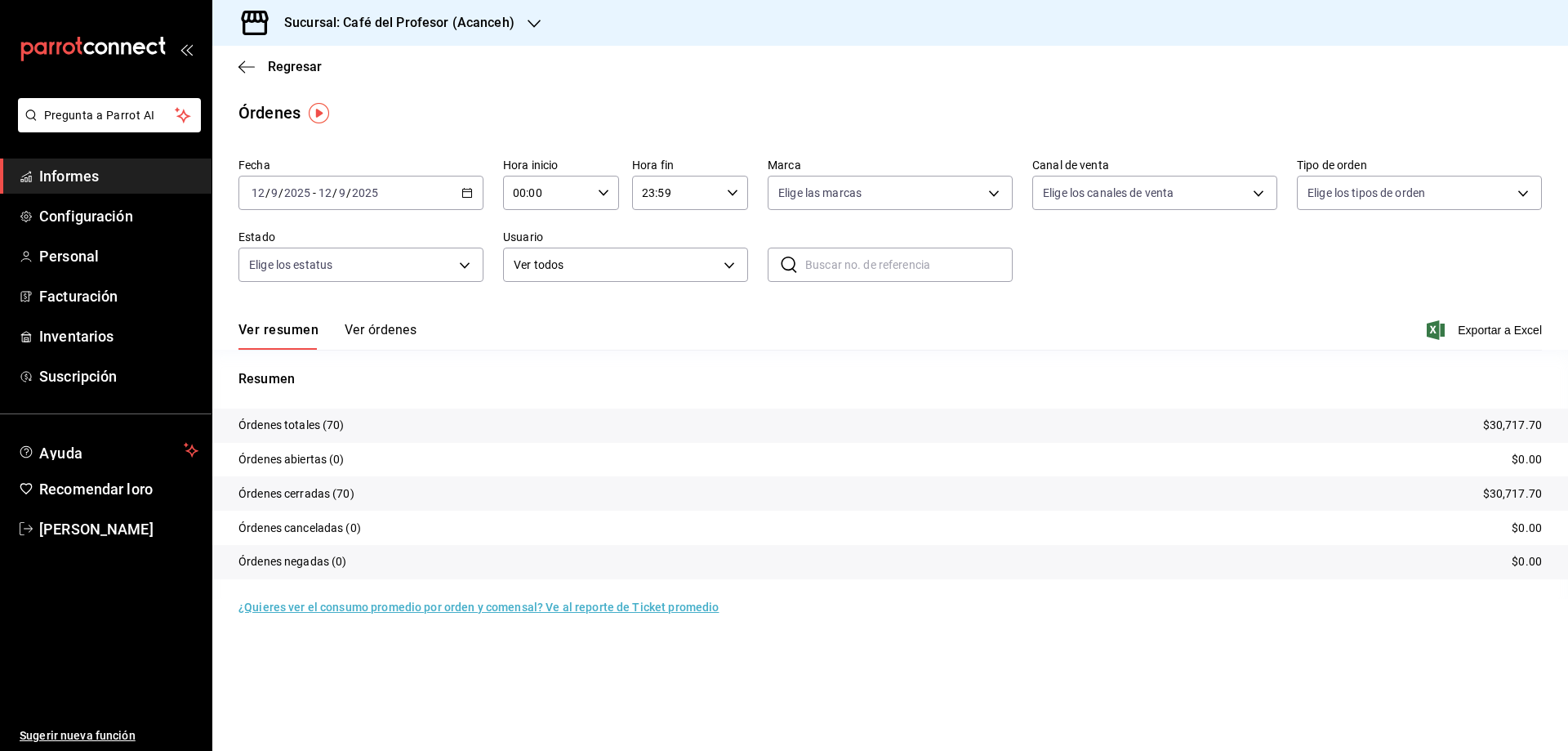
click at [382, 332] on font "Ver órdenes" at bounding box center [381, 330] width 72 height 15
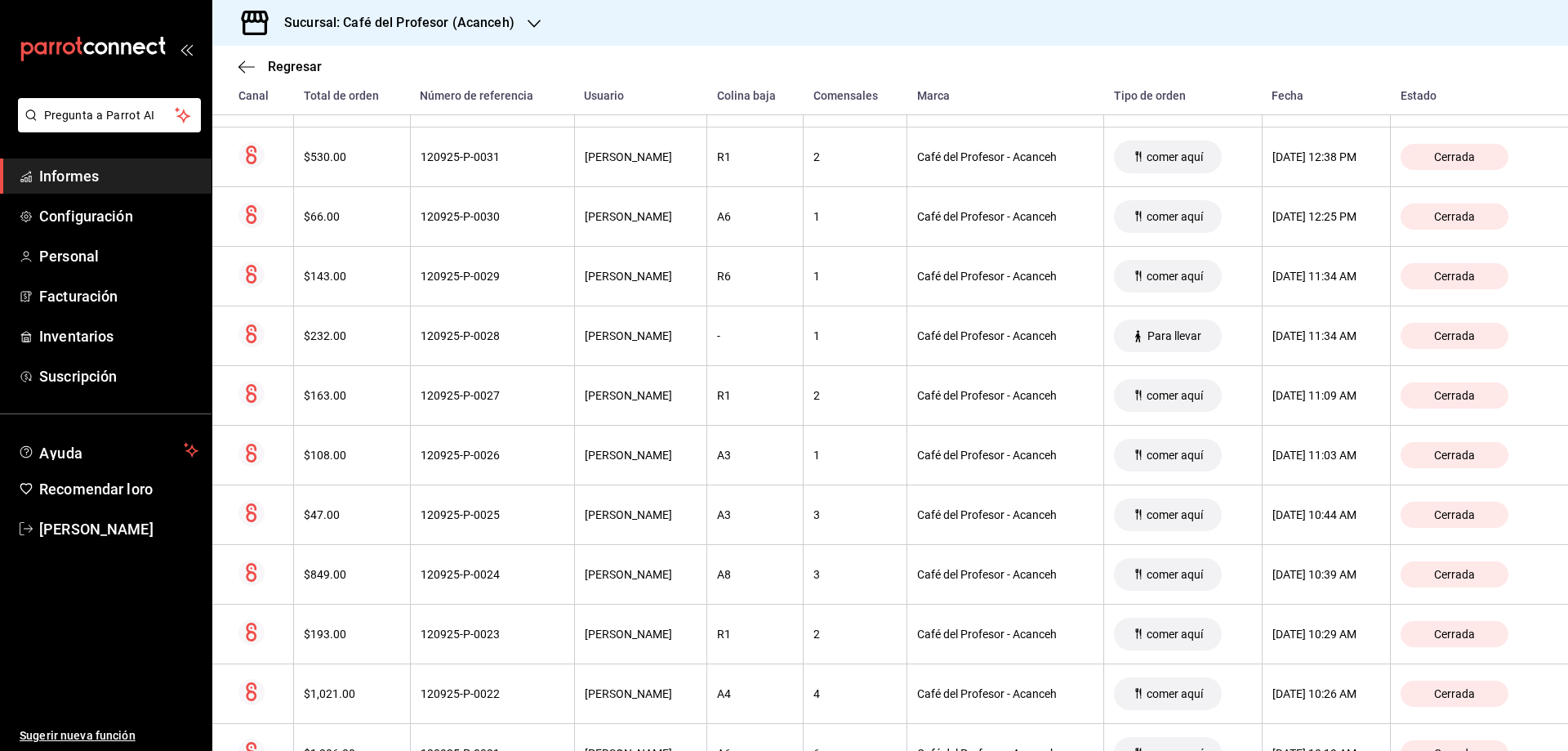
scroll to position [2726, 0]
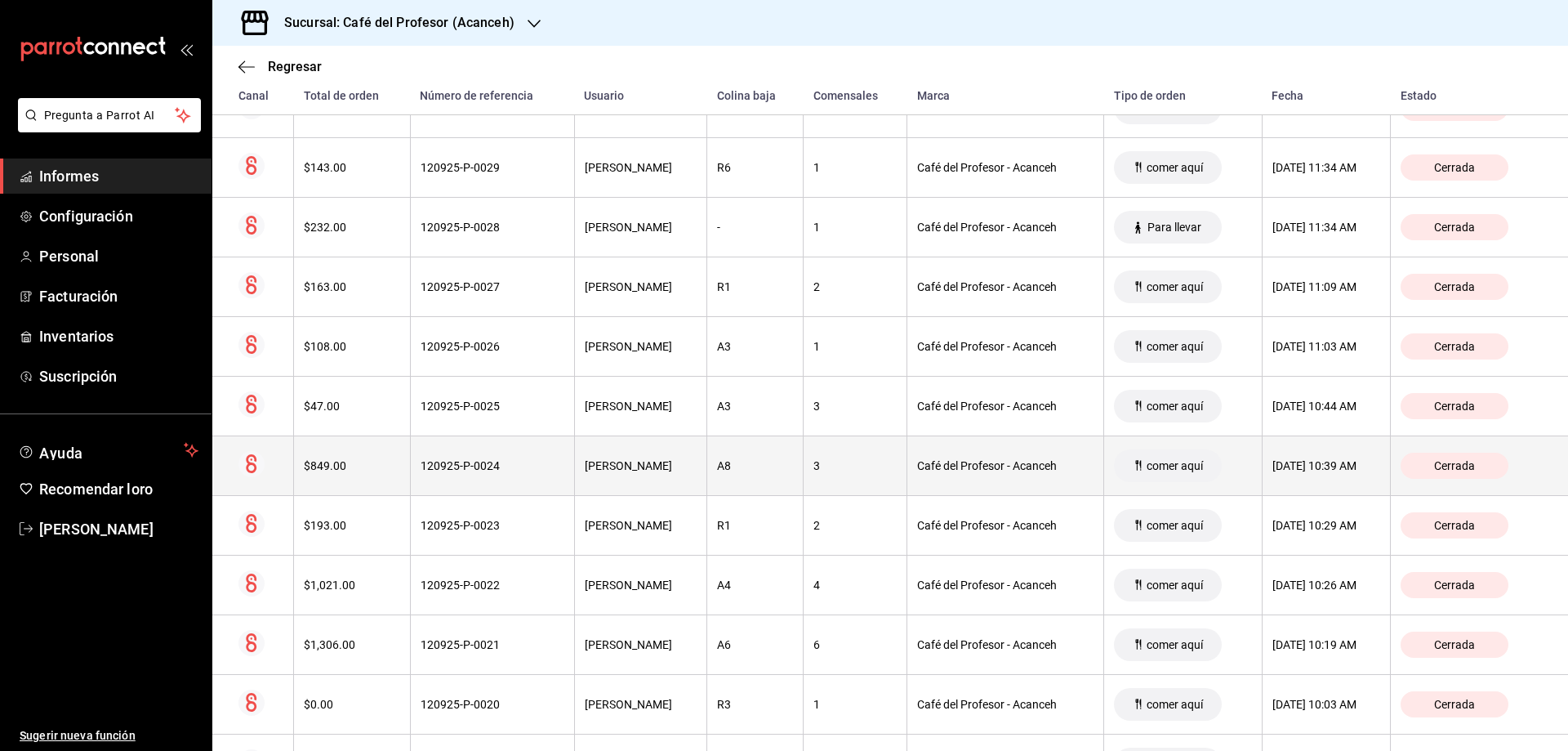
click at [436, 463] on font "120925-P-0024" at bounding box center [460, 465] width 79 height 13
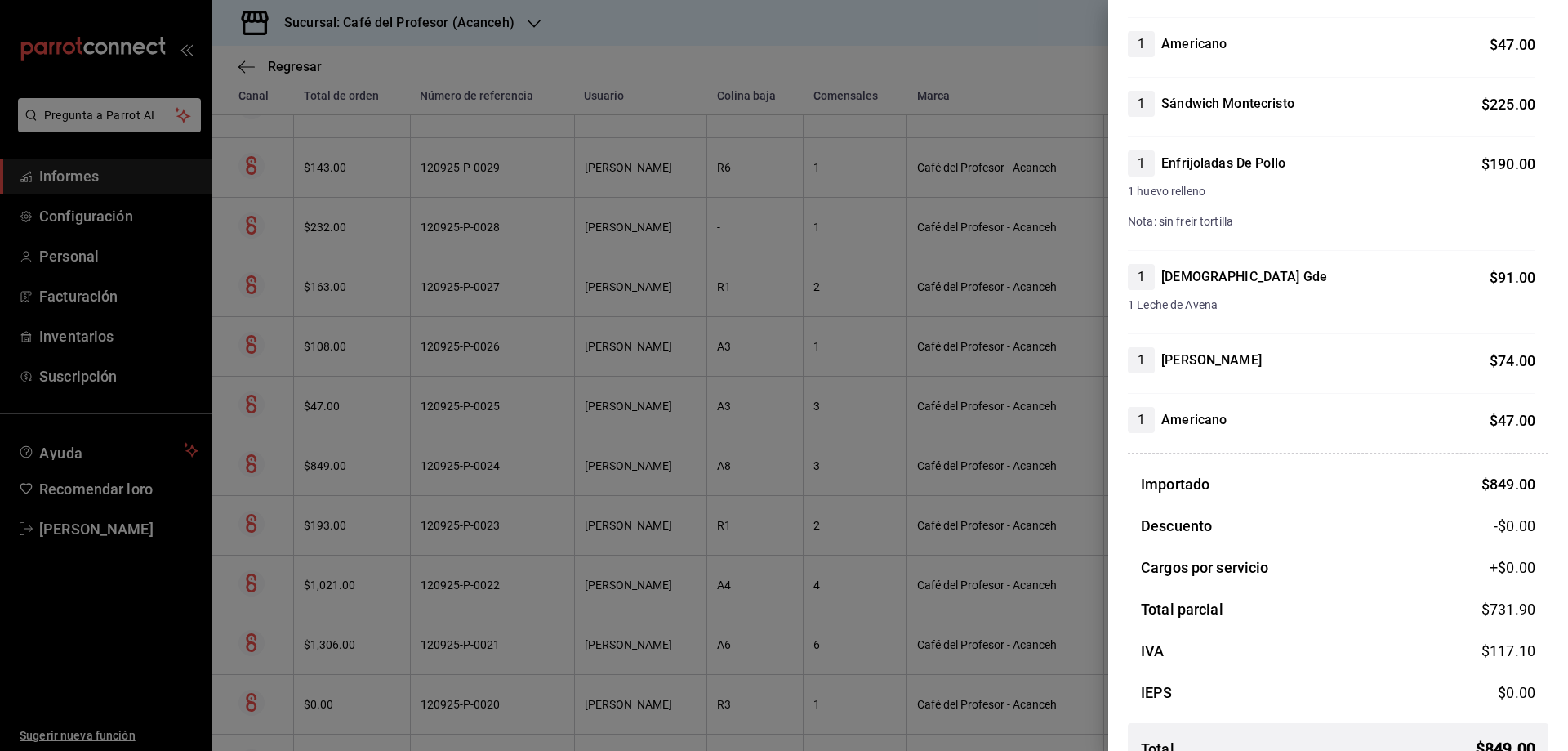
scroll to position [281, 0]
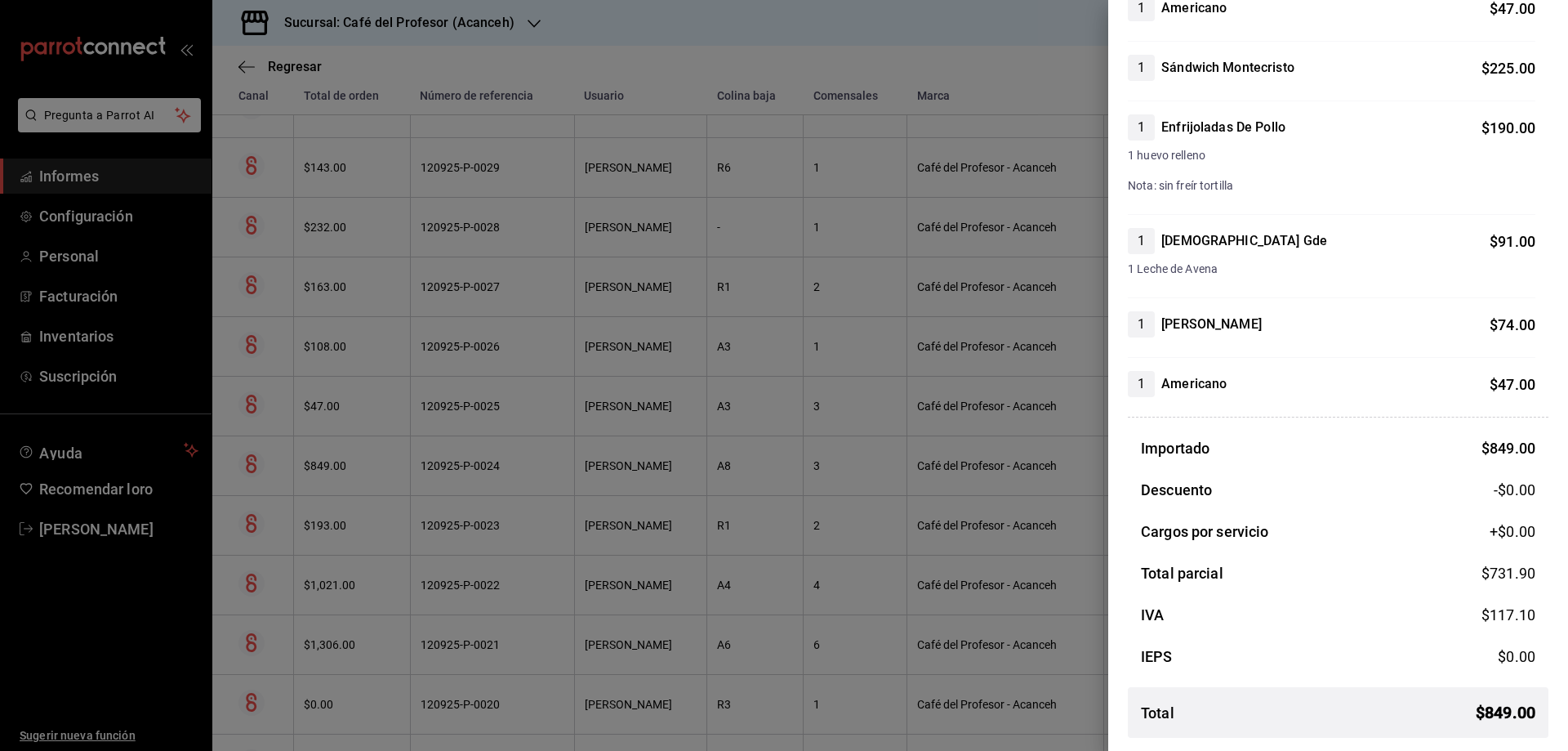
click at [998, 43] on div at bounding box center [784, 375] width 1568 height 751
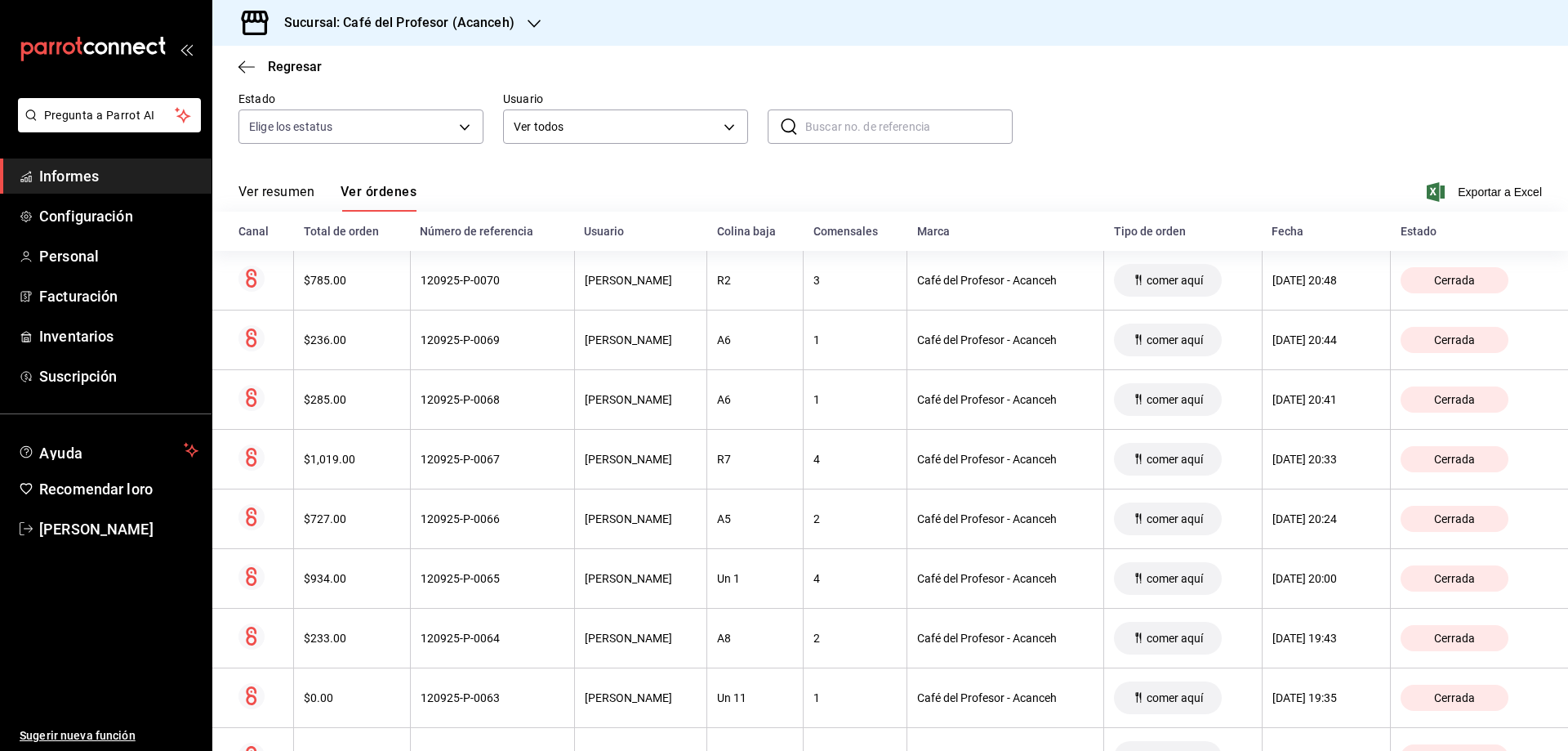
scroll to position [133, 0]
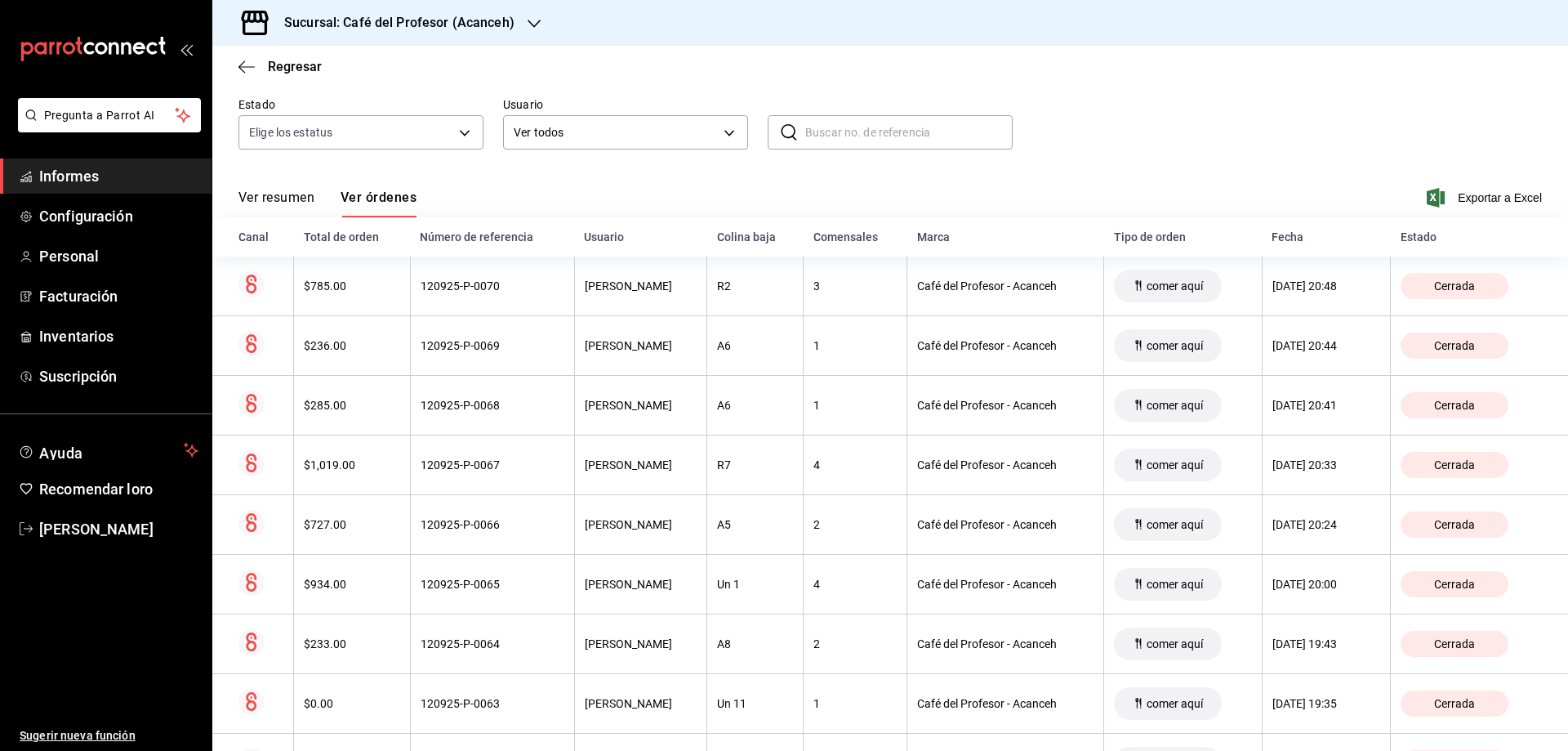
click at [826, 132] on input "text" at bounding box center [909, 133] width 208 height 33
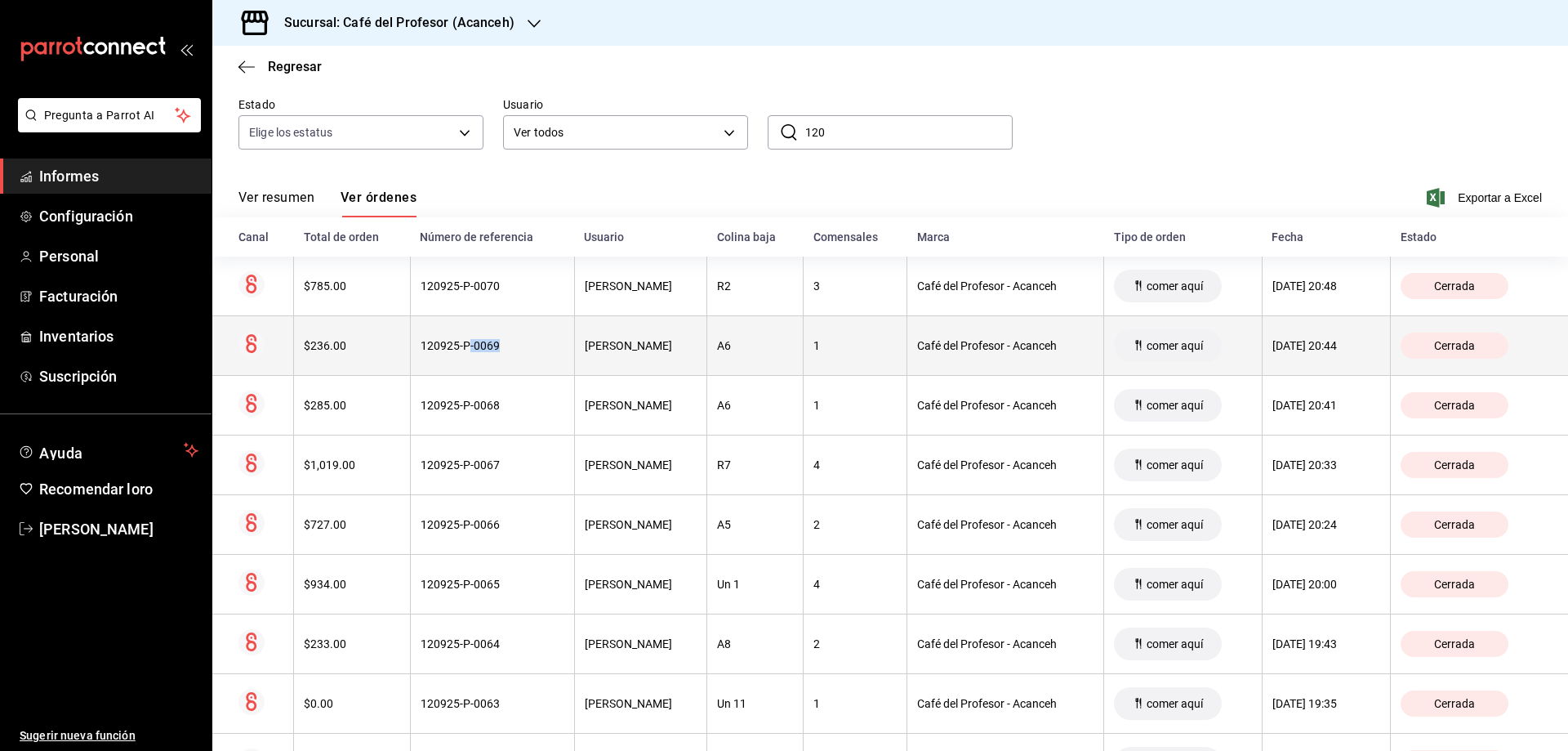
drag, startPoint x: 486, startPoint y: 342, endPoint x: 446, endPoint y: 343, distance: 40.0
click at [446, 343] on div "120925-P-0069" at bounding box center [493, 346] width 144 height 13
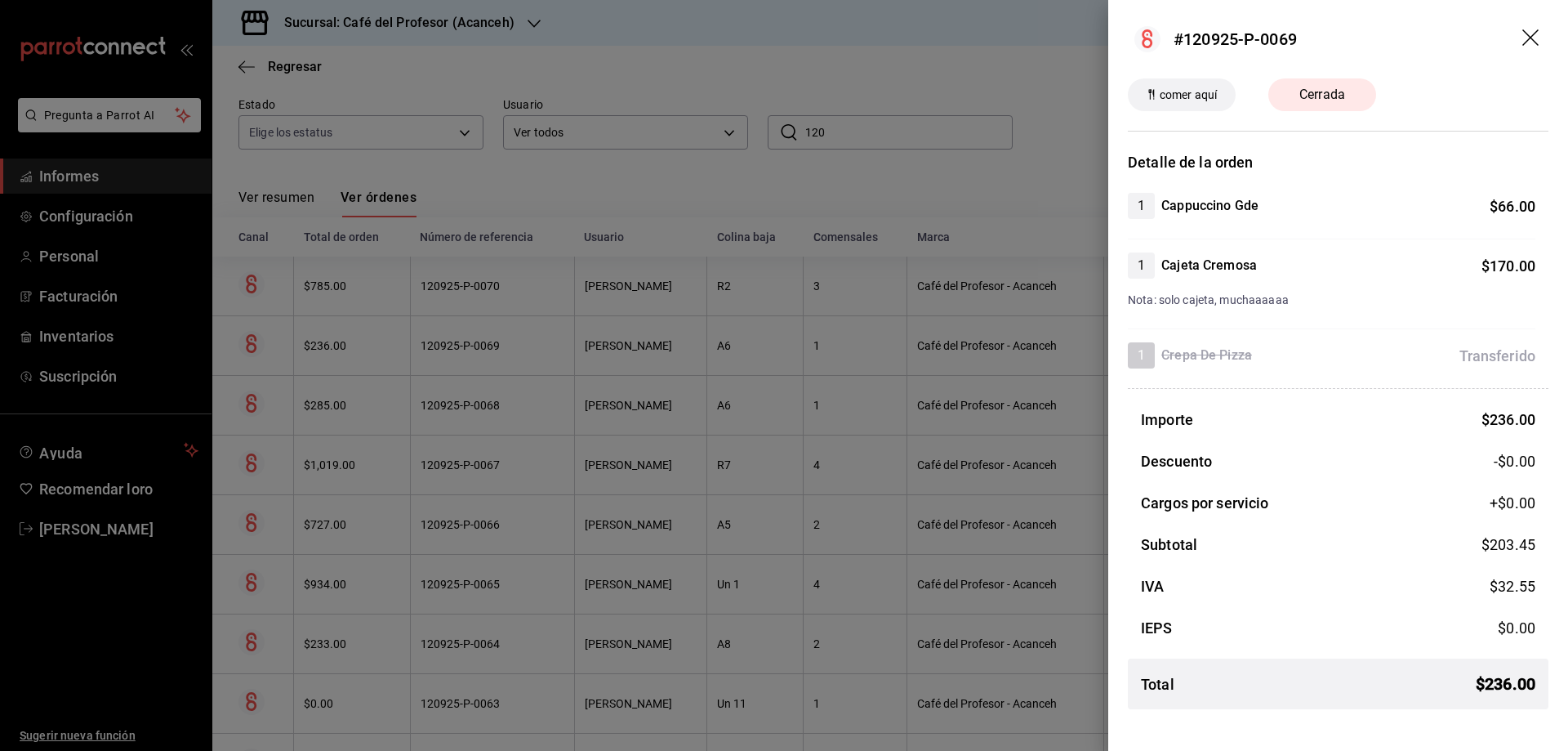
click at [460, 358] on div at bounding box center [784, 375] width 1568 height 751
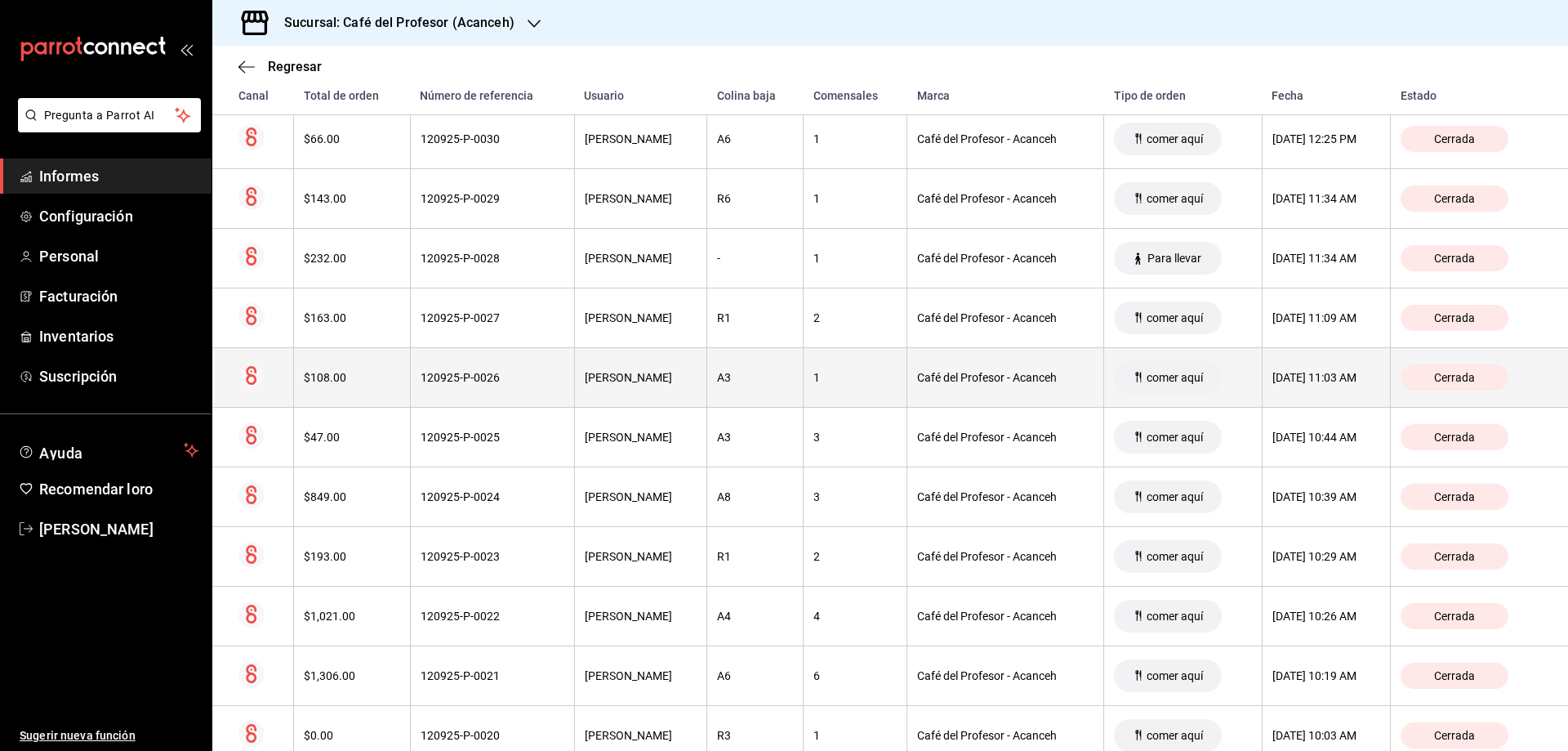
scroll to position [2722, 0]
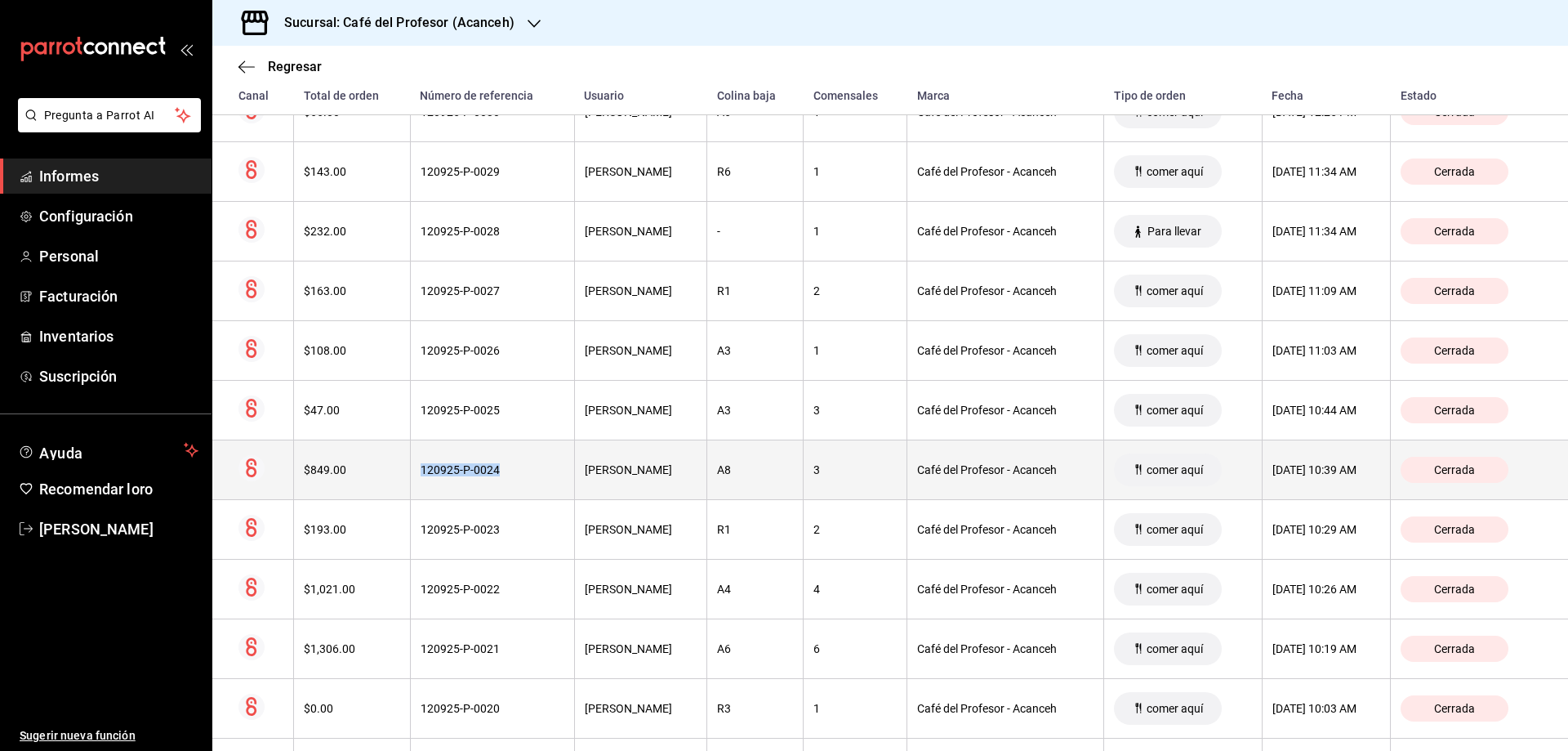
drag, startPoint x: 480, startPoint y: 467, endPoint x: 392, endPoint y: 467, distance: 88.0
click at [410, 467] on th "120925-P-0024" at bounding box center [491, 469] width 164 height 60
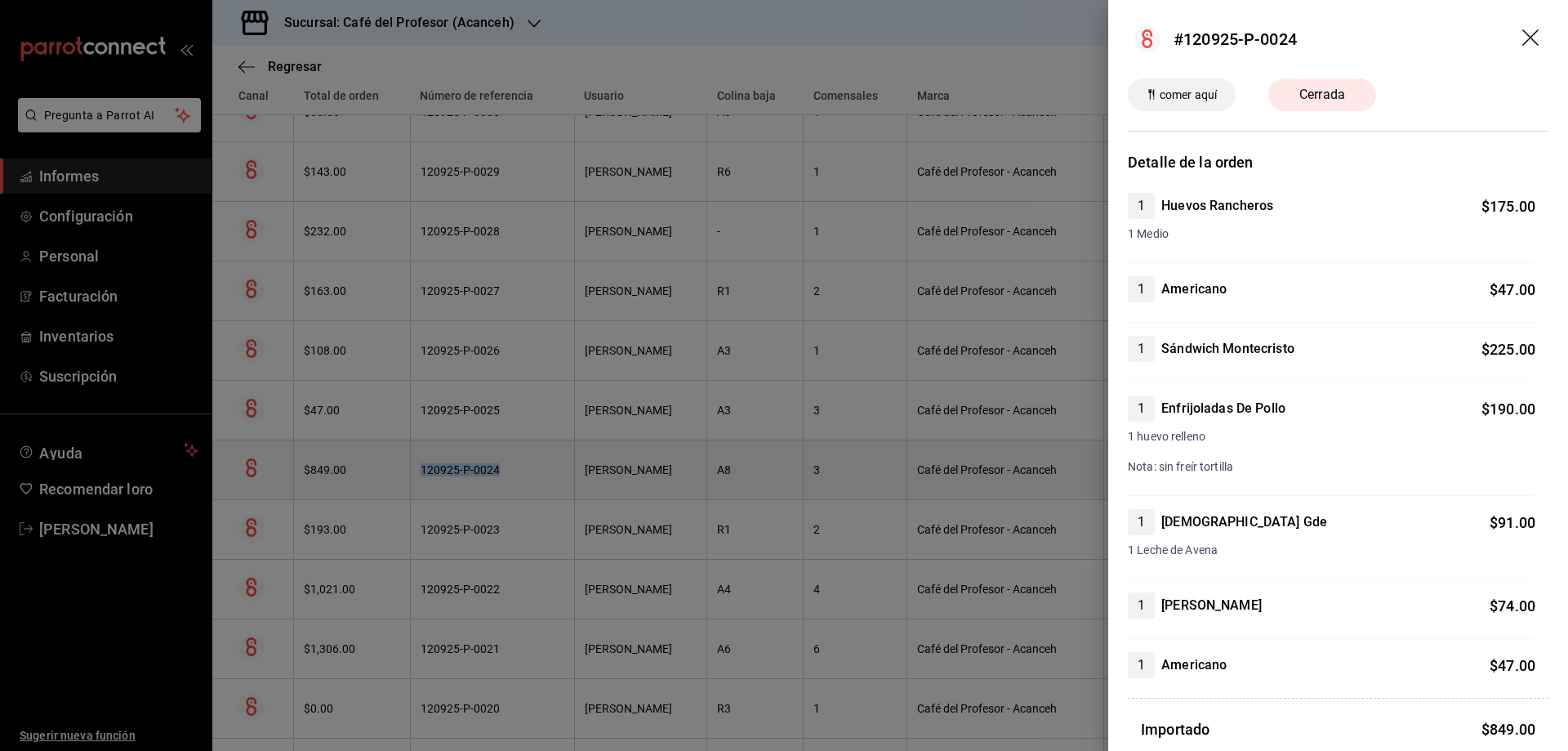
copy font "120925-P-0024"
click at [583, 68] on div at bounding box center [784, 375] width 1568 height 751
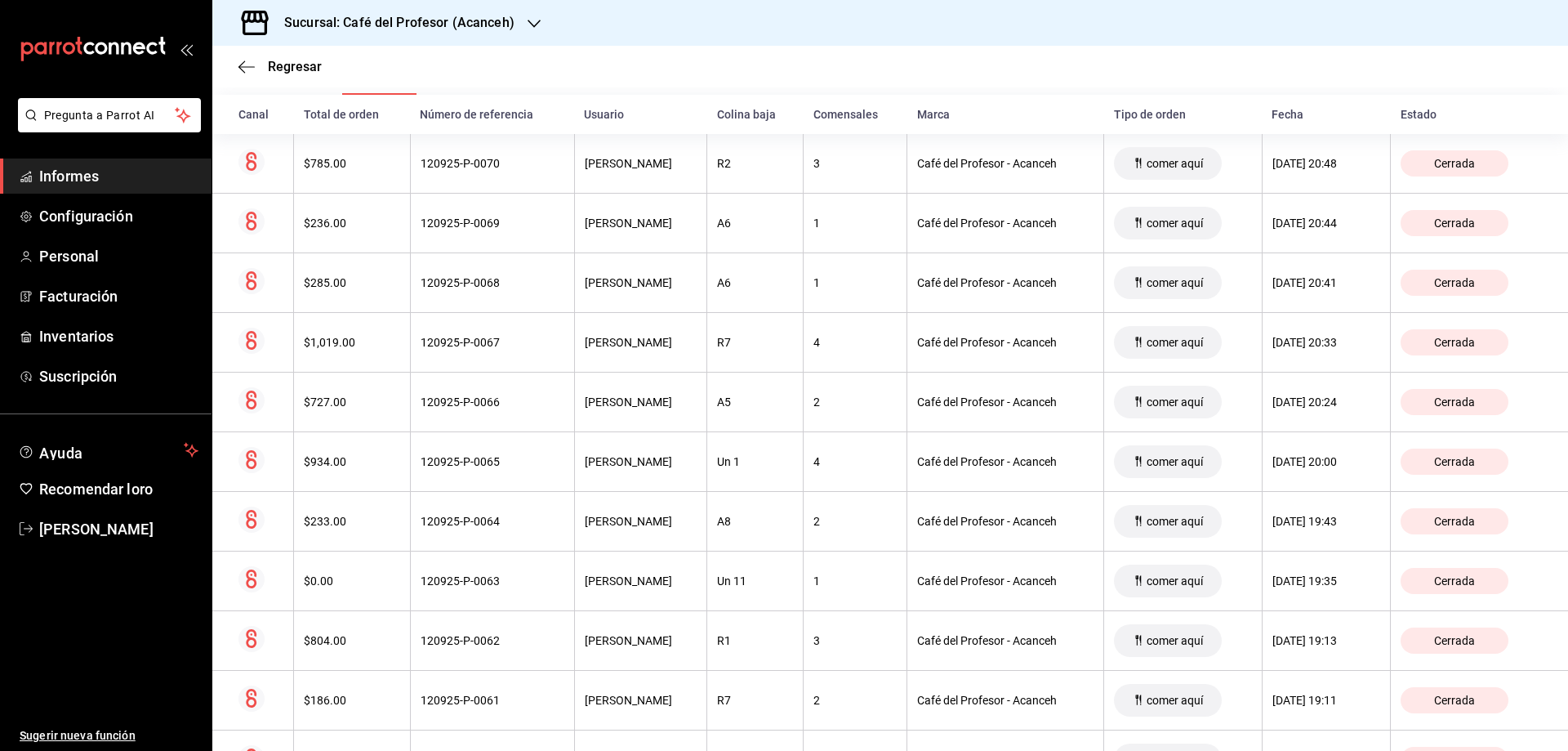
scroll to position [0, 0]
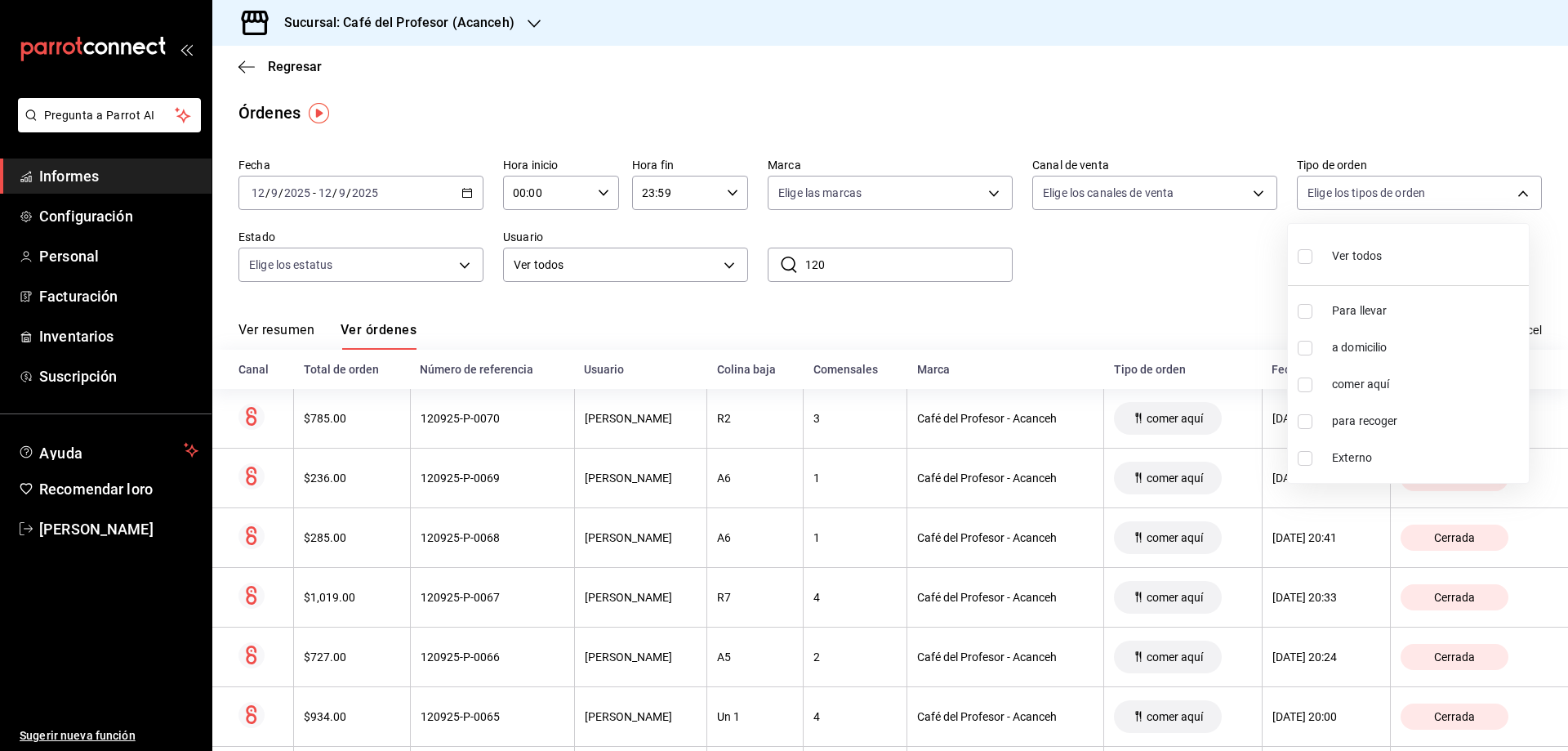
click at [1330, 196] on body "Pregunta a Parrot AI Informes Configuración Personal Facturación Inventarios Su…" at bounding box center [784, 375] width 1568 height 751
drag, startPoint x: 1329, startPoint y: 196, endPoint x: 1150, endPoint y: 136, distance: 188.8
click at [1150, 136] on div at bounding box center [784, 375] width 1568 height 751
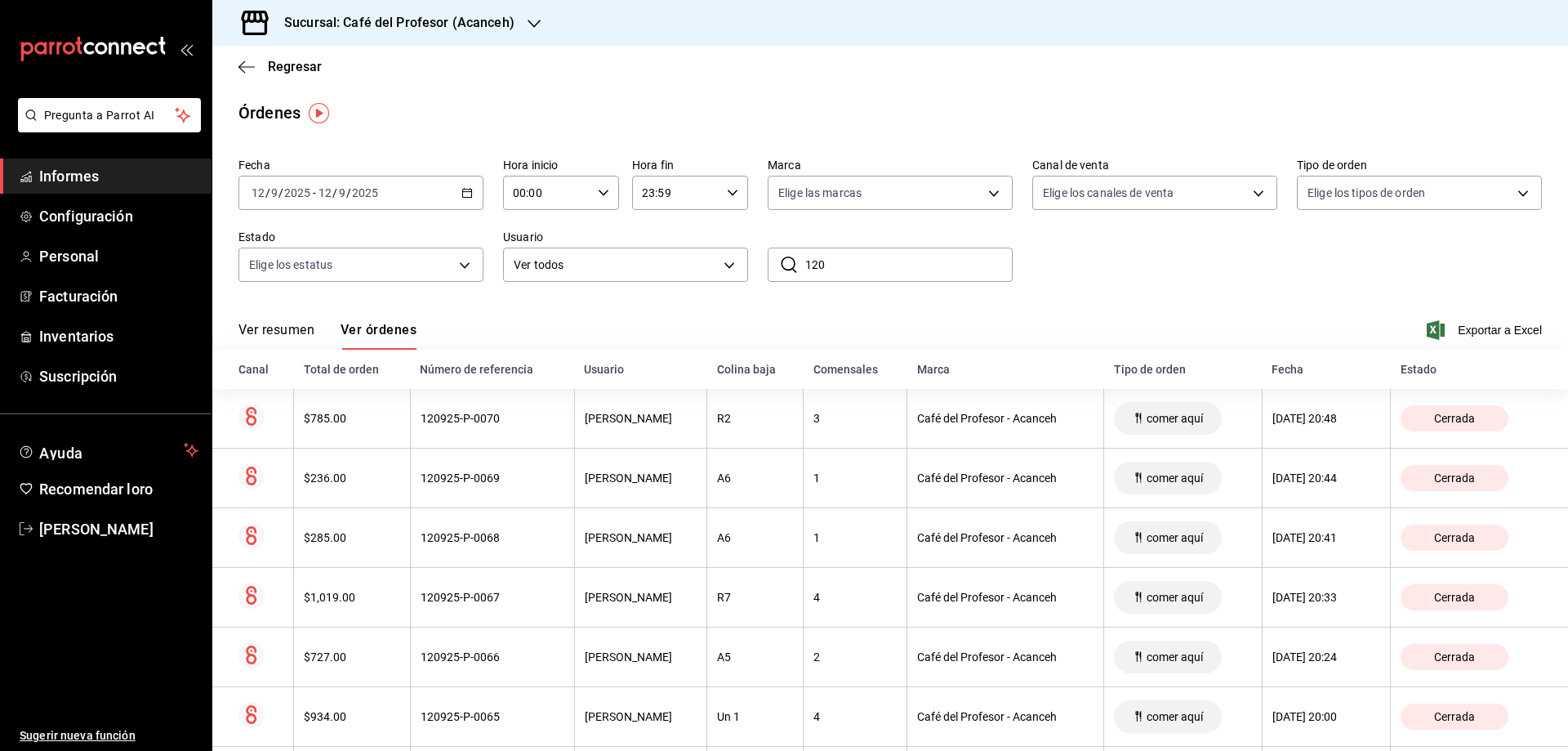
click at [828, 266] on input "120" at bounding box center [909, 264] width 208 height 33
type input "1"
paste input "120925-P-0024"
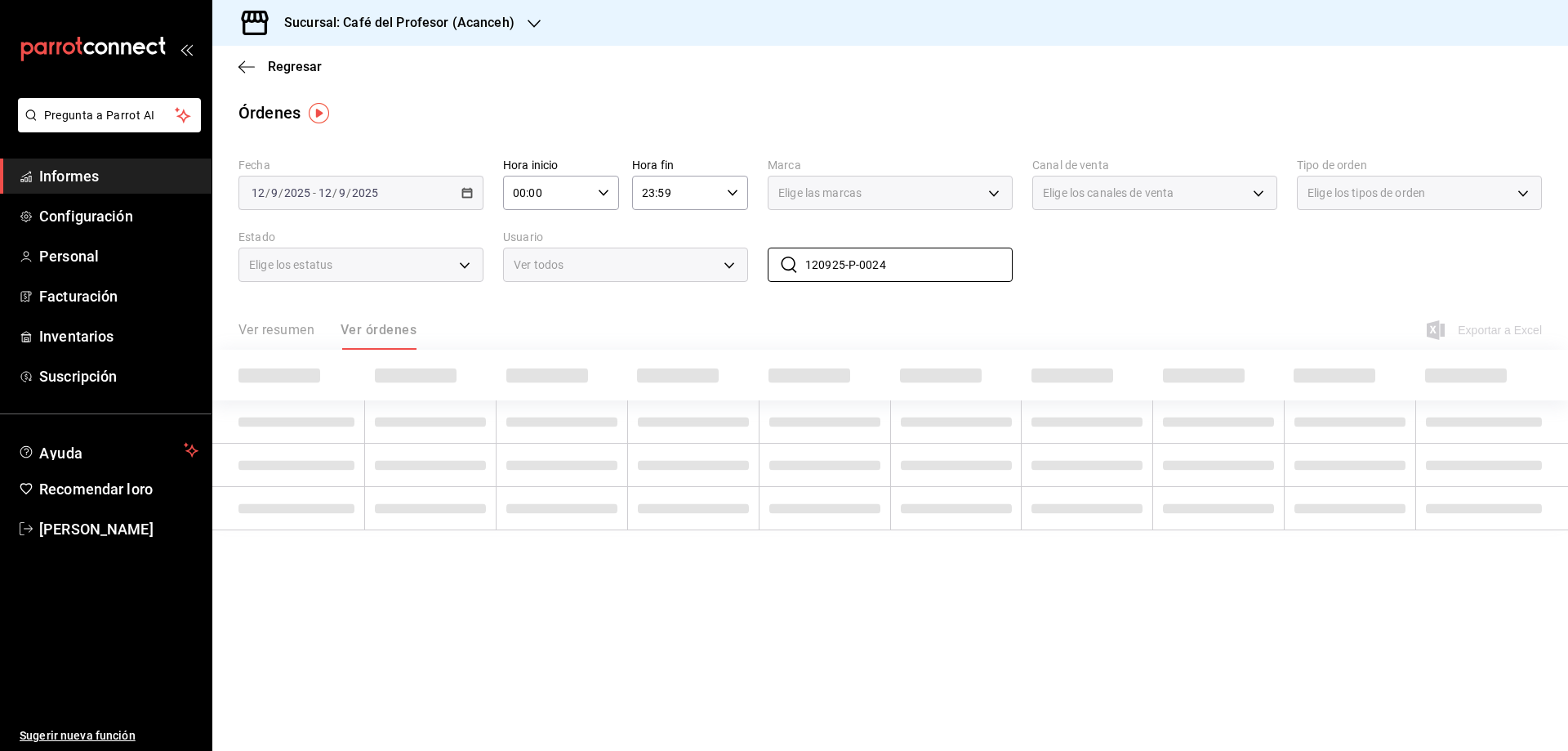
type input "120925-P-0024"
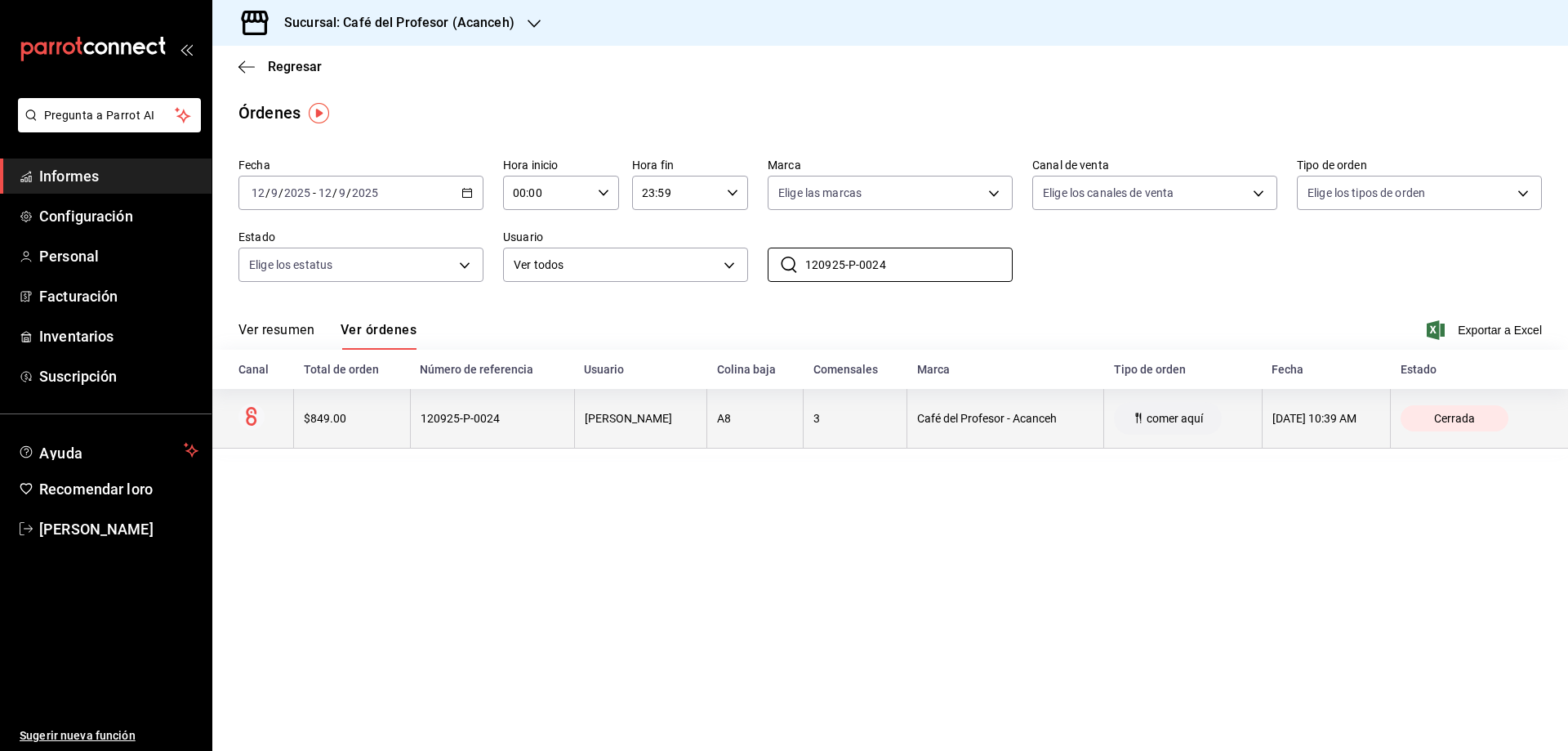
click at [430, 413] on font "120925-P-0024" at bounding box center [460, 418] width 79 height 13
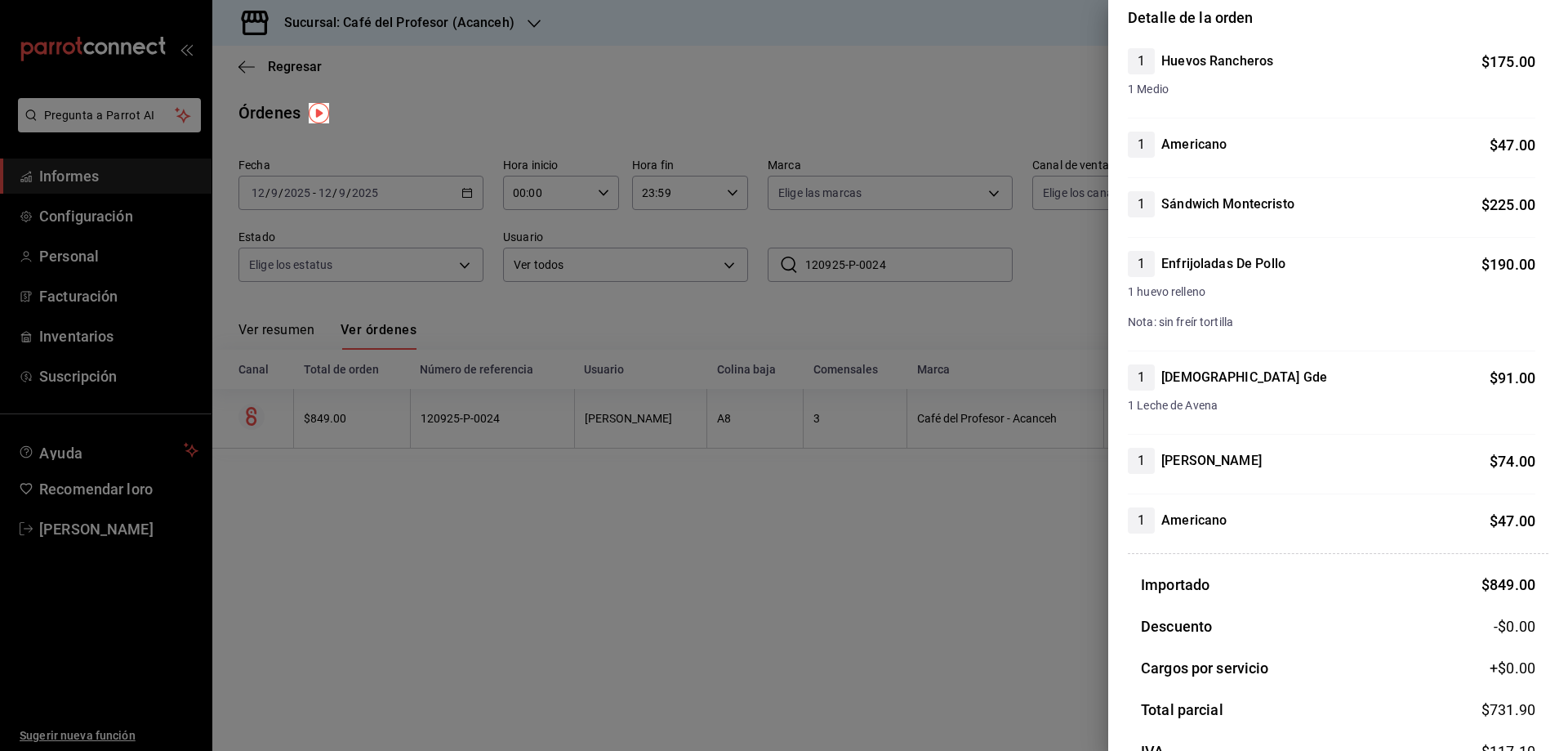
scroll to position [117, 0]
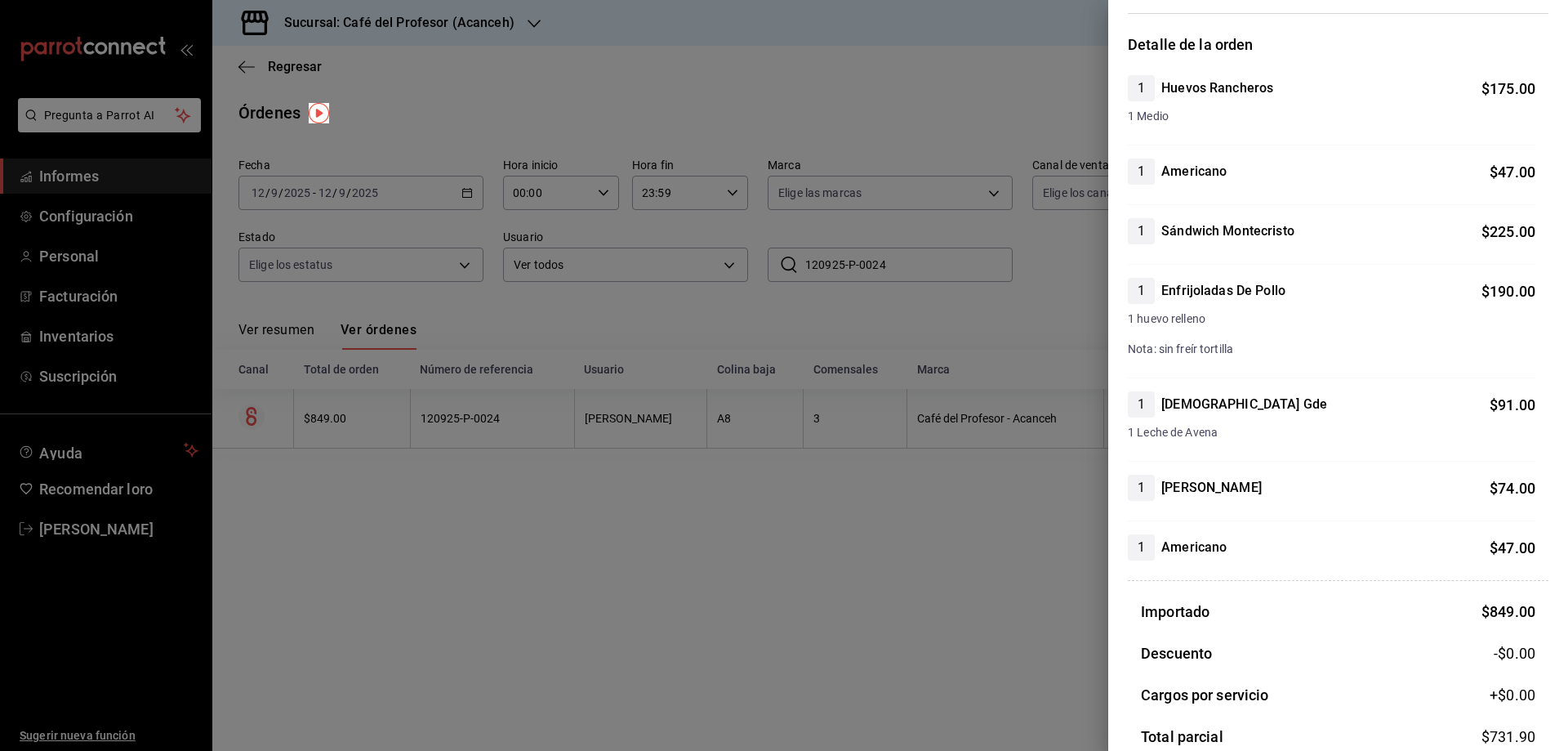
click at [1018, 123] on div at bounding box center [784, 375] width 1568 height 751
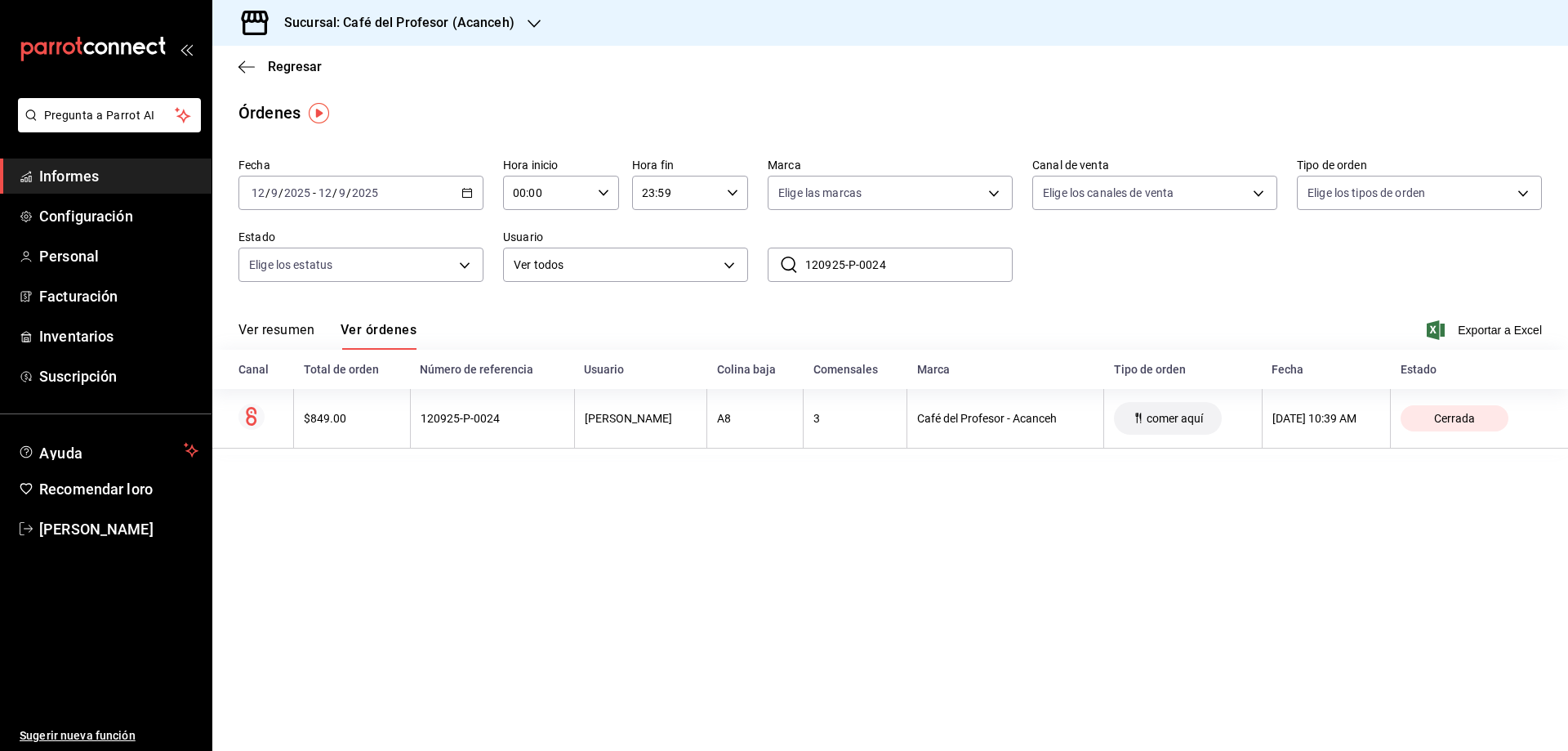
click at [528, 24] on icon "button" at bounding box center [535, 24] width 13 height 13
click at [603, 63] on div at bounding box center [784, 375] width 1568 height 751
click at [283, 65] on font "Regresar" at bounding box center [295, 66] width 54 height 15
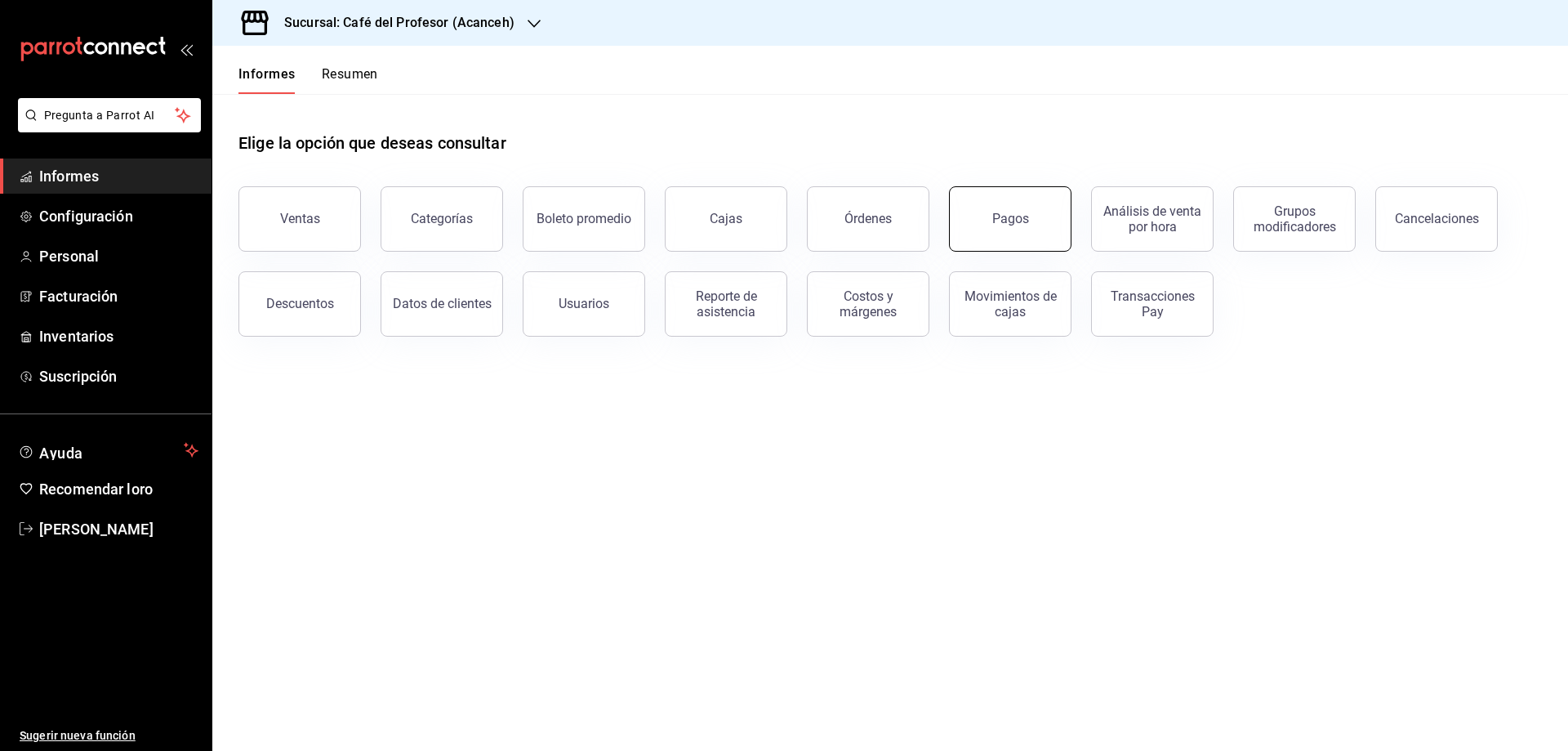
click at [1017, 228] on button "Pagos" at bounding box center [1009, 219] width 122 height 65
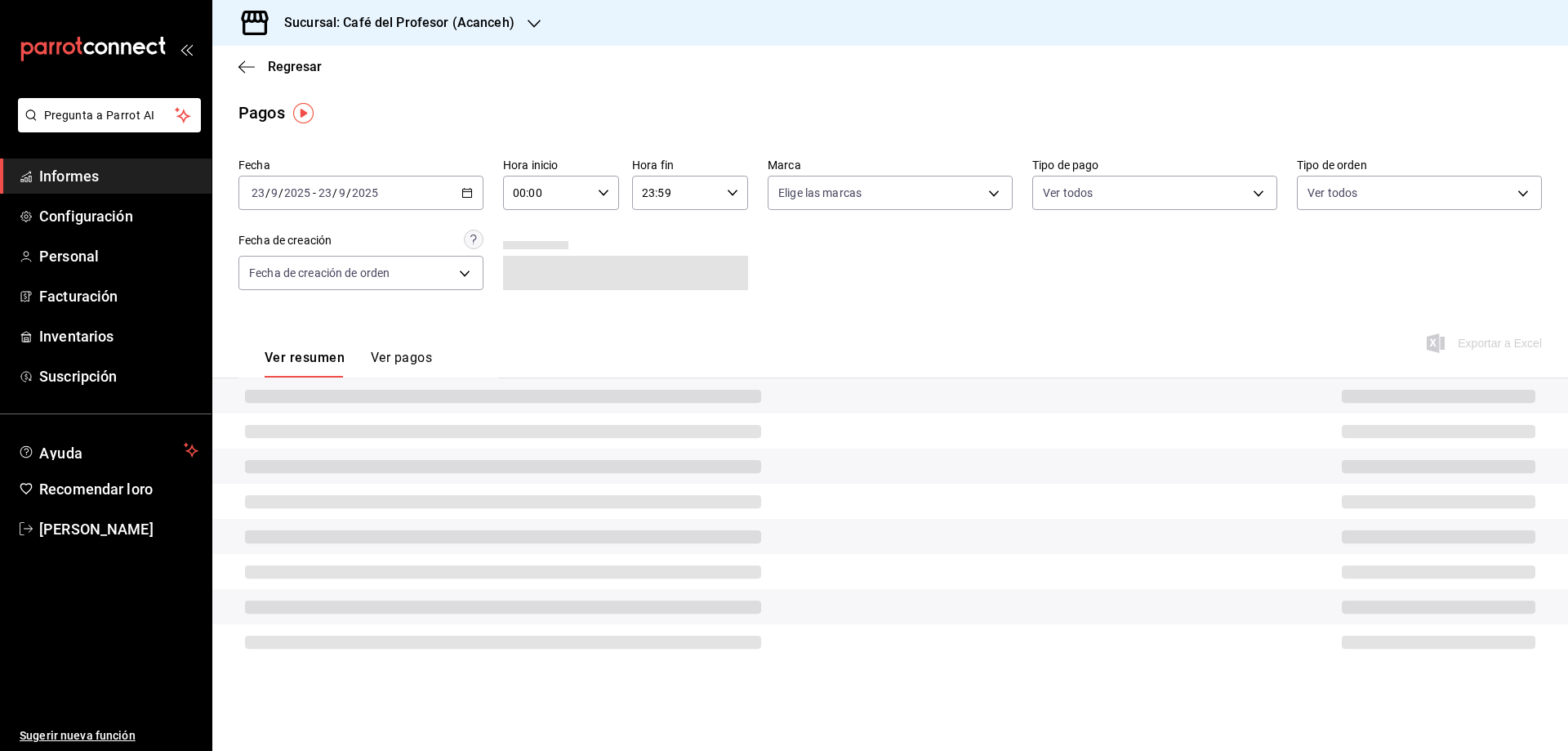
click at [462, 193] on \(Stroke\) "button" at bounding box center [467, 192] width 10 height 9
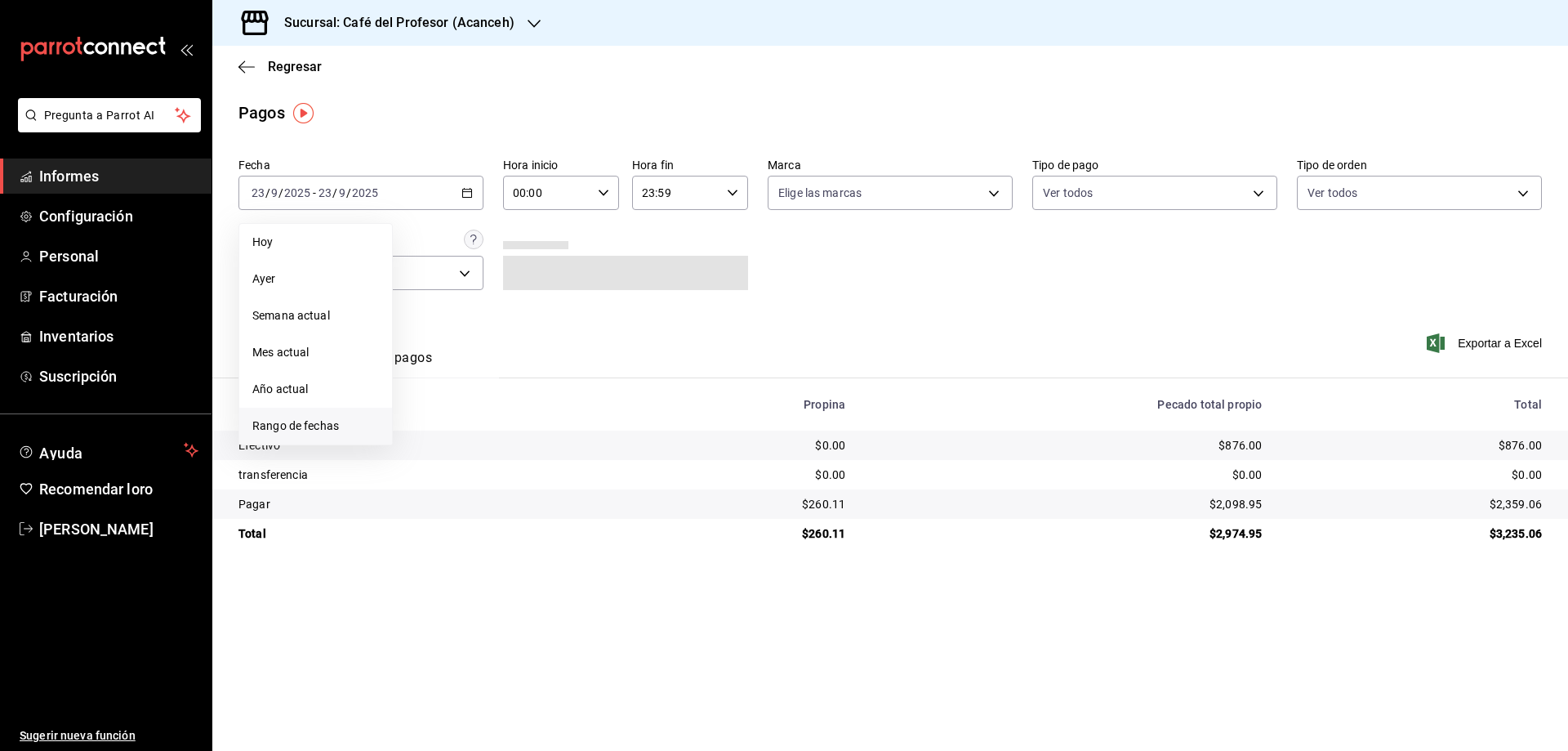
click at [309, 428] on font "Rango de fechas" at bounding box center [296, 426] width 87 height 13
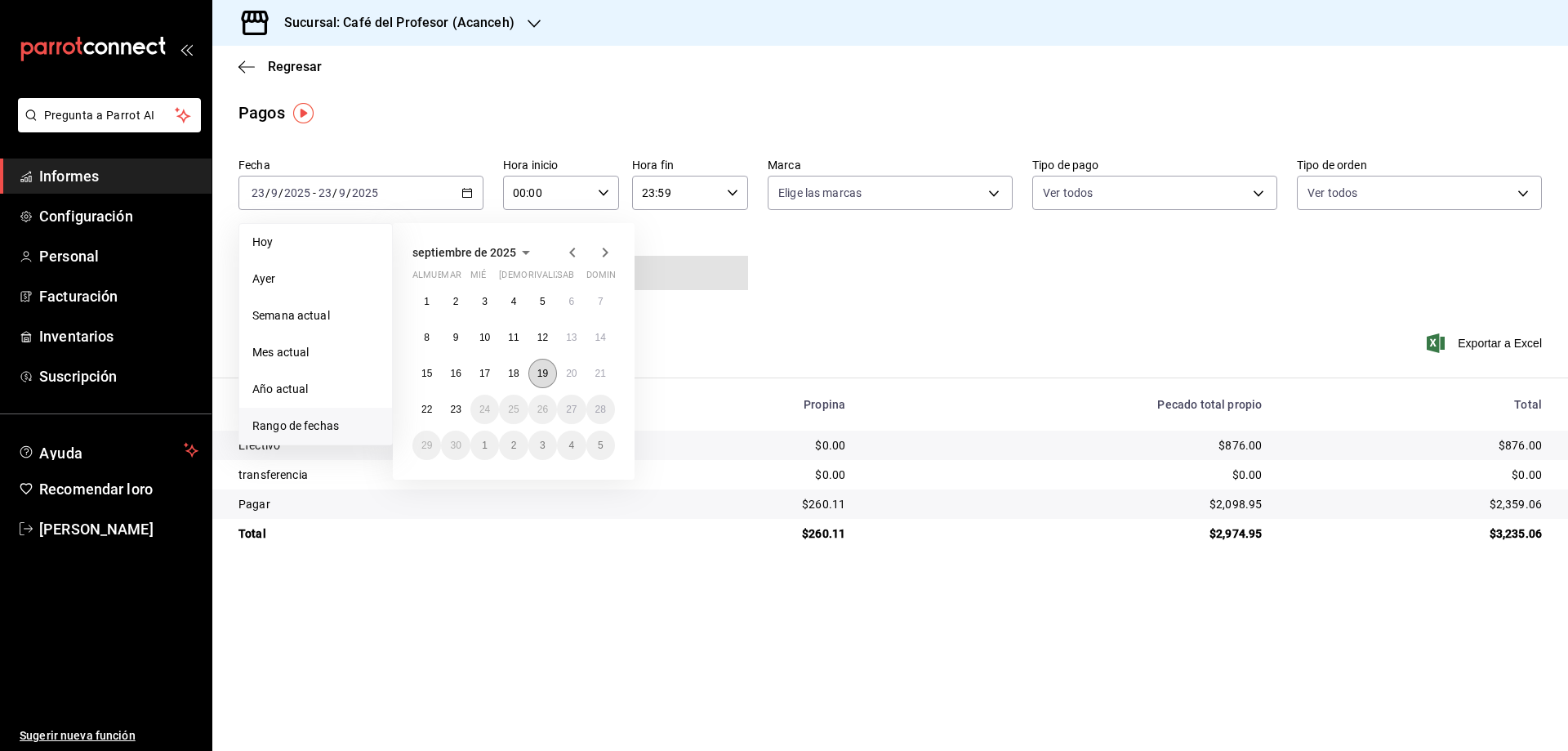
click at [537, 373] on font "19" at bounding box center [542, 373] width 11 height 12
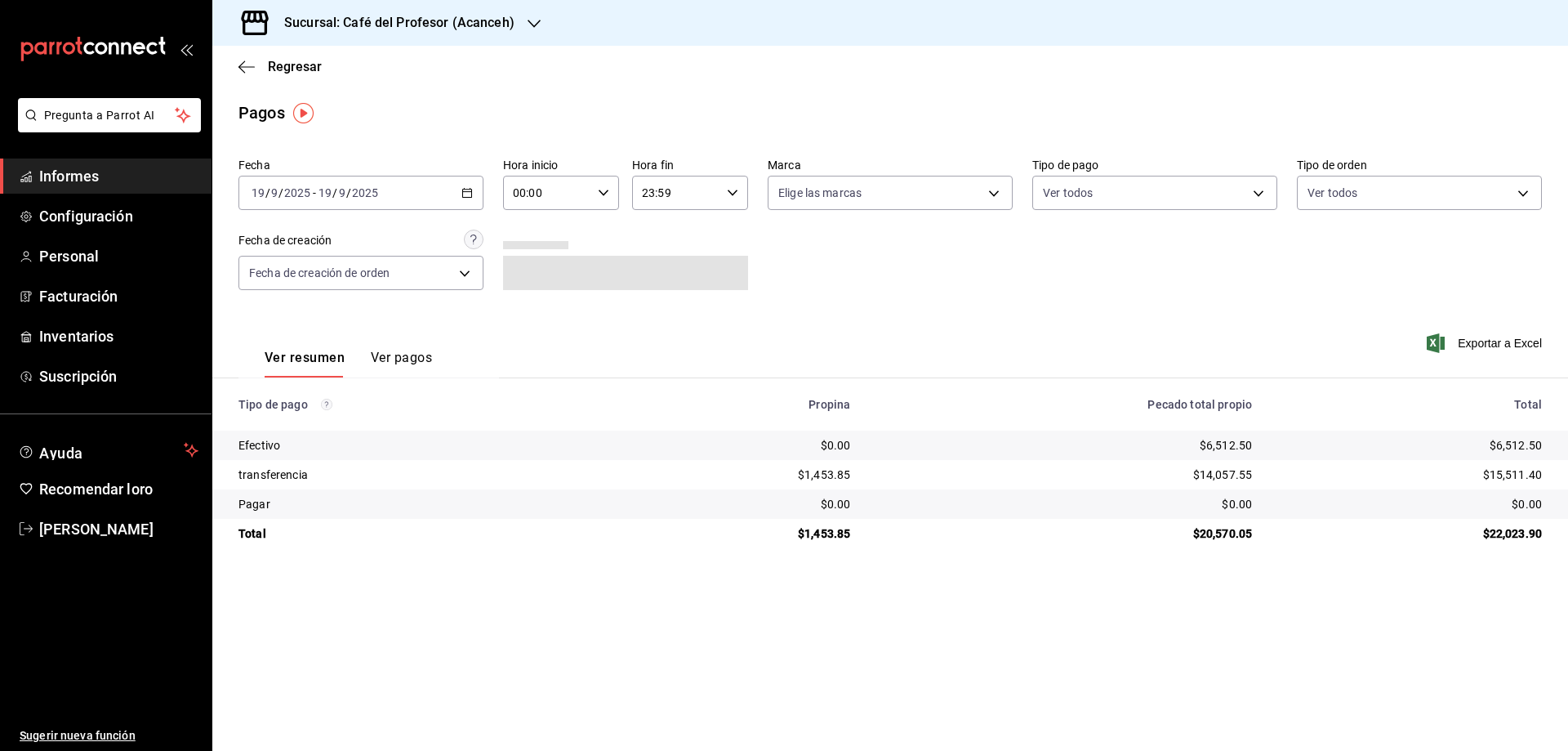
click at [431, 363] on font "Ver pagos" at bounding box center [402, 358] width 62 height 15
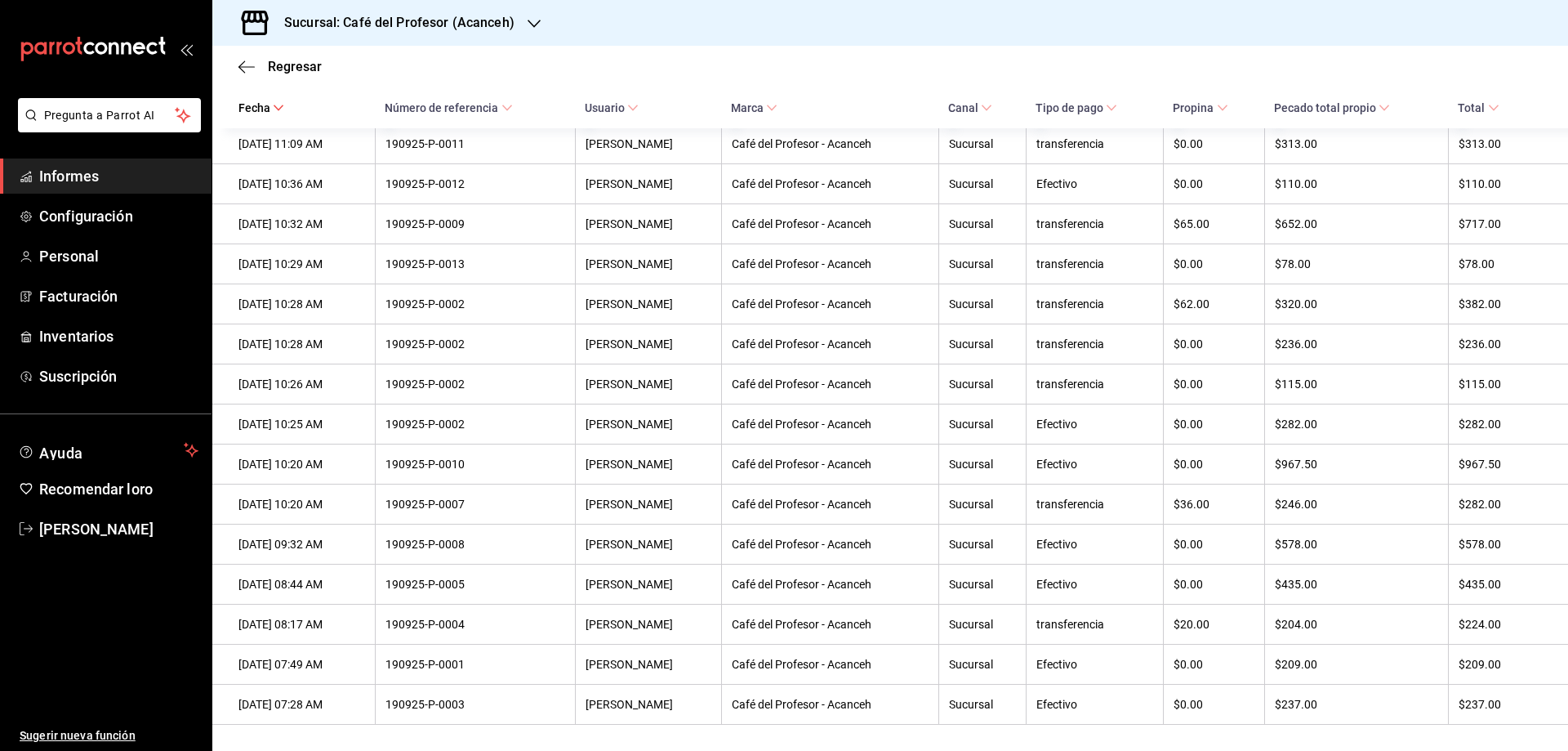
scroll to position [2022, 0]
click at [275, 74] on div "Regresar" at bounding box center [890, 66] width 1356 height 41
click at [291, 68] on font "Regresar" at bounding box center [295, 66] width 54 height 15
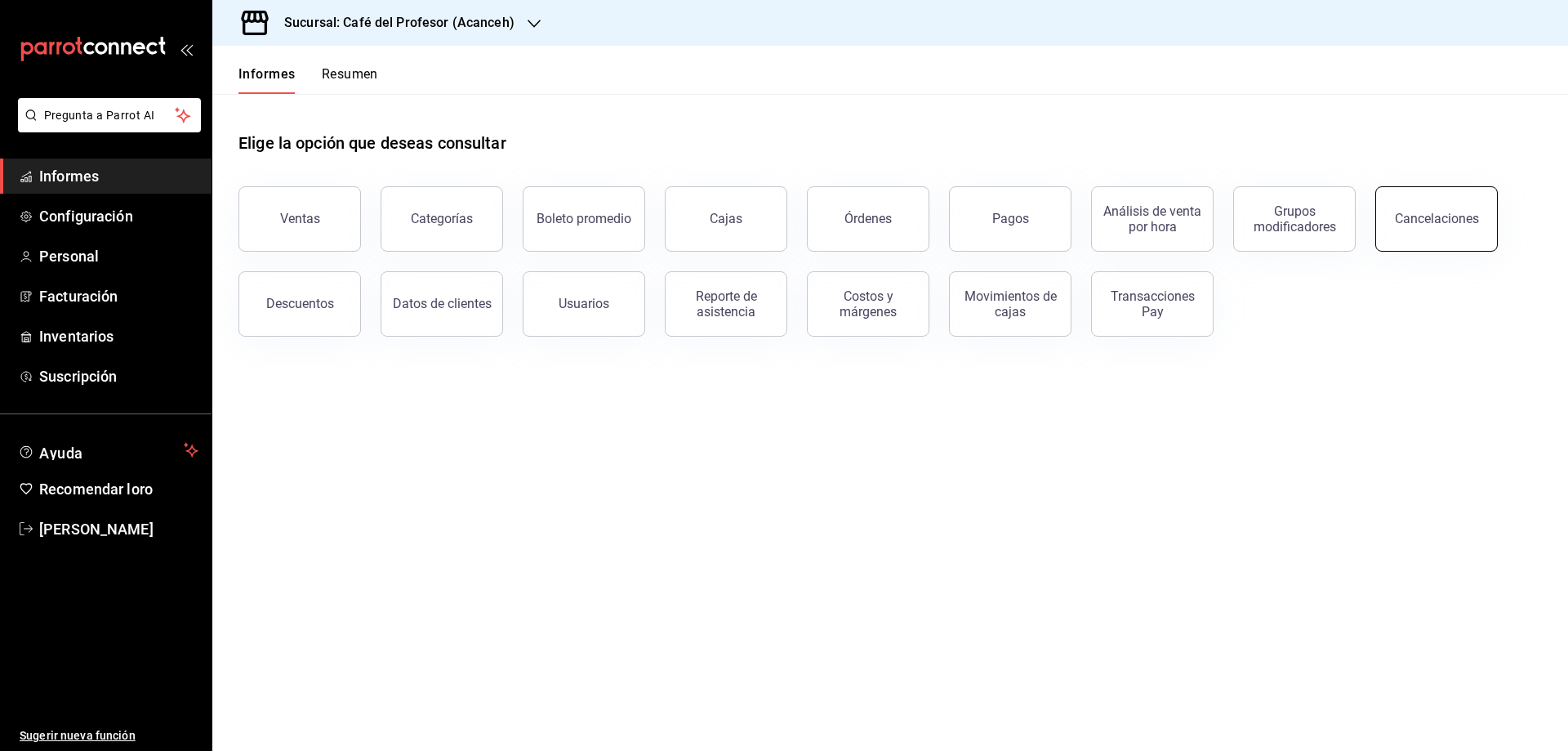
click at [1410, 218] on font "Cancelaciones" at bounding box center [1437, 218] width 85 height 15
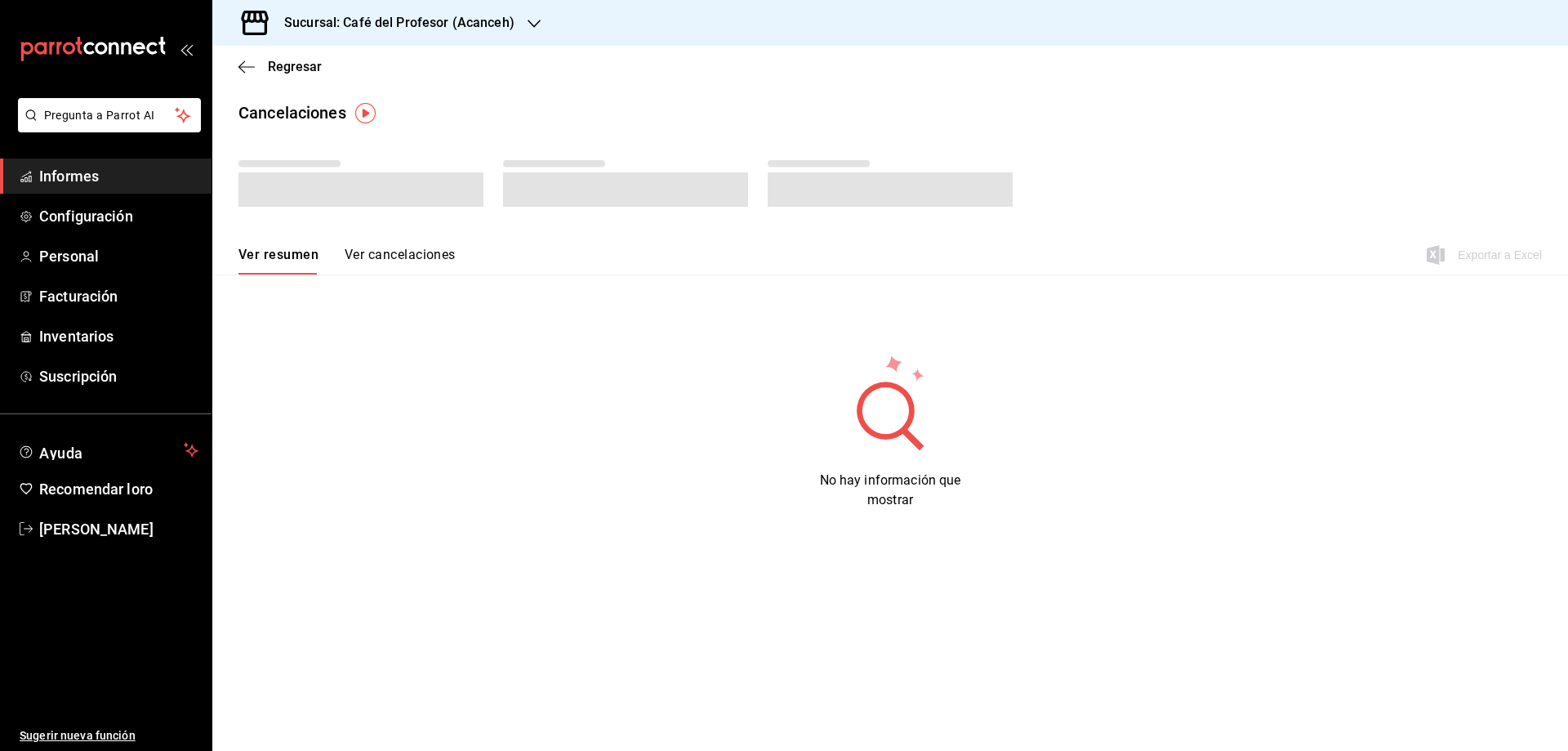
click at [418, 257] on font "Ver cancelaciones" at bounding box center [401, 255] width 112 height 15
click at [290, 251] on font "Ver resumen" at bounding box center [276, 255] width 76 height 15
click at [426, 253] on font "Ver cancelaciones" at bounding box center [401, 255] width 112 height 15
click at [303, 66] on font "Regresar" at bounding box center [295, 66] width 54 height 15
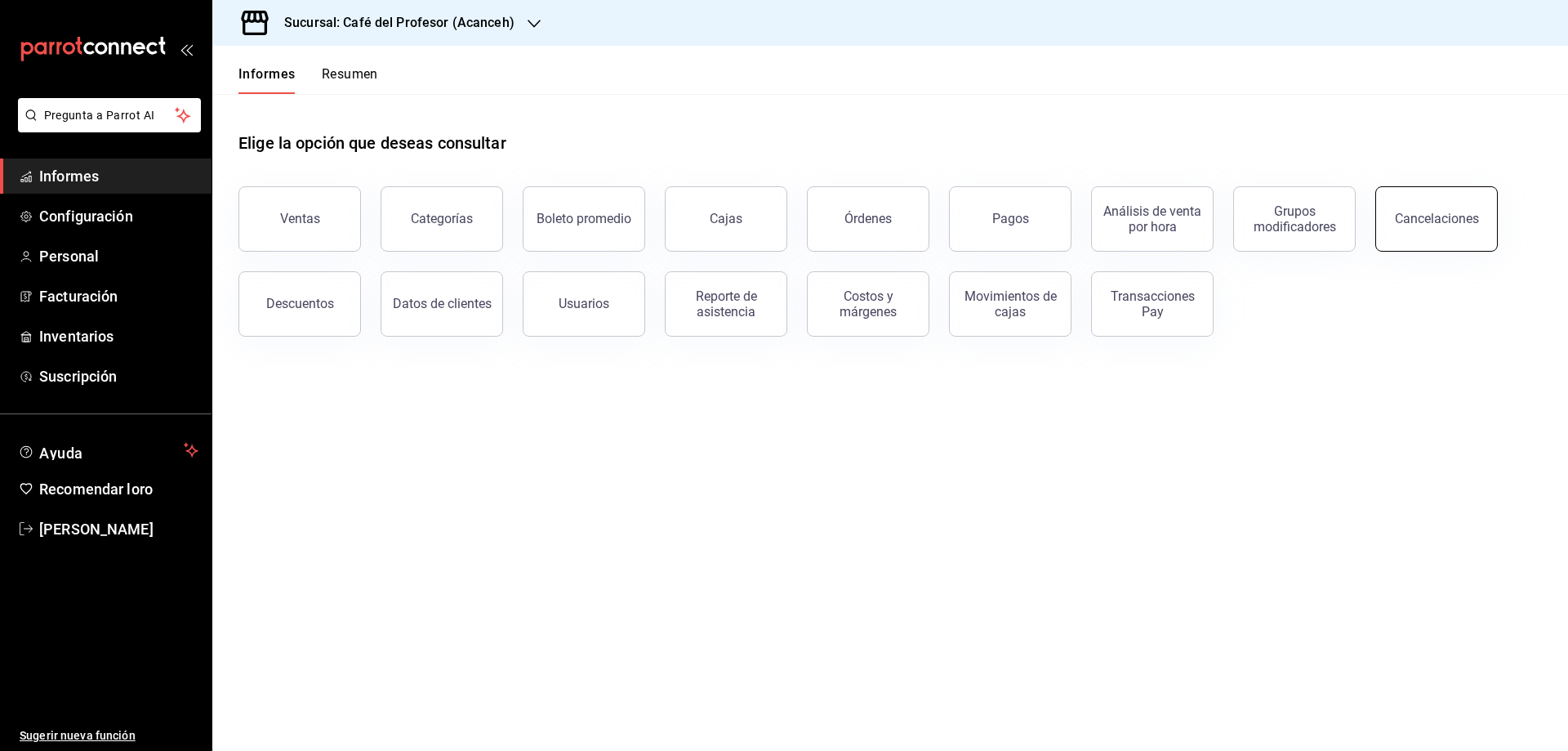
click at [1457, 220] on font "Cancelaciones" at bounding box center [1437, 218] width 85 height 15
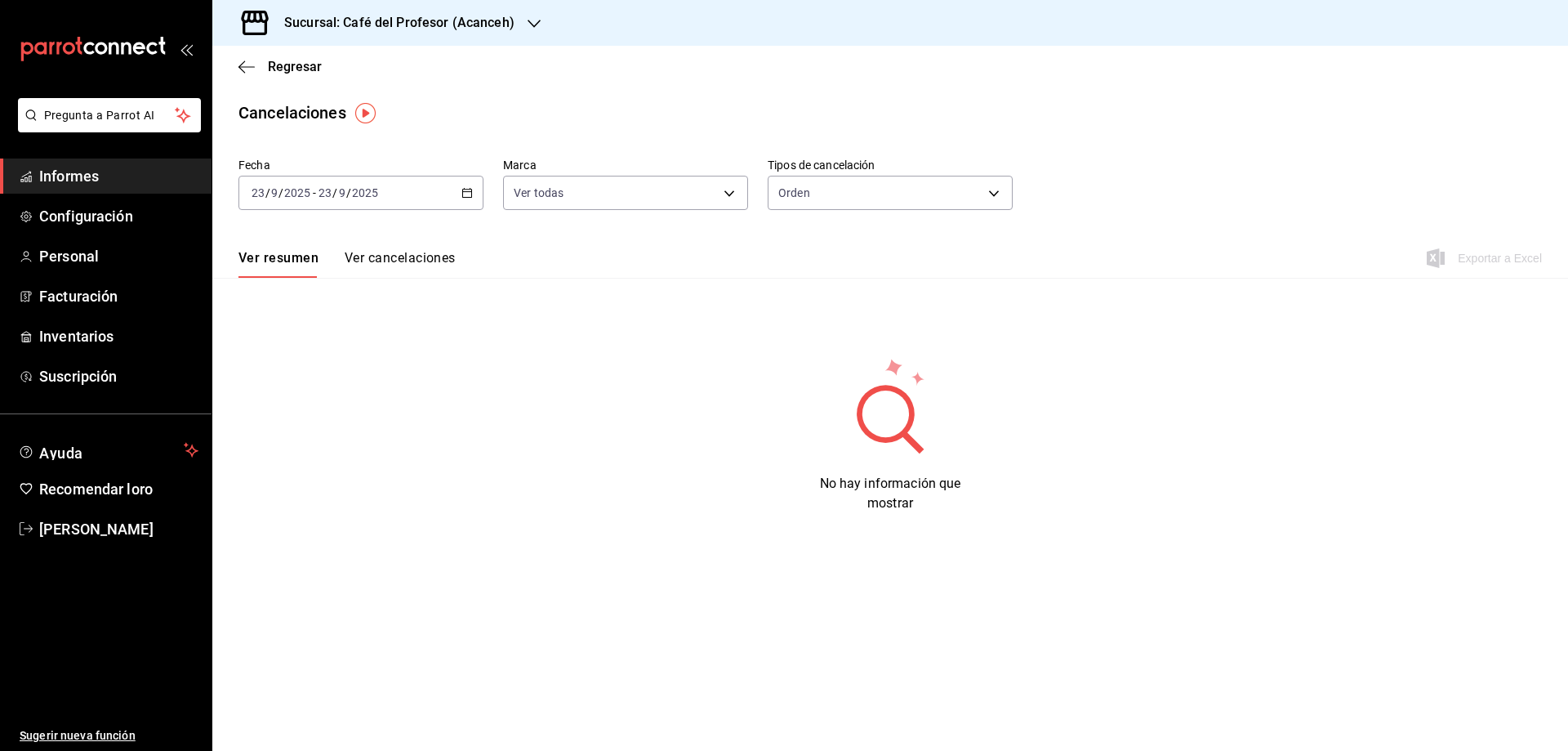
click at [464, 195] on icon "button" at bounding box center [467, 193] width 12 height 12
click at [282, 428] on font "Rango de fechas" at bounding box center [296, 426] width 87 height 13
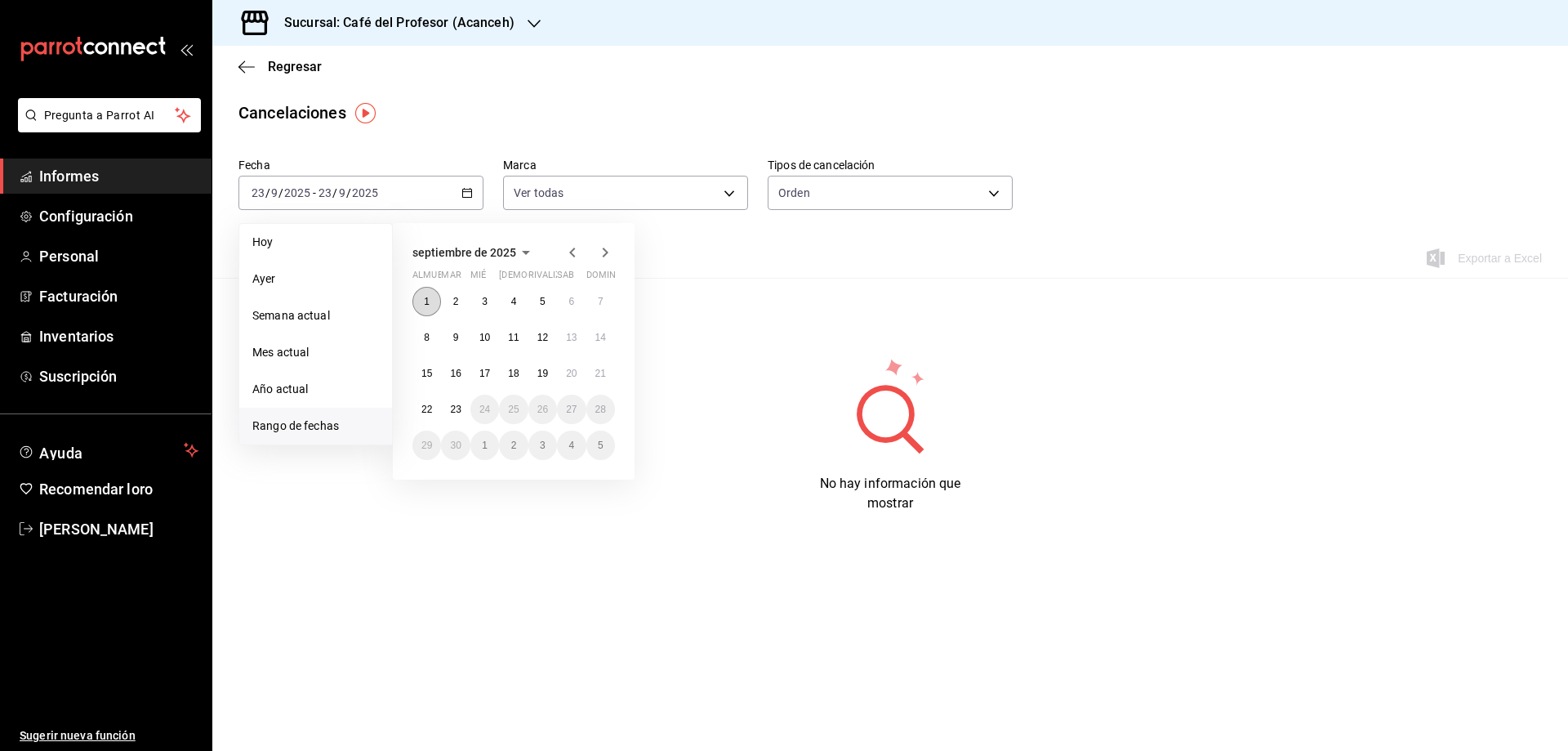
click at [428, 303] on font "1" at bounding box center [427, 302] width 6 height 12
click at [662, 366] on div "septiembre de 2025 almuerzo mar [PERSON_NAME] rivalizar sab dominio 1 2 3 4 5 6…" at bounding box center [535, 344] width 286 height 269
click at [573, 377] on font "20" at bounding box center [571, 373] width 11 height 12
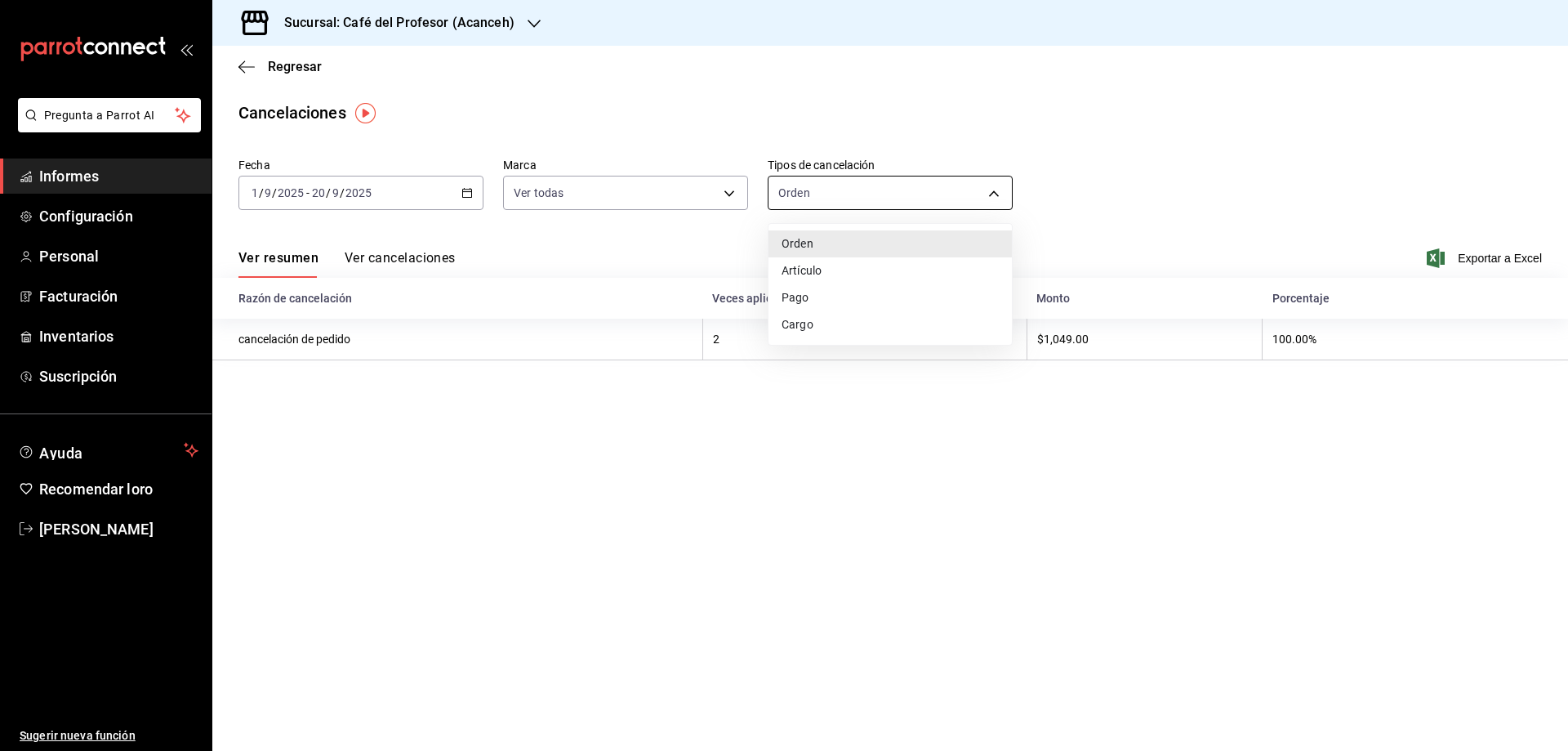
click at [952, 197] on body "Pregunta a Parrot AI Informes Configuración Personal Facturación Inventarios Su…" at bounding box center [784, 375] width 1568 height 751
click at [811, 298] on li "Pago" at bounding box center [889, 299] width 243 height 28
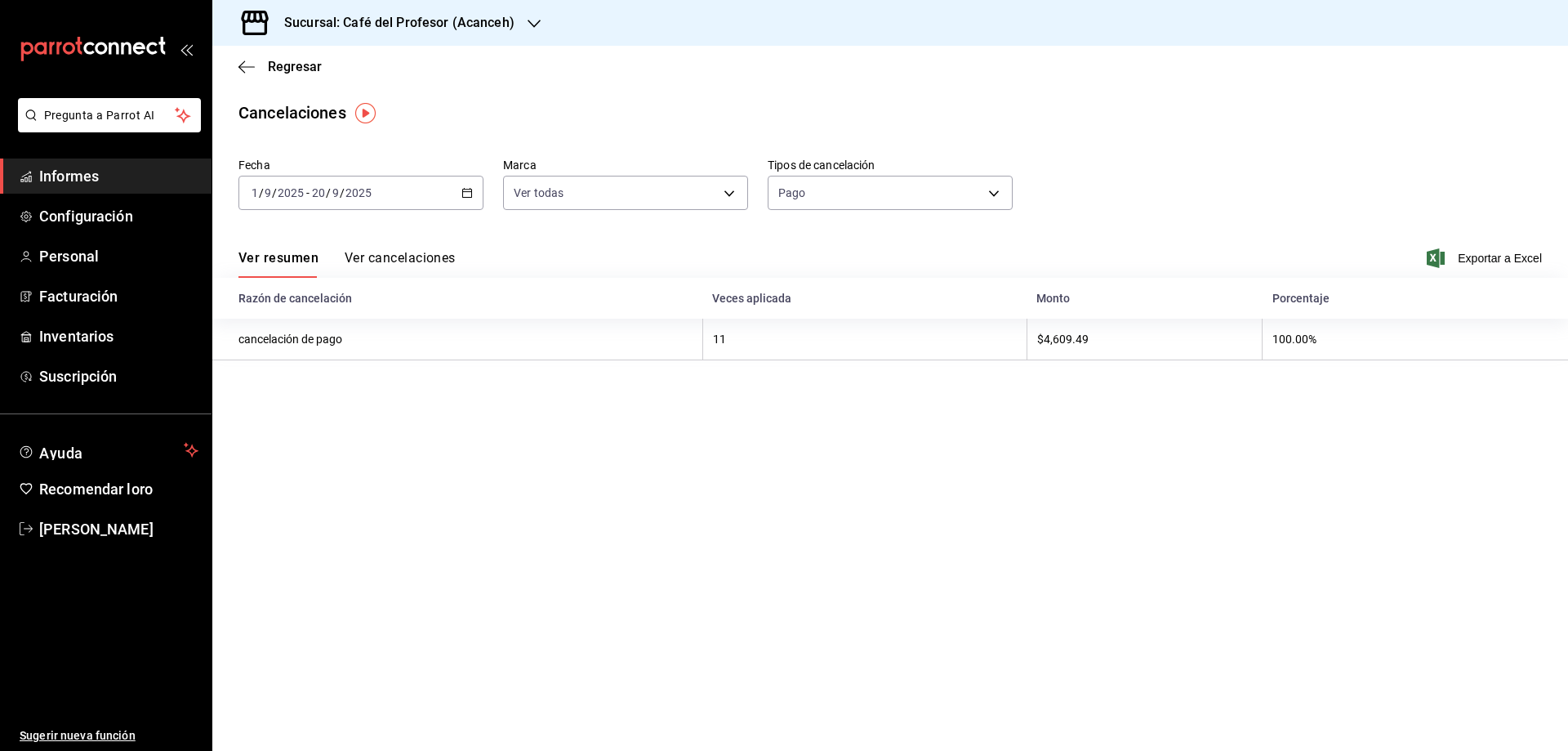
click at [423, 260] on font "Ver cancelaciones" at bounding box center [401, 258] width 112 height 15
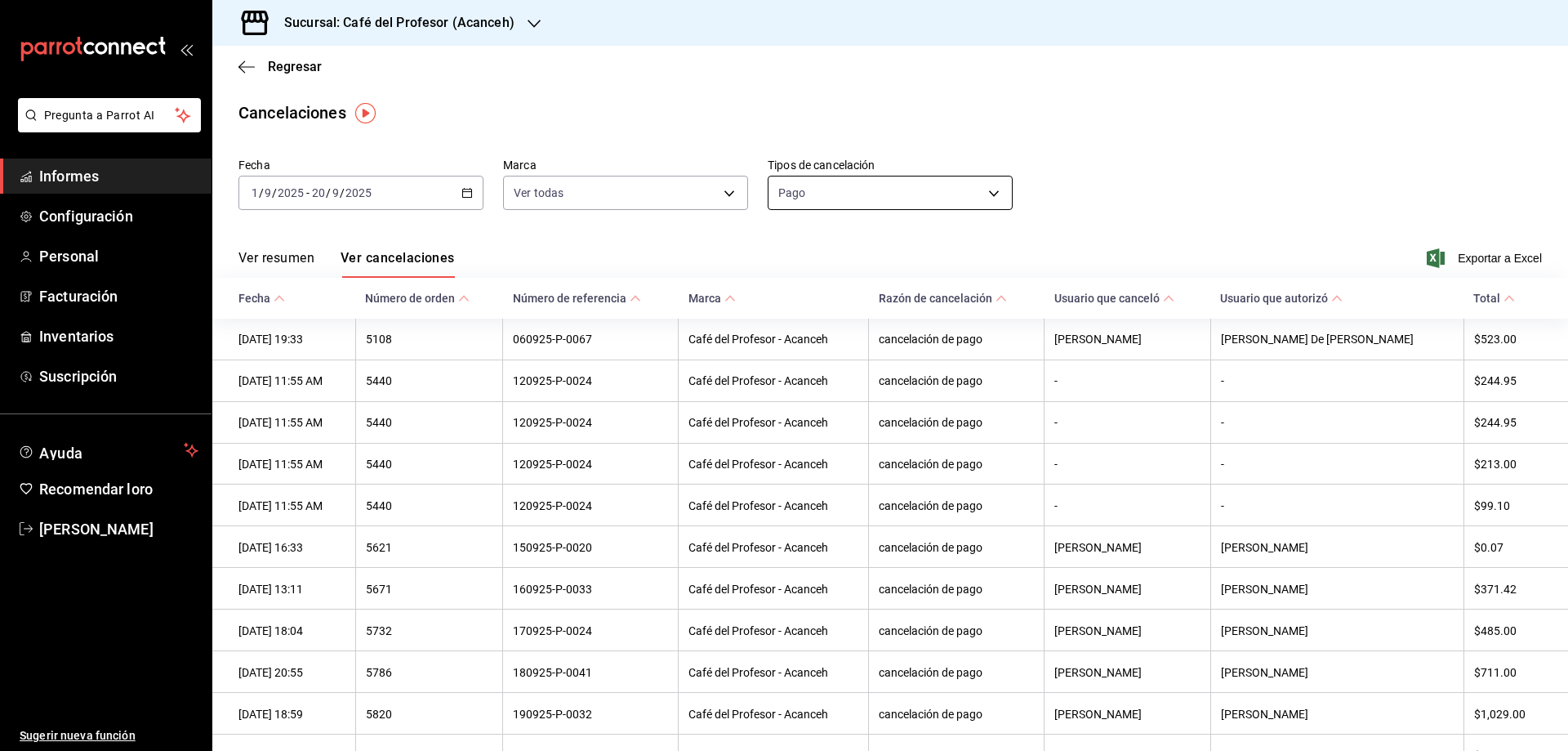
click at [980, 192] on body "Pregunta a Parrot AI Informes Configuración Personal Facturación Inventarios Su…" at bounding box center [784, 375] width 1568 height 751
click at [807, 246] on font "Orden" at bounding box center [792, 244] width 32 height 13
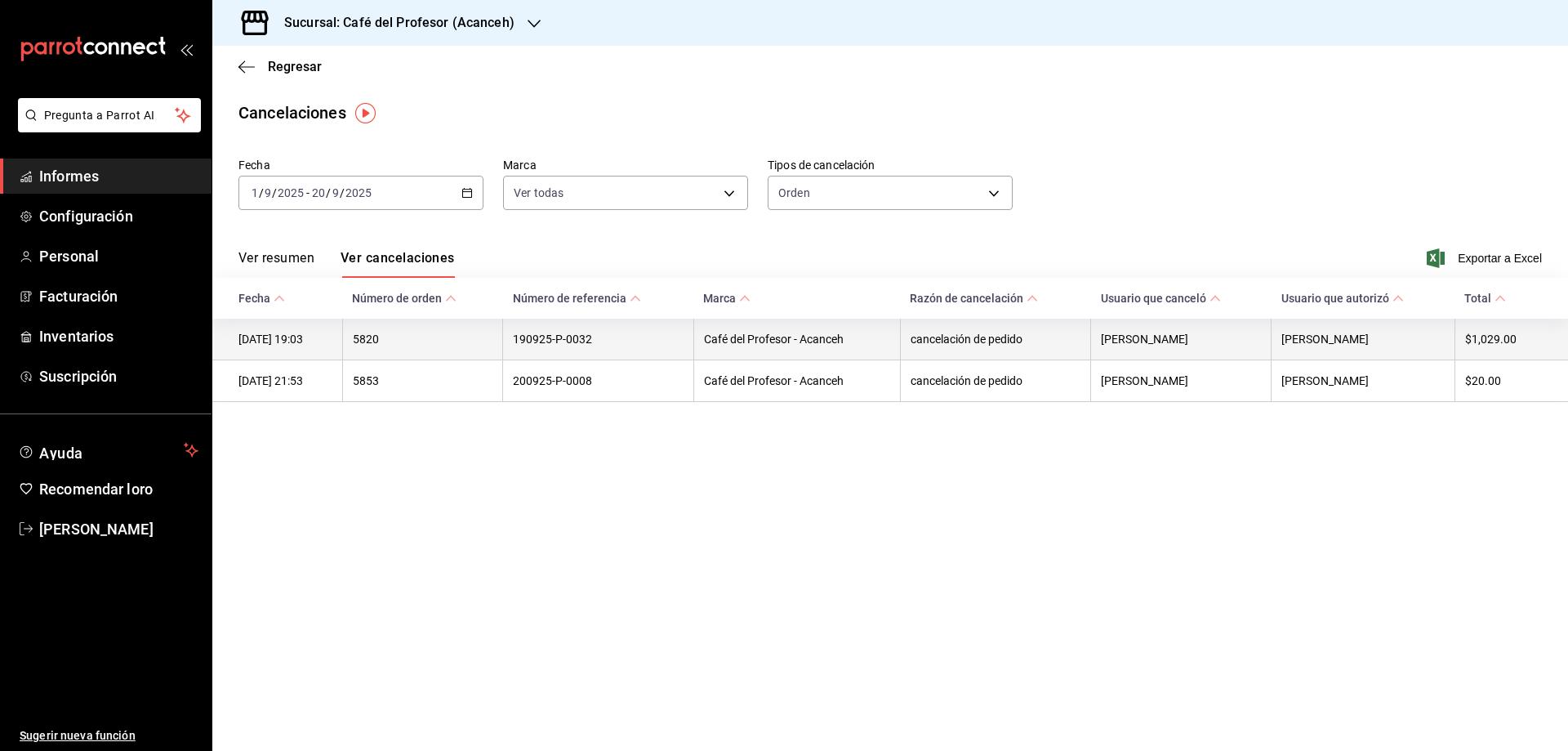
click at [379, 345] on font "5820" at bounding box center [365, 340] width 26 height 13
click at [300, 338] on font "[DATE] 19:03" at bounding box center [270, 340] width 64 height 13
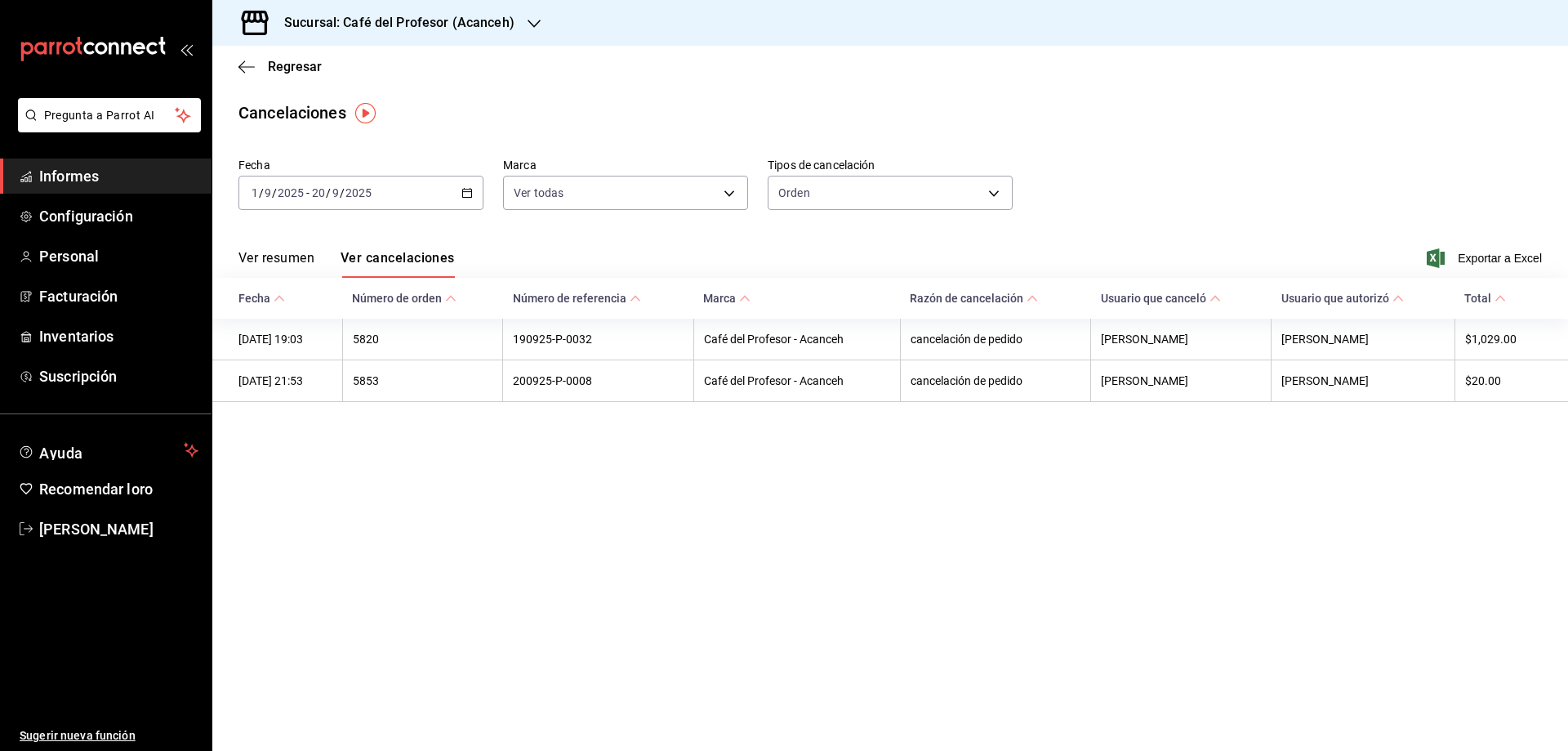
click at [405, 263] on font "Ver cancelaciones" at bounding box center [397, 258] width 114 height 15
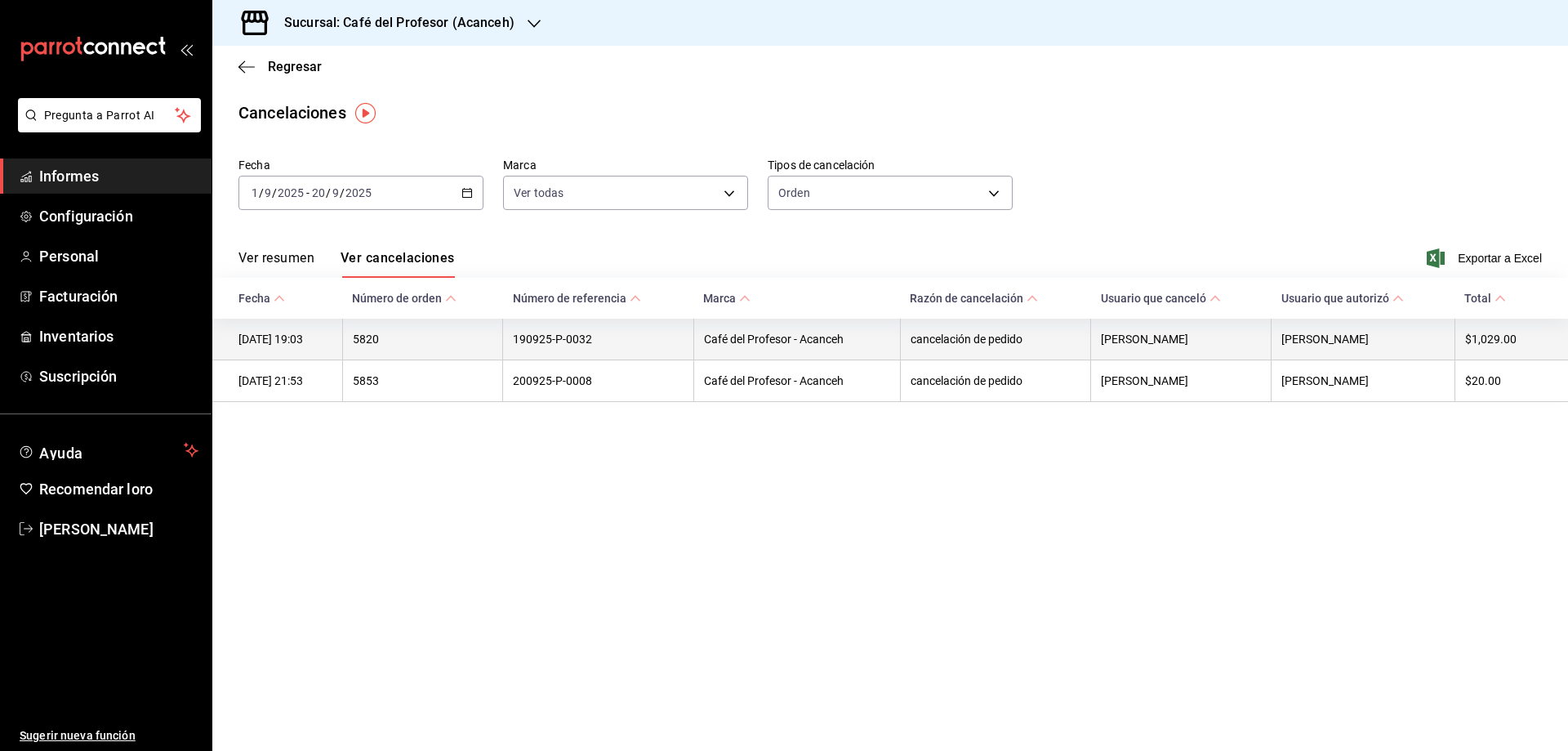
click at [379, 341] on font "5820" at bounding box center [365, 340] width 26 height 13
click at [760, 338] on font "Café del Profesor - Acanceh" at bounding box center [773, 340] width 139 height 13
click at [289, 335] on font "[DATE] 19:03" at bounding box center [270, 340] width 64 height 13
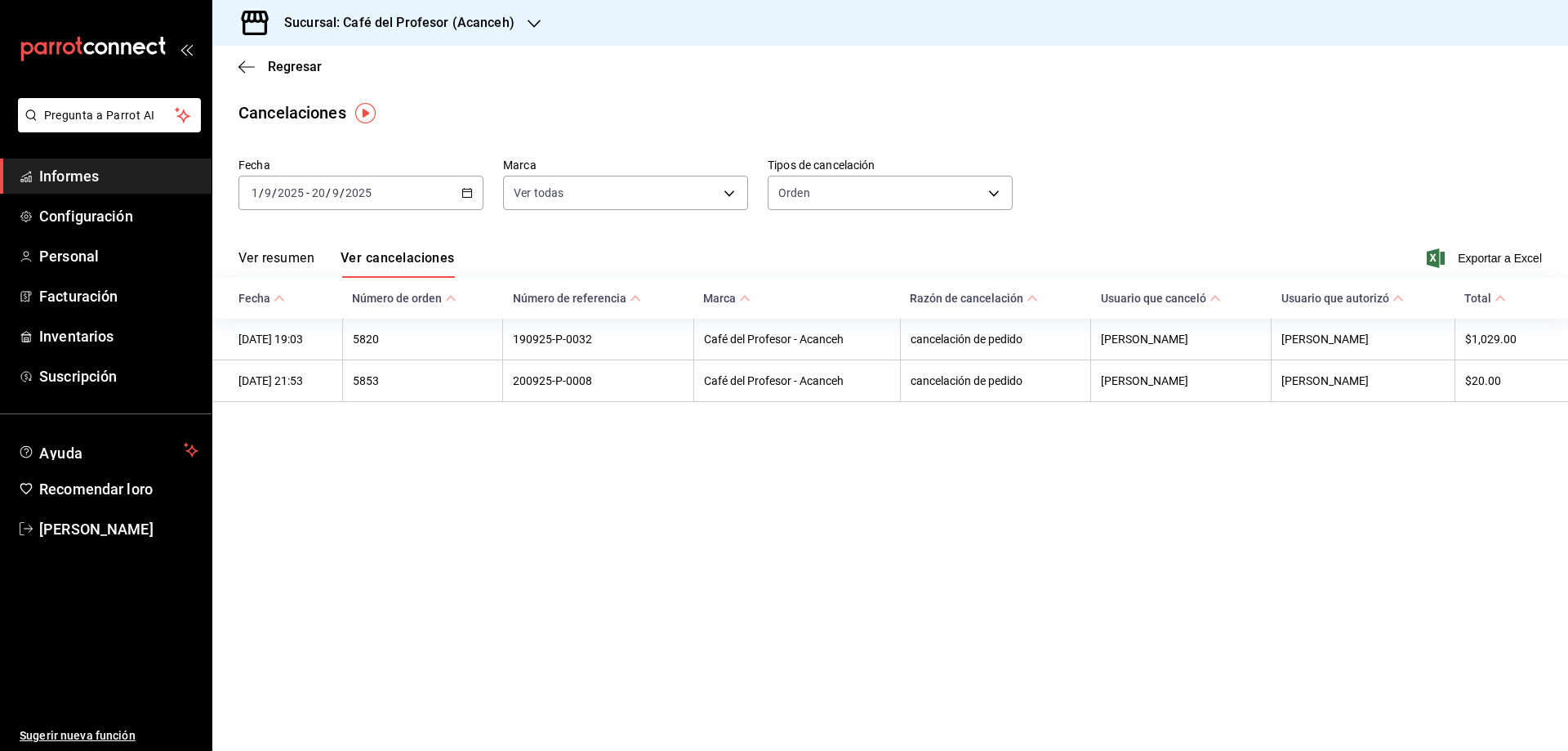
click at [274, 262] on font "Ver resumen" at bounding box center [276, 258] width 76 height 15
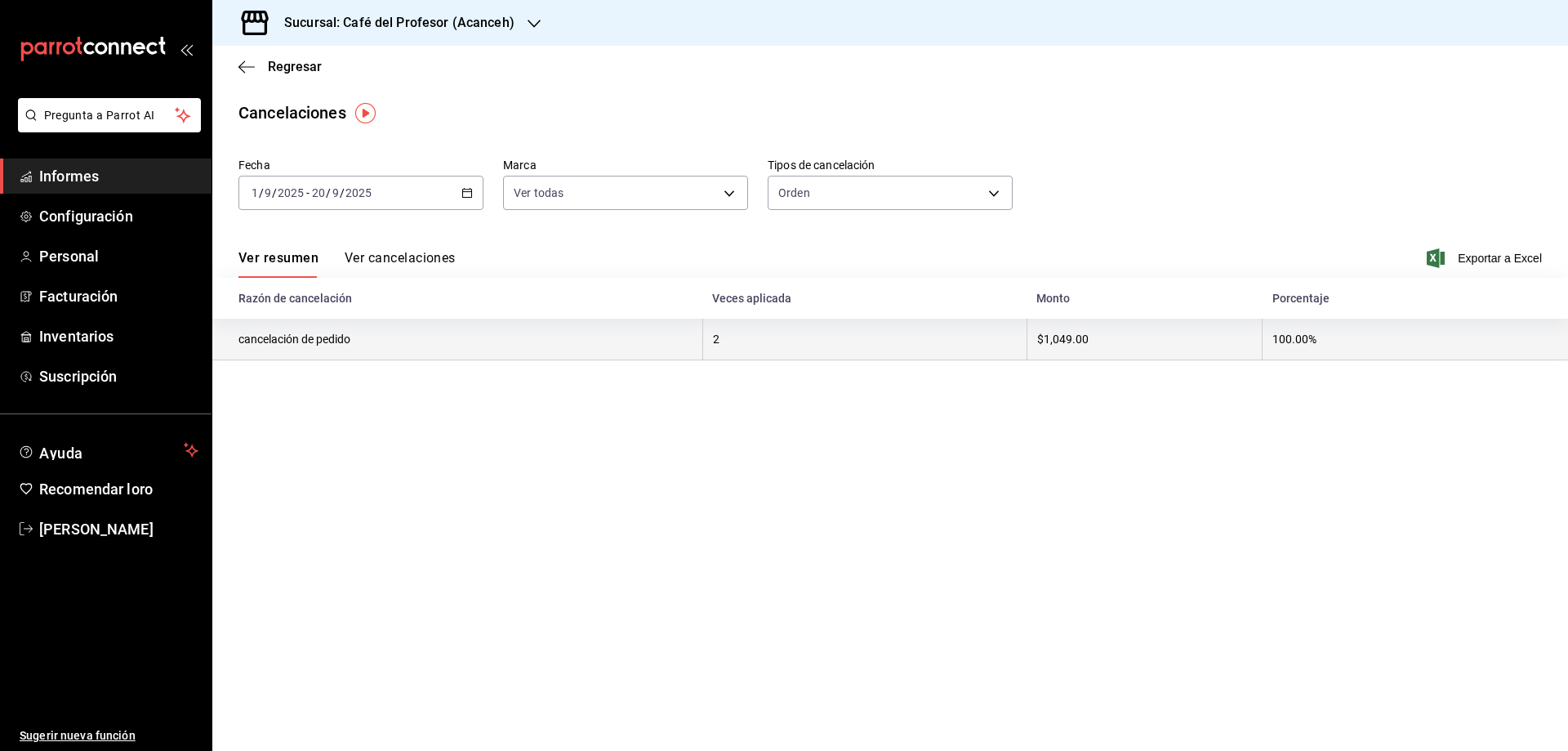
click at [265, 336] on font "cancelación de pedido" at bounding box center [294, 340] width 112 height 13
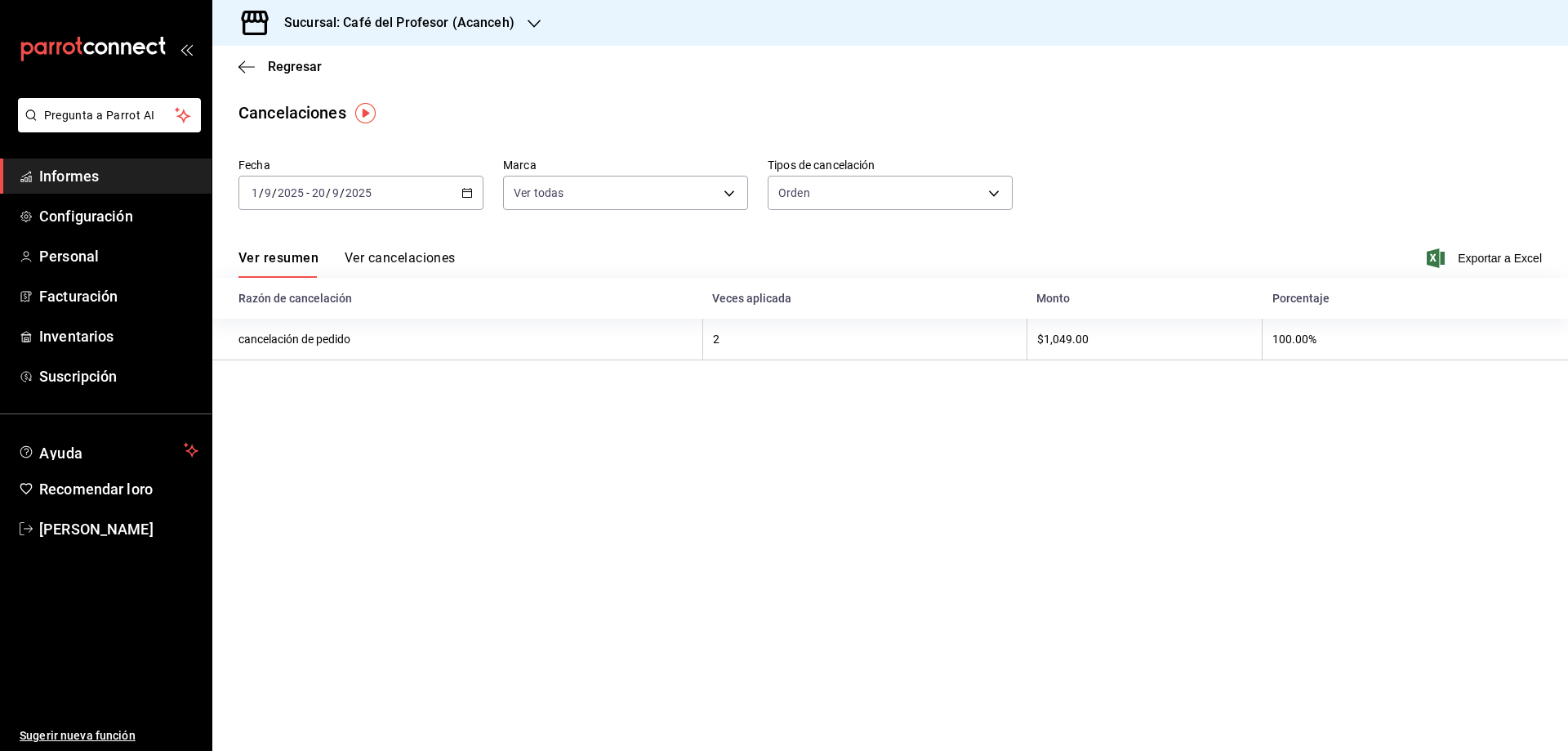
click at [381, 250] on font "Ver cancelaciones" at bounding box center [401, 258] width 112 height 15
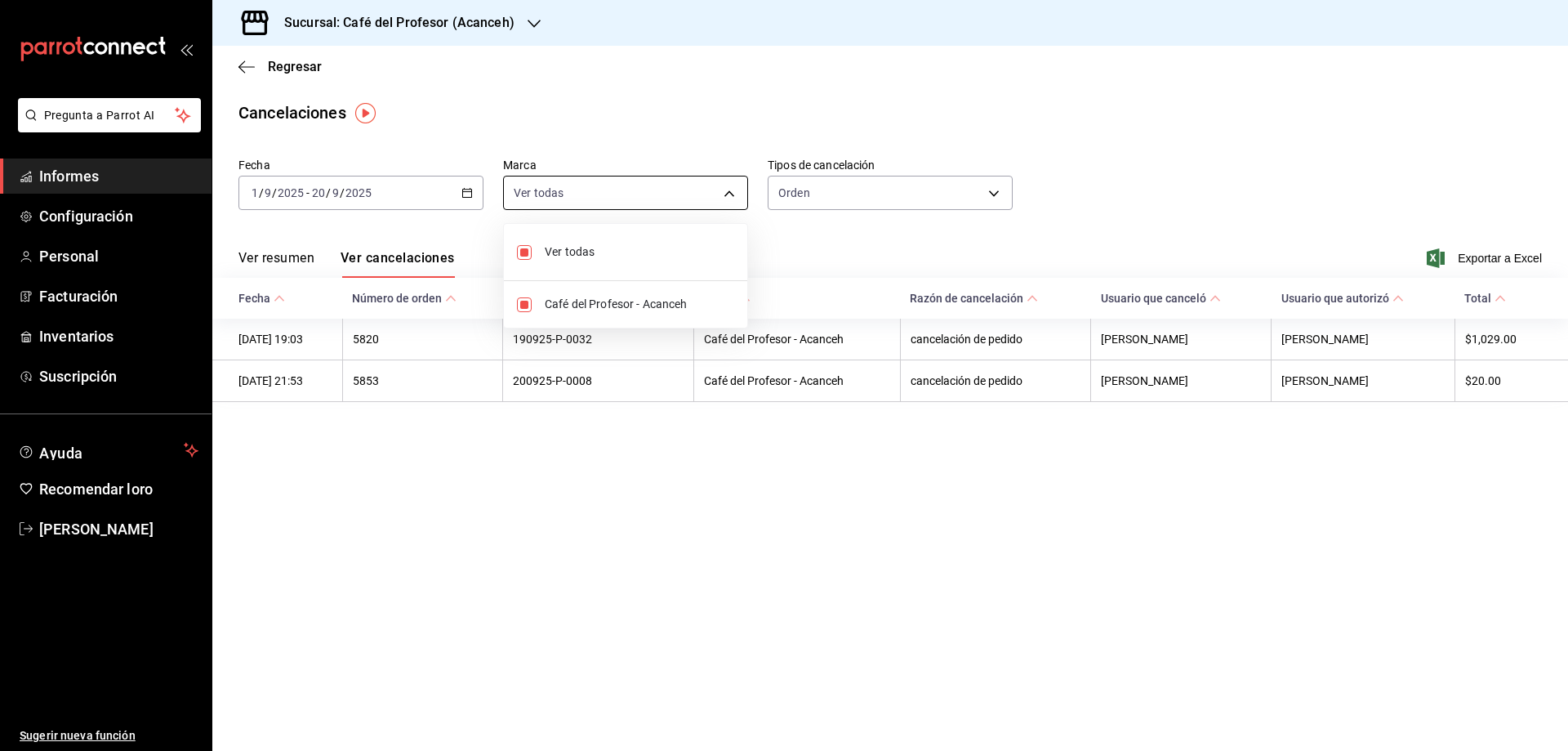
click at [735, 196] on body "Pregunta a Parrot AI Informes Configuración Personal Facturación Inventarios Su…" at bounding box center [784, 375] width 1568 height 751
click at [720, 154] on div at bounding box center [784, 375] width 1568 height 751
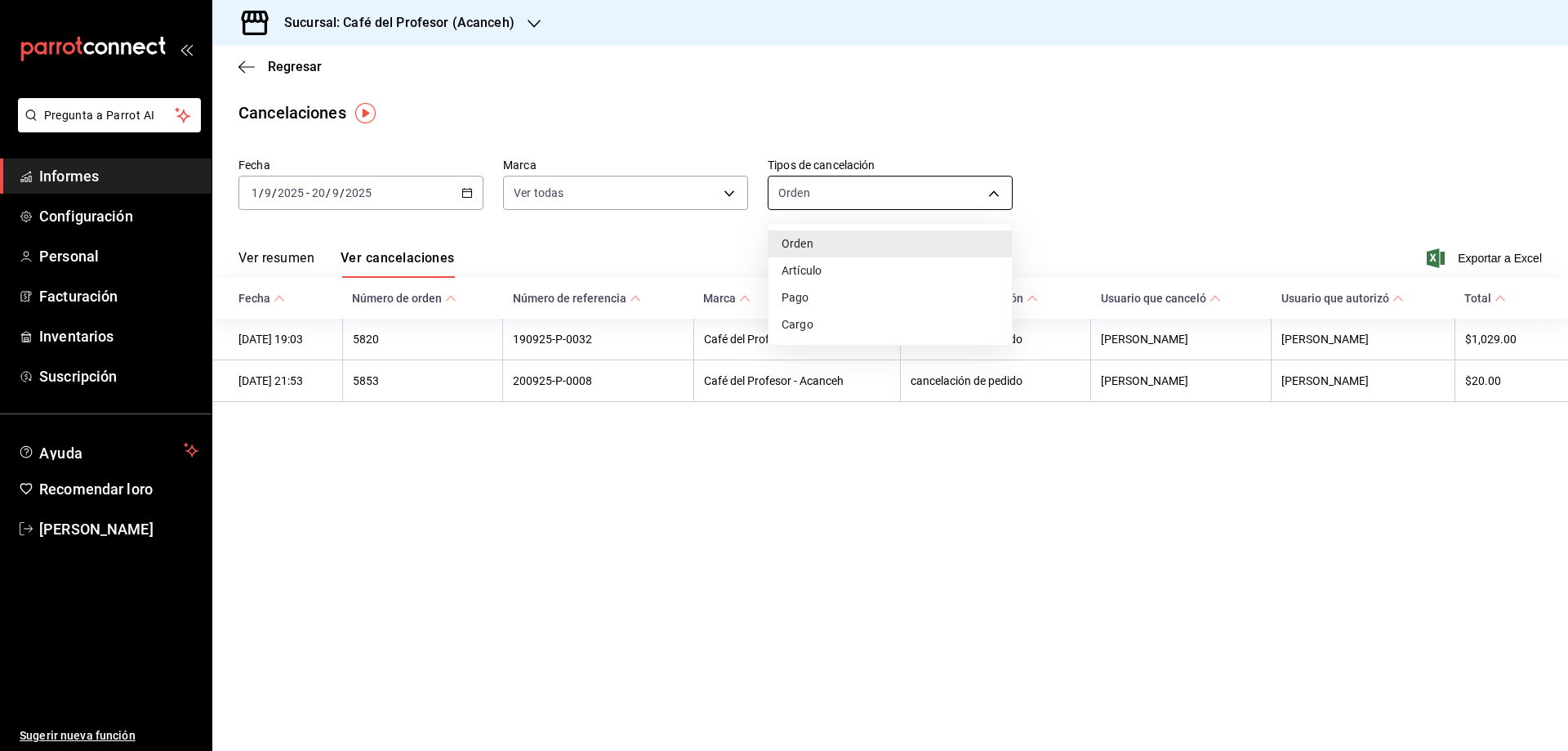
click at [963, 189] on body "Pregunta a Parrot AI Informes Configuración Personal Facturación Inventarios Su…" at bounding box center [784, 375] width 1568 height 751
click at [828, 274] on li "Artículo" at bounding box center [889, 271] width 243 height 28
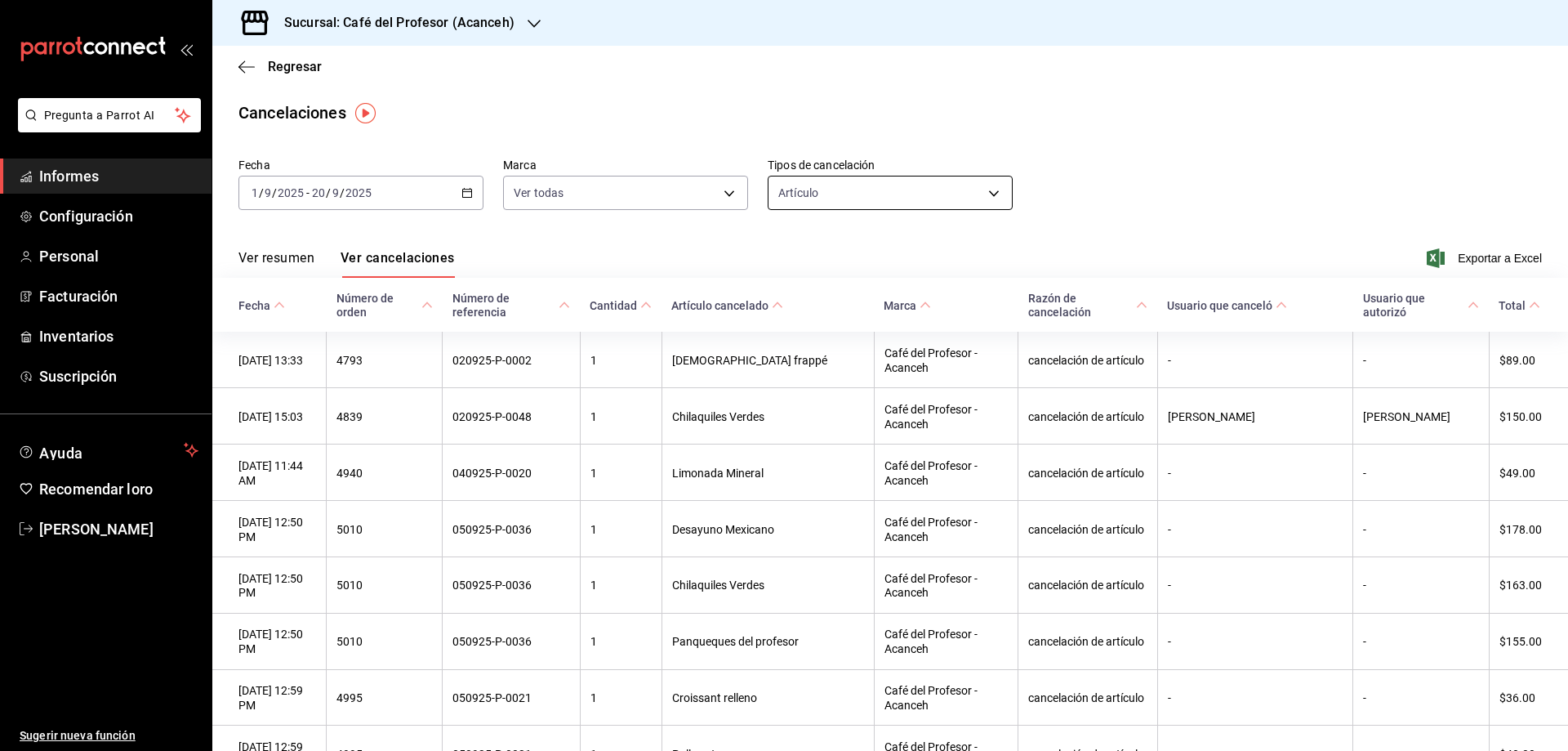
click at [991, 192] on body "Pregunta a Parrot AI Informes Configuración Personal Facturación Inventarios Su…" at bounding box center [784, 375] width 1568 height 751
click at [790, 329] on font "Carga" at bounding box center [792, 327] width 32 height 13
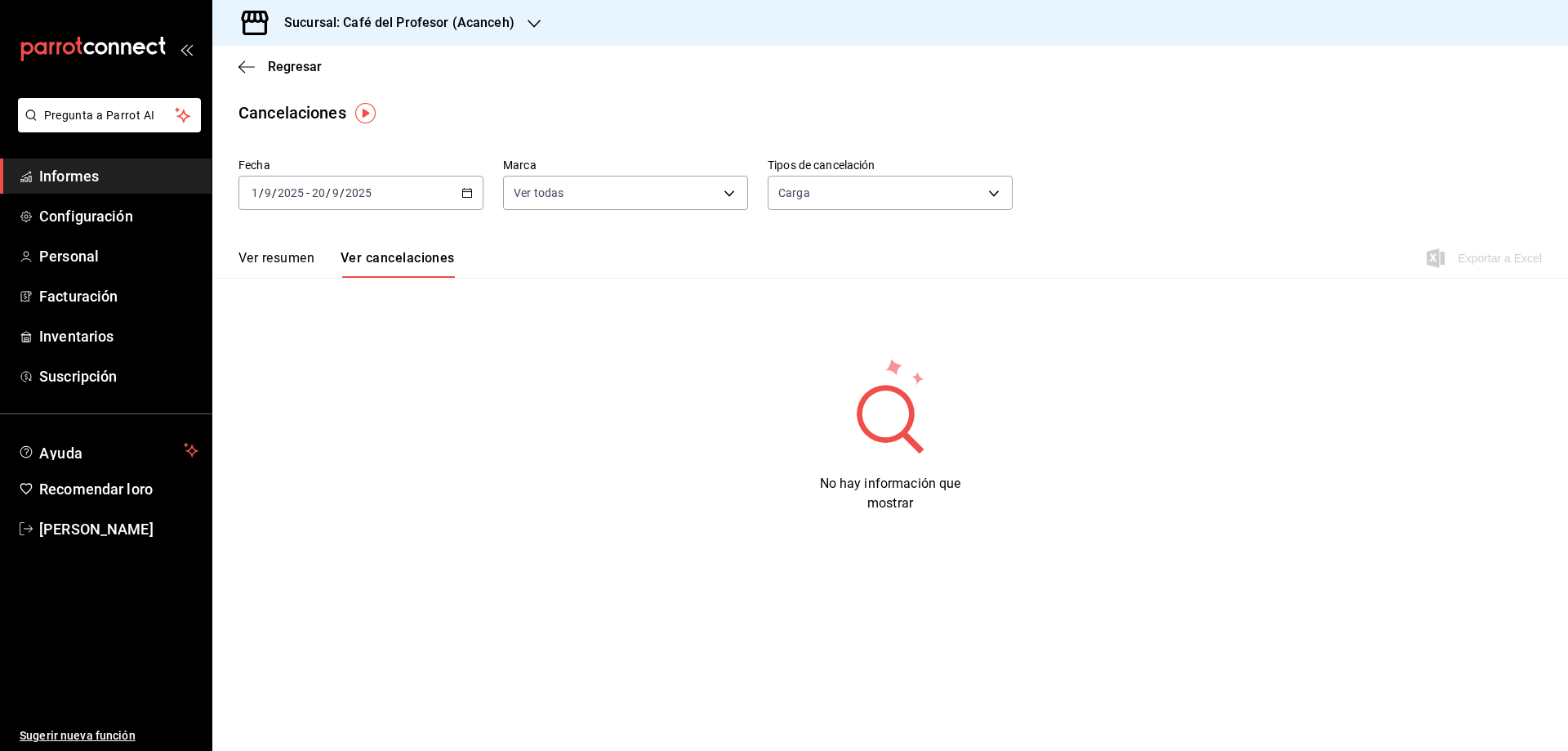
click at [417, 253] on font "Ver cancelaciones" at bounding box center [397, 258] width 114 height 15
click at [267, 253] on font "Ver resumen" at bounding box center [276, 258] width 76 height 15
click at [994, 195] on body "Pregunta a Parrot AI Informes Configuración Personal Facturación Inventarios Su…" at bounding box center [784, 375] width 1568 height 751
click at [402, 260] on div at bounding box center [784, 375] width 1568 height 751
click at [269, 261] on font "Ver resumen" at bounding box center [278, 258] width 80 height 15
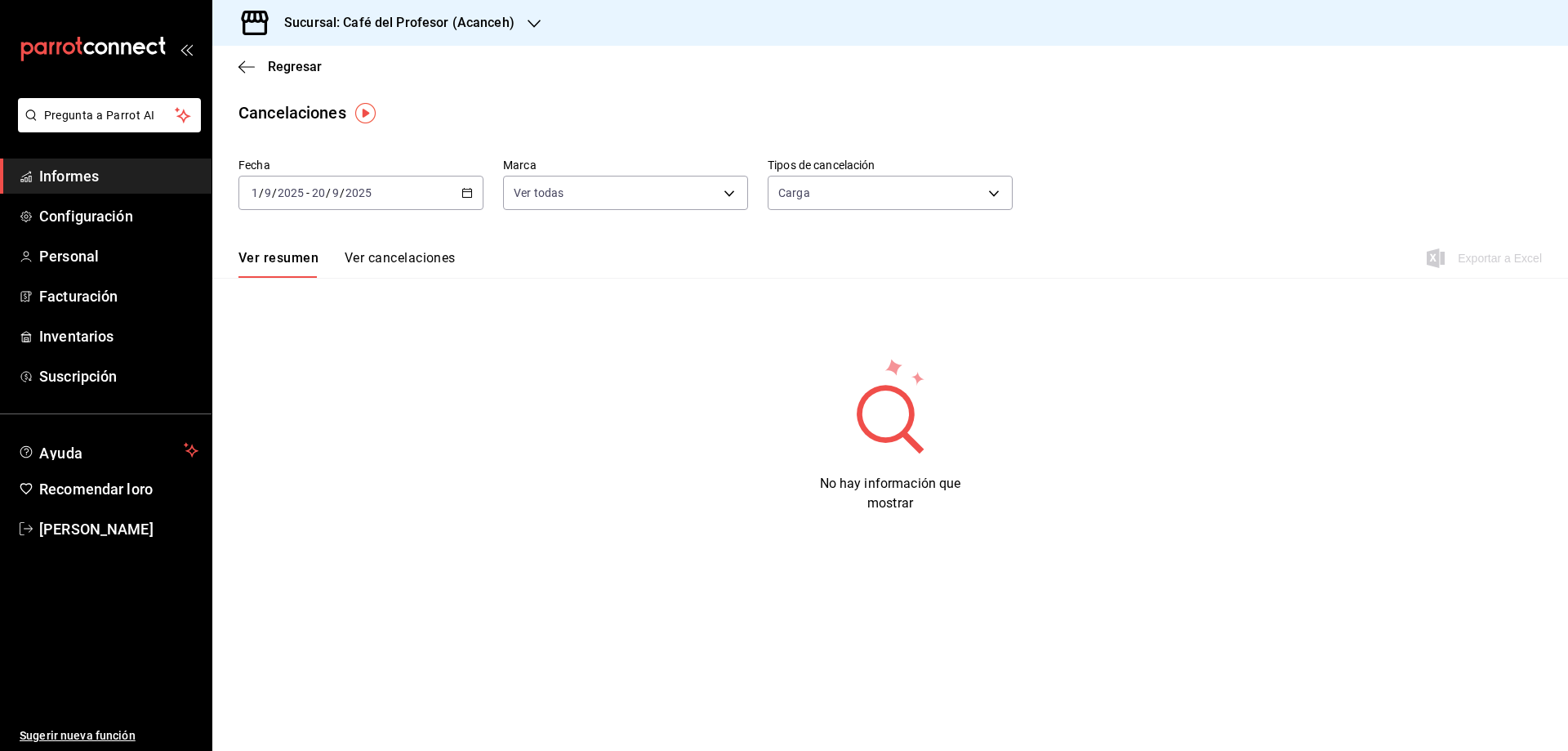
click at [269, 261] on font "Ver resumen" at bounding box center [278, 258] width 80 height 15
click at [982, 190] on body "Pregunta a Parrot AI Informes Configuración Personal Facturación Inventarios Su…" at bounding box center [784, 375] width 1568 height 751
click at [418, 257] on font "Ver cancelaciones" at bounding box center [401, 258] width 112 height 15
click at [963, 186] on body "Pregunta a Parrot AI Informes Configuración Personal Facturación Inventarios Su…" at bounding box center [784, 375] width 1568 height 751
click at [785, 298] on font "Pago" at bounding box center [795, 299] width 28 height 13
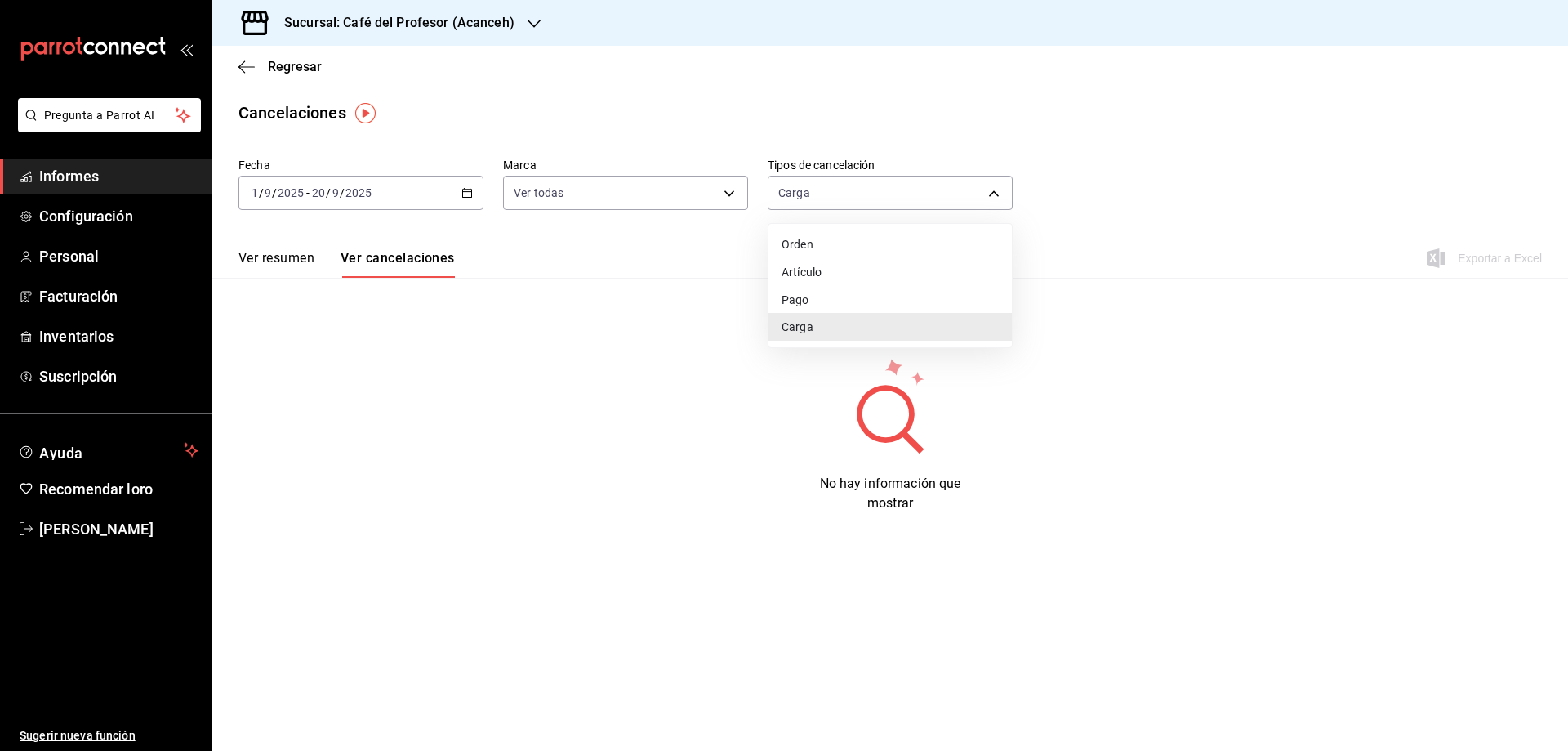
type input "ORDER_PAYMENT"
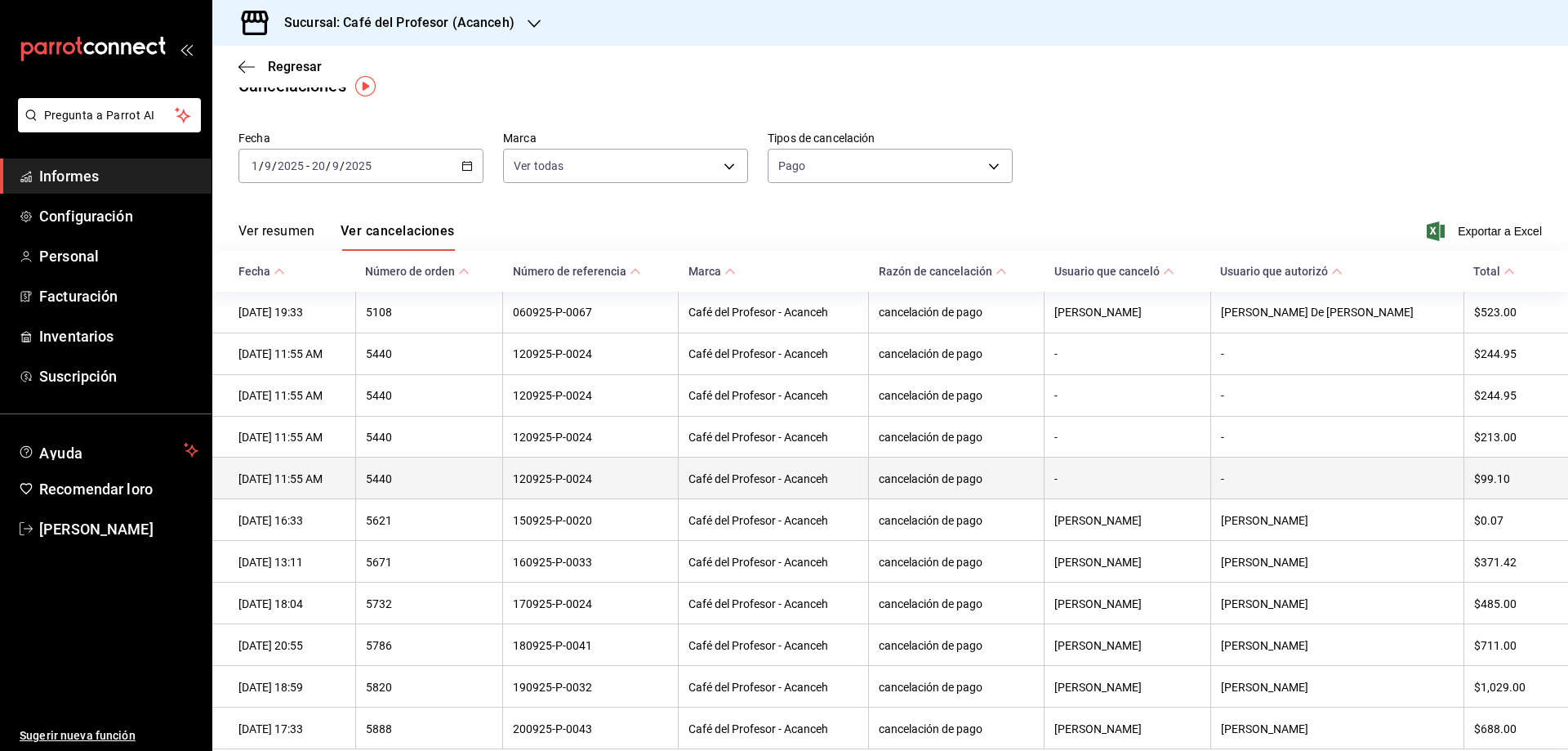
scroll to position [82, 0]
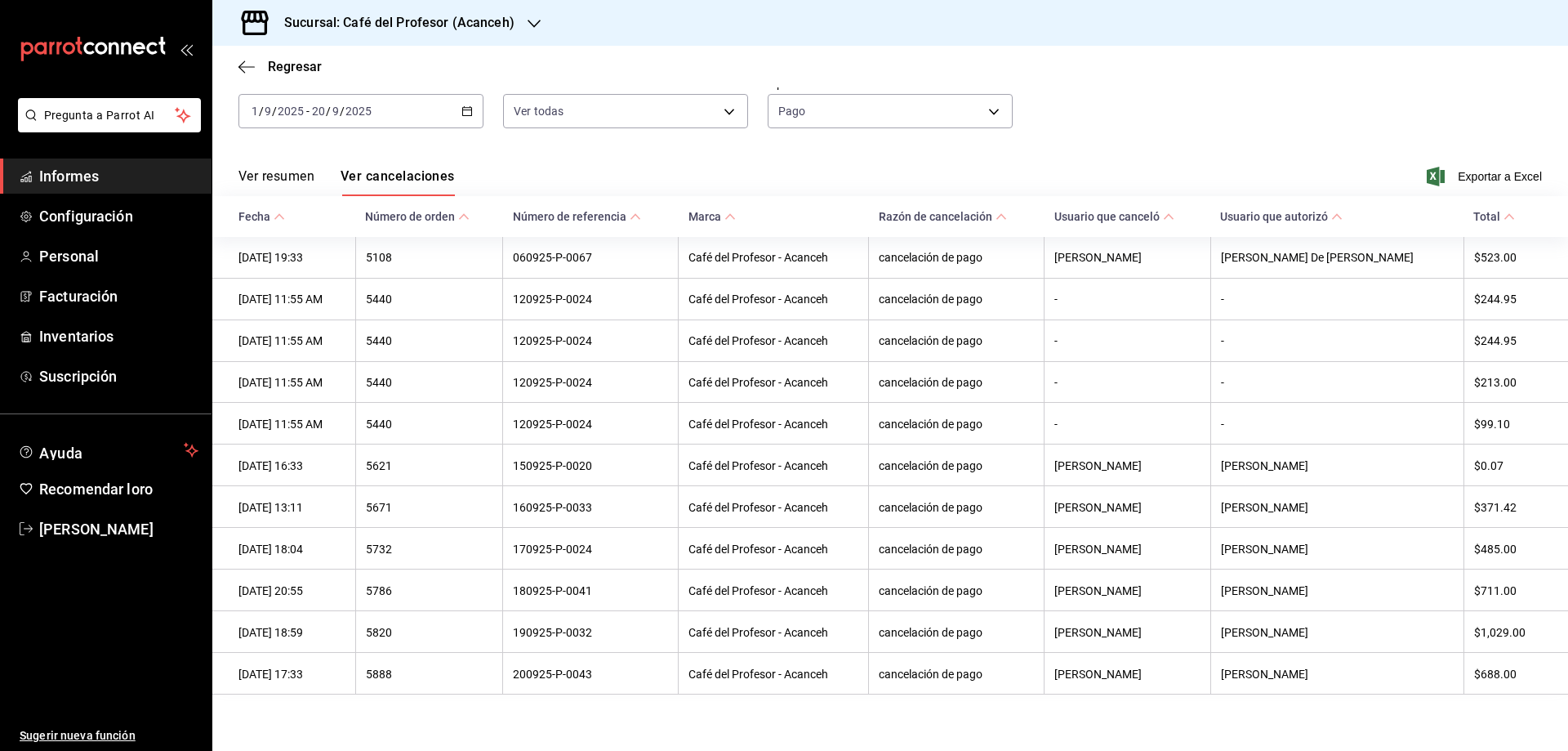
click at [635, 723] on main "Regresar Cancelaciones Fecha [DATE] [DATE] - [DATE] [DATE] Marca Ver todas [obj…" at bounding box center [890, 362] width 1356 height 795
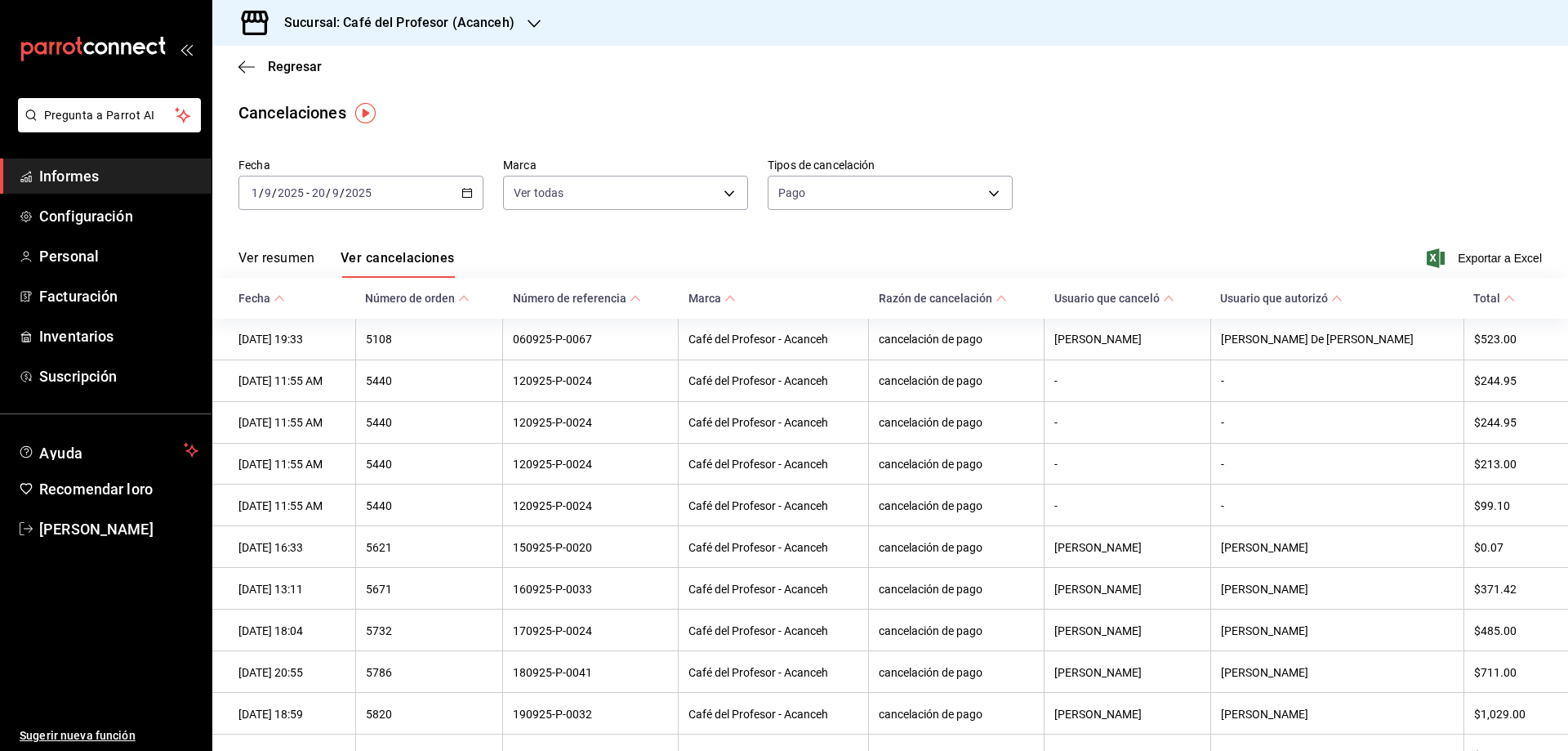
drag, startPoint x: 1523, startPoint y: 1, endPoint x: 1474, endPoint y: 82, distance: 94.7
click at [1473, 87] on div "Regresar" at bounding box center [890, 66] width 1356 height 41
drag, startPoint x: 1567, startPoint y: 0, endPoint x: 1244, endPoint y: 23, distance: 323.8
click at [1244, 23] on div "Sucursal: Café del Profesor (Acanceh)" at bounding box center [890, 23] width 1356 height 46
